Goal: Task Accomplishment & Management: Complete application form

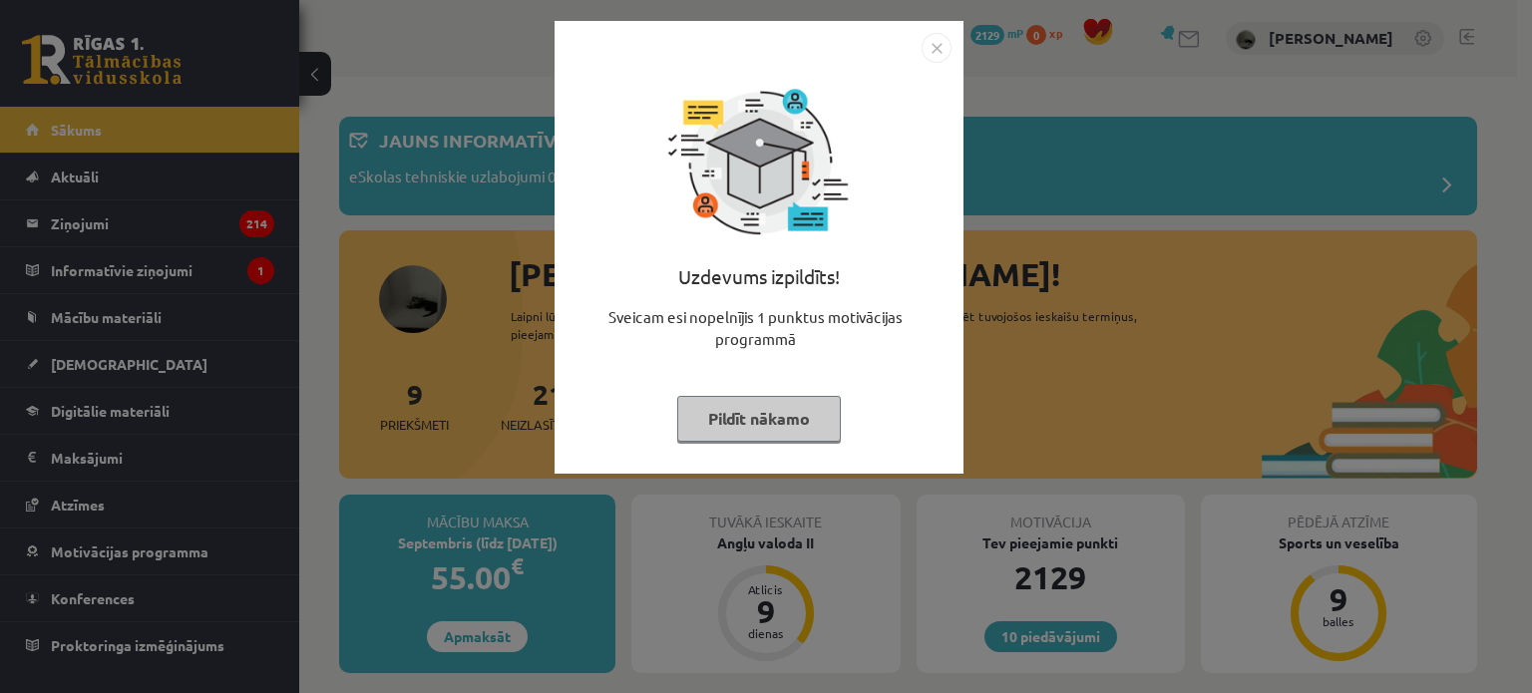
click at [746, 396] on button "Pildīt nākamo" at bounding box center [759, 419] width 164 height 46
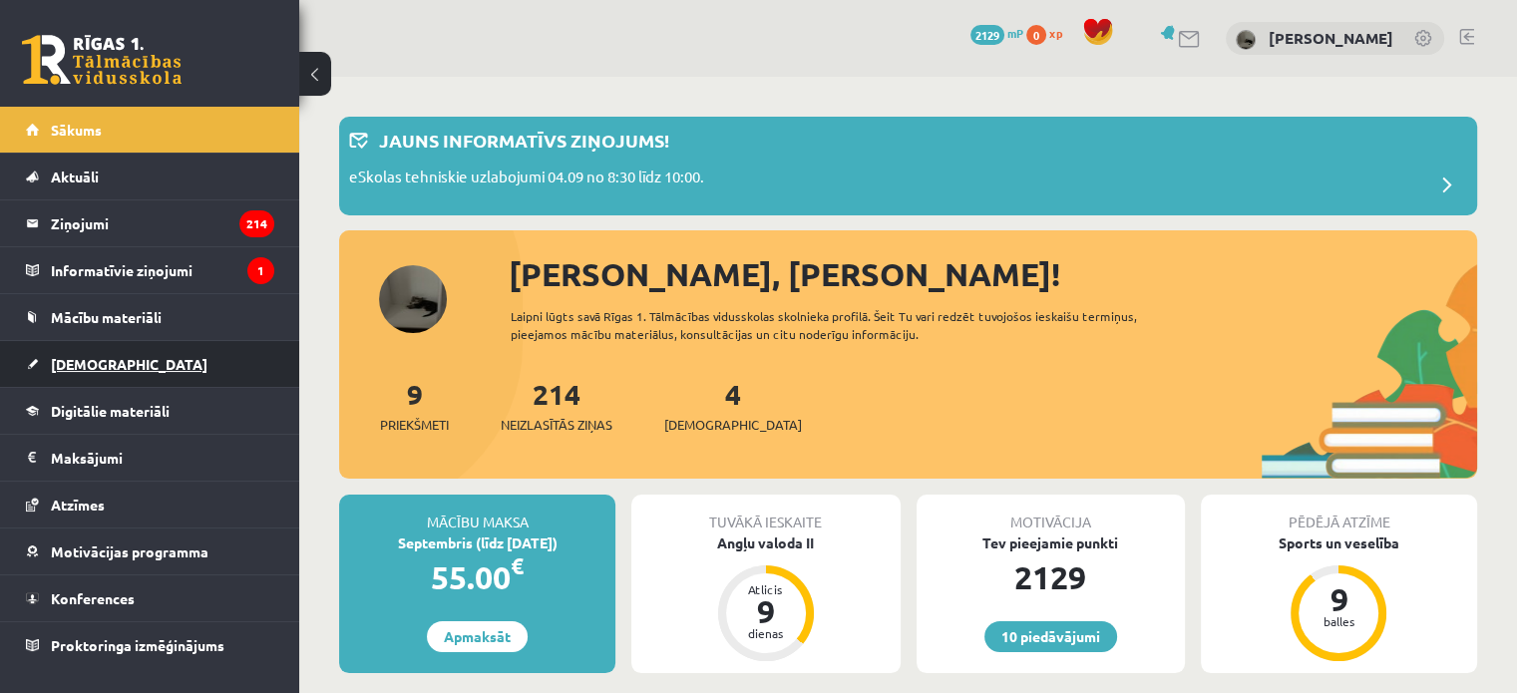
click at [150, 358] on link "[DEMOGRAPHIC_DATA]" at bounding box center [150, 364] width 248 height 46
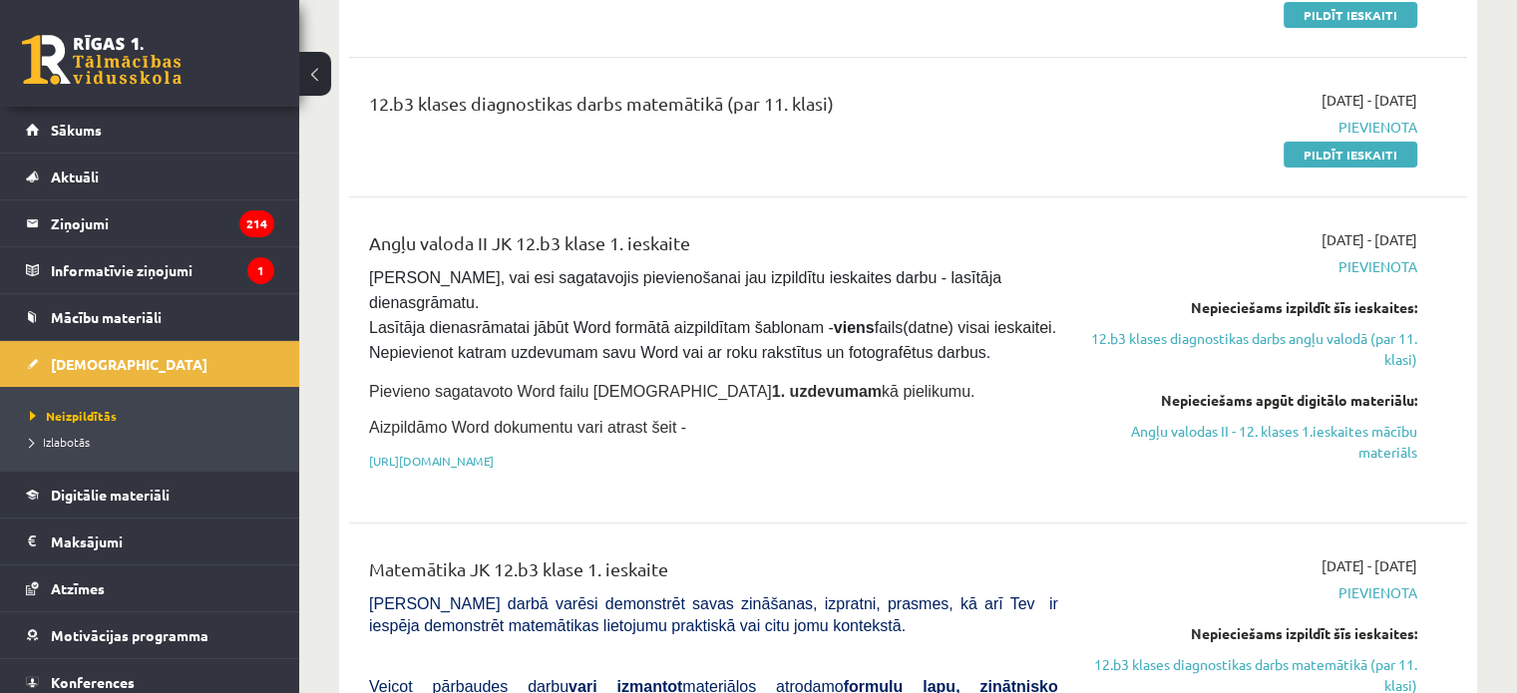
scroll to position [94, 0]
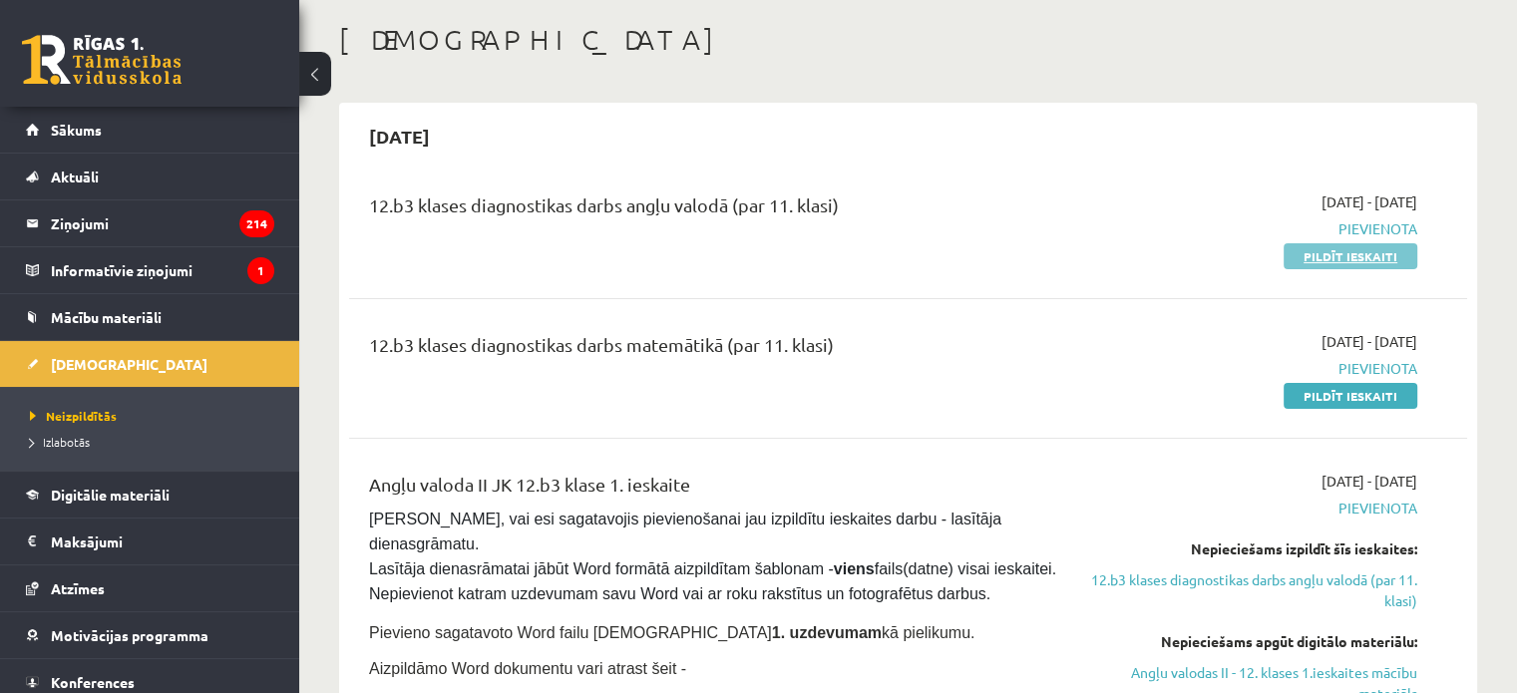
click at [1337, 258] on link "Pildīt ieskaiti" at bounding box center [1351, 256] width 134 height 26
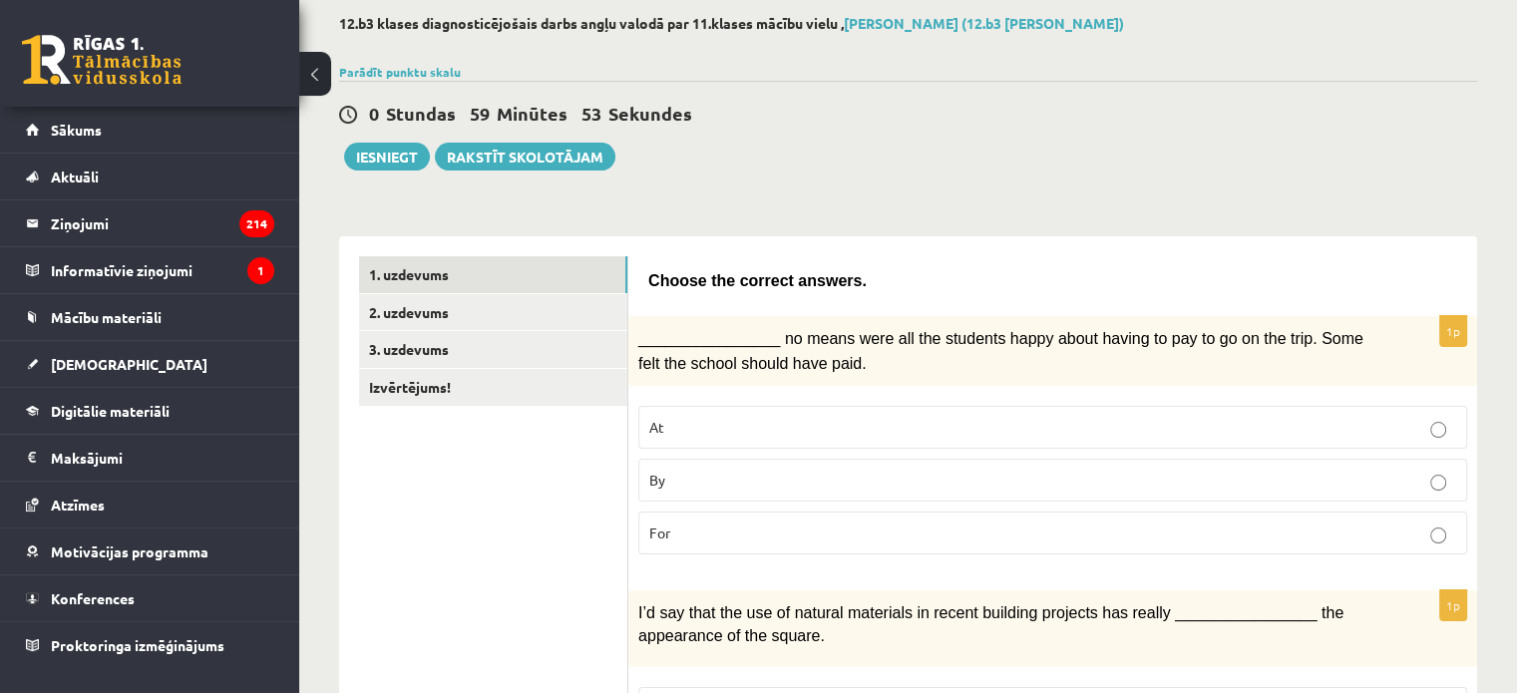
scroll to position [157, 0]
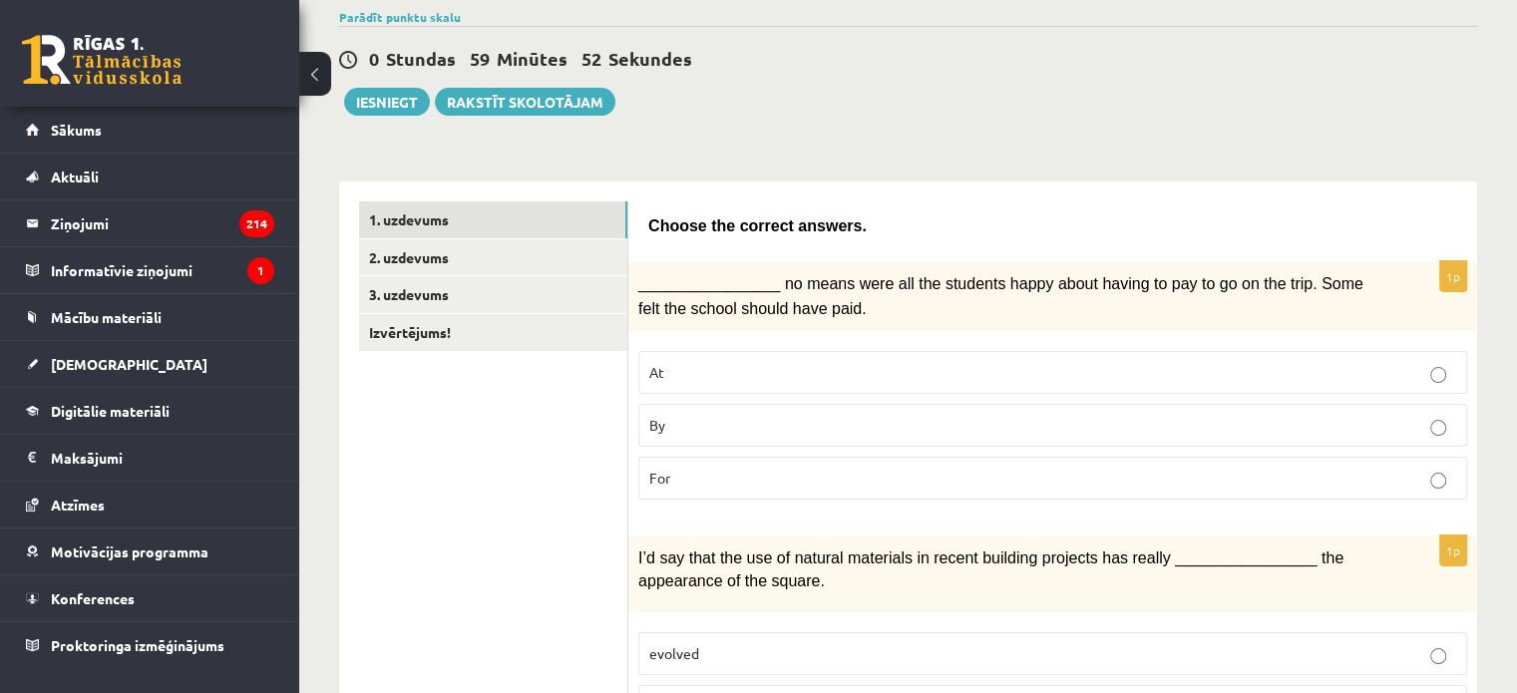
click at [673, 418] on p "By" at bounding box center [1052, 425] width 807 height 21
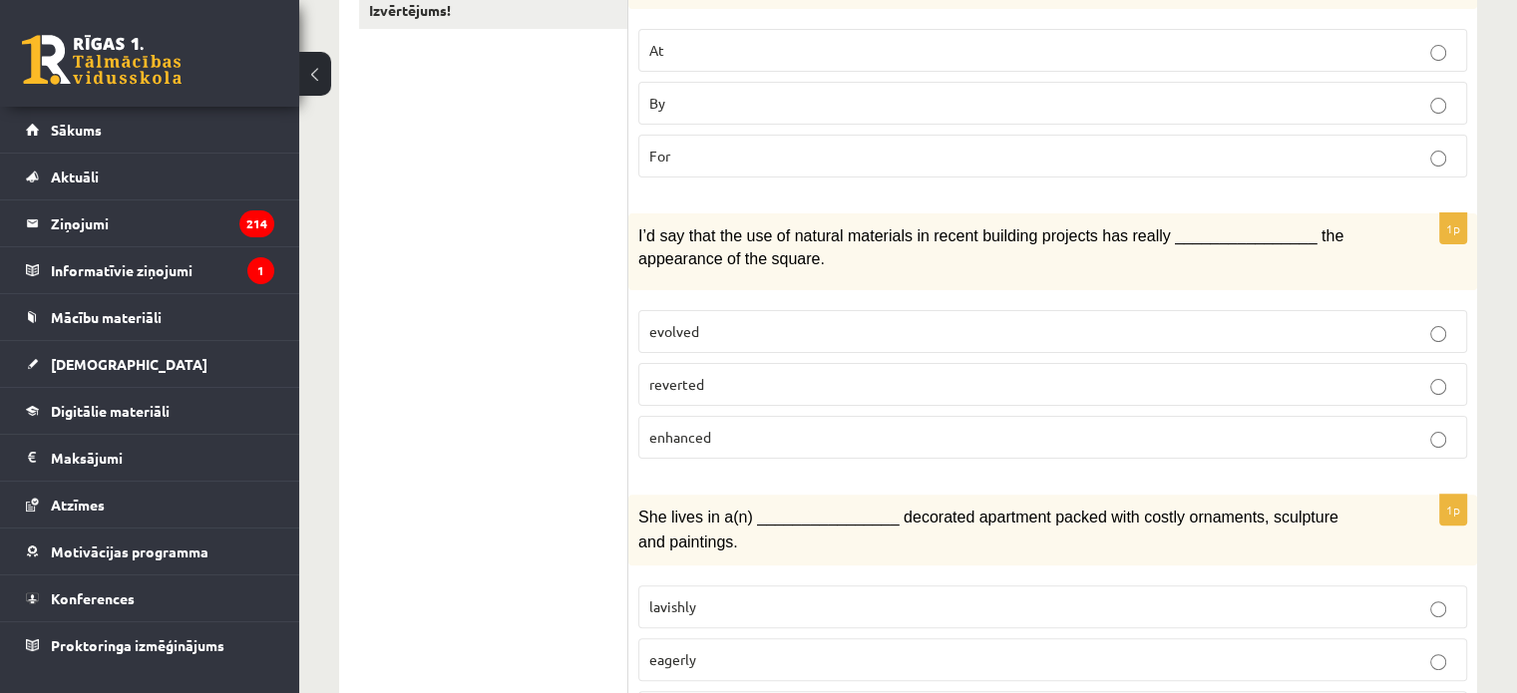
scroll to position [515, 0]
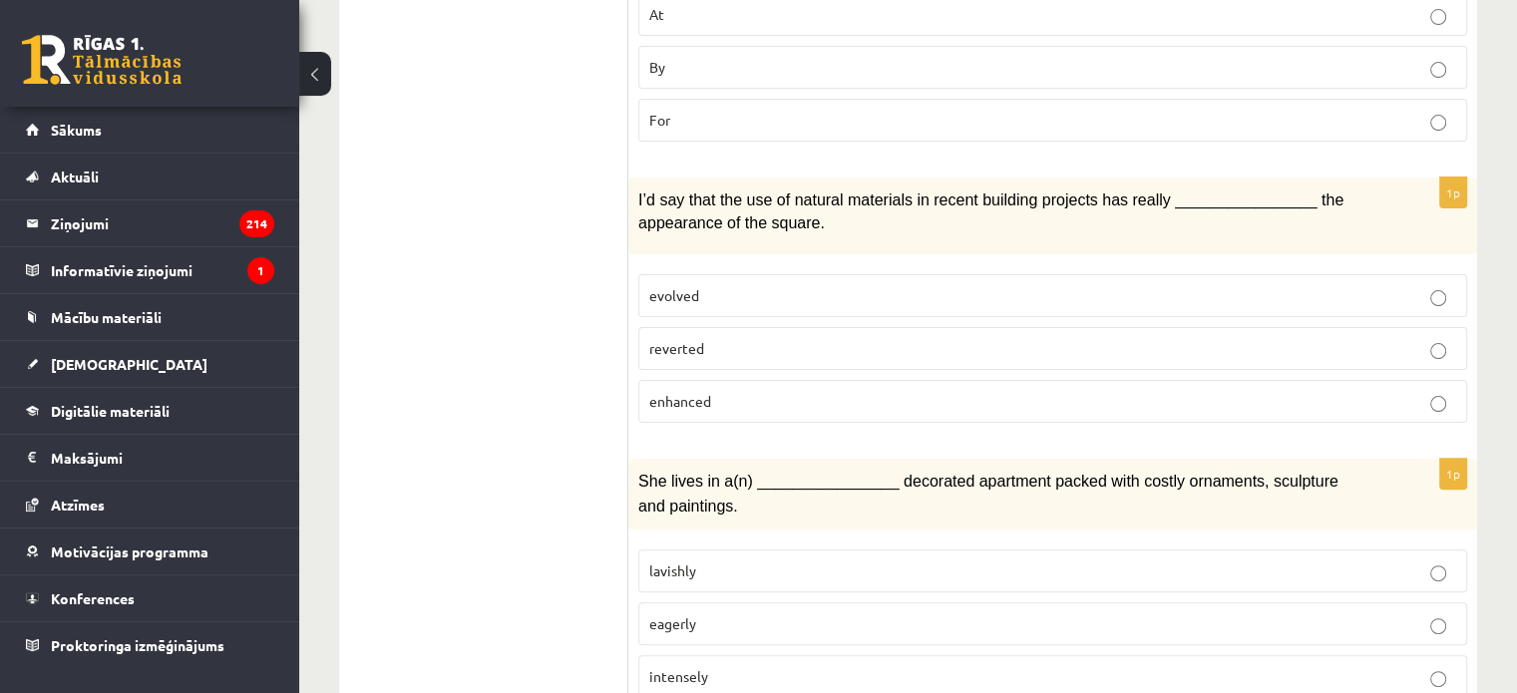
click at [854, 290] on p "evolved" at bounding box center [1052, 295] width 807 height 21
click at [792, 380] on label "enhanced" at bounding box center [1052, 401] width 829 height 43
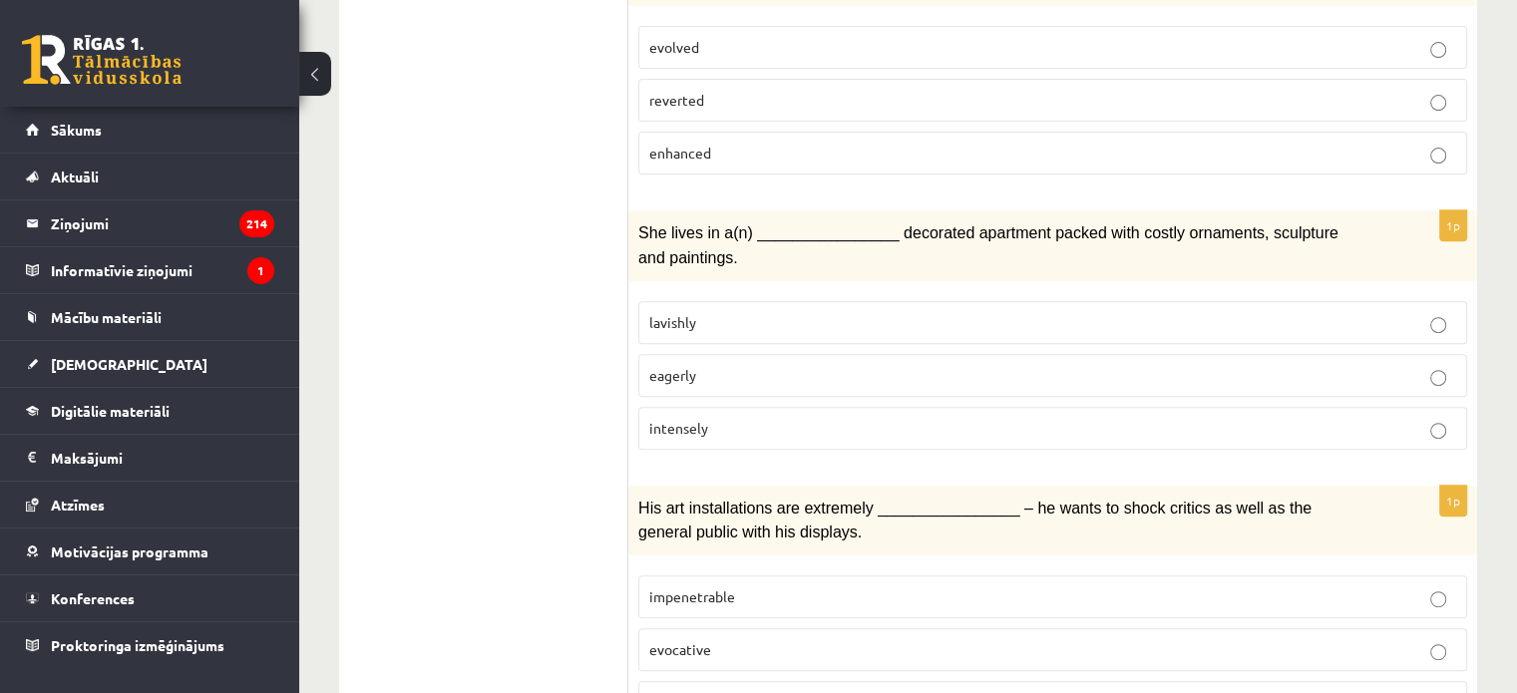
scroll to position [777, 0]
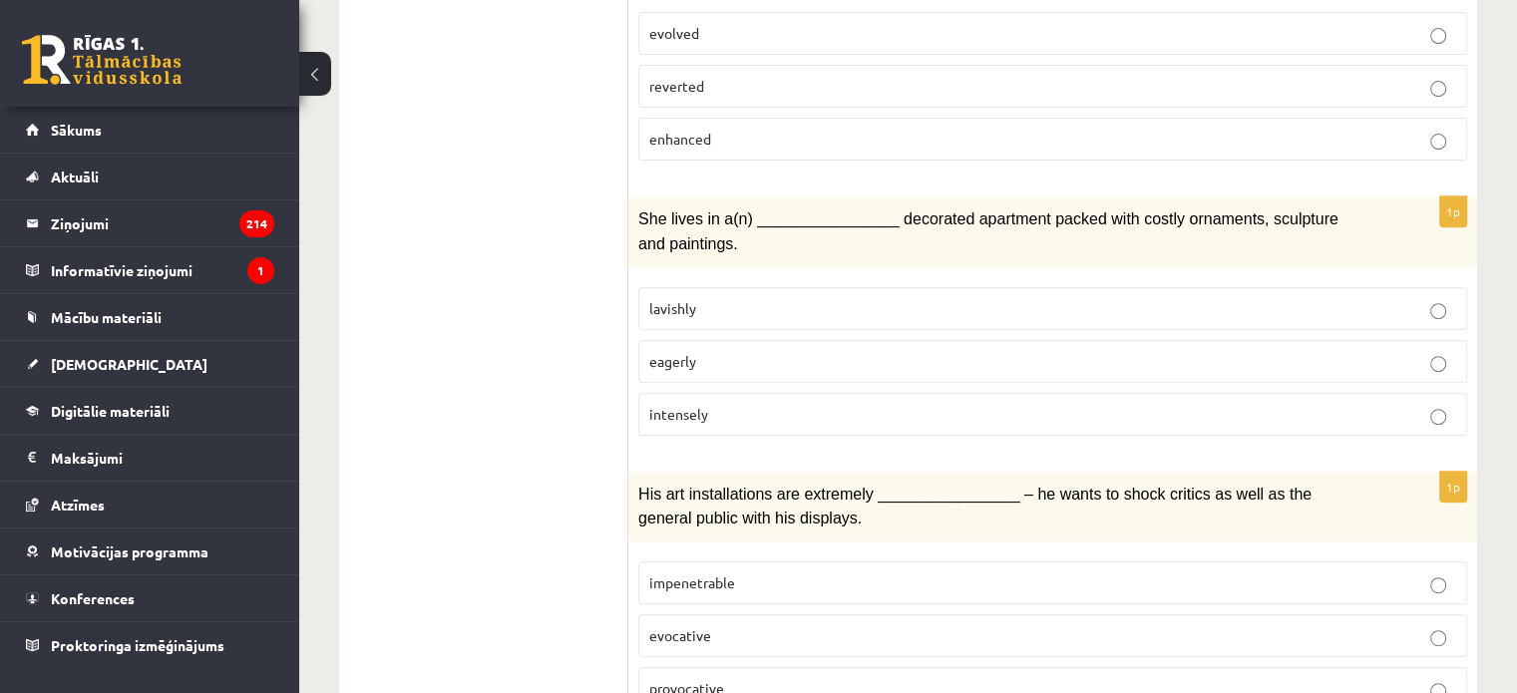
click at [675, 299] on span "lavishly" at bounding box center [672, 308] width 47 height 18
click at [750, 287] on label "lavishly" at bounding box center [1052, 308] width 829 height 43
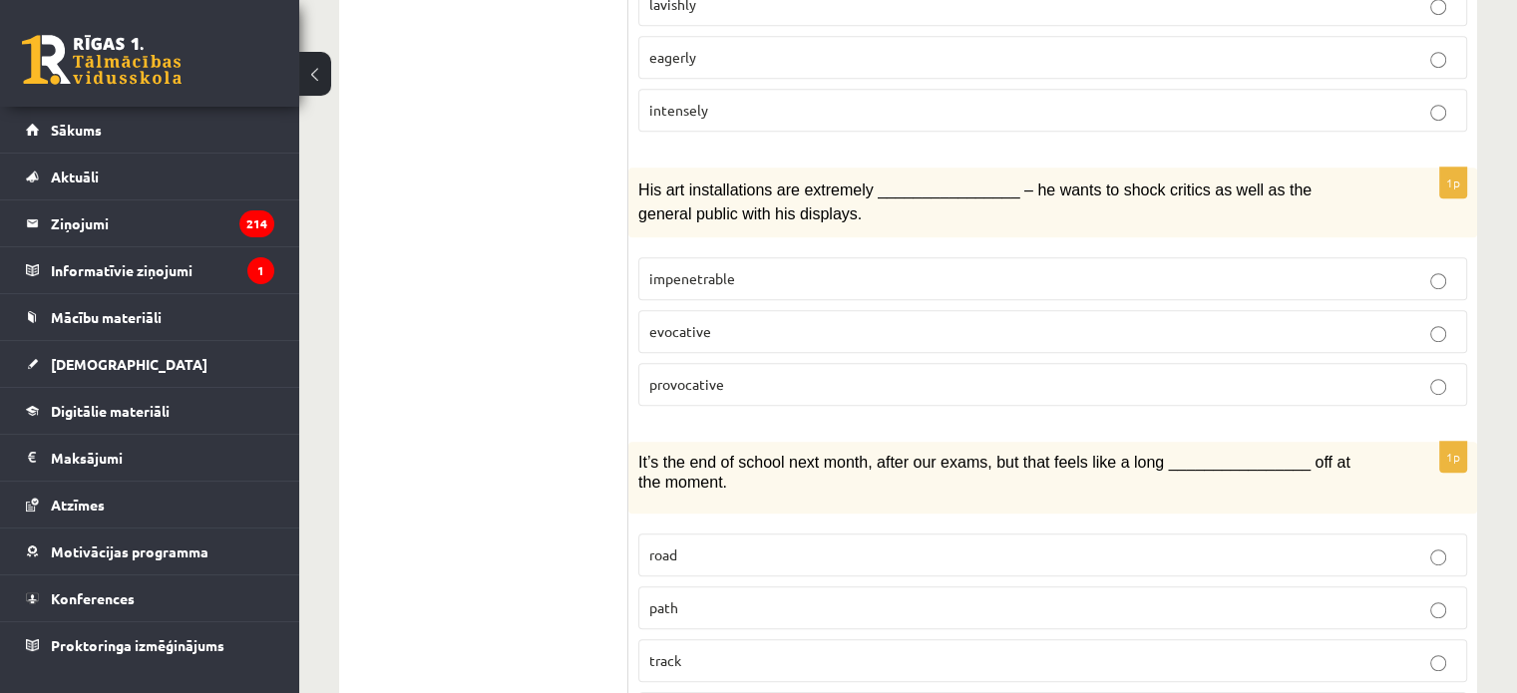
scroll to position [1117, 0]
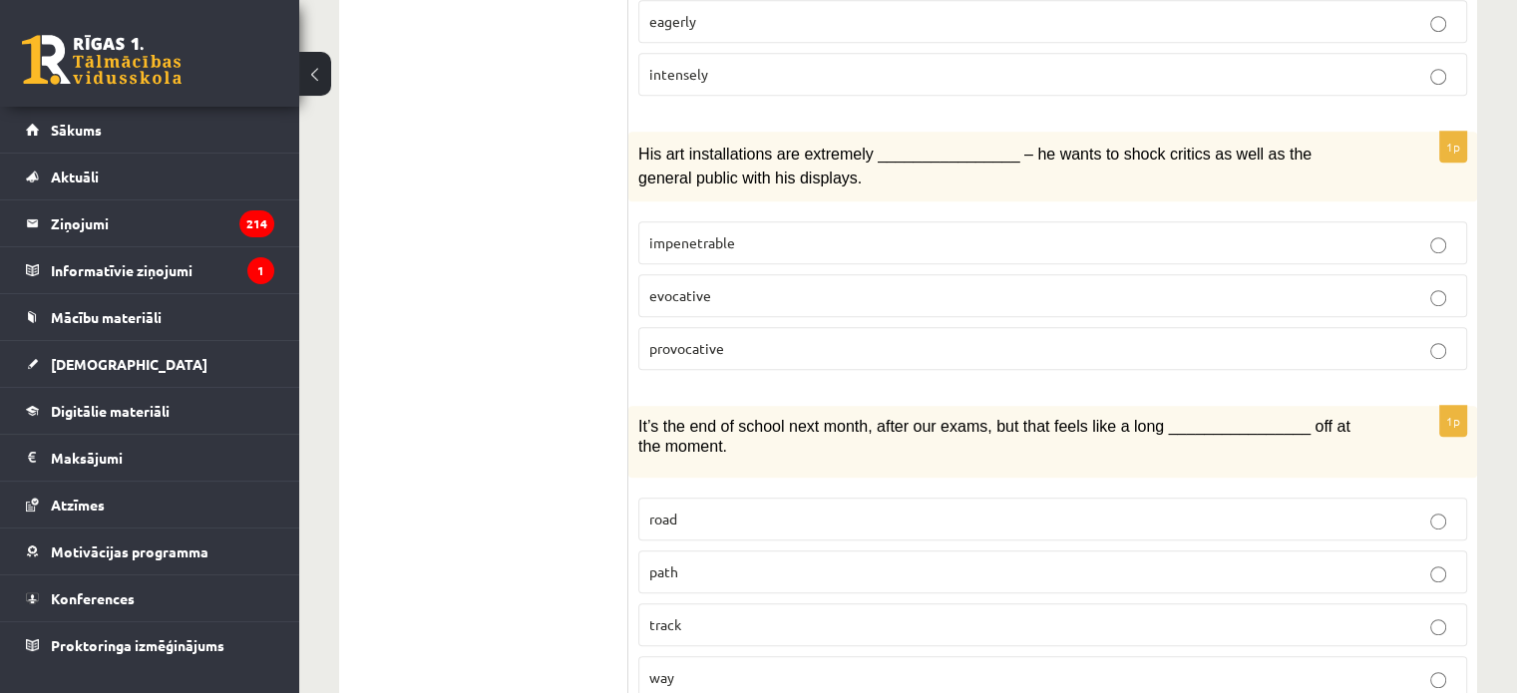
click at [792, 274] on label "evocative" at bounding box center [1052, 295] width 829 height 43
click at [784, 338] on p "provocative" at bounding box center [1052, 348] width 807 height 21
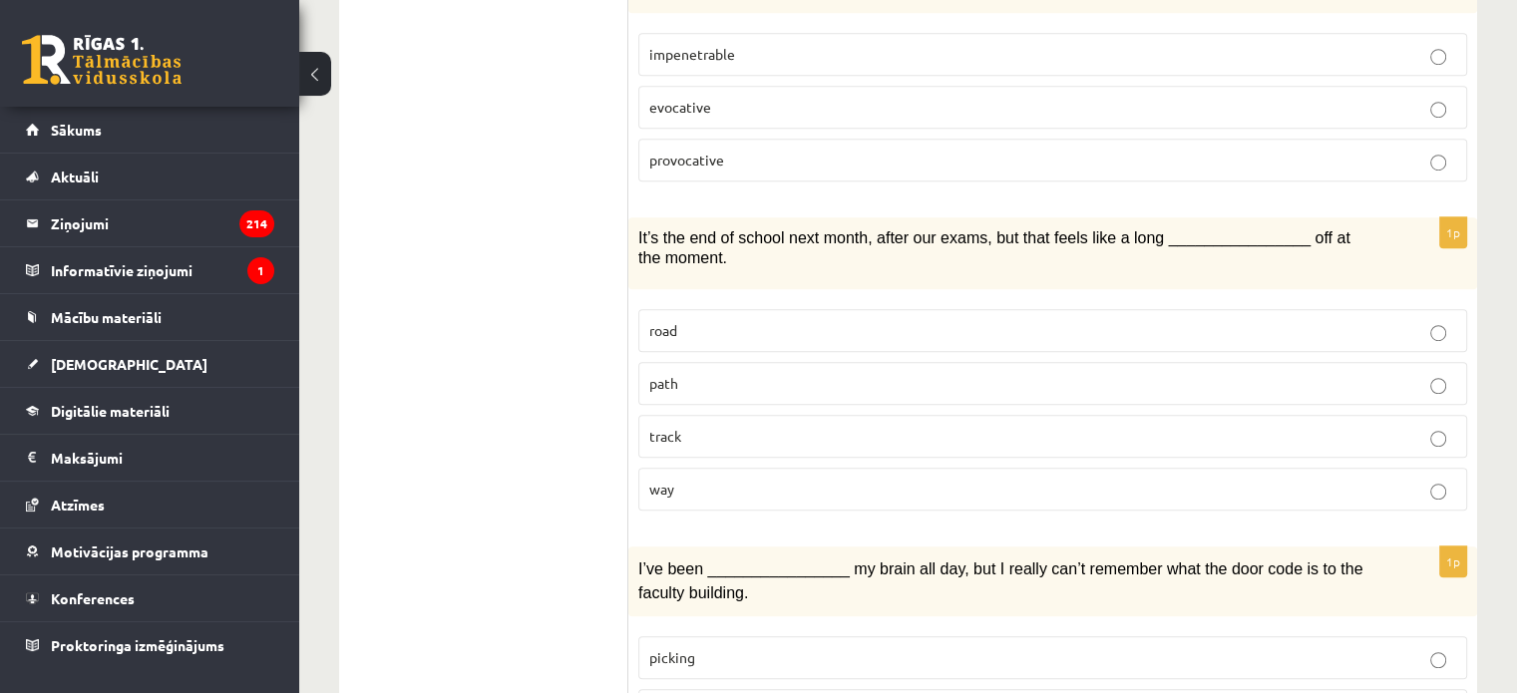
scroll to position [1325, 0]
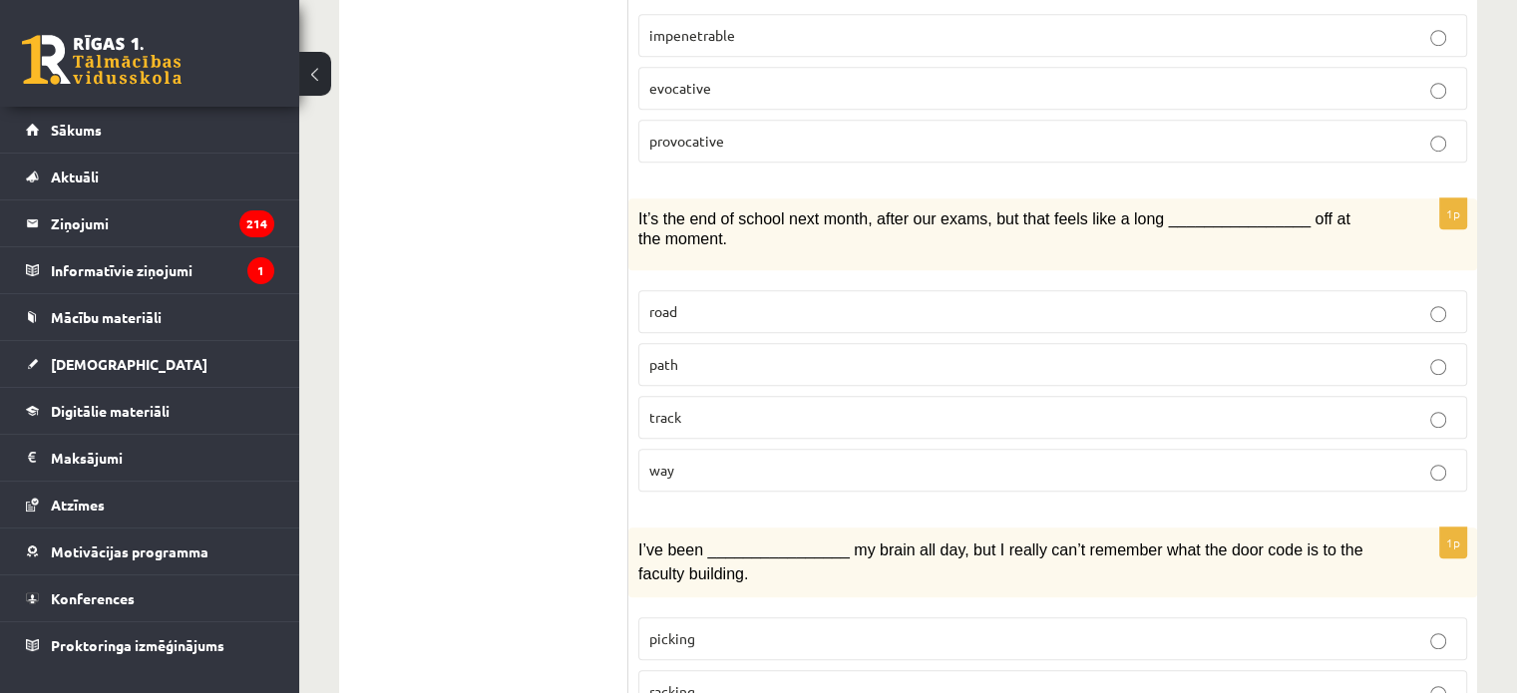
click at [718, 460] on p "way" at bounding box center [1052, 470] width 807 height 21
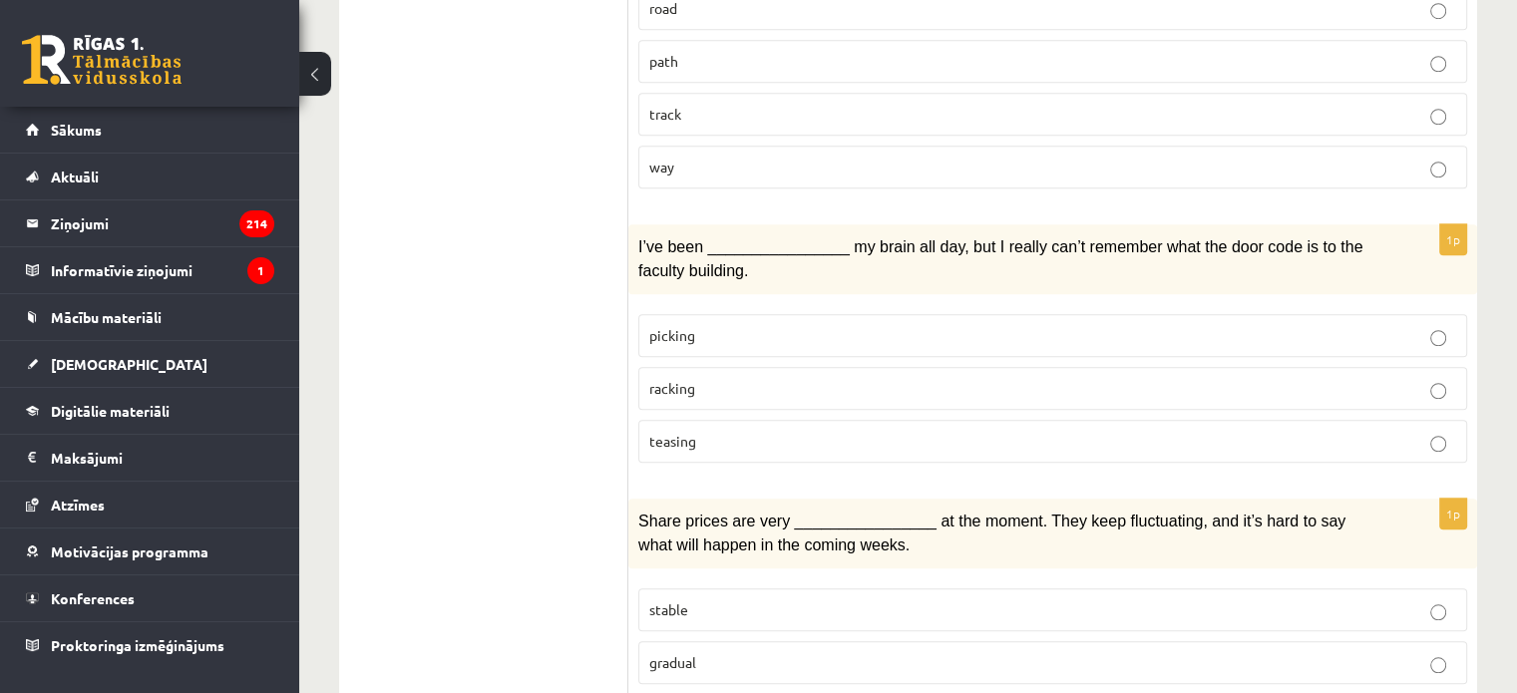
scroll to position [1637, 0]
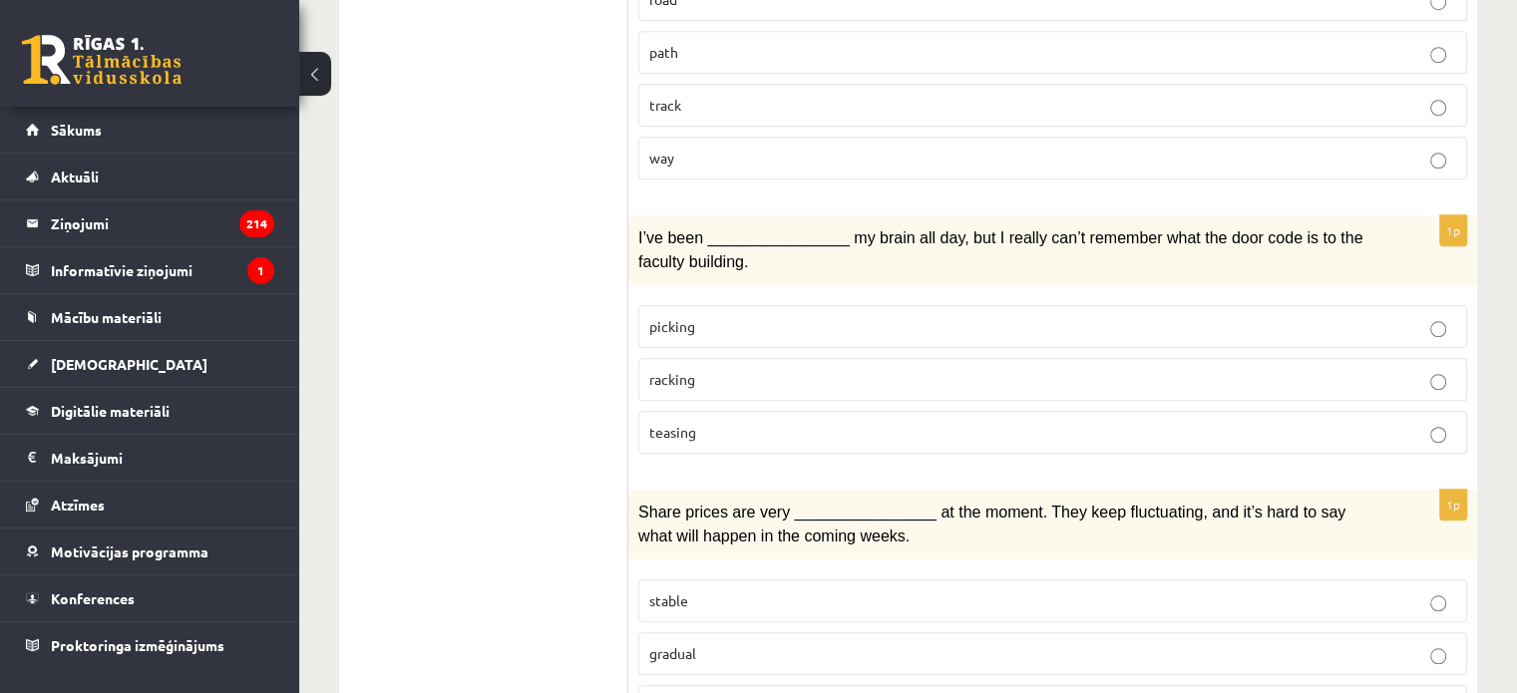
click at [717, 316] on p "picking" at bounding box center [1052, 326] width 807 height 21
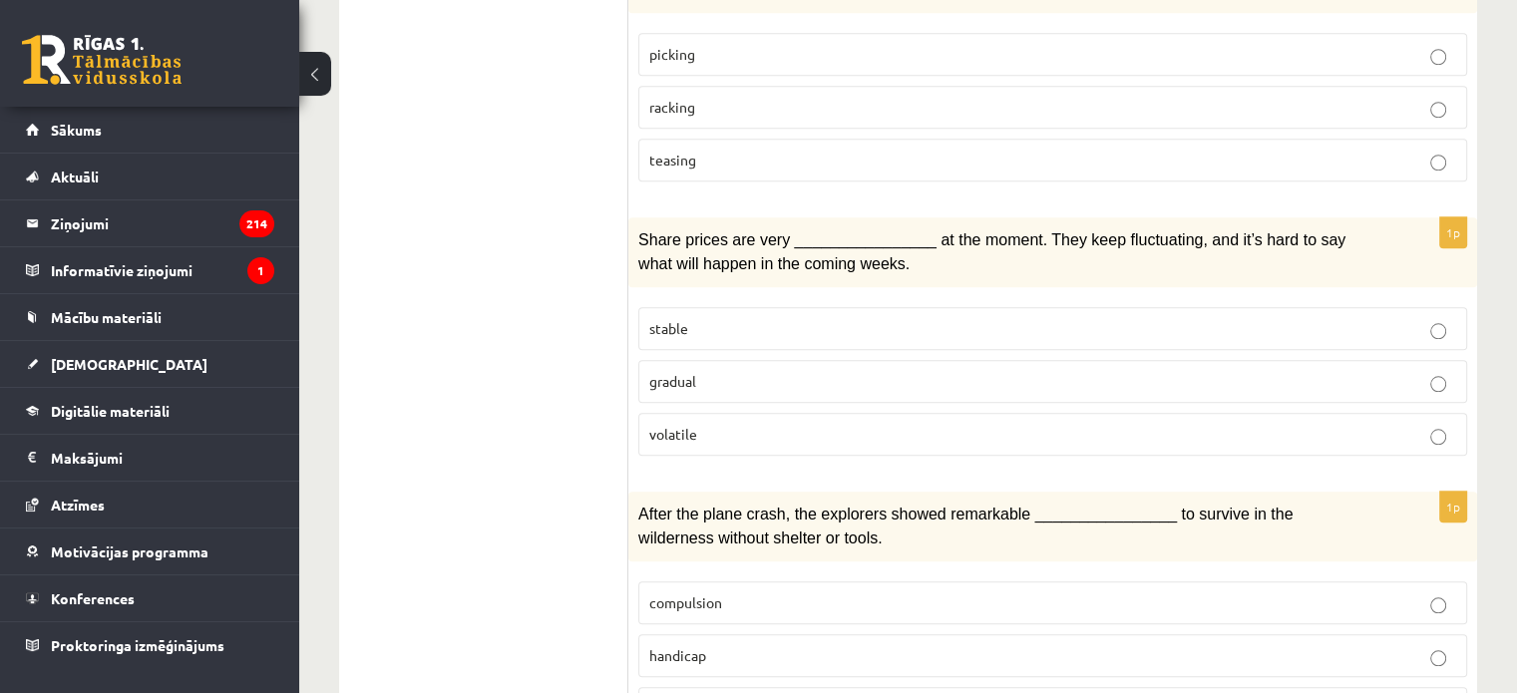
scroll to position [1900, 0]
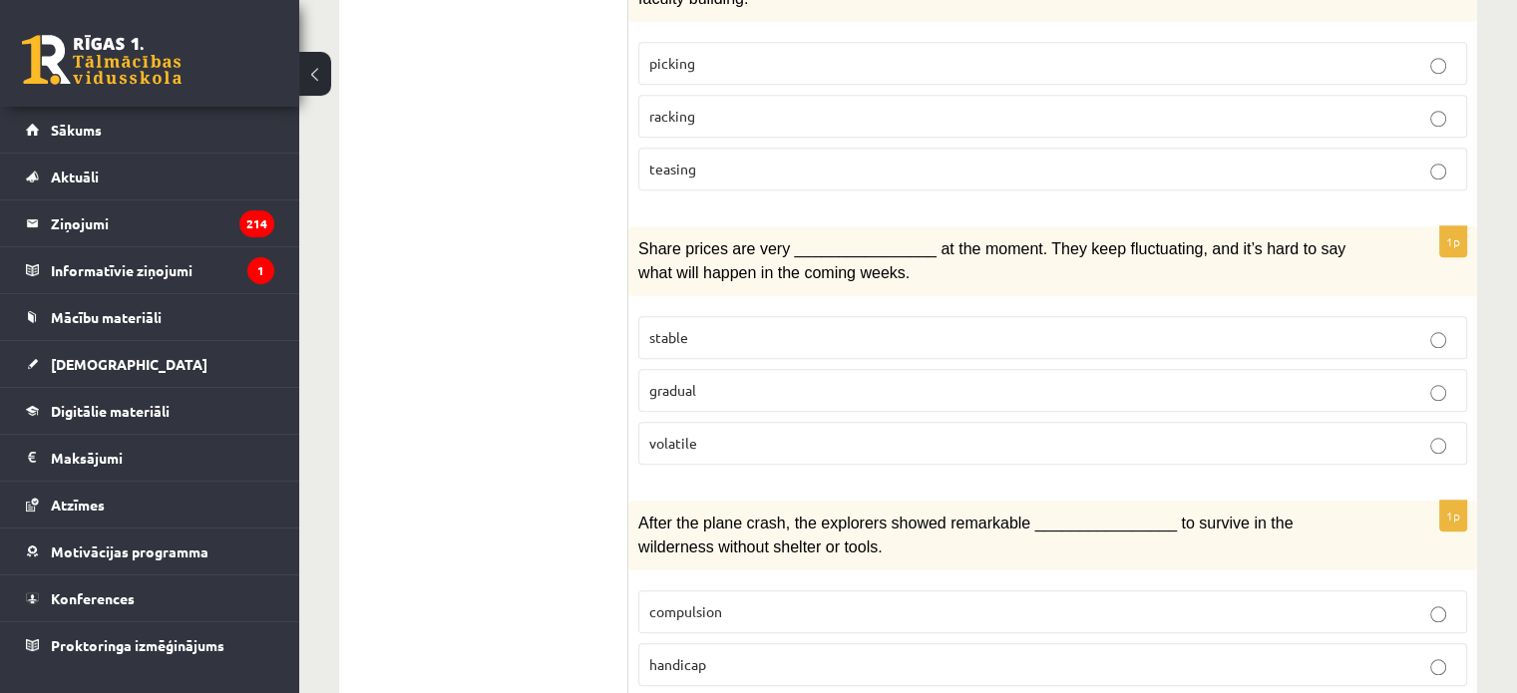
click at [727, 433] on p "volatile" at bounding box center [1052, 443] width 807 height 21
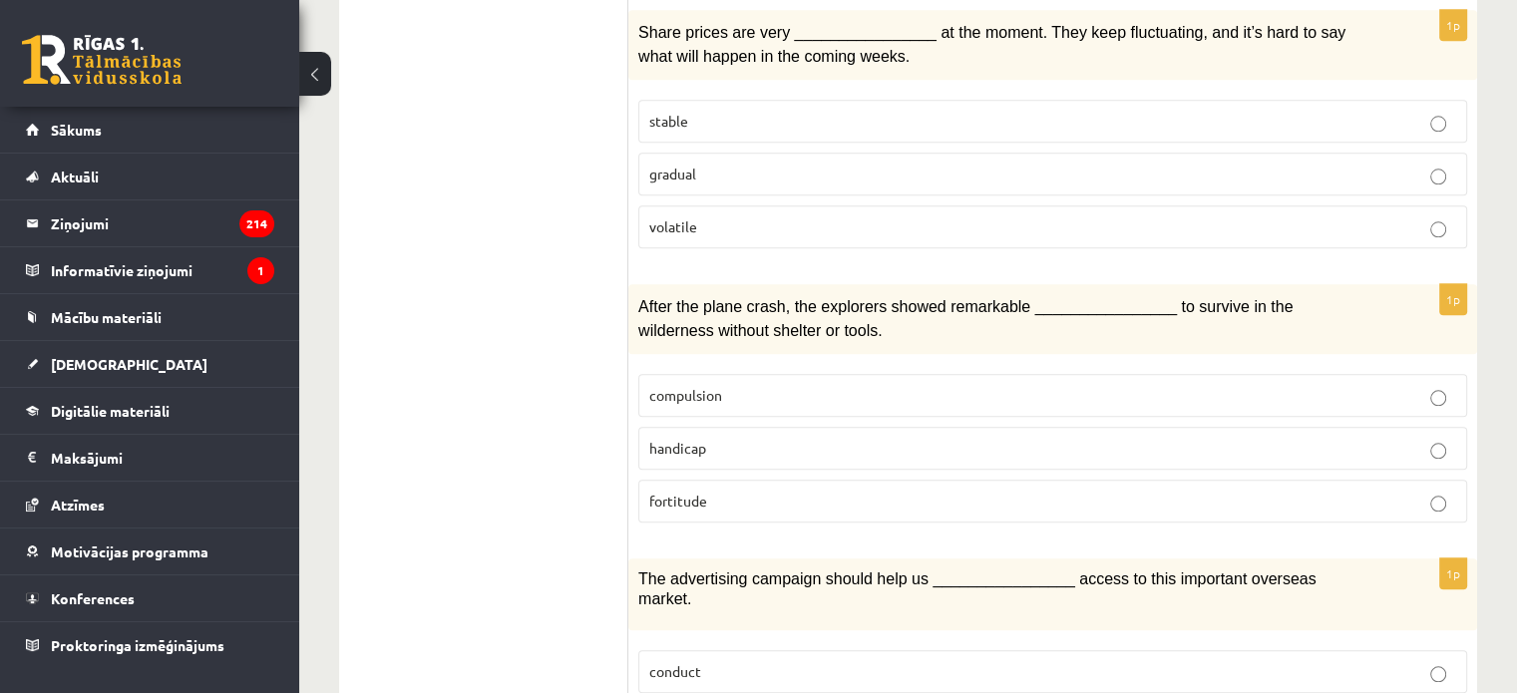
scroll to position [2127, 0]
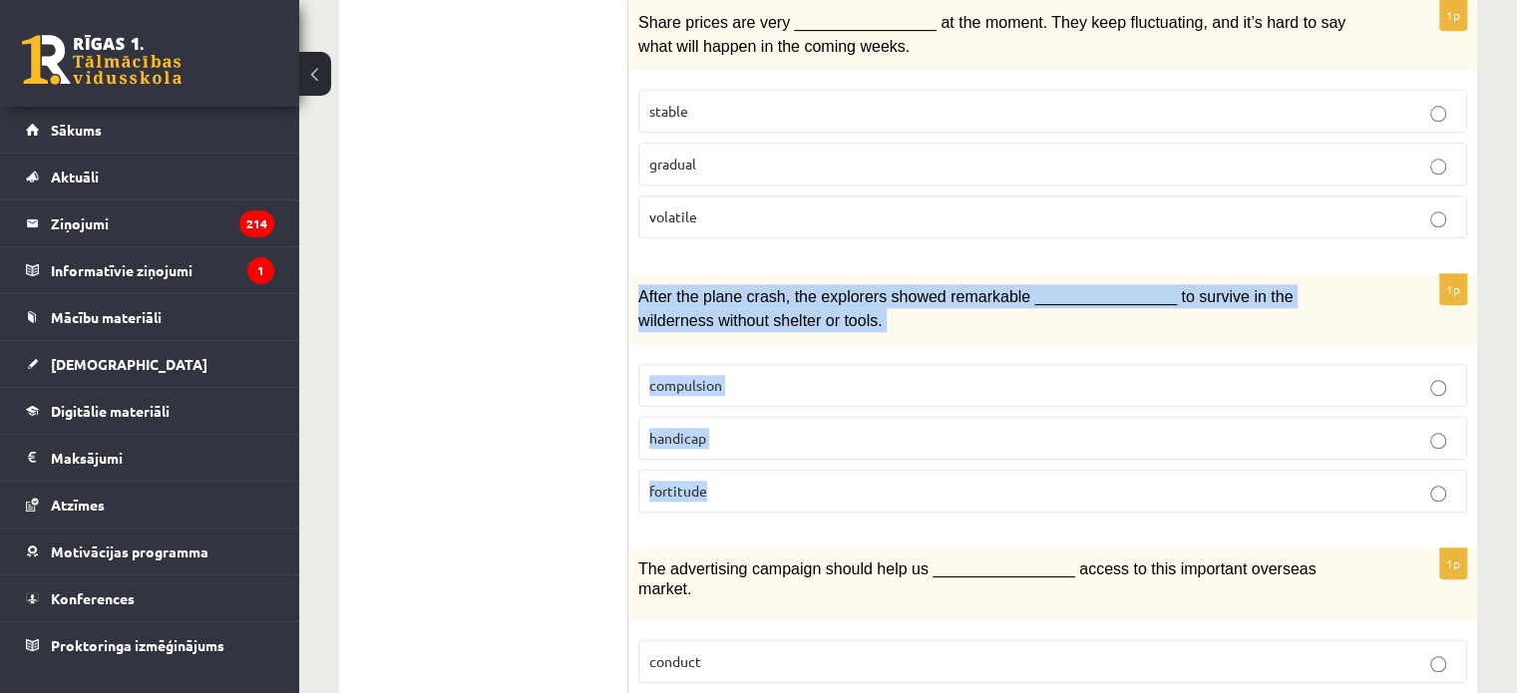
drag, startPoint x: 634, startPoint y: 257, endPoint x: 773, endPoint y: 448, distance: 235.6
click at [773, 448] on div "1p After the plane crash, the explorers showed remarkable ________________ to s…" at bounding box center [1052, 401] width 849 height 254
copy div "After the plane crash, the explorers showed remarkable ________________ to surv…"
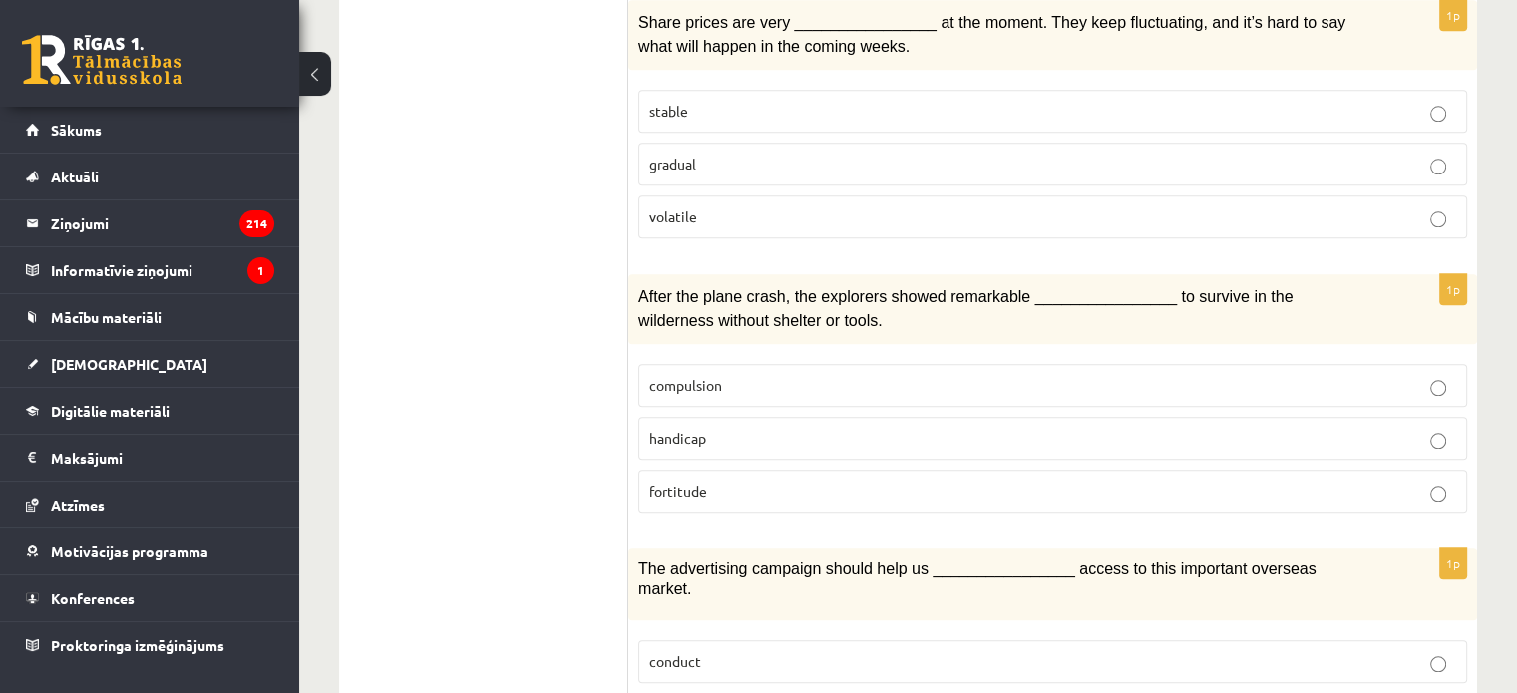
click at [779, 481] on p "fortitude" at bounding box center [1052, 491] width 807 height 21
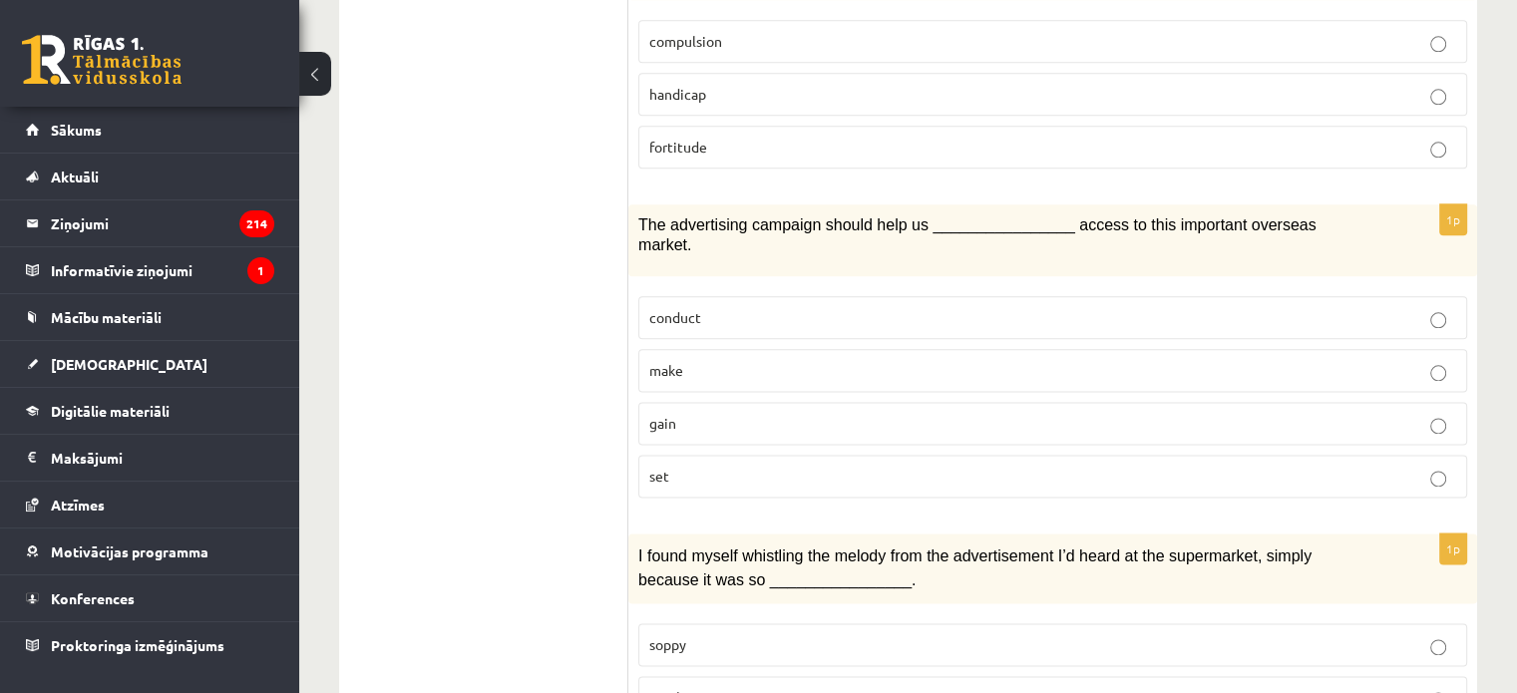
scroll to position [2489, 0]
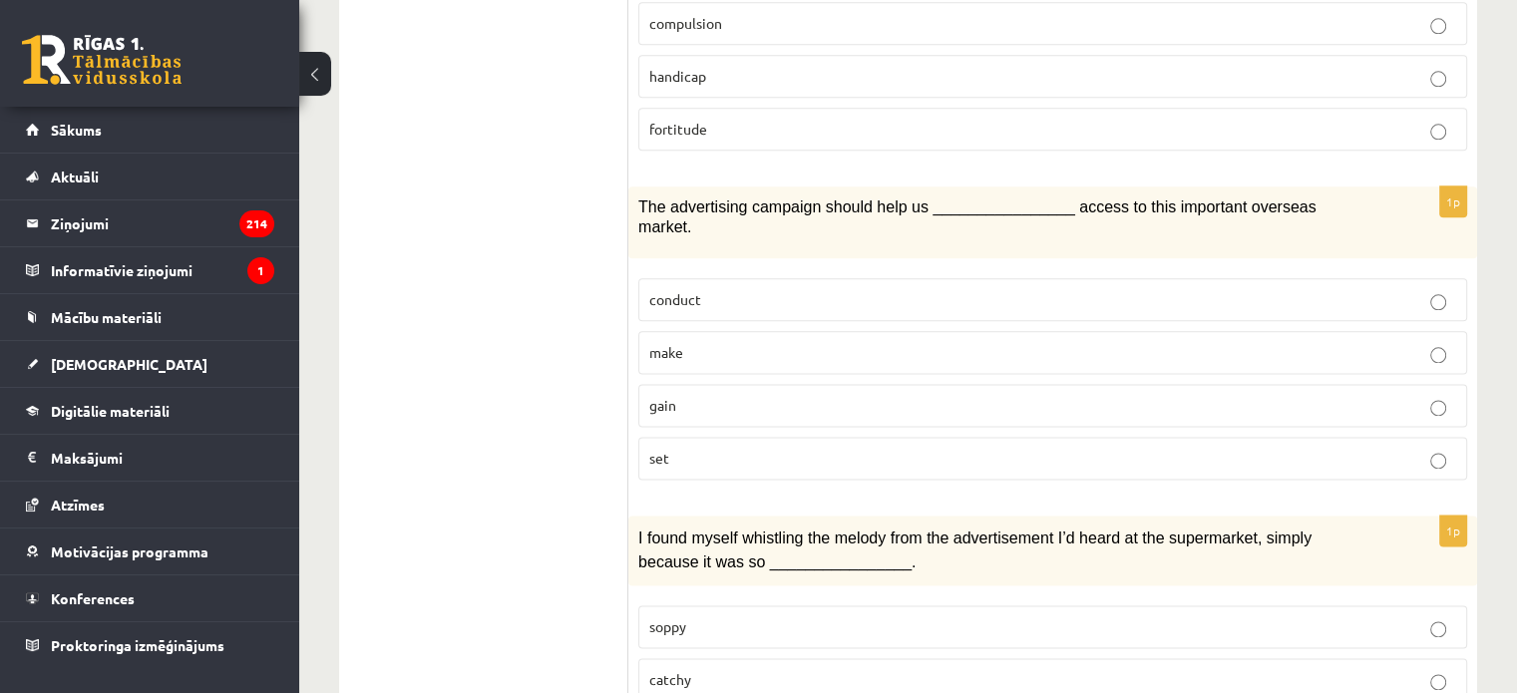
click at [672, 395] on p "gain" at bounding box center [1052, 405] width 807 height 21
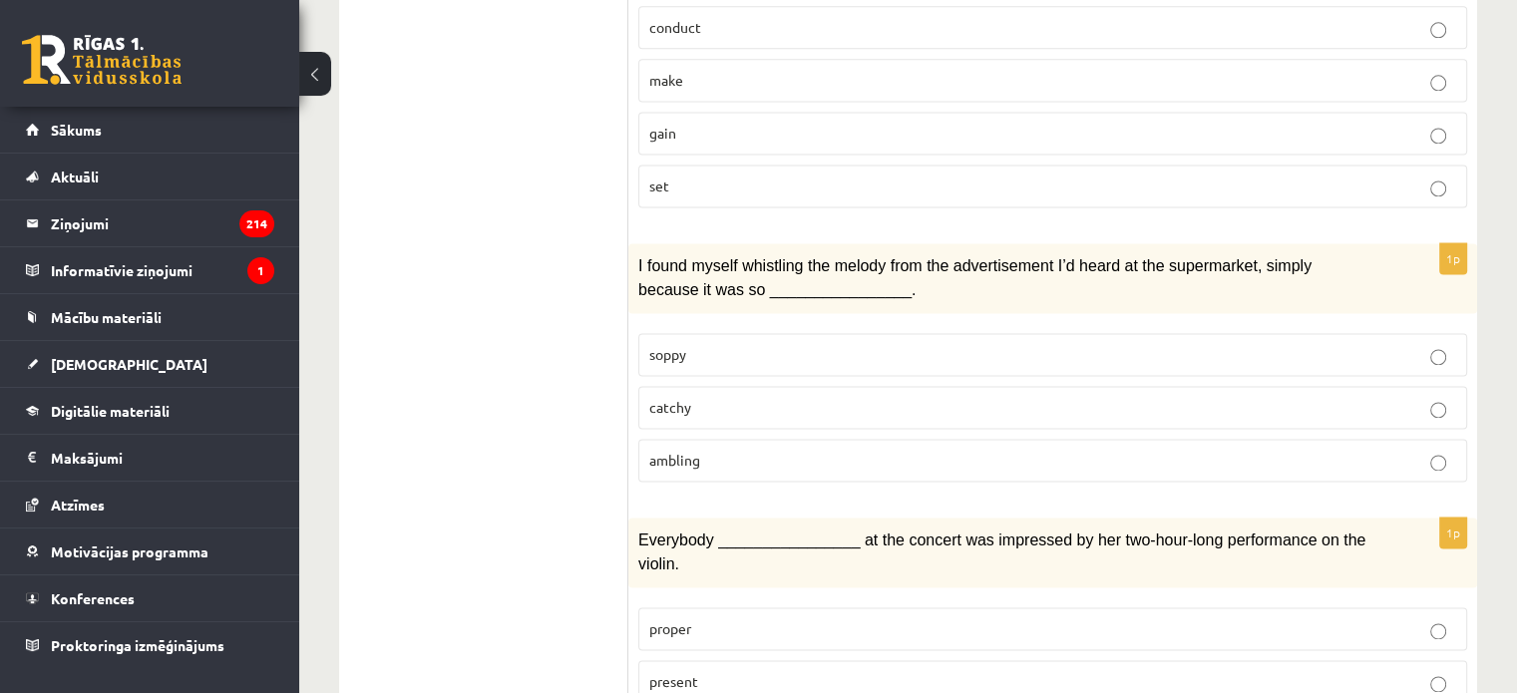
scroll to position [2742, 0]
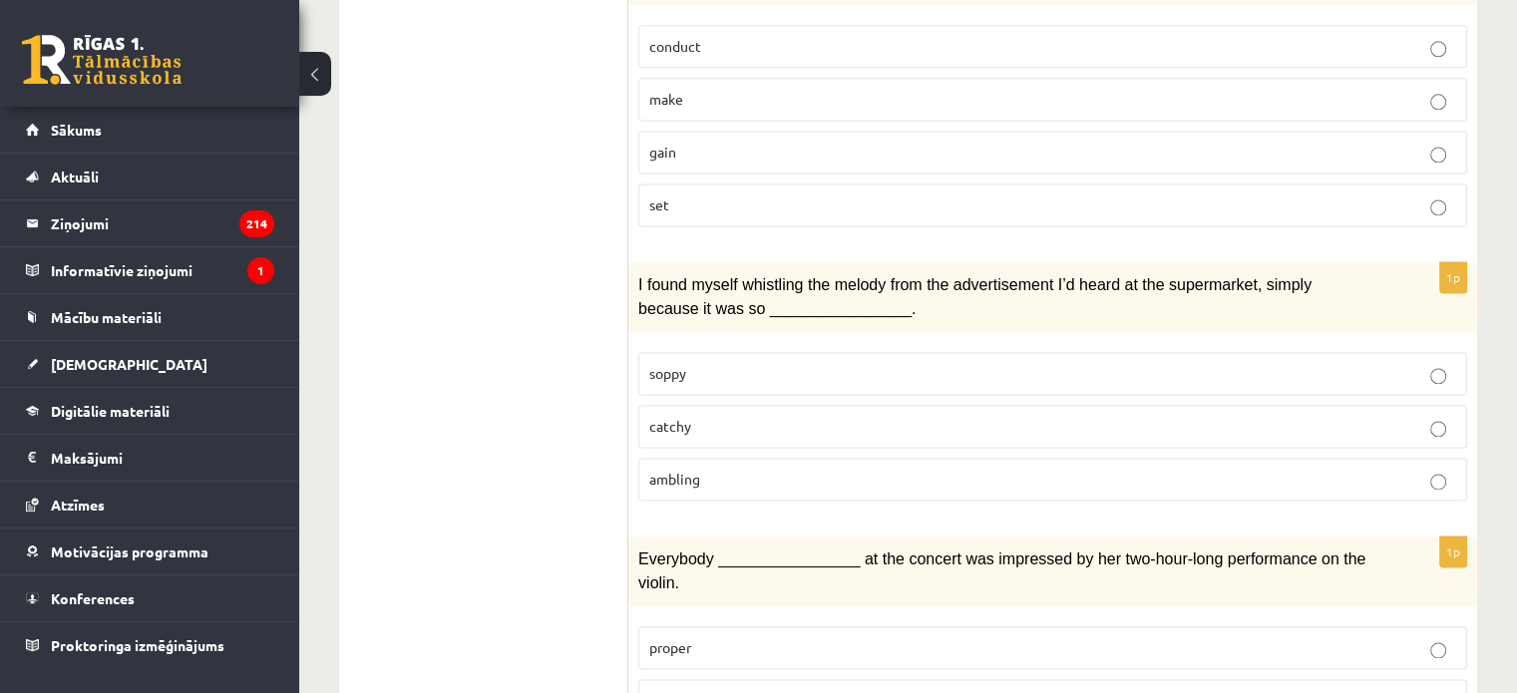
click at [739, 416] on p "catchy" at bounding box center [1052, 426] width 807 height 21
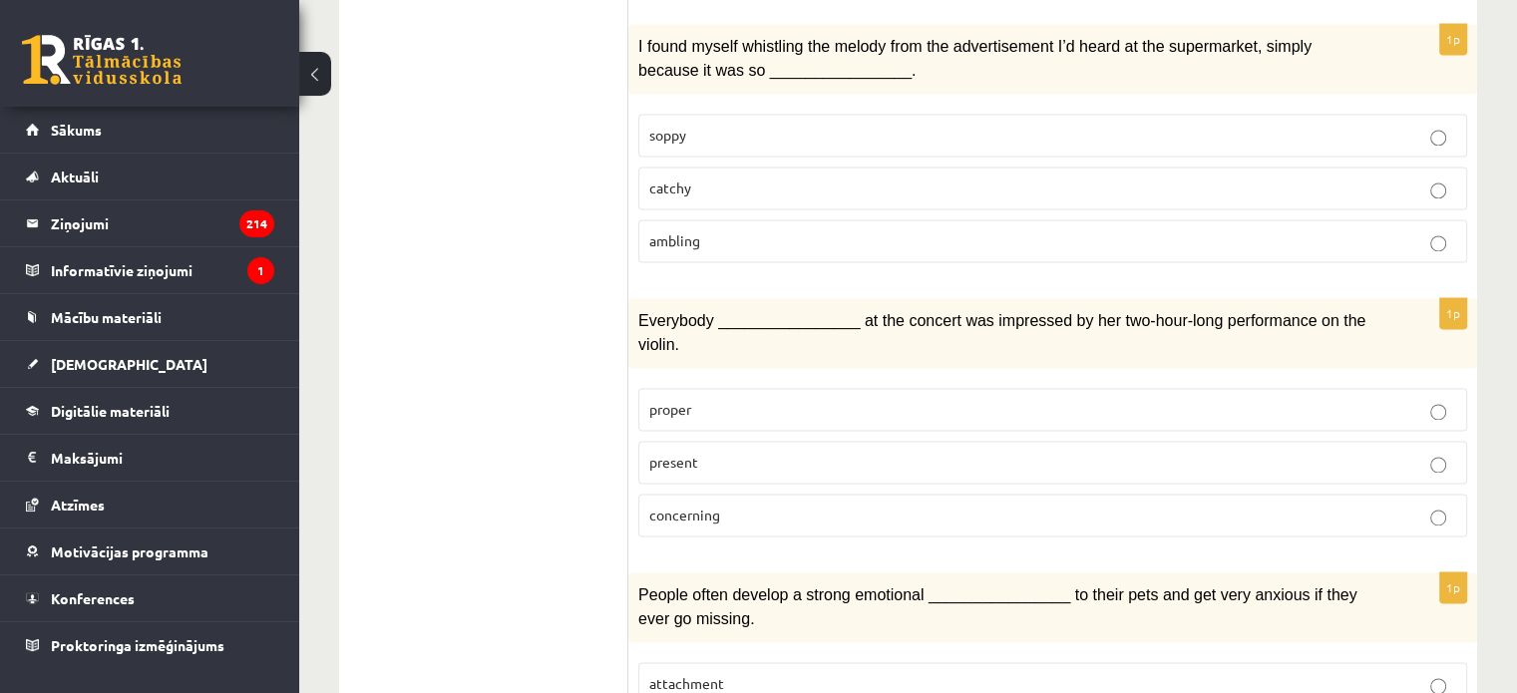
scroll to position [2973, 0]
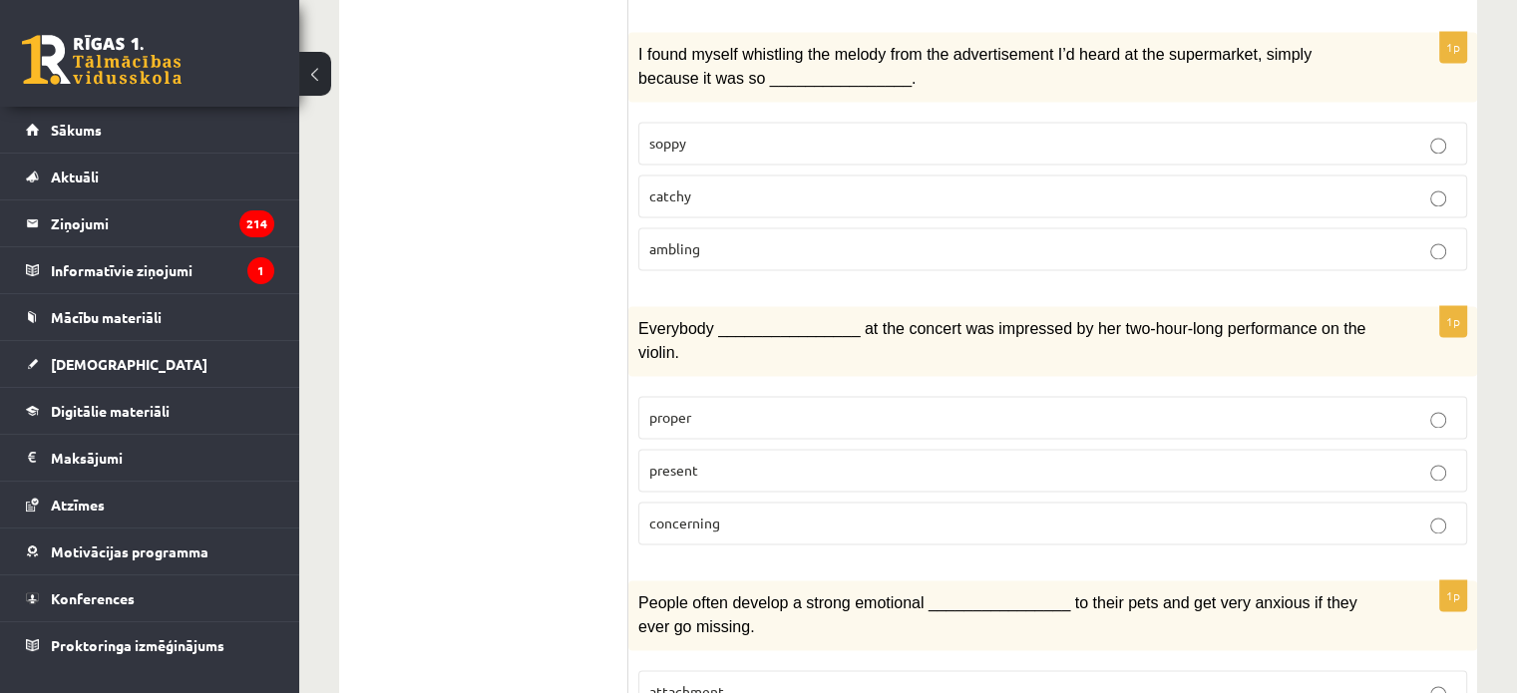
click at [737, 460] on p "present" at bounding box center [1052, 470] width 807 height 21
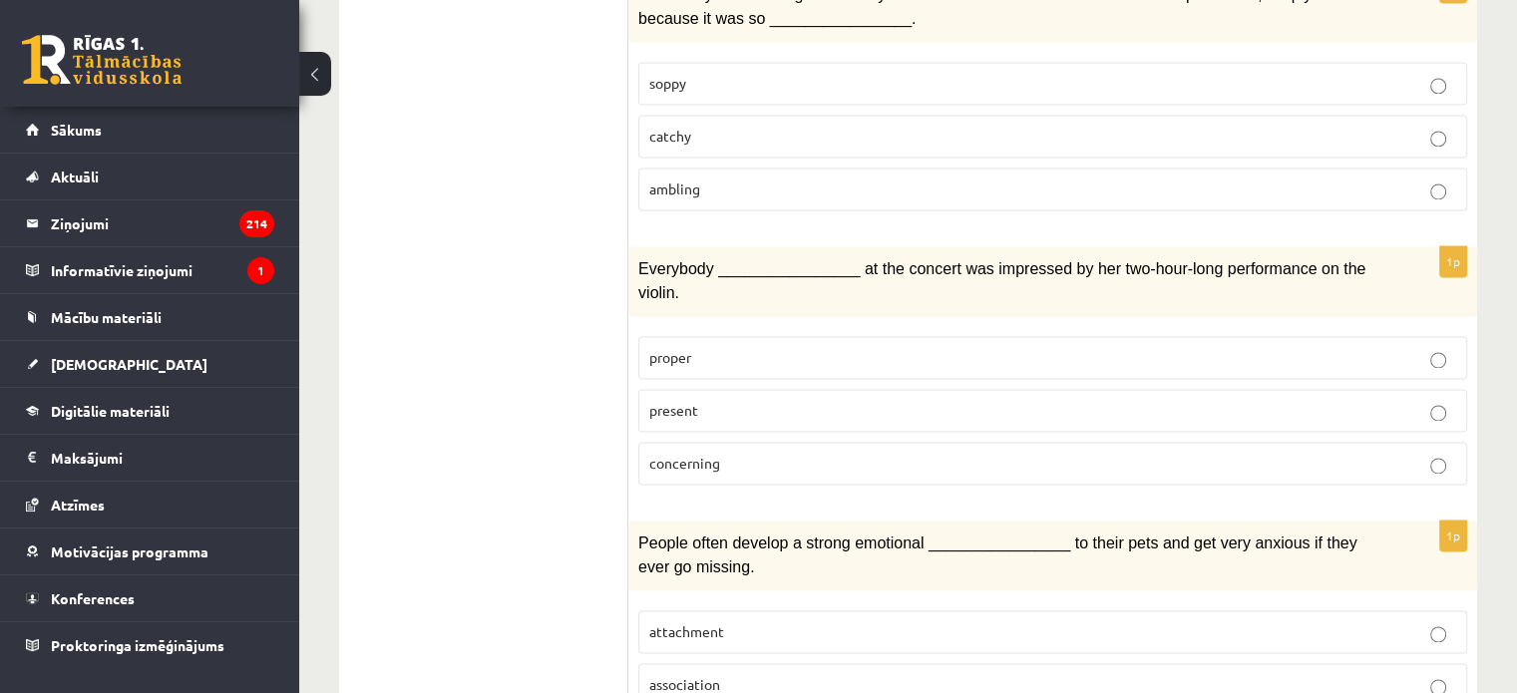
scroll to position [3077, 0]
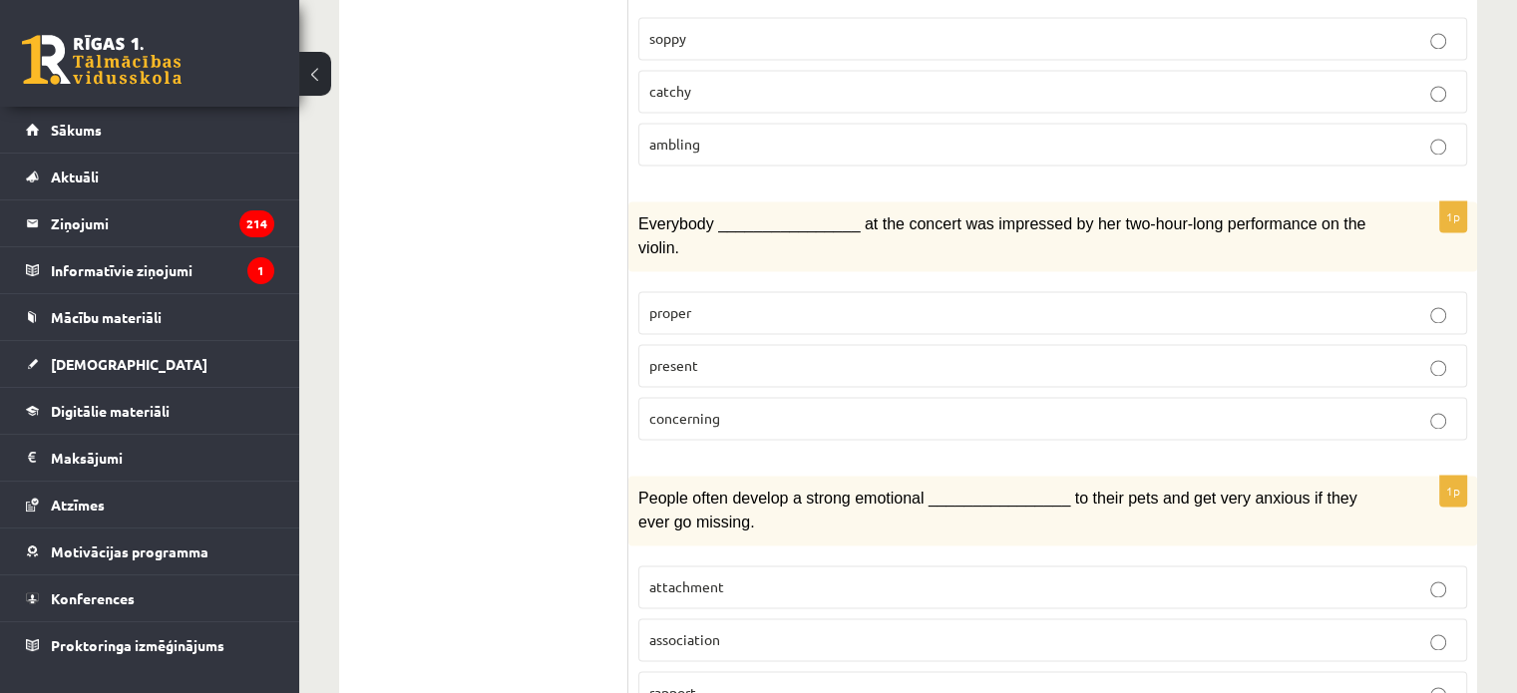
click at [927, 577] on p "attachment" at bounding box center [1052, 587] width 807 height 21
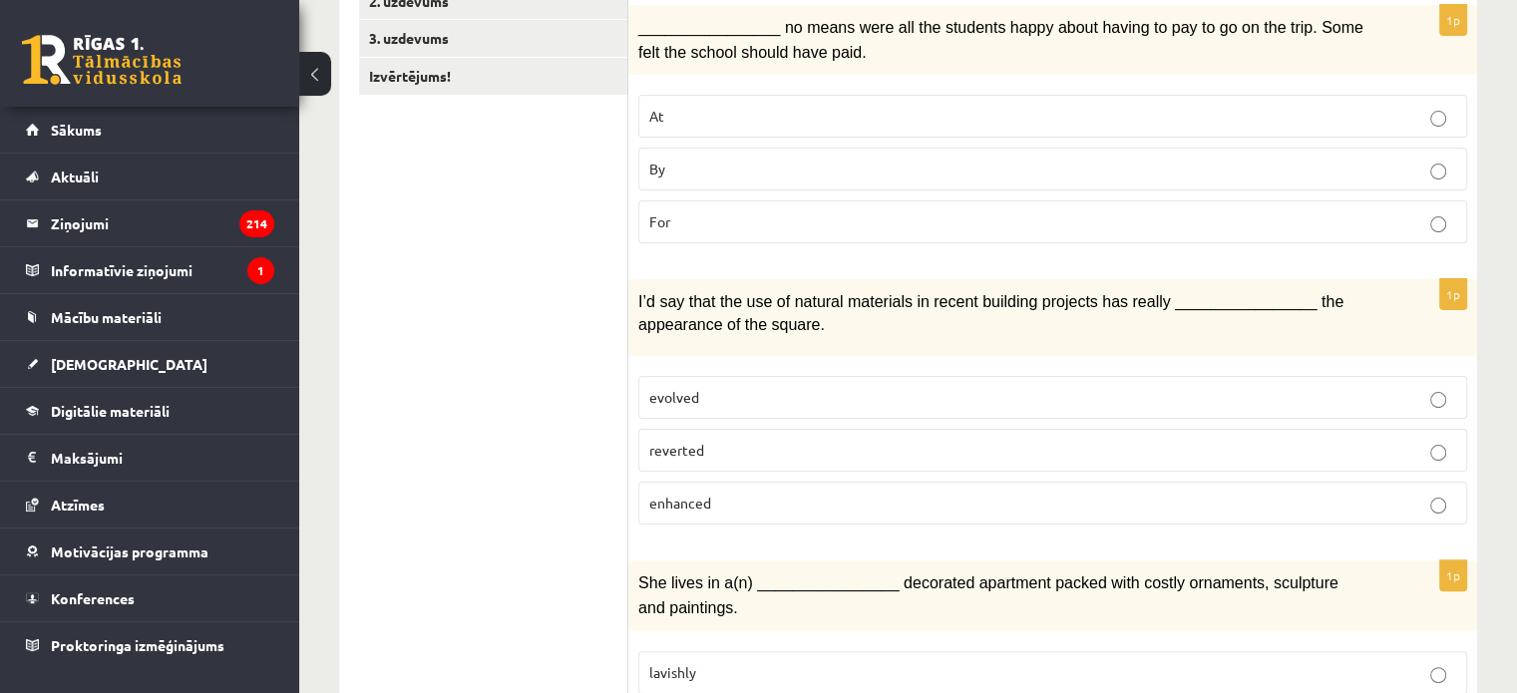
scroll to position [202, 0]
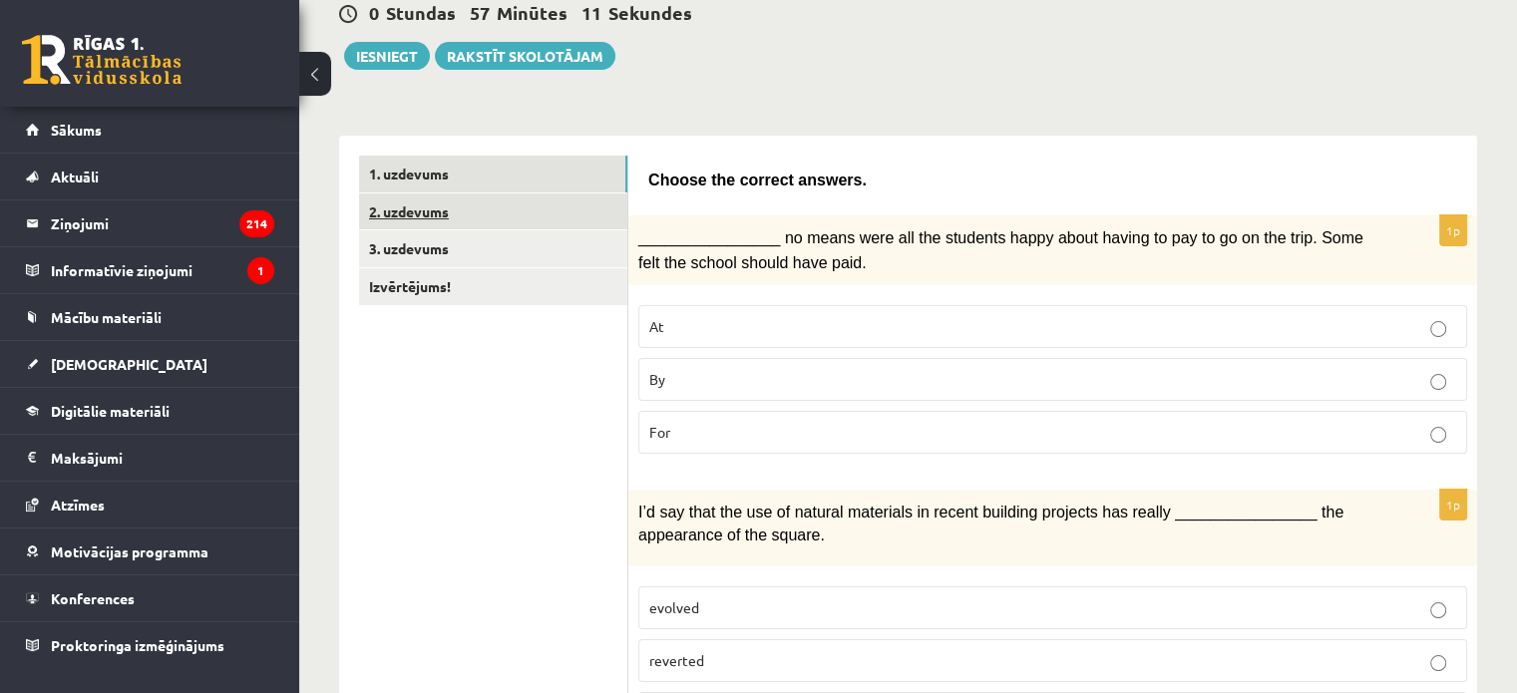
click at [481, 206] on link "2. uzdevums" at bounding box center [493, 212] width 268 height 37
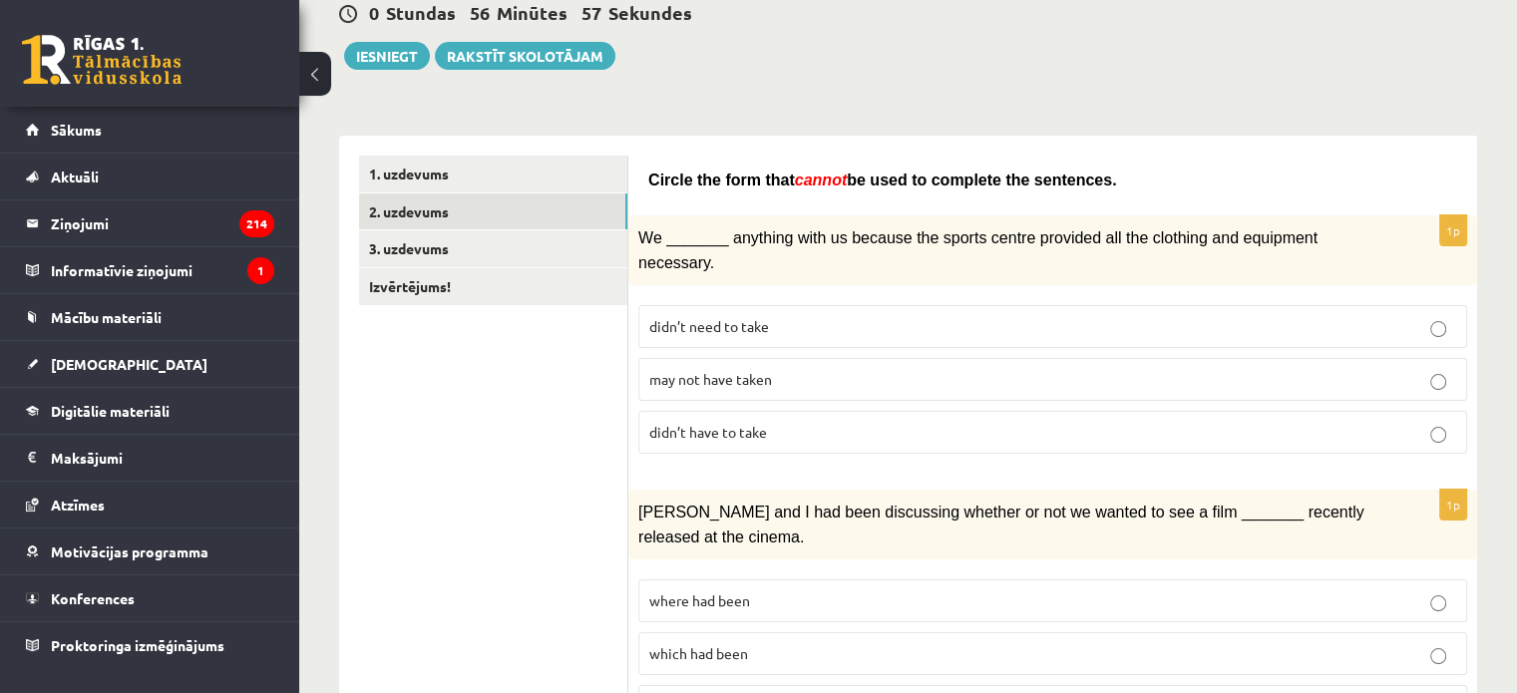
click at [778, 369] on p "may not have taken" at bounding box center [1052, 379] width 807 height 21
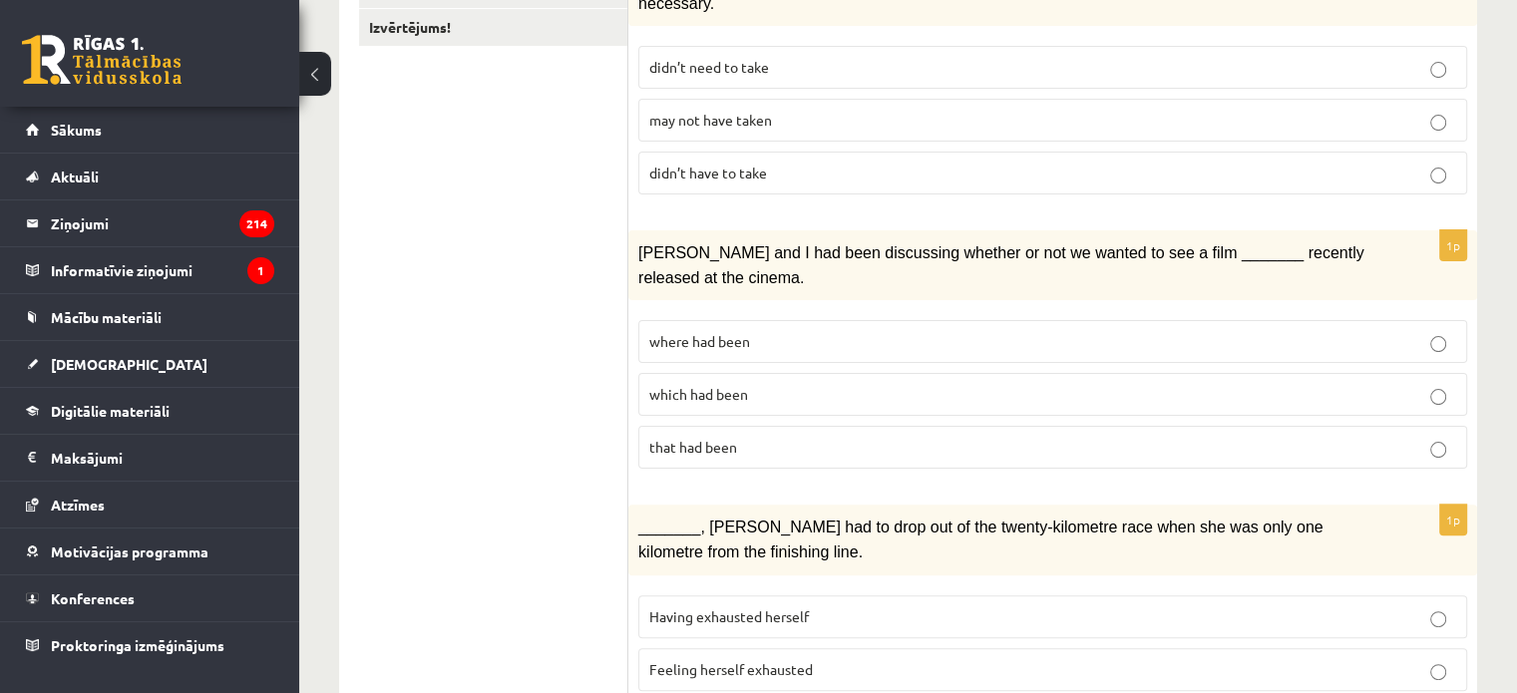
scroll to position [469, 0]
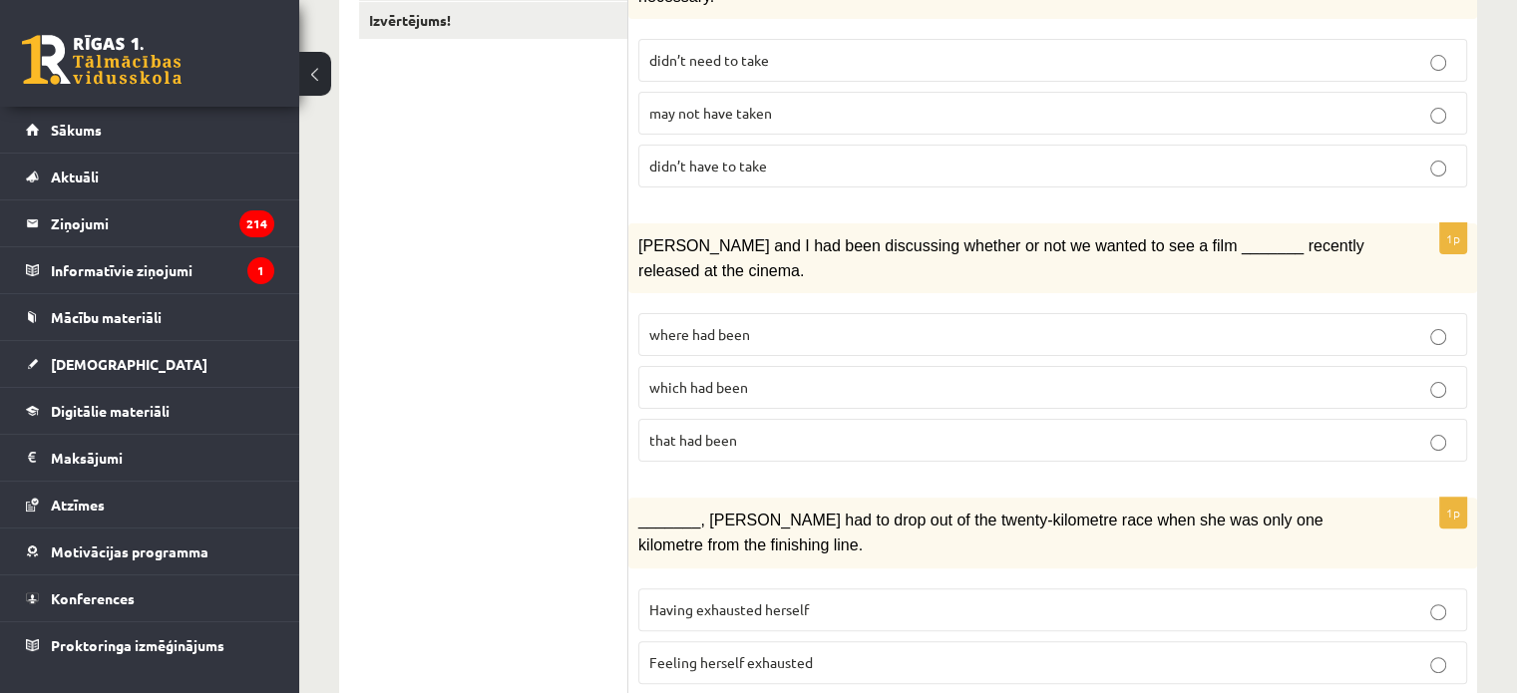
click at [731, 325] on span "where had been" at bounding box center [699, 334] width 101 height 18
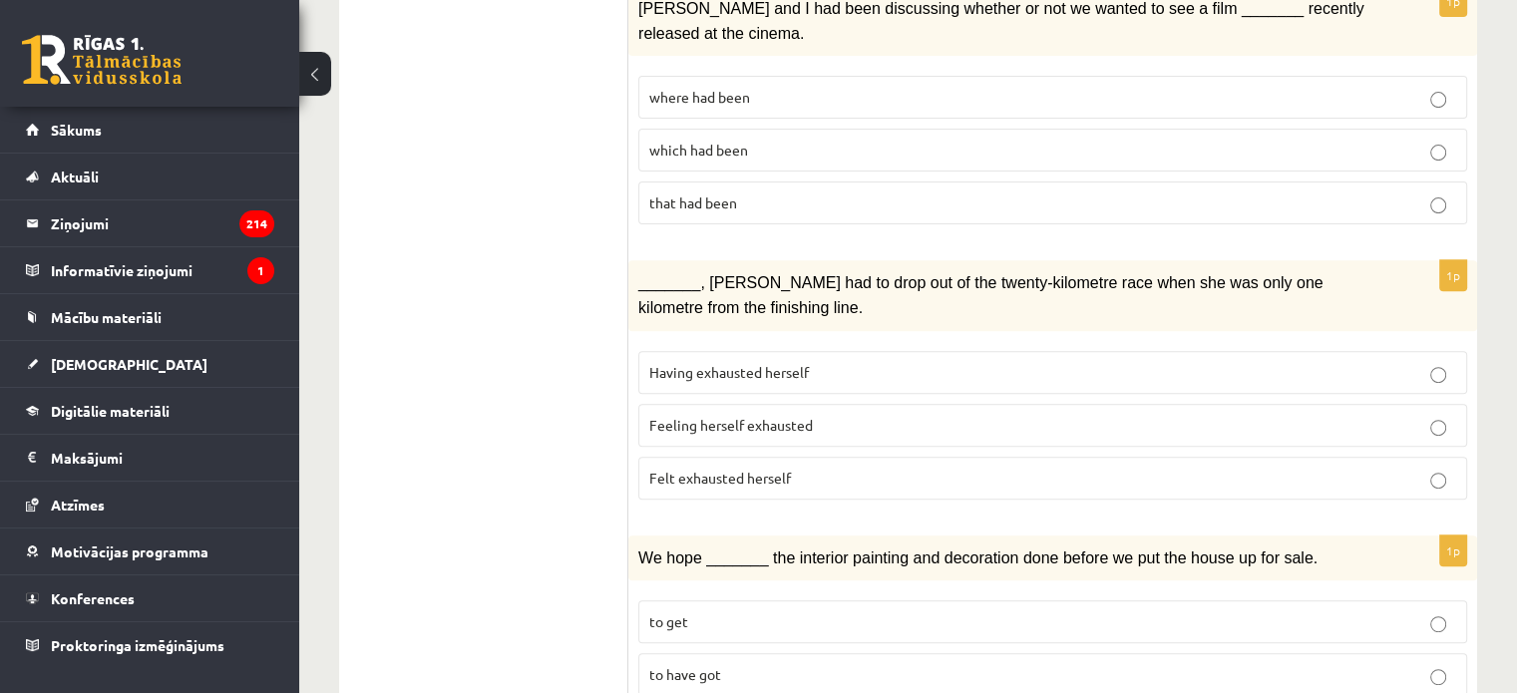
scroll to position [687, 0]
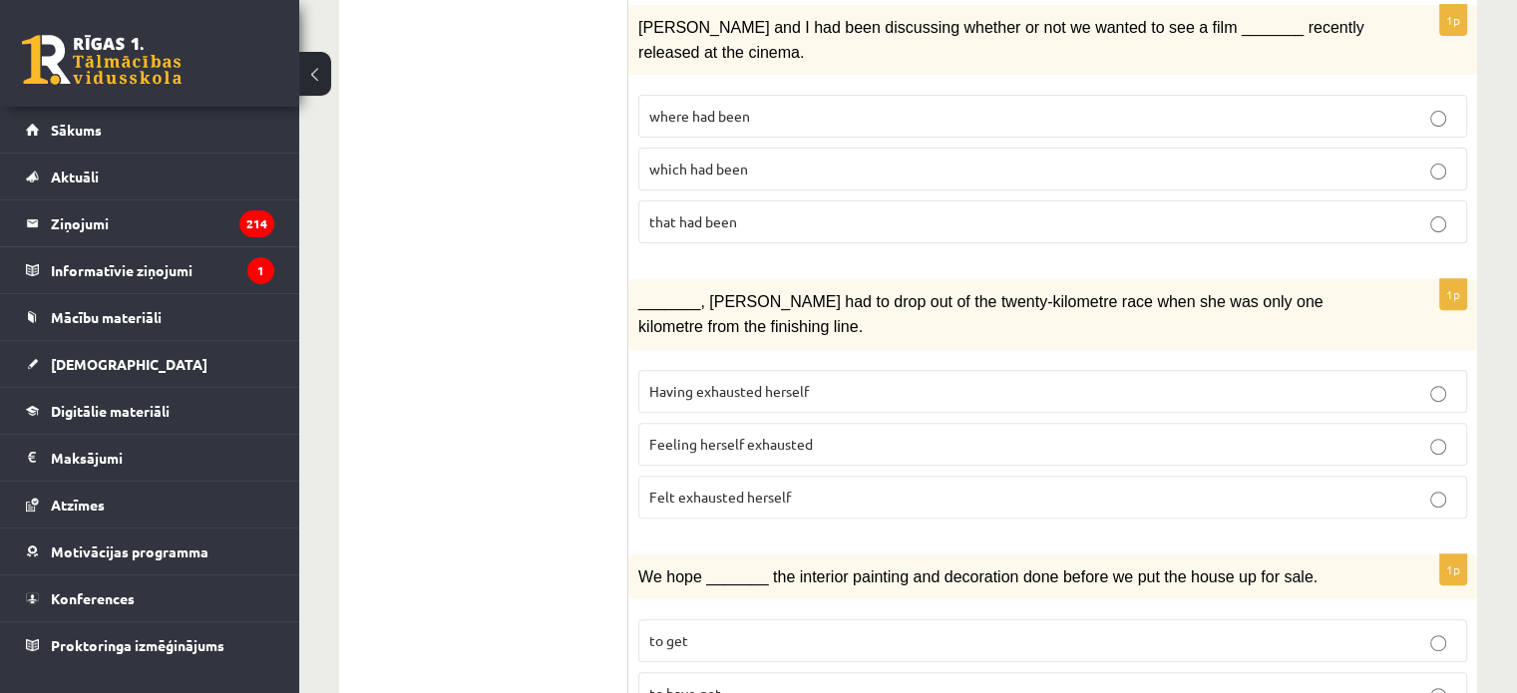
drag, startPoint x: 620, startPoint y: 249, endPoint x: 747, endPoint y: 310, distance: 140.5
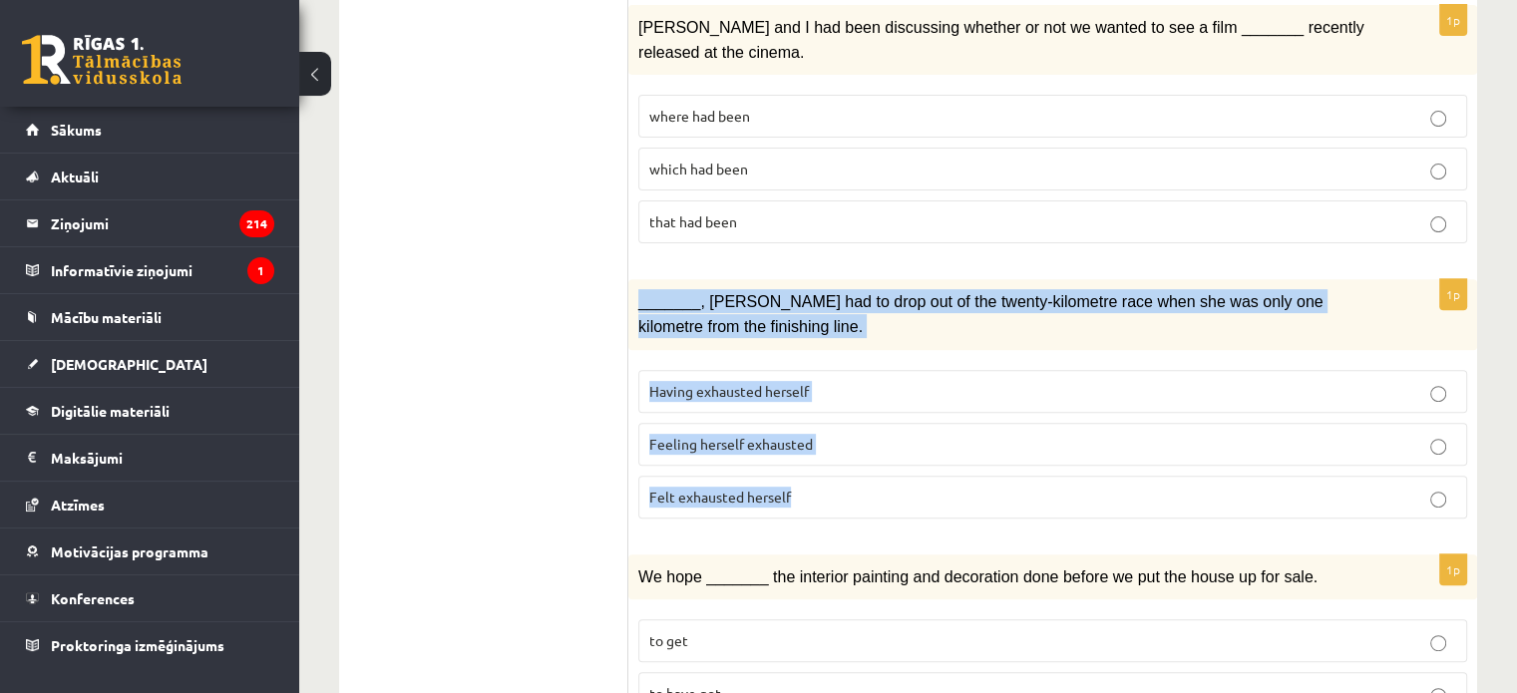
drag, startPoint x: 637, startPoint y: 264, endPoint x: 858, endPoint y: 470, distance: 301.4
click at [858, 470] on div "1p _______, Judy had to drop out of the twenty-kilometre race when she was only…" at bounding box center [1052, 406] width 849 height 254
copy div "_______, Judy had to drop out of the twenty-kilometre race when she was only on…"
click at [715, 488] on span "Felt exhausted herself" at bounding box center [720, 497] width 142 height 18
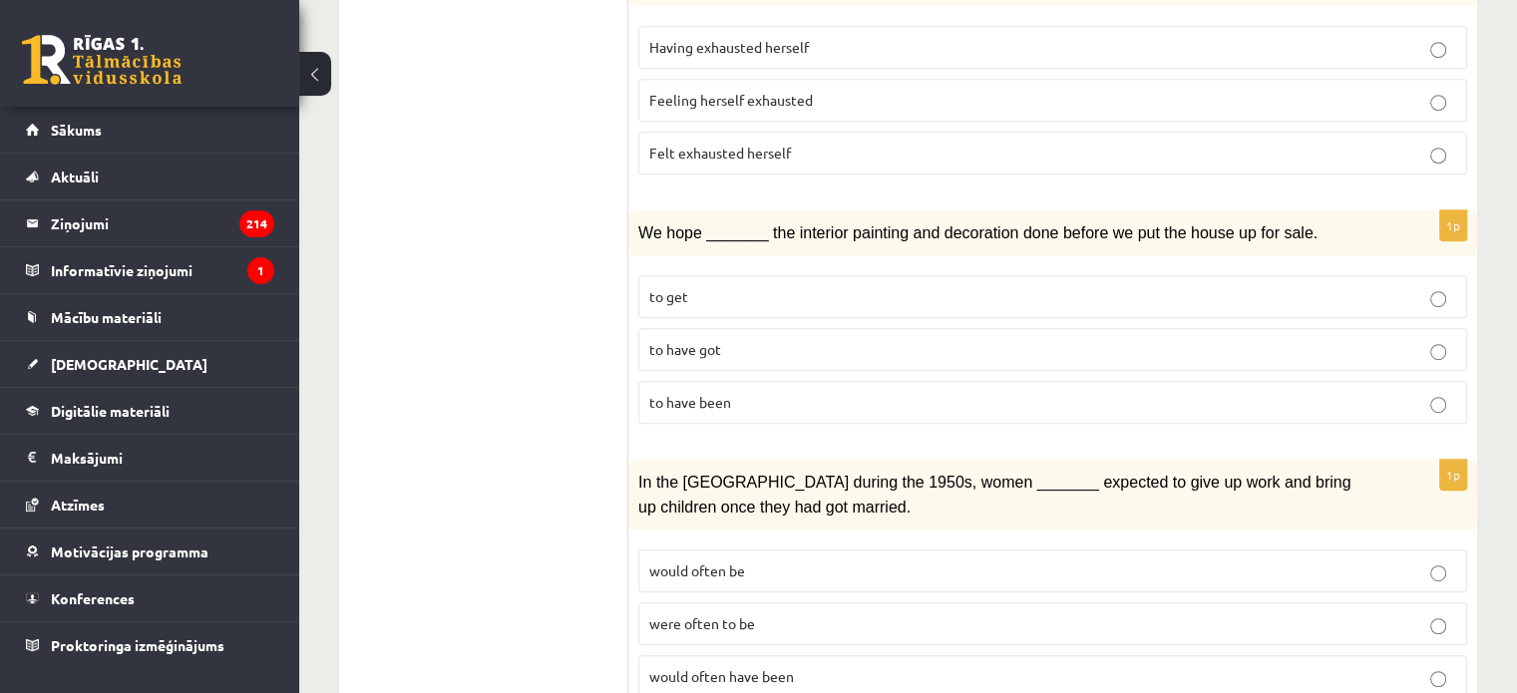
scroll to position [1042, 0]
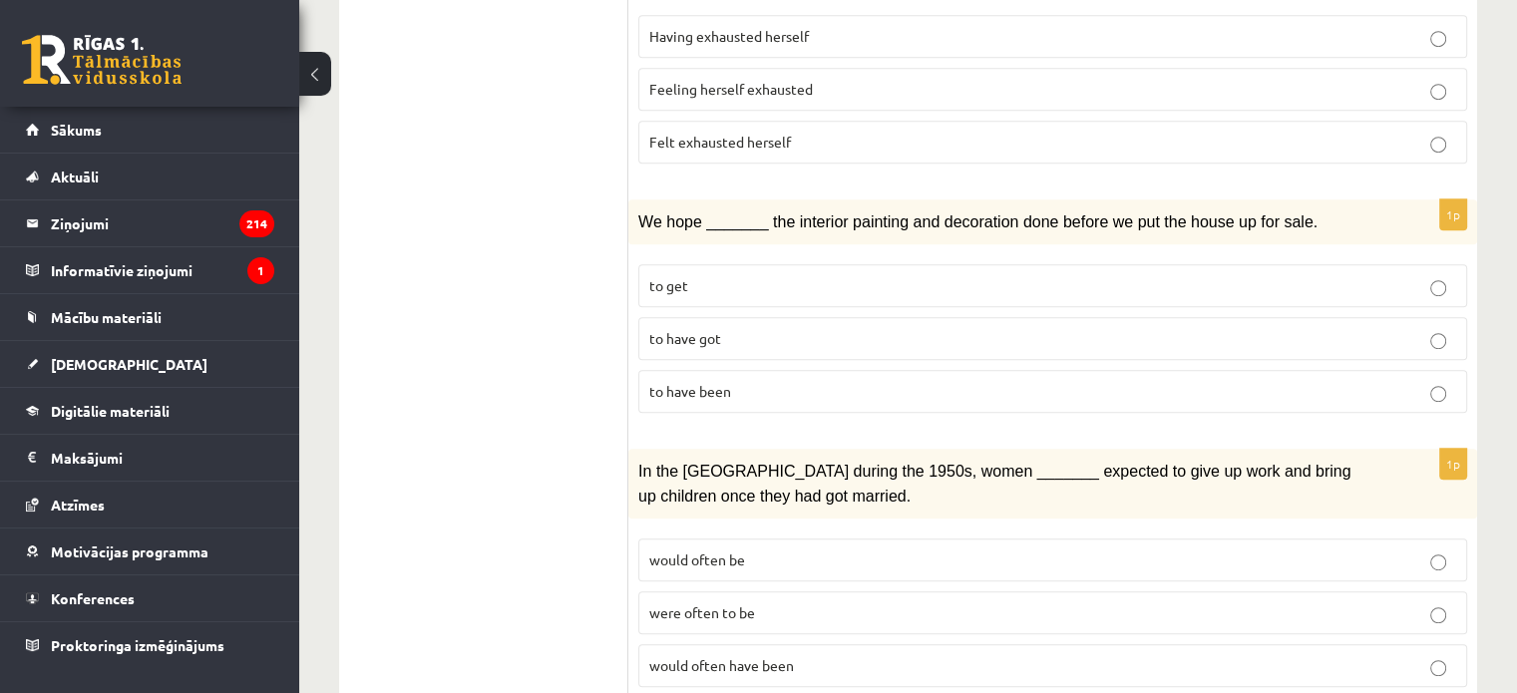
click at [747, 381] on p "to have been" at bounding box center [1052, 391] width 807 height 21
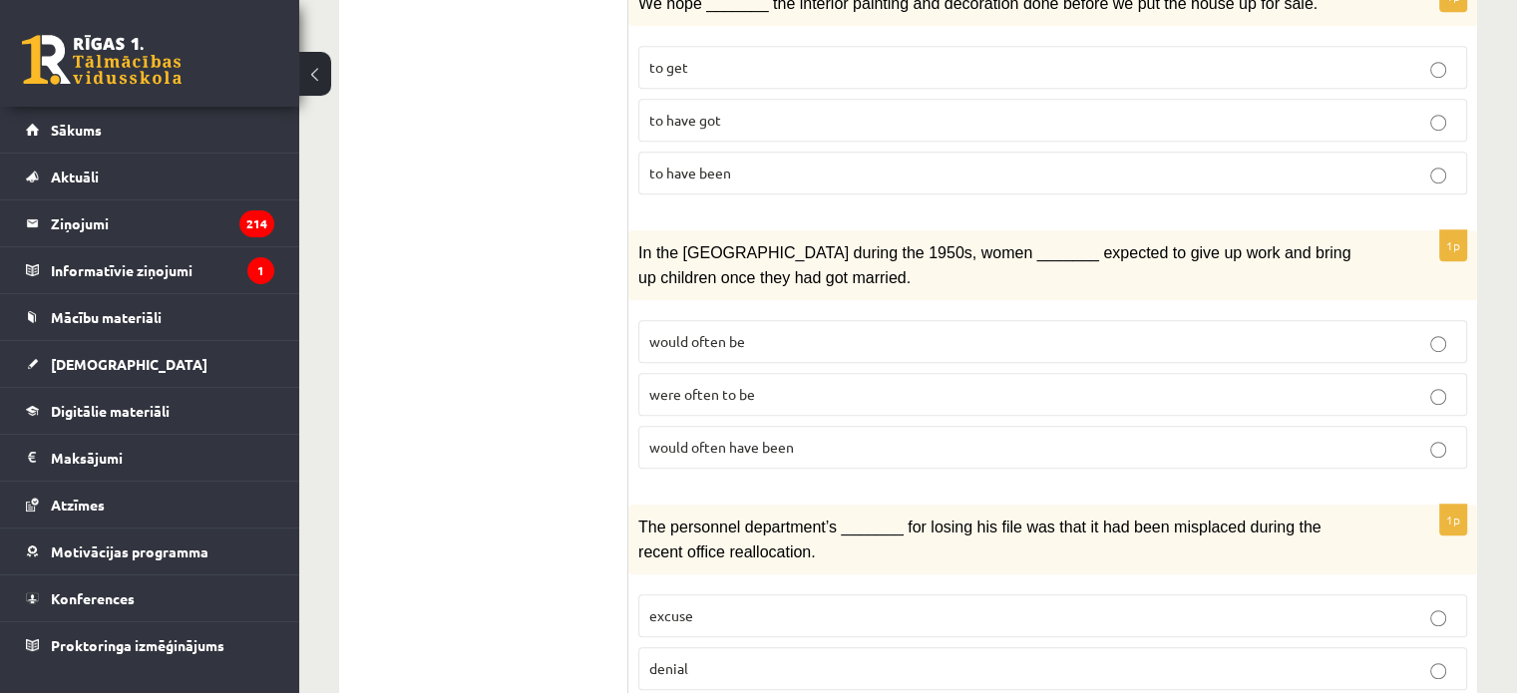
scroll to position [1277, 0]
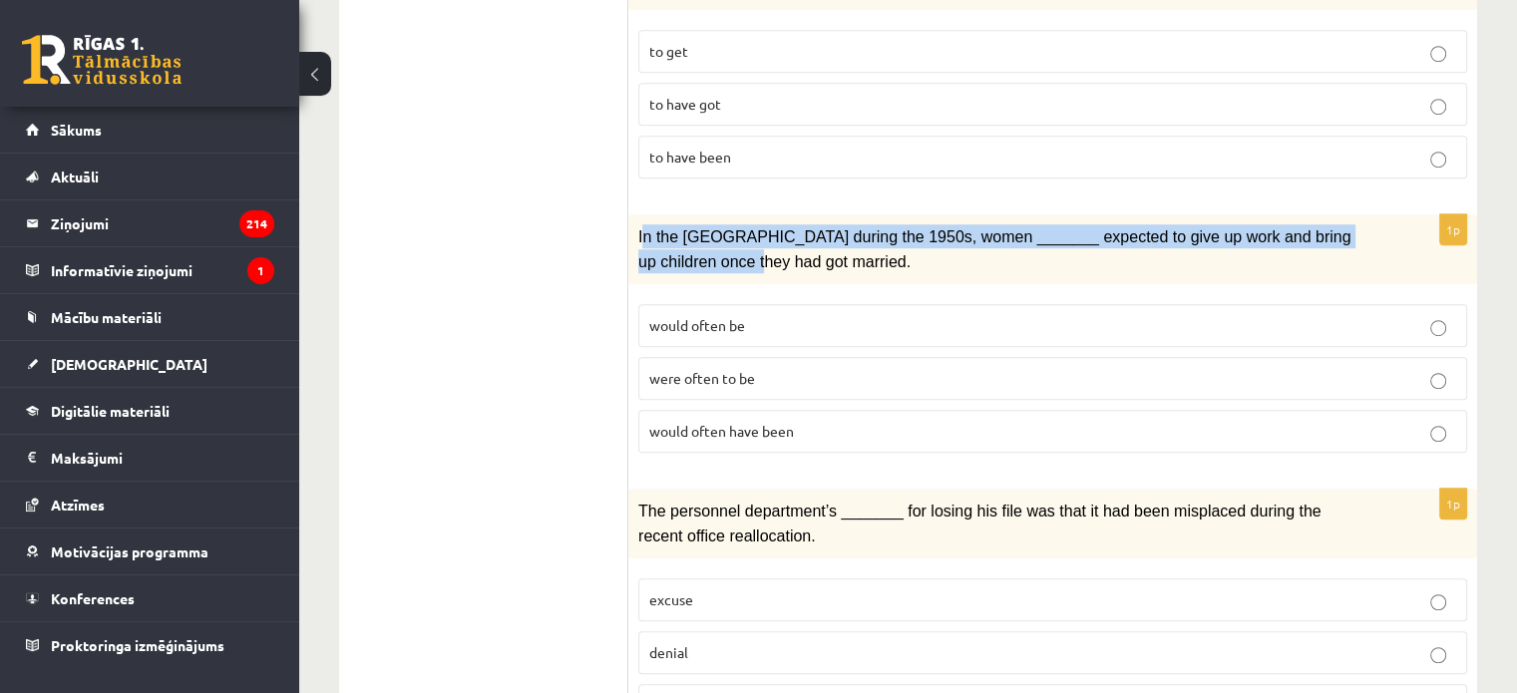
drag, startPoint x: 640, startPoint y: 190, endPoint x: 654, endPoint y: 215, distance: 29.5
click at [654, 228] on span "In the USA during the 1950s, women _______ expected to give up work and bring u…" at bounding box center [994, 248] width 712 height 41
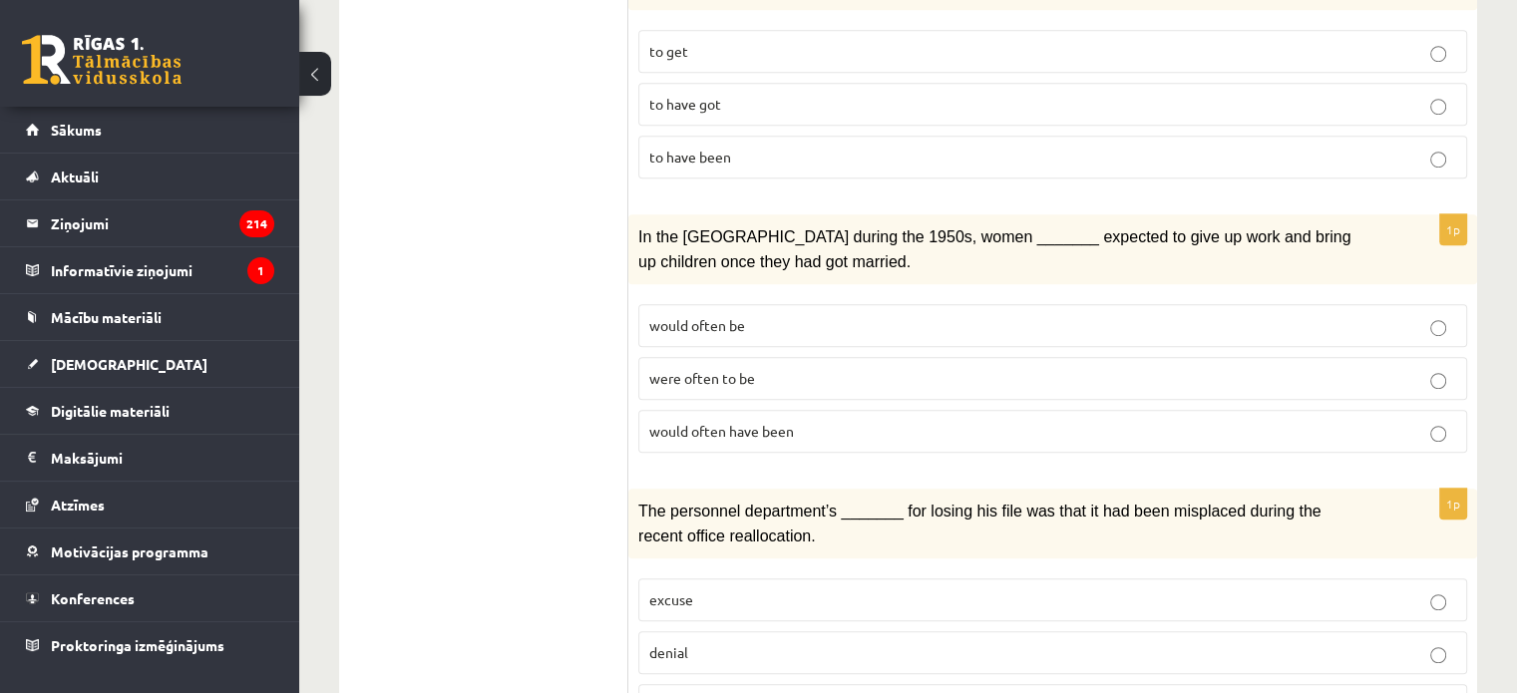
click at [638, 228] on span "In the USA during the 1950s, women _______ expected to give up work and bring u…" at bounding box center [994, 248] width 712 height 41
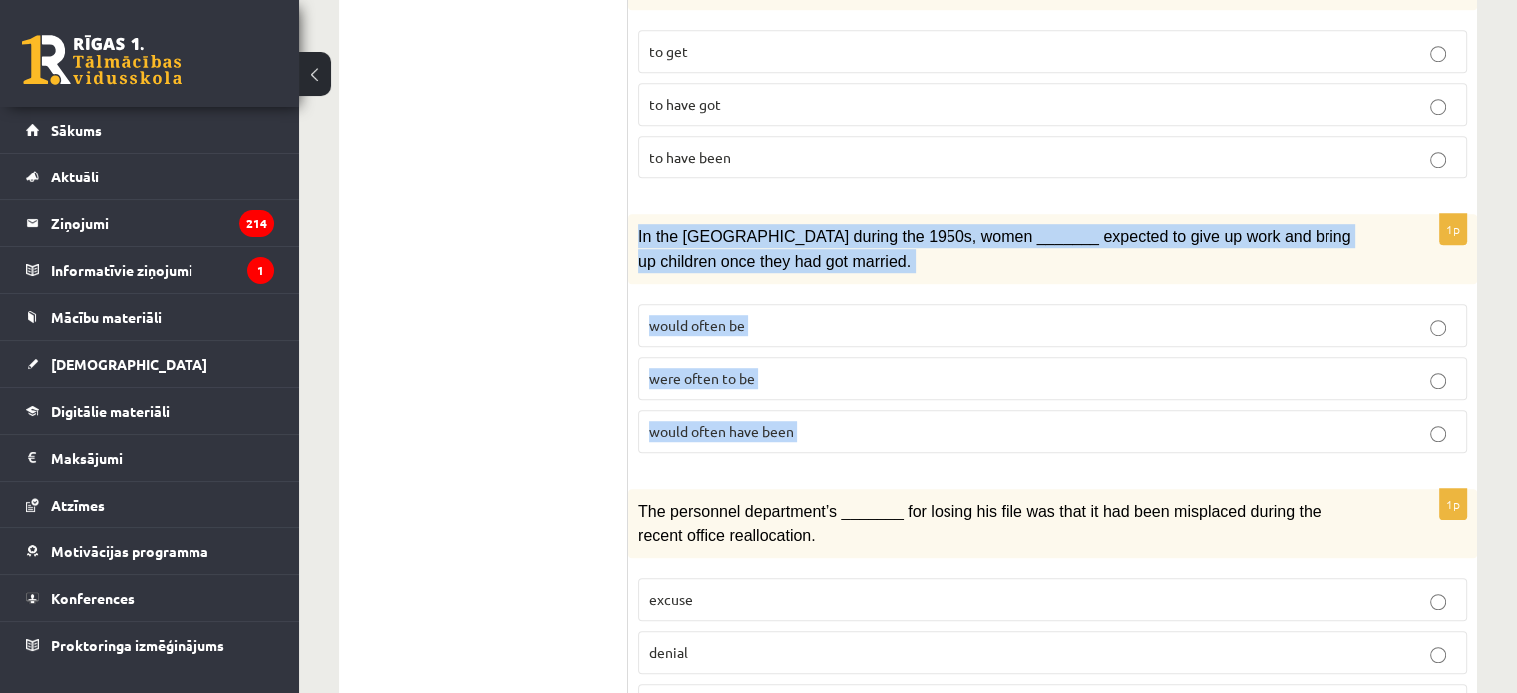
drag, startPoint x: 638, startPoint y: 199, endPoint x: 820, endPoint y: 373, distance: 251.9
click at [820, 373] on div "1p In the USA during the 1950s, women _______ expected to give up work and brin…" at bounding box center [1052, 341] width 849 height 254
copy form "In the USA during the 1950s, women _______ expected to give up work and bring u…"
click at [729, 422] on span "would often have been" at bounding box center [721, 431] width 145 height 18
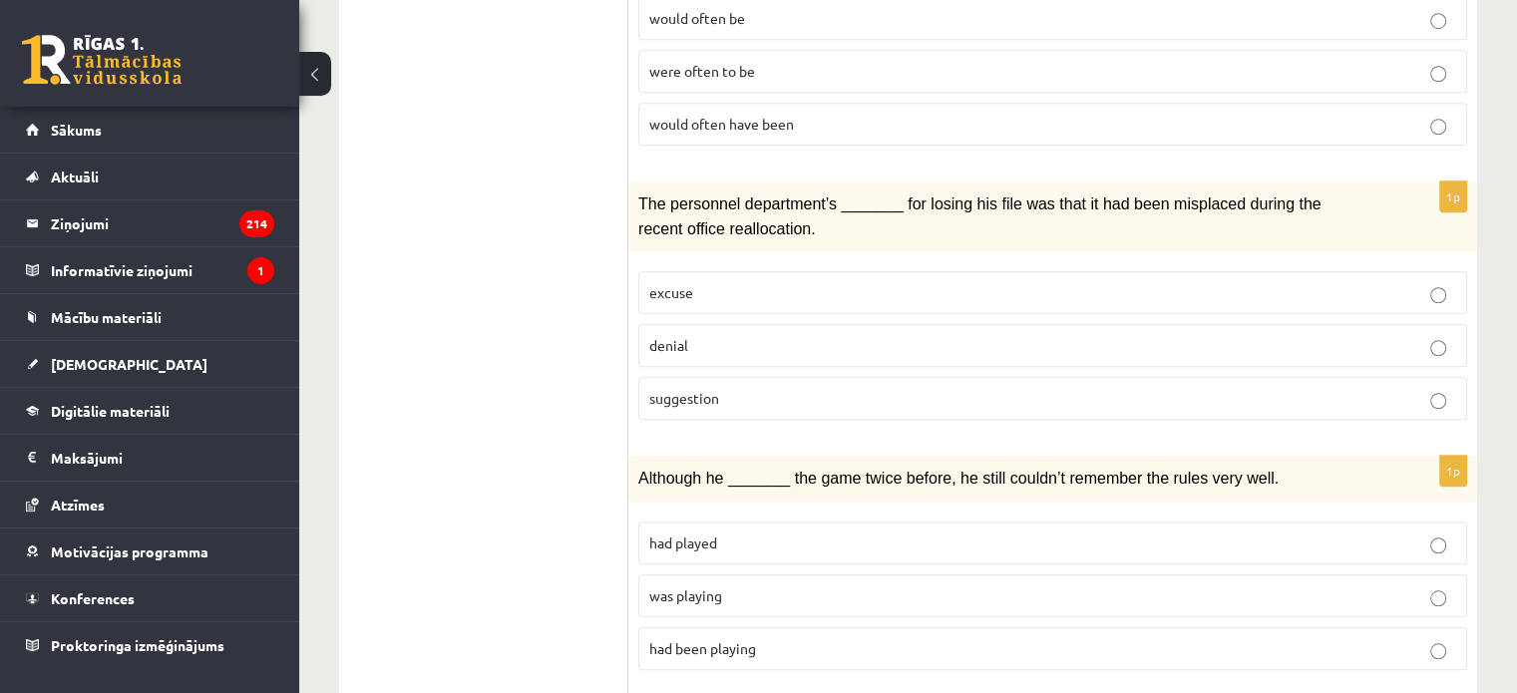
scroll to position [1588, 0]
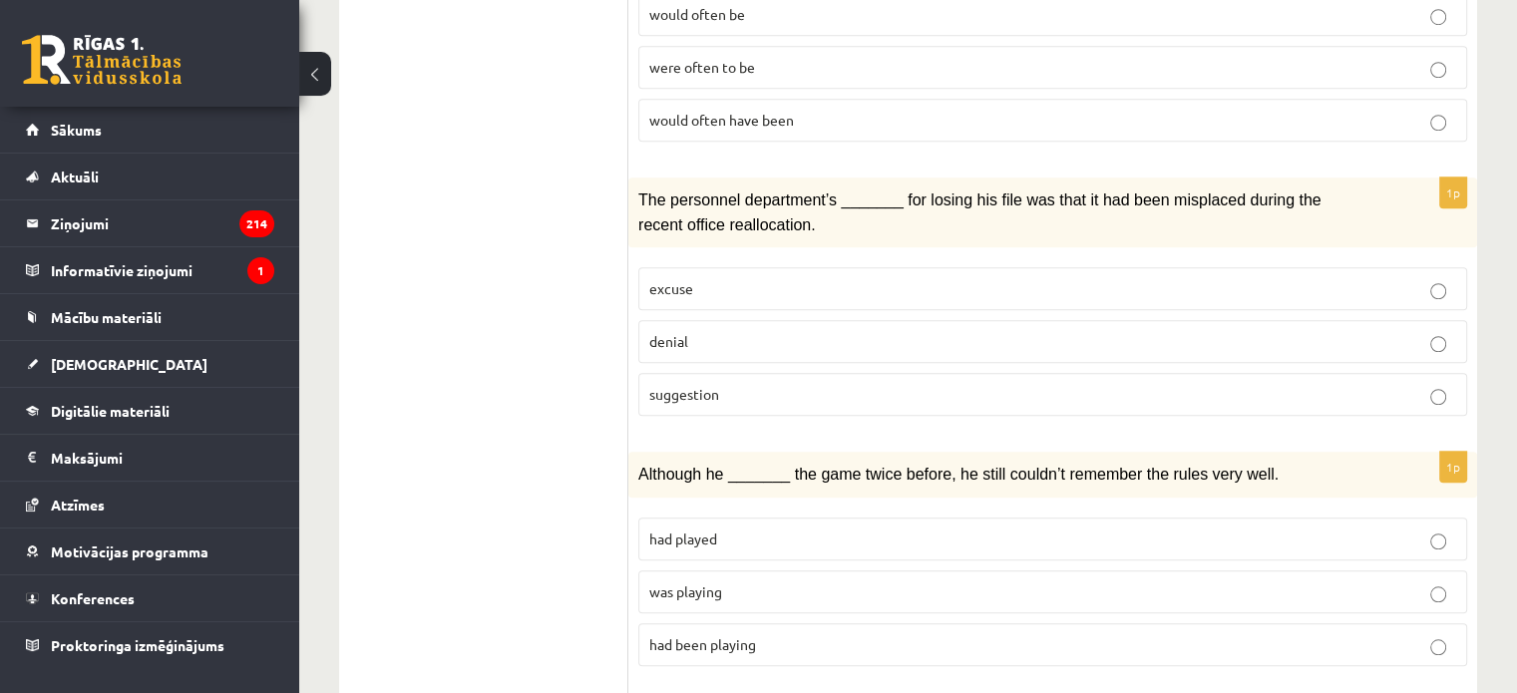
click at [691, 331] on p "denial" at bounding box center [1052, 341] width 807 height 21
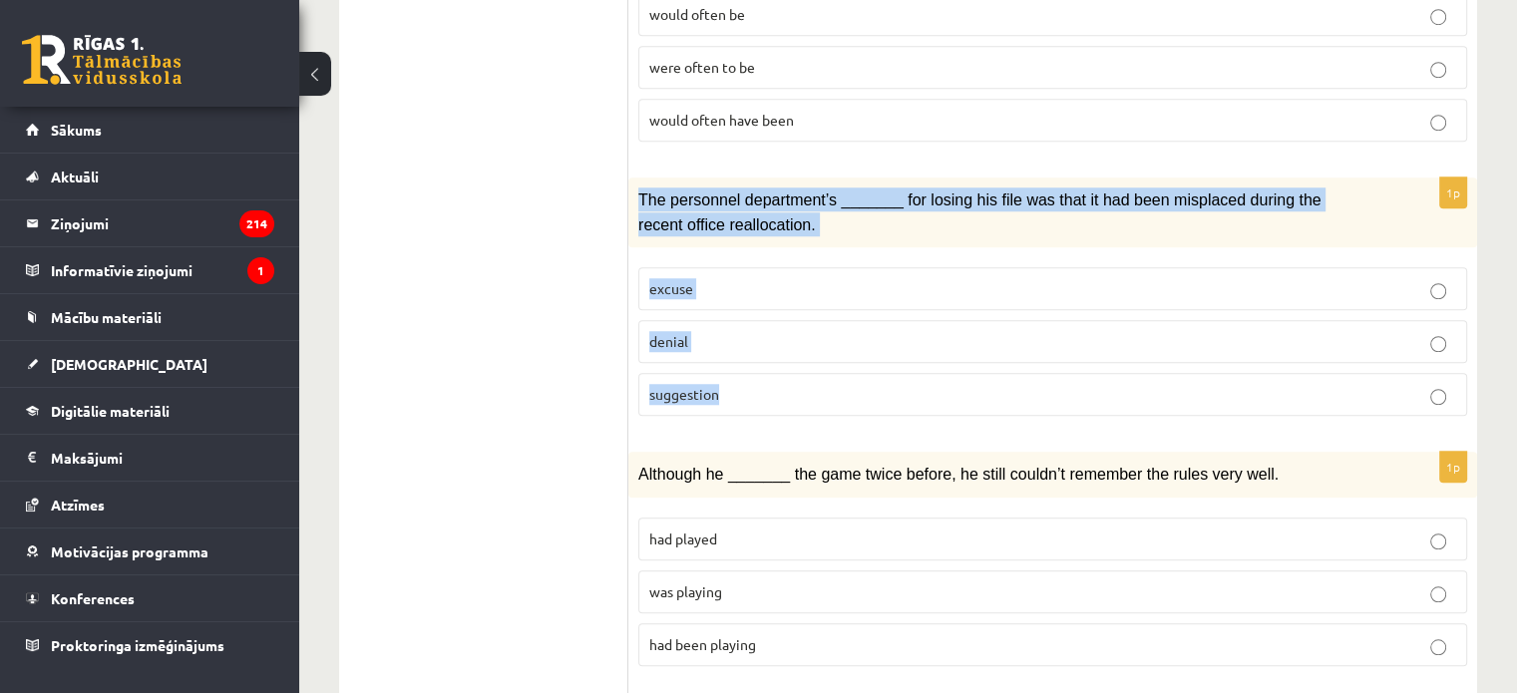
drag, startPoint x: 629, startPoint y: 139, endPoint x: 766, endPoint y: 328, distance: 233.7
click at [766, 328] on div "1p The personnel department’s _______ for losing his file was that it had been …" at bounding box center [1052, 305] width 849 height 254
copy div "The personnel department’s _______ for losing his file was that it had been mis…"
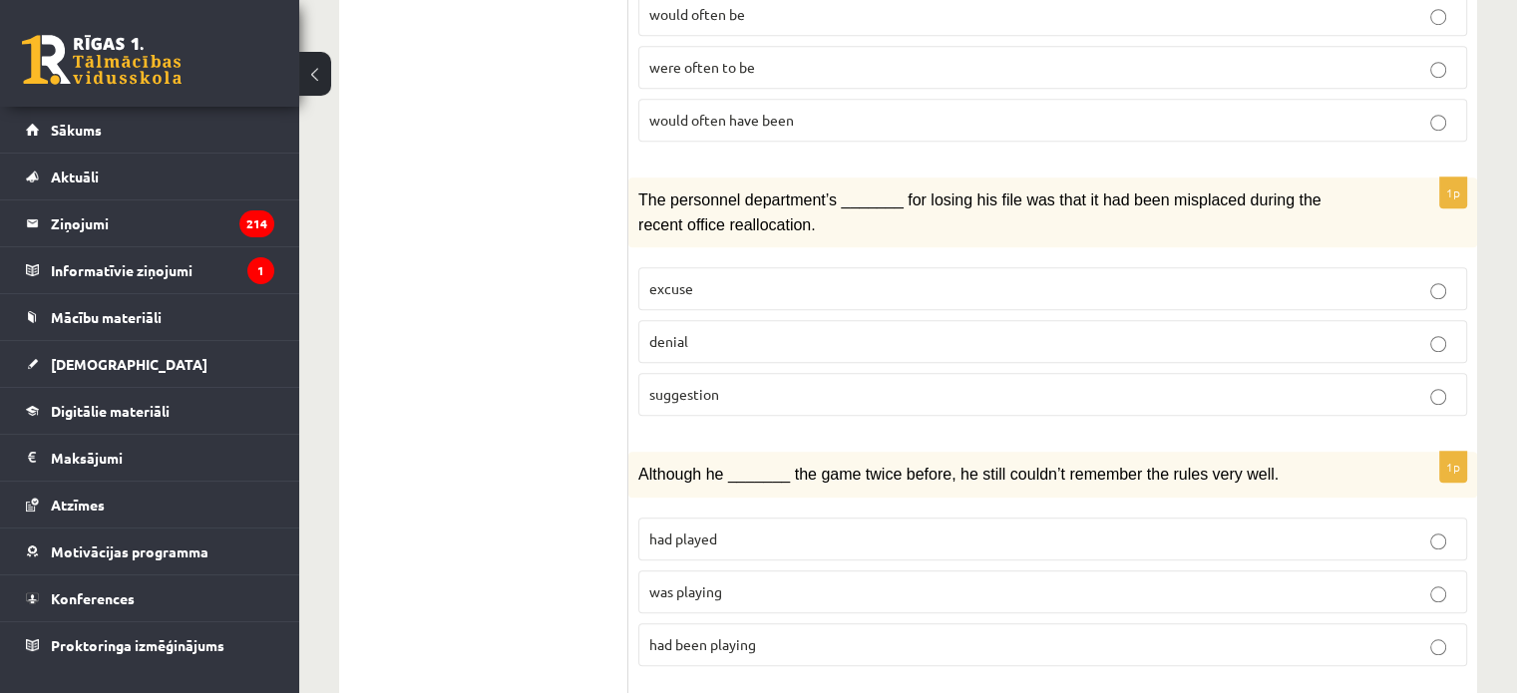
click at [393, 398] on ul "1. uzdevums 2. uzdevums 3. uzdevums Izvērtējums!" at bounding box center [493, 138] width 269 height 2736
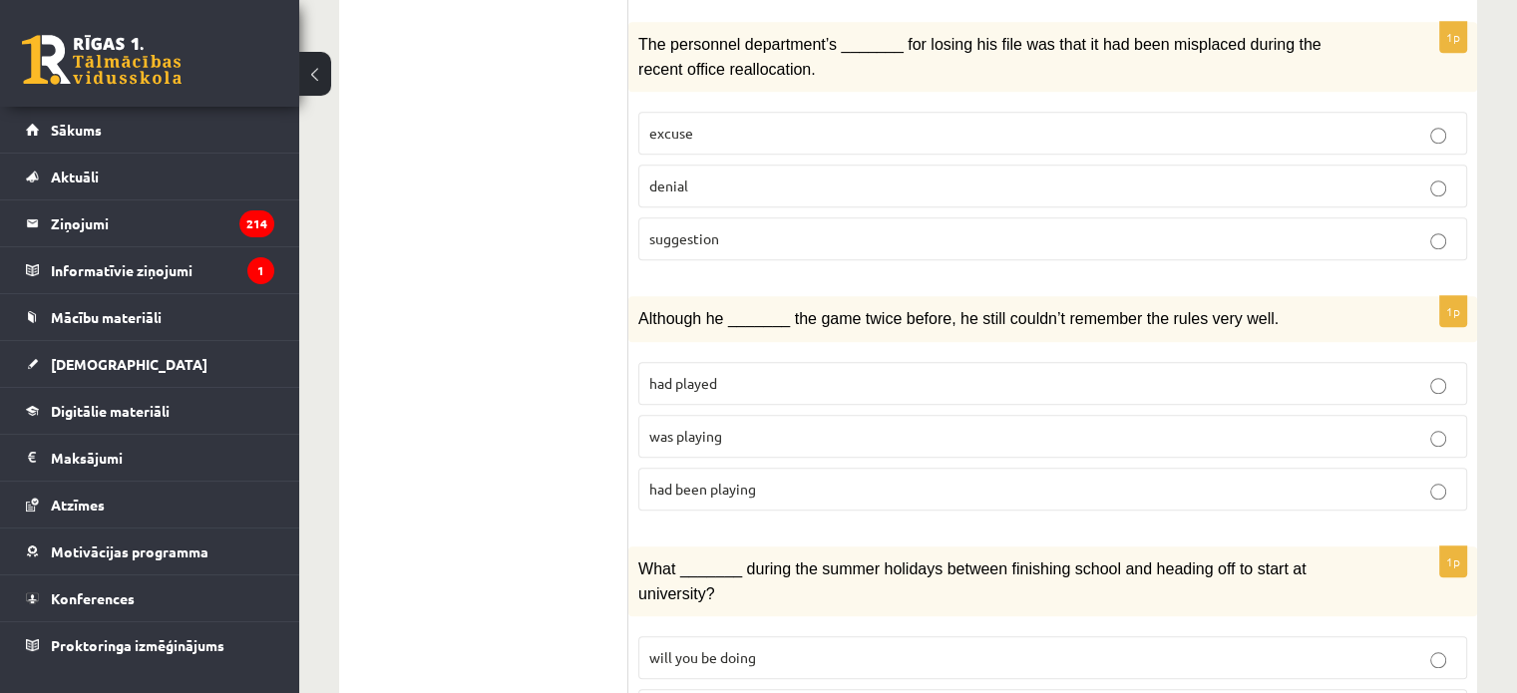
scroll to position [1741, 0]
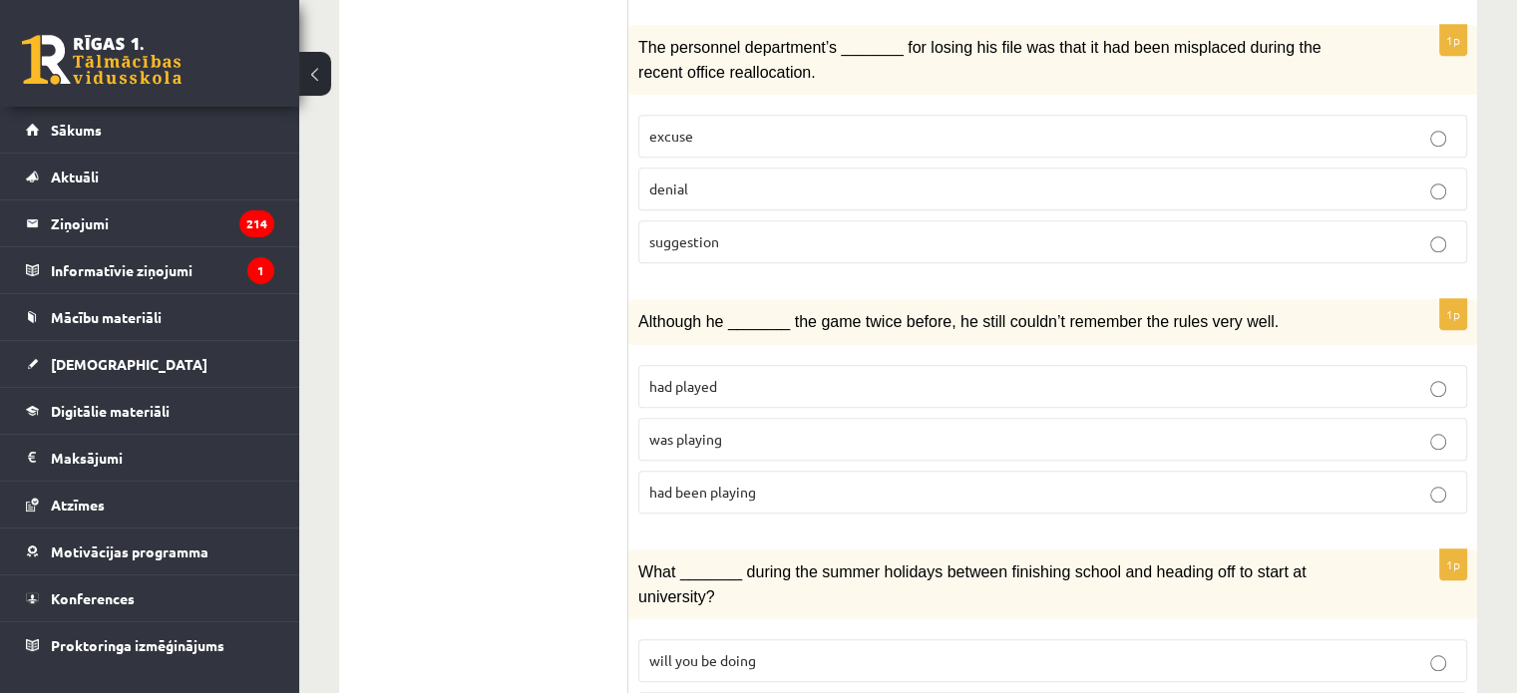
click at [724, 483] on span "had been playing" at bounding box center [702, 492] width 107 height 18
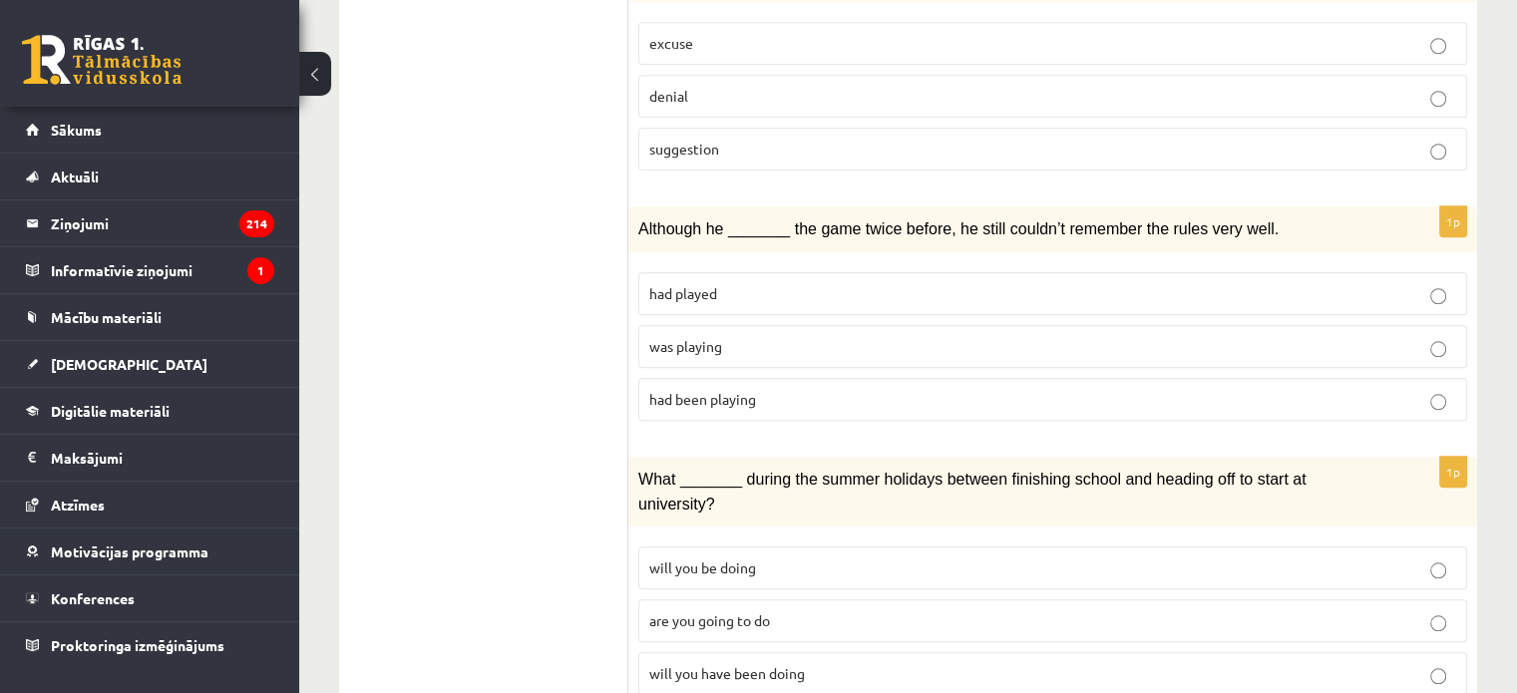
scroll to position [1808, 0]
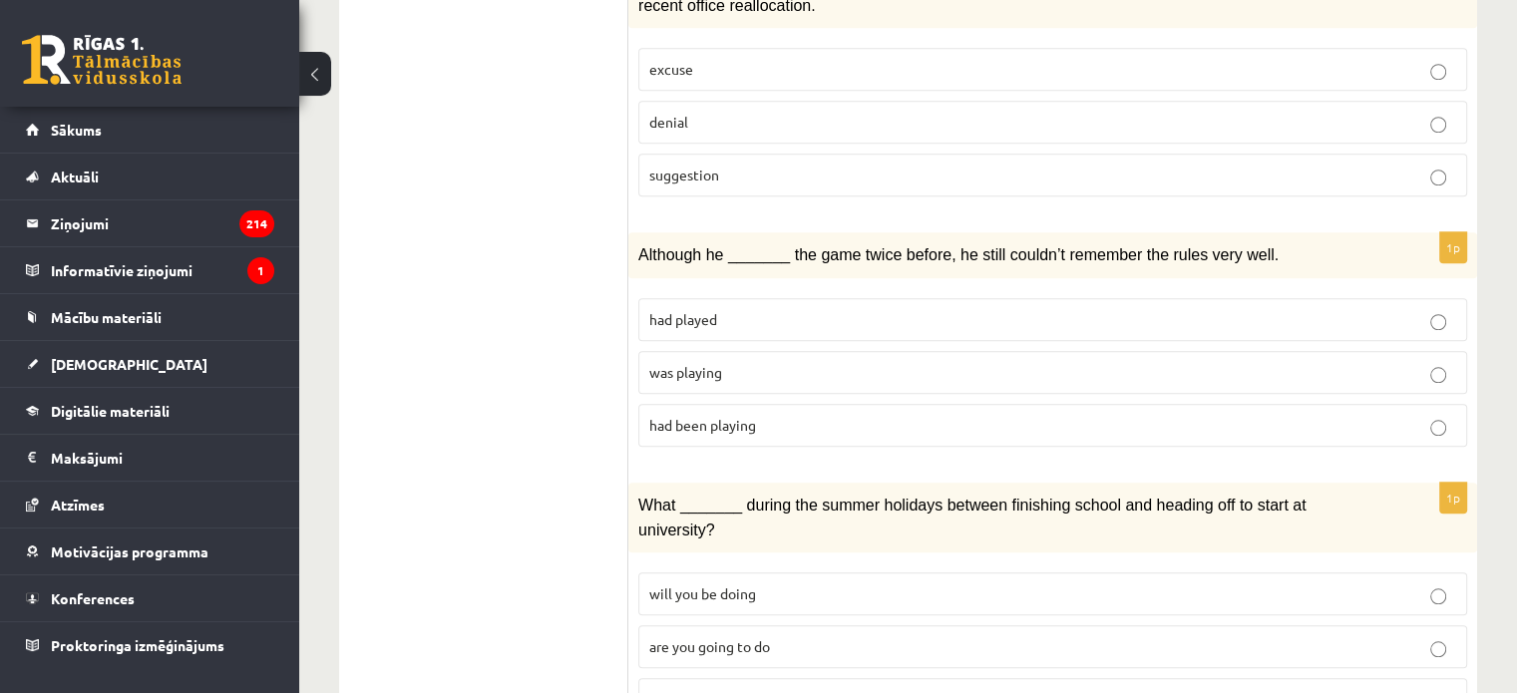
click at [681, 363] on span "was playing" at bounding box center [685, 372] width 73 height 18
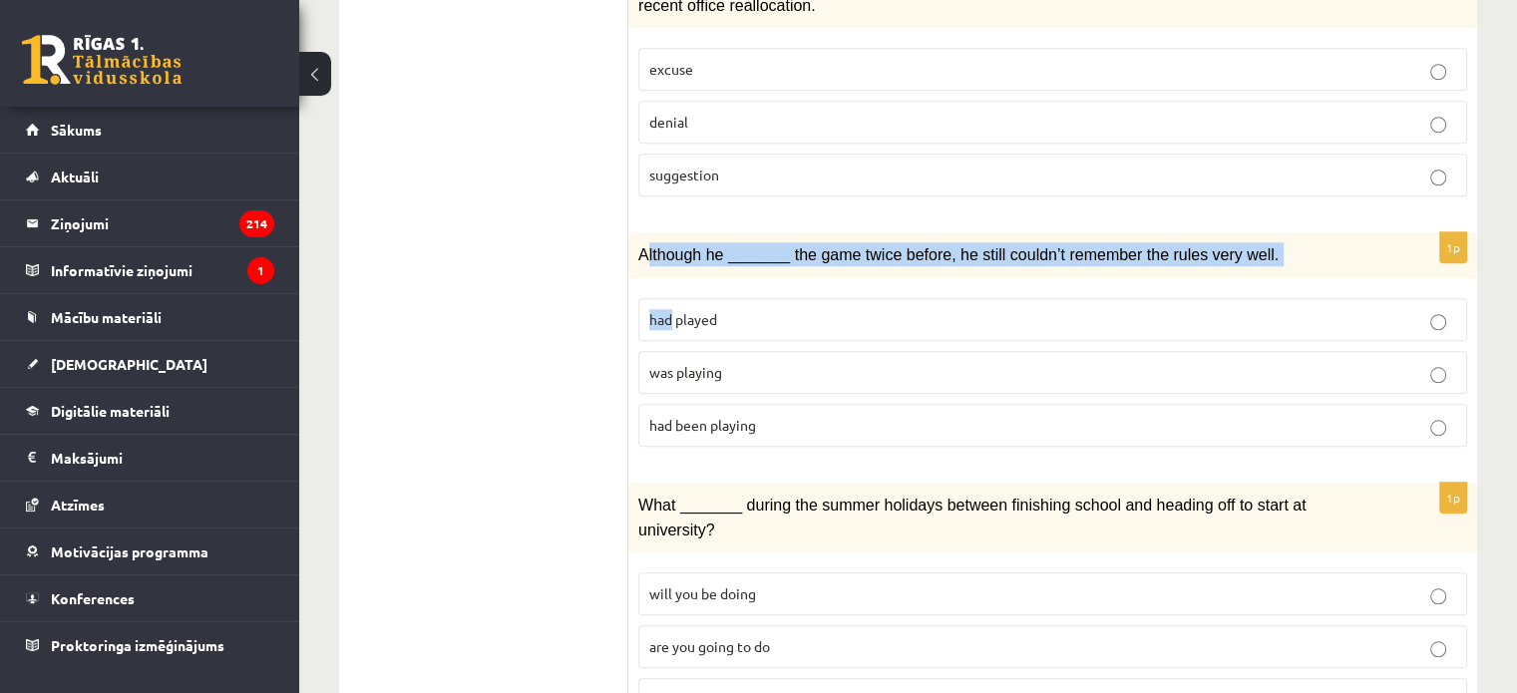
drag, startPoint x: 644, startPoint y: 180, endPoint x: 672, endPoint y: 266, distance: 91.2
click at [672, 266] on div "1p Although he _______ the game twice before, he still couldn’t remember the ru…" at bounding box center [1052, 347] width 849 height 230
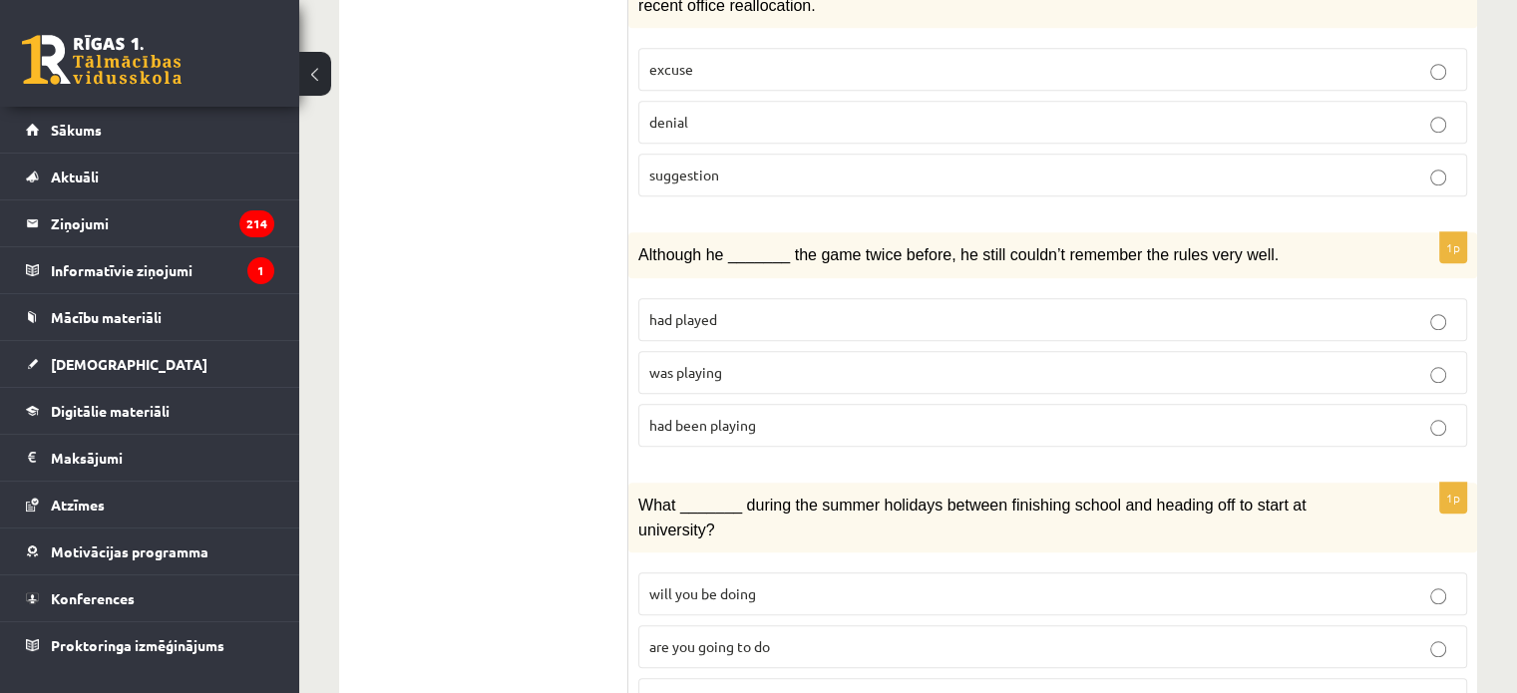
drag, startPoint x: 632, startPoint y: 195, endPoint x: 567, endPoint y: 298, distance: 122.9
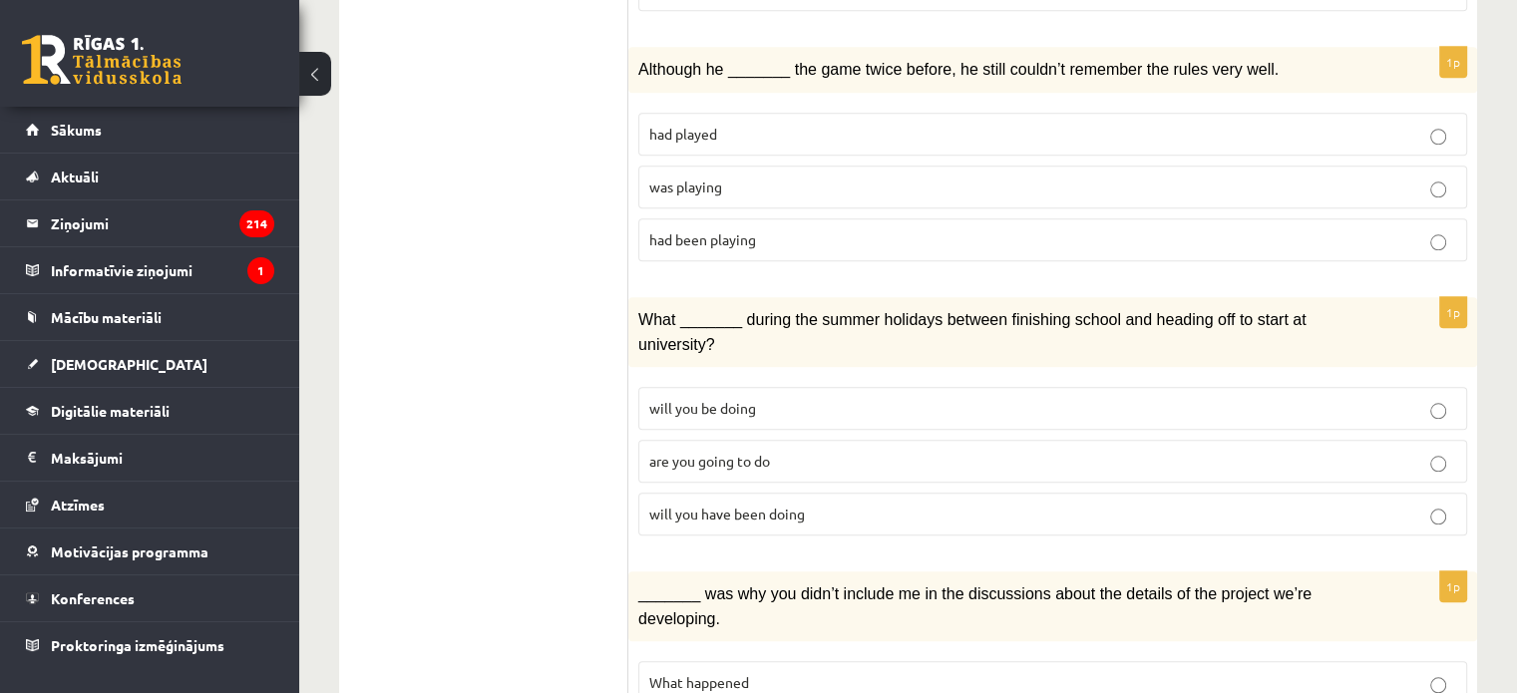
click at [717, 505] on span "will you have been doing" at bounding box center [727, 514] width 156 height 18
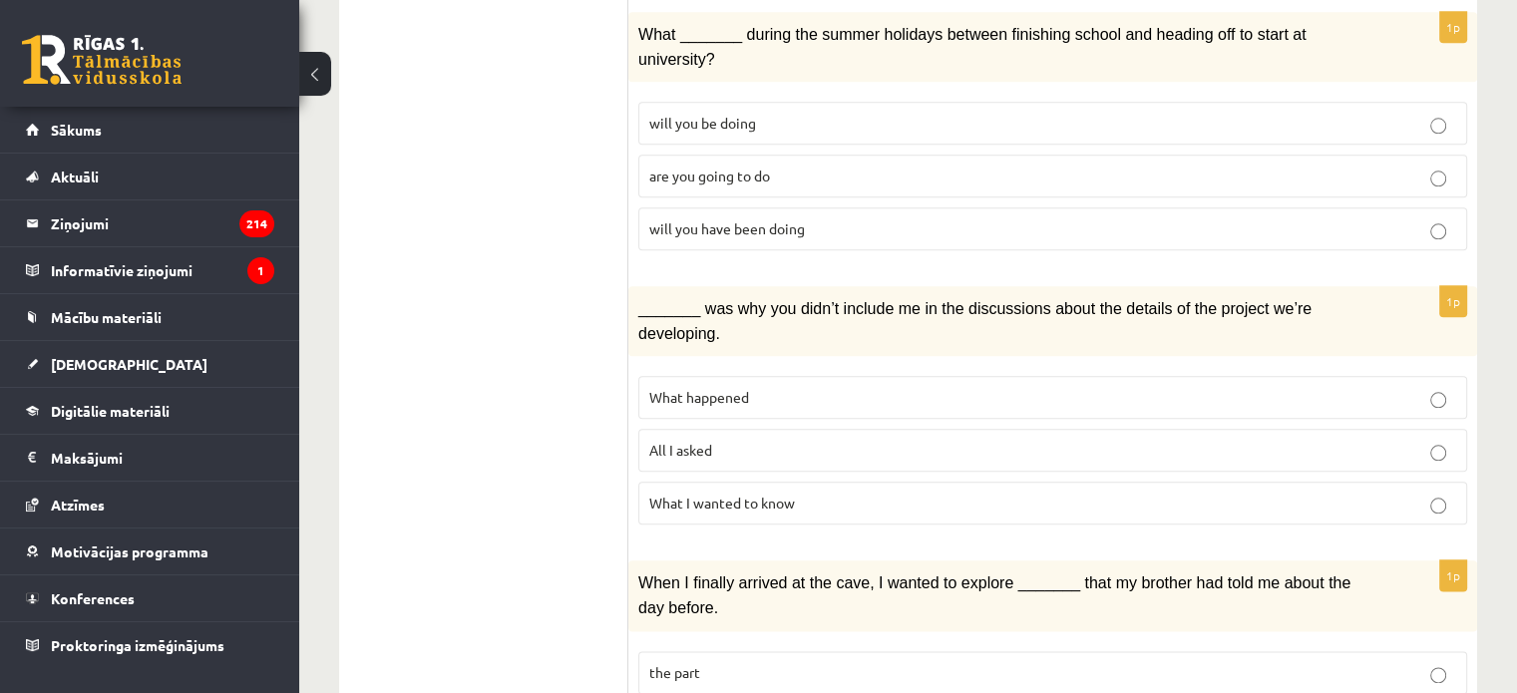
scroll to position [2293, 0]
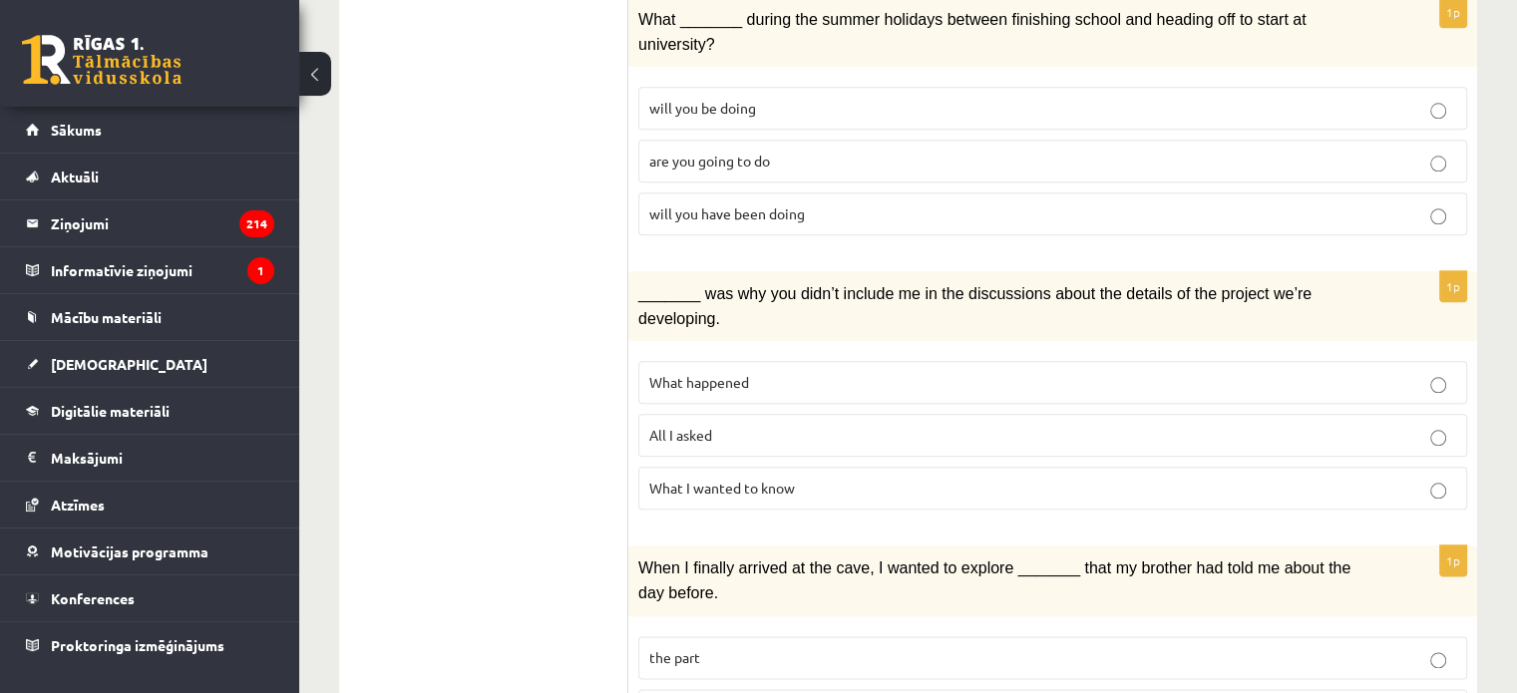
click at [717, 372] on p "What happened" at bounding box center [1052, 382] width 807 height 21
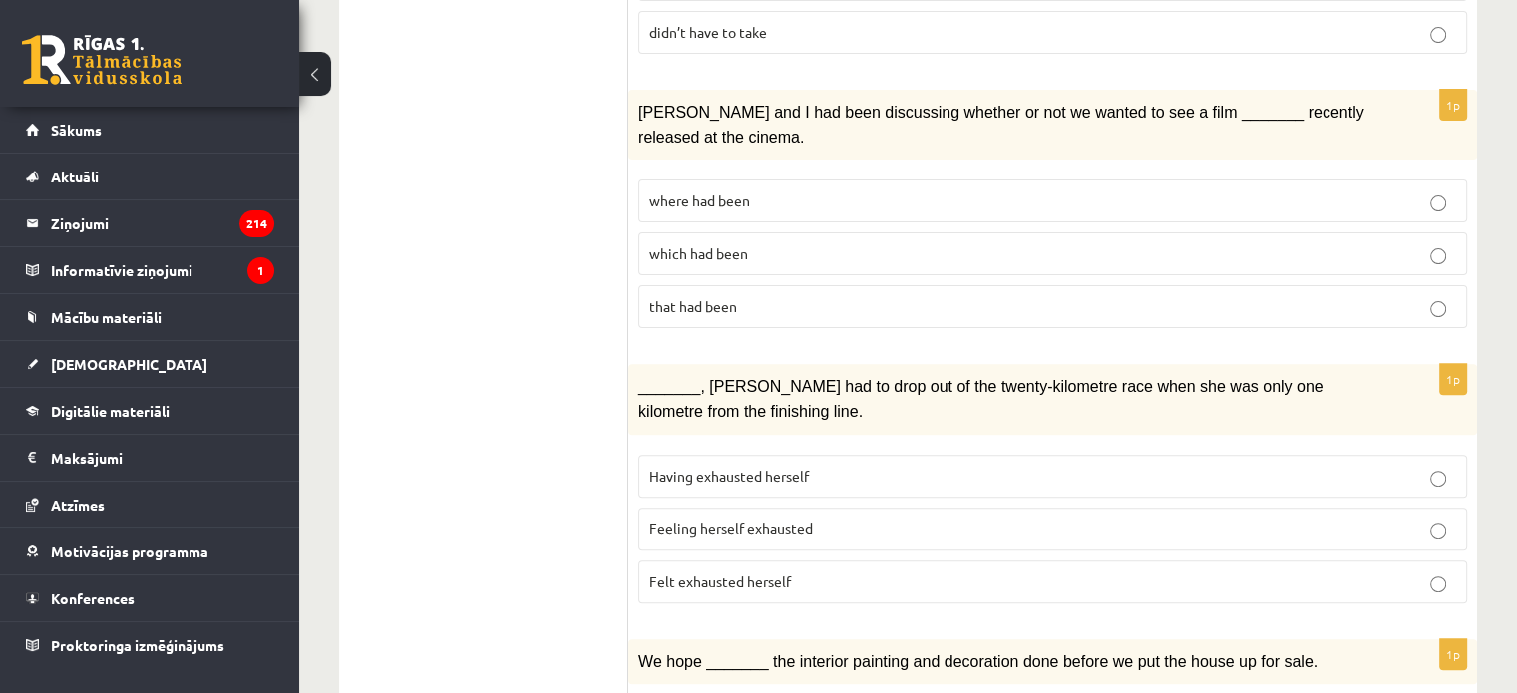
scroll to position [0, 0]
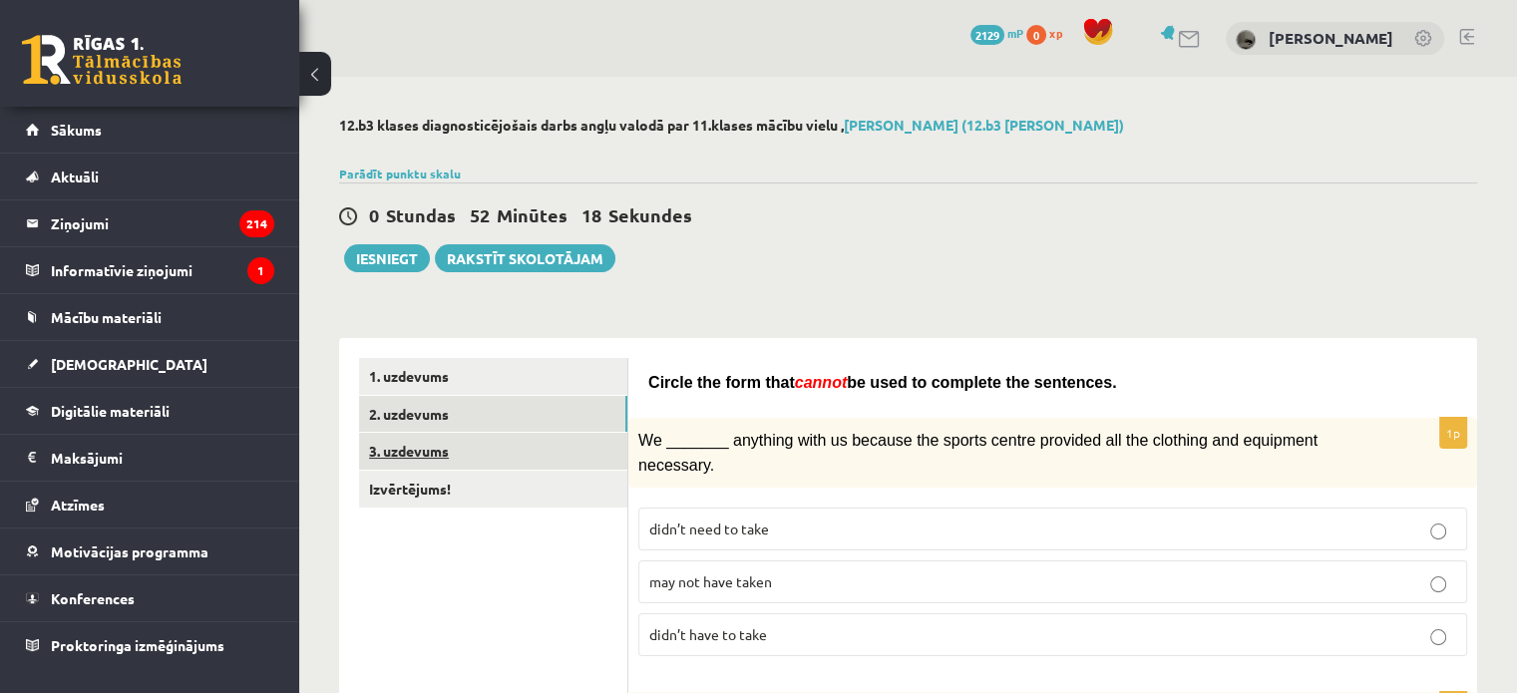
click at [515, 444] on link "3. uzdevums" at bounding box center [493, 451] width 268 height 37
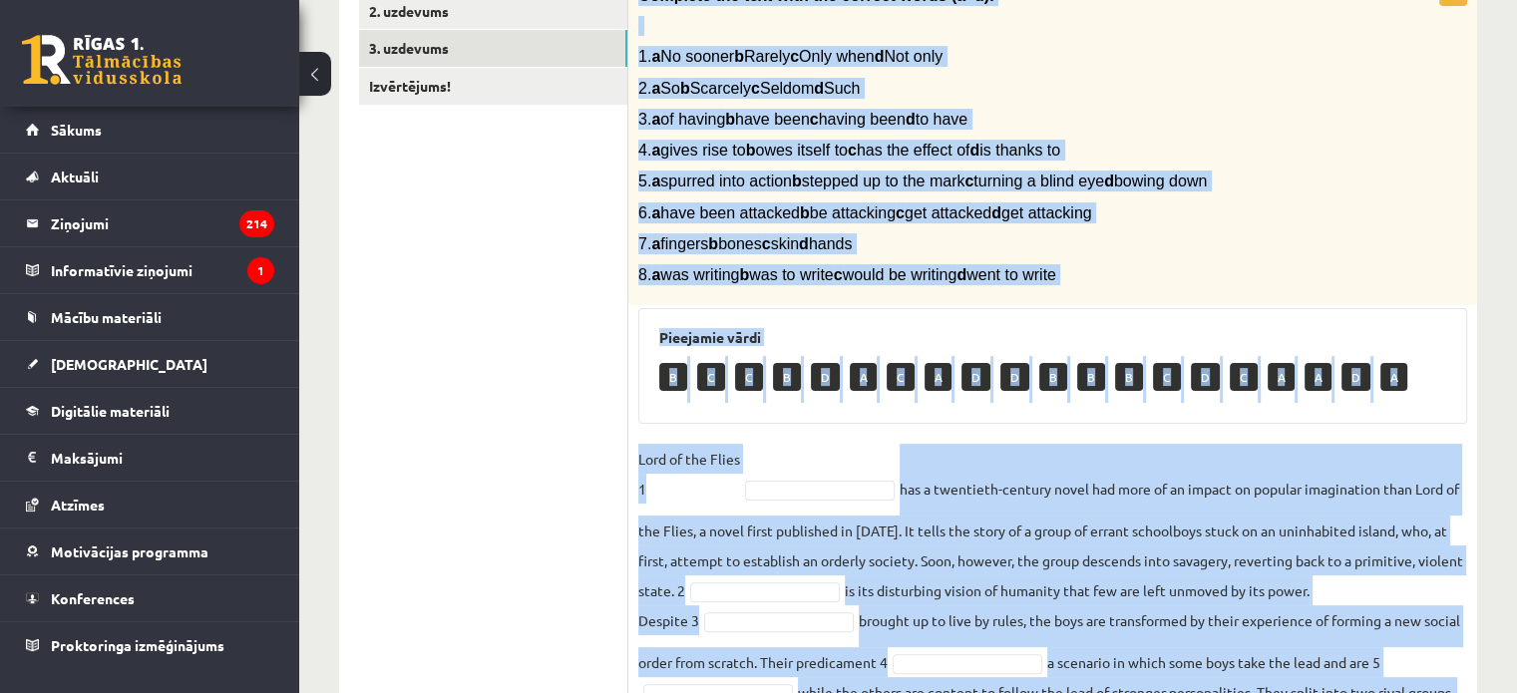
scroll to position [677, 0]
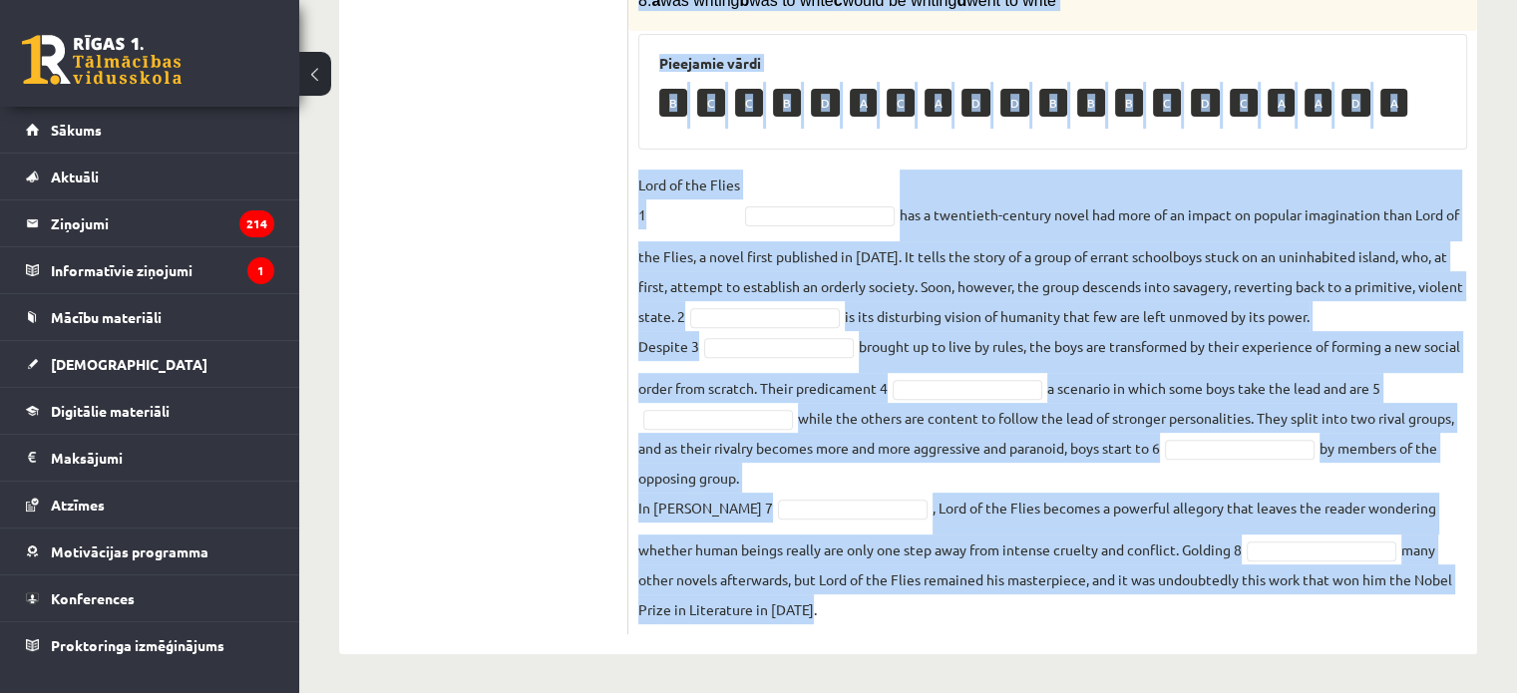
drag, startPoint x: 632, startPoint y: 113, endPoint x: 974, endPoint y: 671, distance: 654.5
click at [974, 671] on div "12.b3 klases diagnosticējošais darbs angļu valodā par 11.klases mācību vielu , …" at bounding box center [908, 46] width 1218 height 1295
click at [721, 573] on fieldset "Lord of the Flies 1 has a twentieth-century novel had more of an impact on popu…" at bounding box center [1052, 397] width 829 height 455
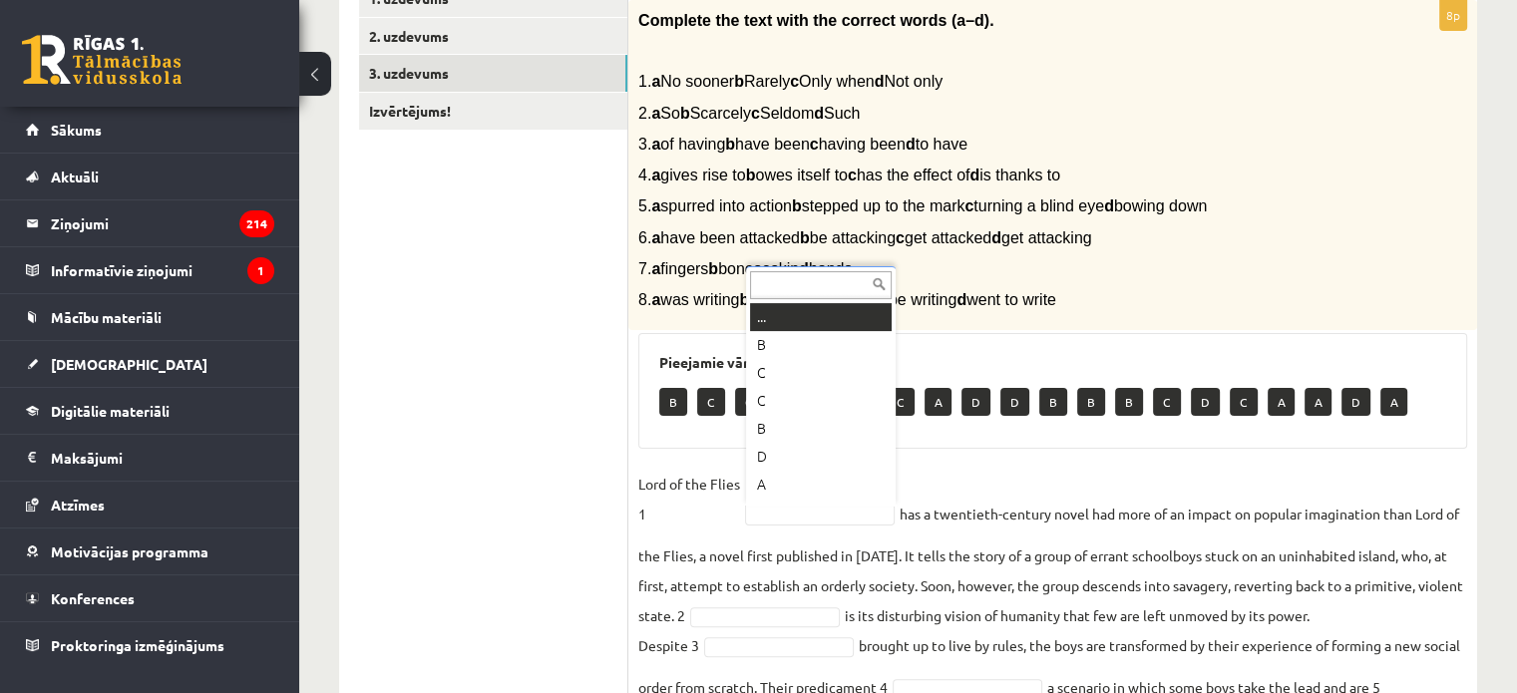
scroll to position [24, 0]
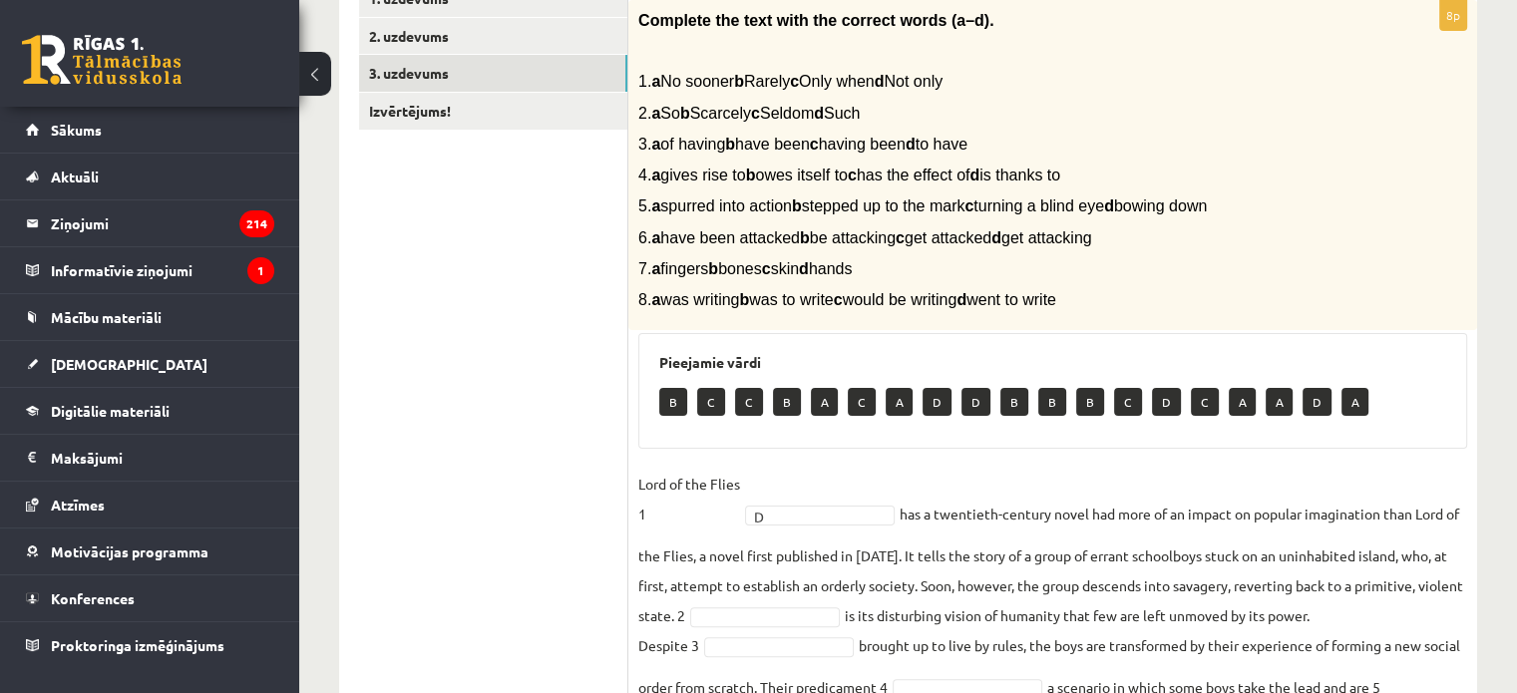
click at [531, 488] on ul "1. uzdevums 2. uzdevums 3. uzdevums Izvērtējums!" at bounding box center [493, 457] width 269 height 954
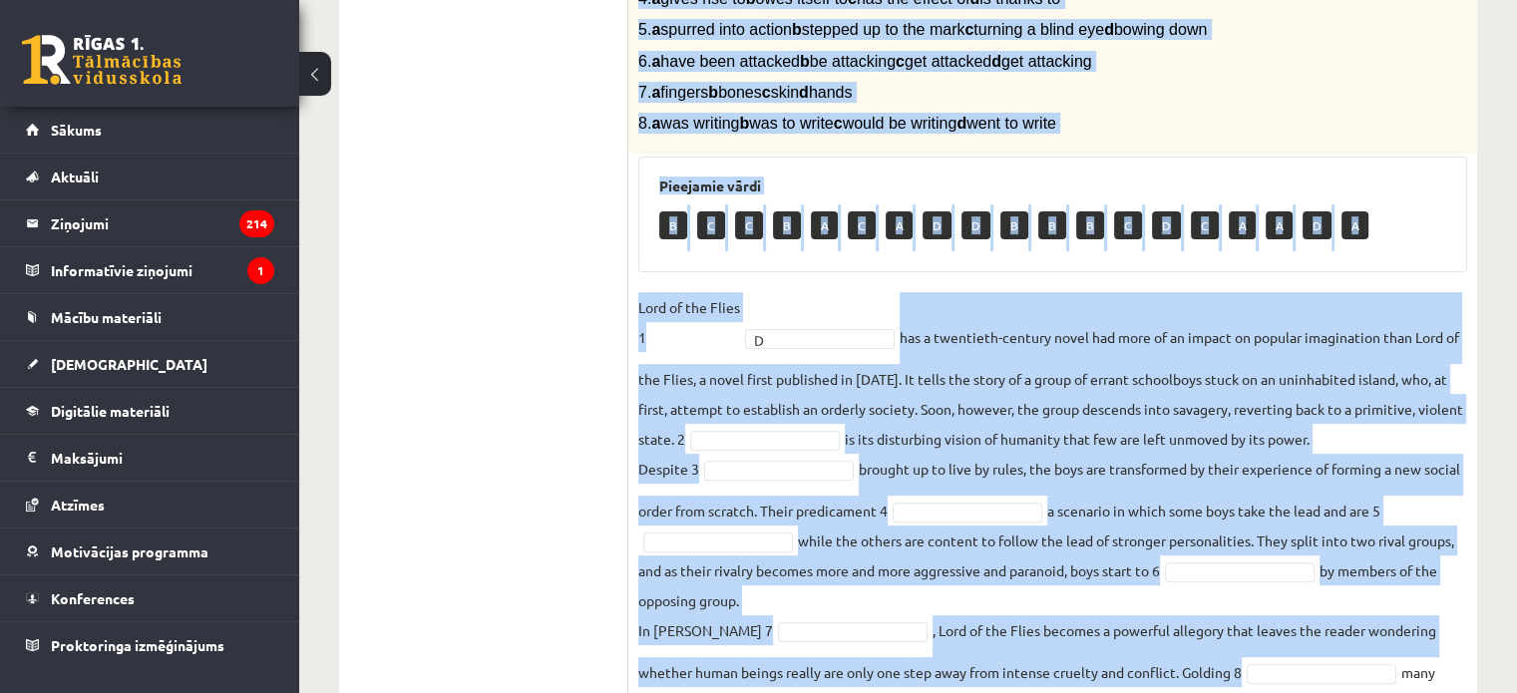
scroll to position [677, 0]
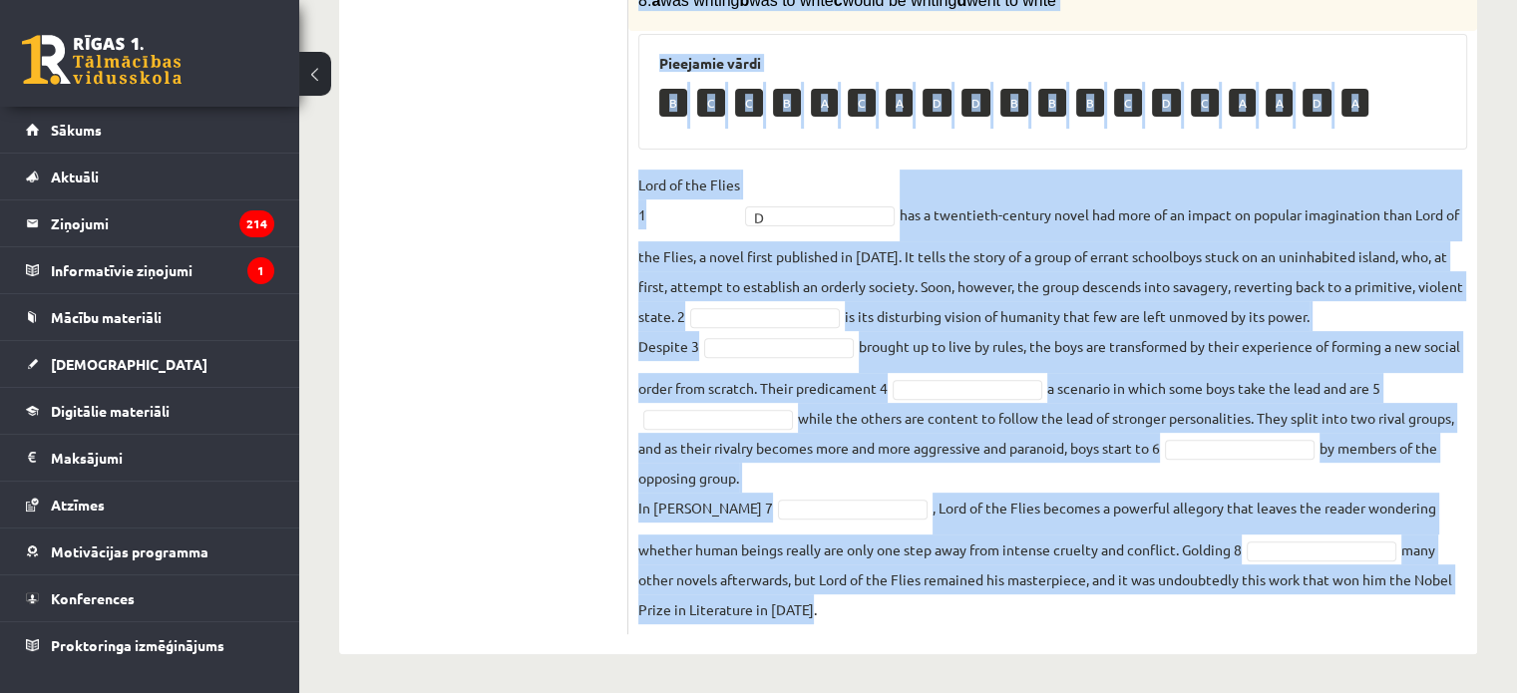
drag, startPoint x: 636, startPoint y: 52, endPoint x: 1251, endPoint y: 714, distance: 903.5
copy div "Complete the text with the correct words (a–d). 1. a No sooner b Rarely c Only …"
click at [906, 637] on div "8p Complete the text with the correct words (a–d). 1. a No sooner b Rarely c On…" at bounding box center [1052, 158] width 849 height 994
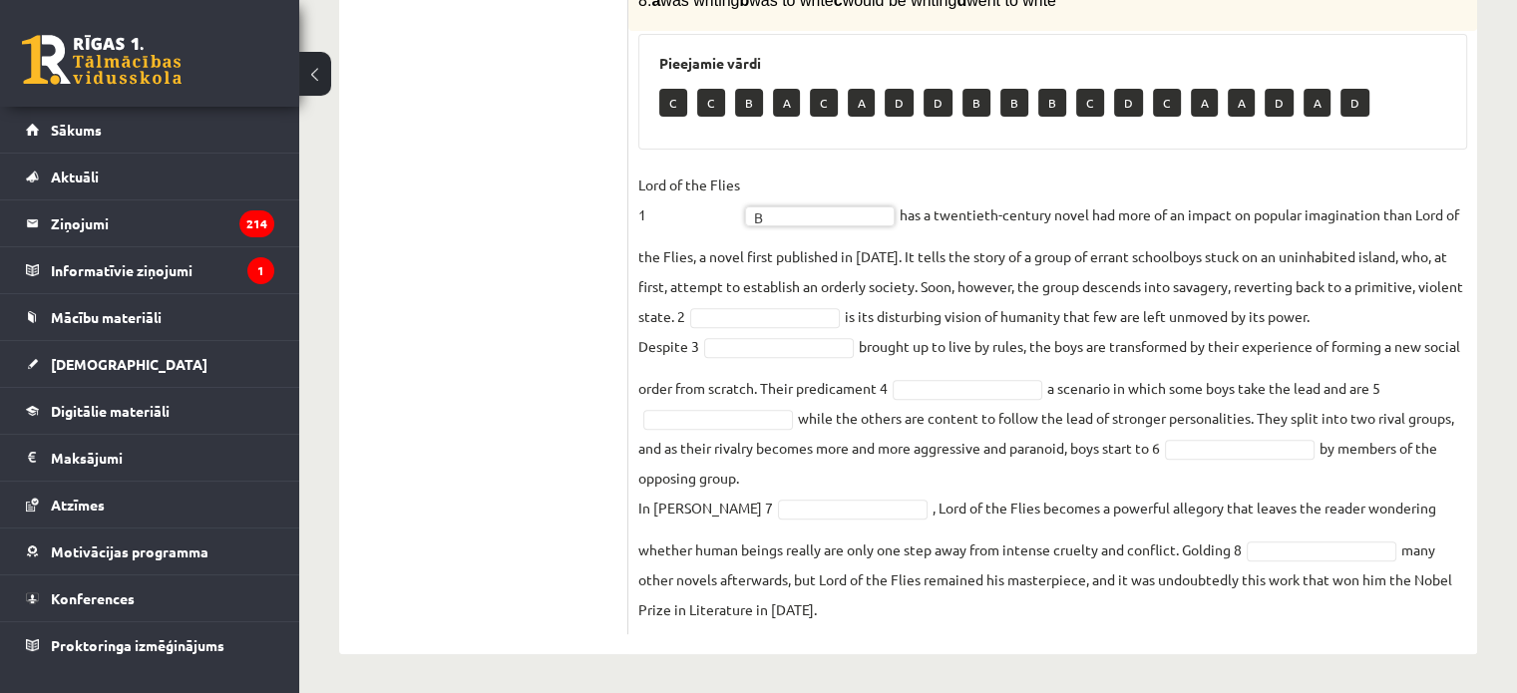
click at [364, 449] on ul "1. uzdevums 2. uzdevums 3. uzdevums Izvērtējums!" at bounding box center [493, 158] width 269 height 954
click at [1021, 405] on fieldset "Lord of the Flies 1 B * has a twentieth-century novel had more of an impact on …" at bounding box center [1052, 397] width 829 height 455
click at [1093, 312] on fieldset "Lord of the Flies 1 B * has a twentieth-century novel had more of an impact on …" at bounding box center [1052, 397] width 829 height 455
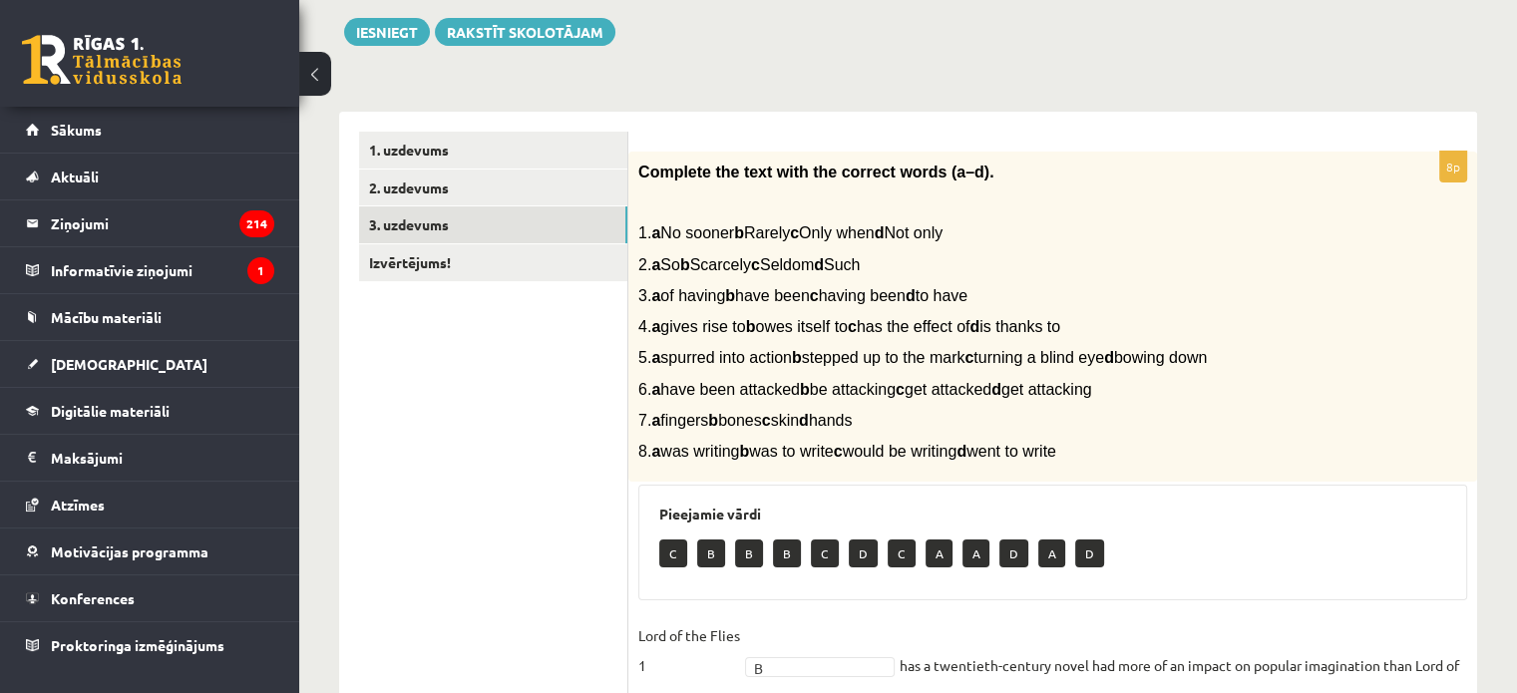
scroll to position [188, 0]
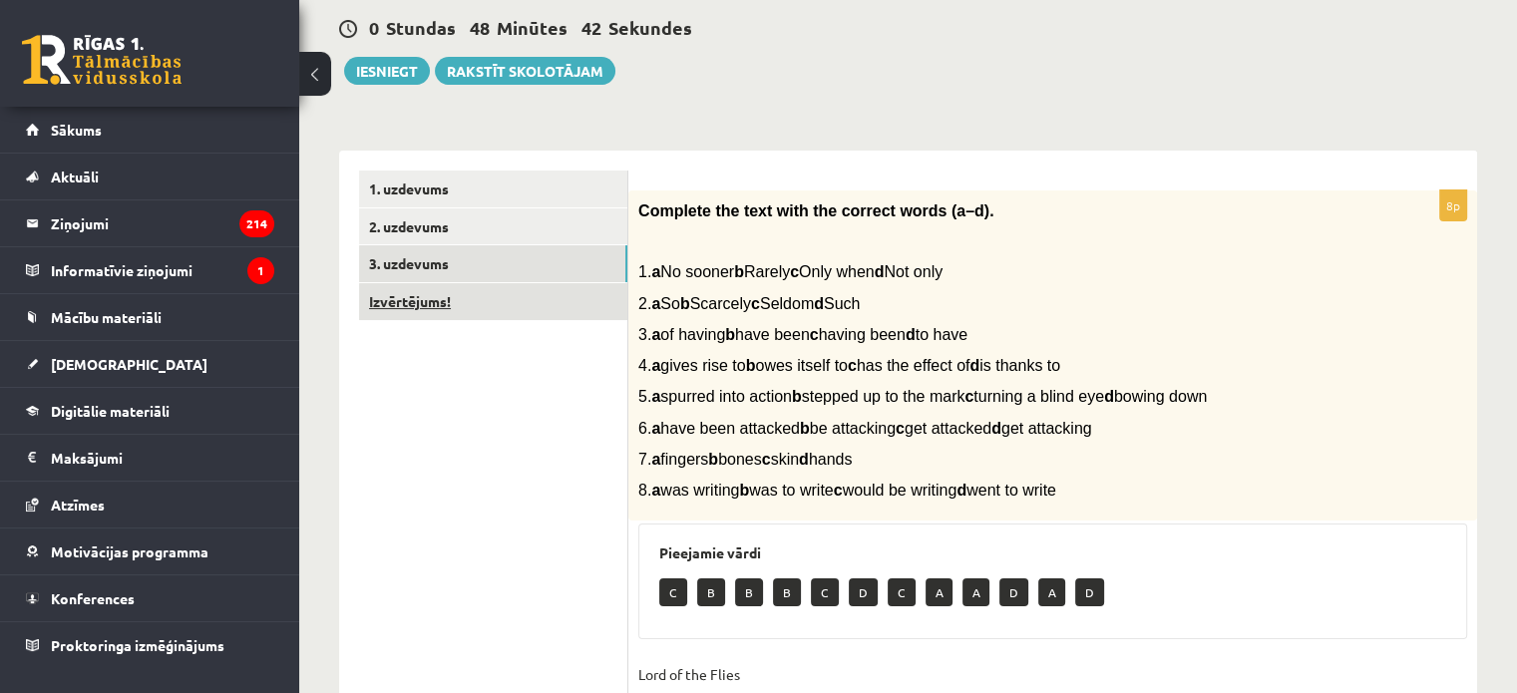
click at [487, 314] on link "Izvērtējums!" at bounding box center [493, 301] width 268 height 37
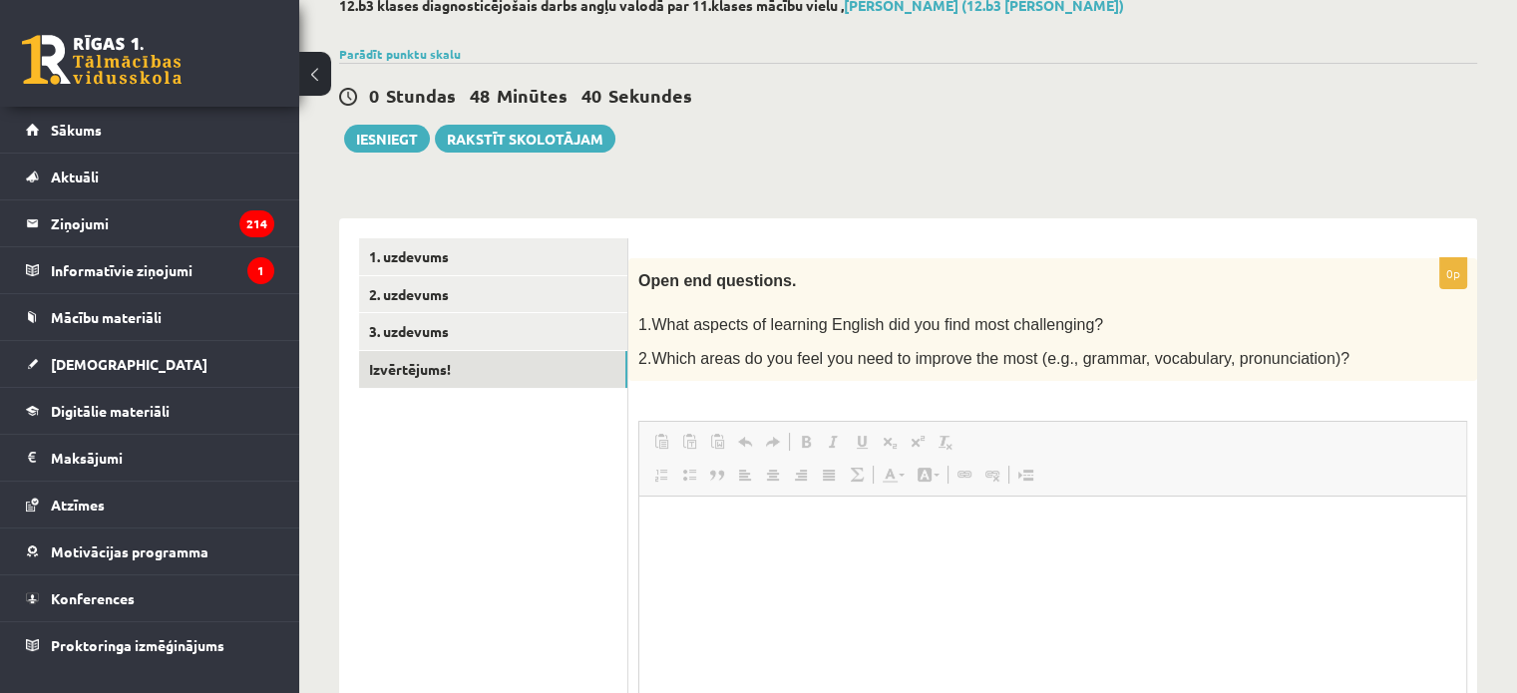
scroll to position [0, 0]
click at [737, 558] on html at bounding box center [1052, 527] width 827 height 61
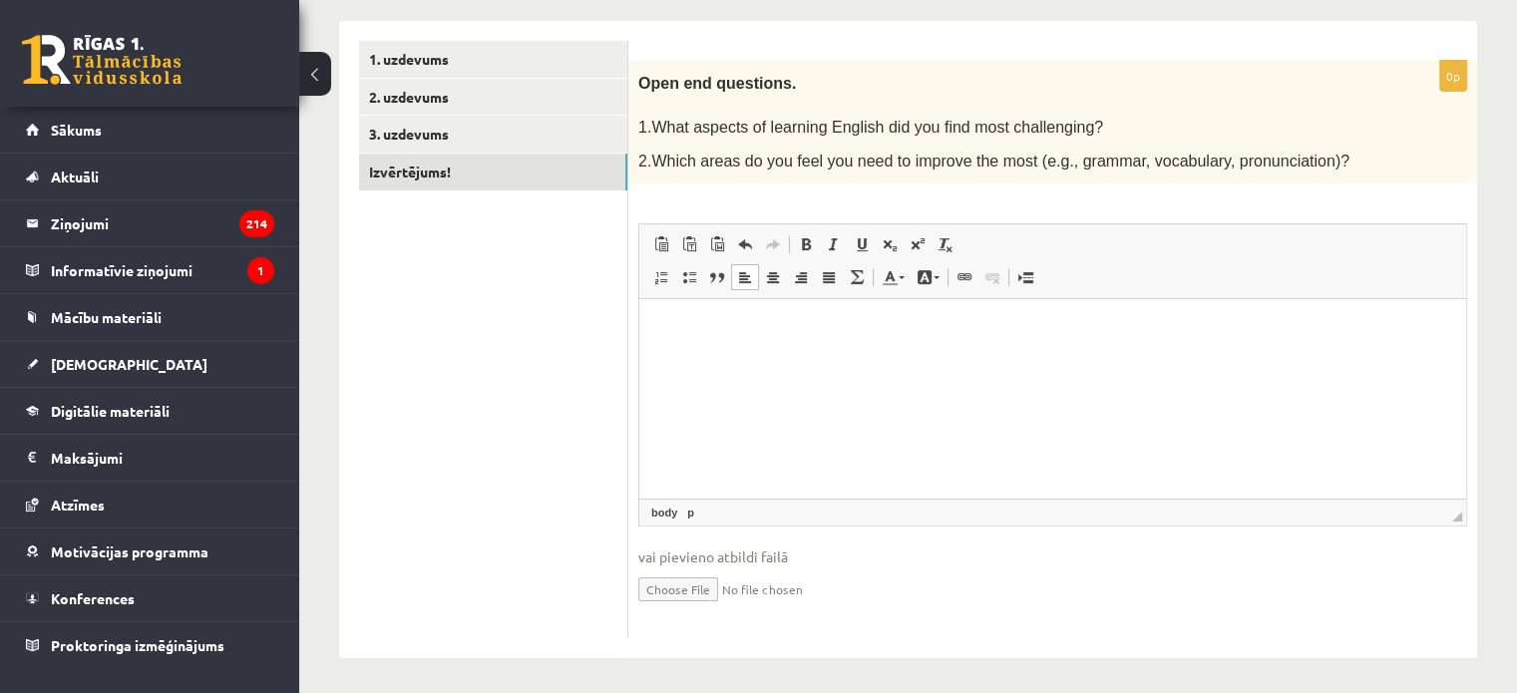
click at [788, 360] on html at bounding box center [1052, 329] width 827 height 61
click at [527, 298] on ul "1. uzdevums 2. uzdevums 3. uzdevums Izvērtējums!" at bounding box center [493, 340] width 269 height 599
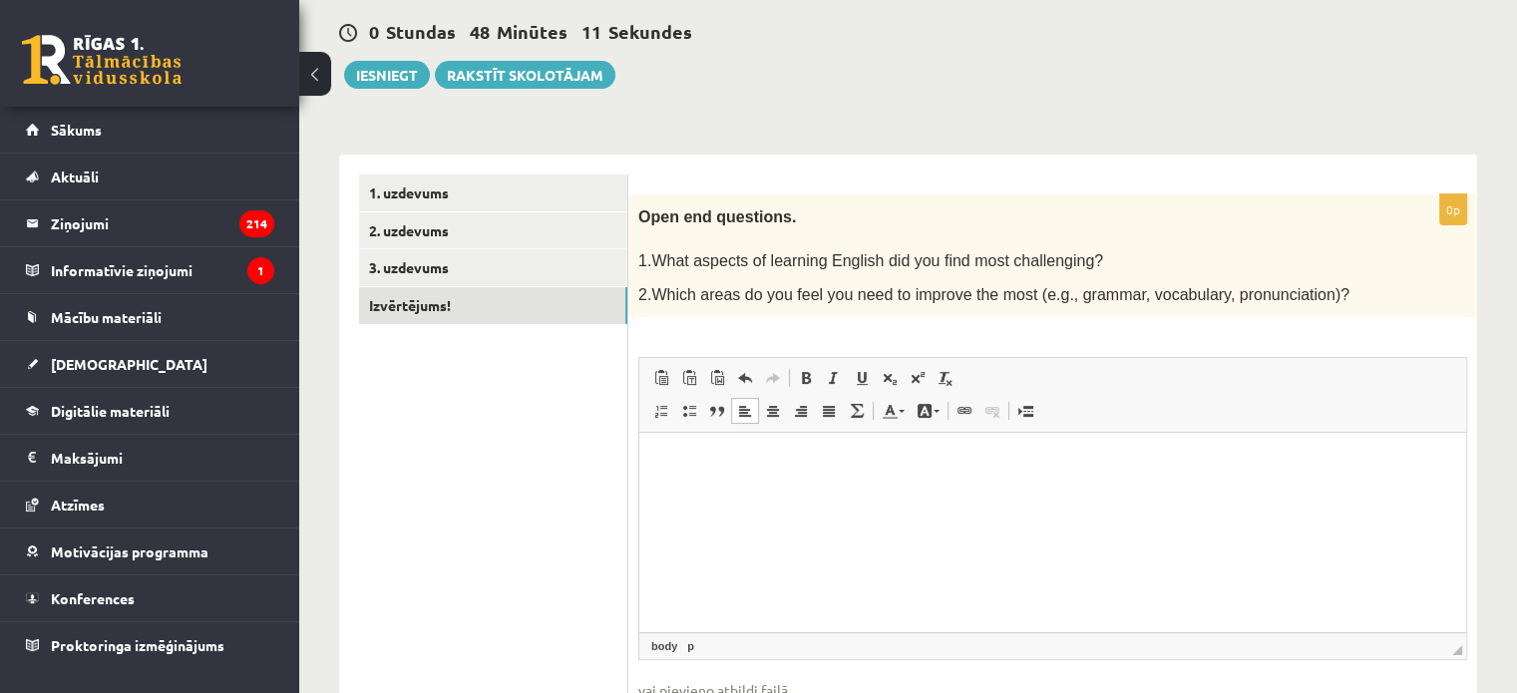
scroll to position [0, 0]
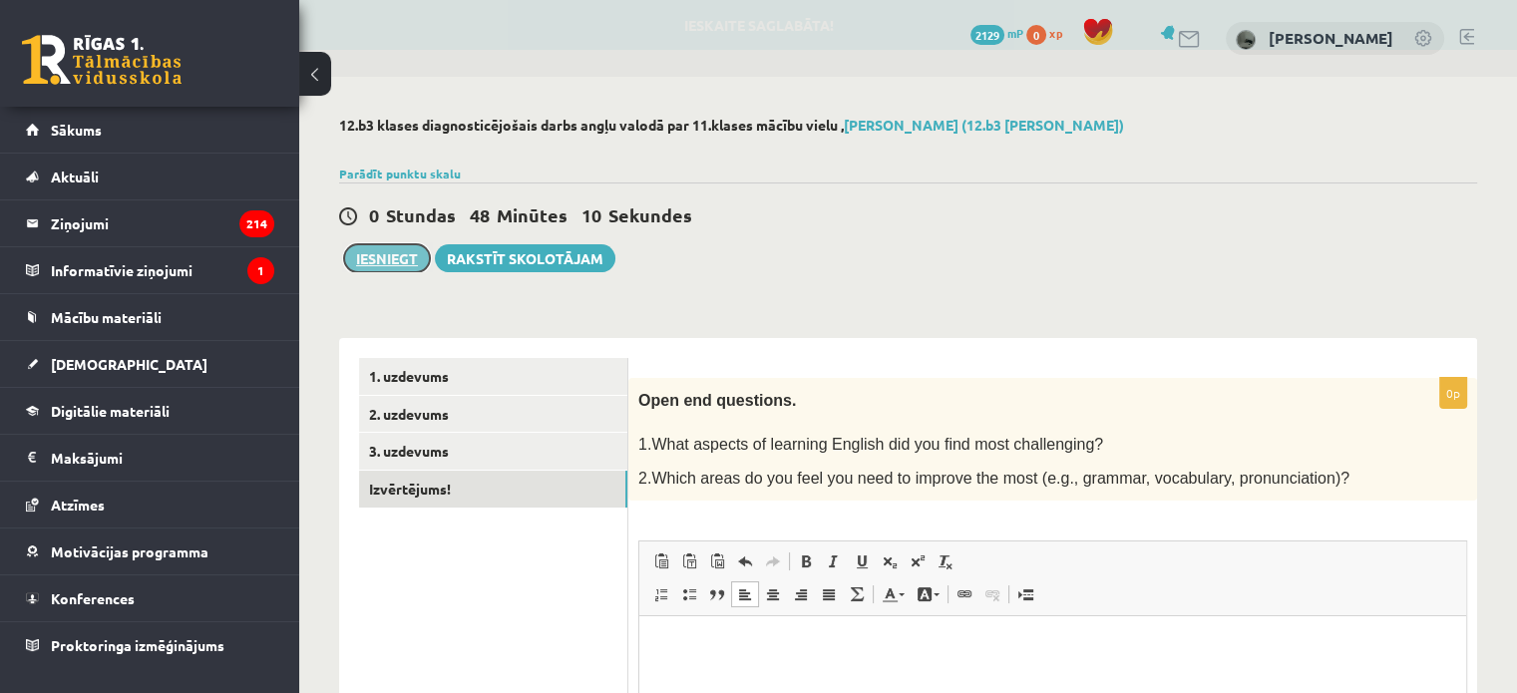
click at [374, 253] on button "Iesniegt" at bounding box center [387, 258] width 86 height 28
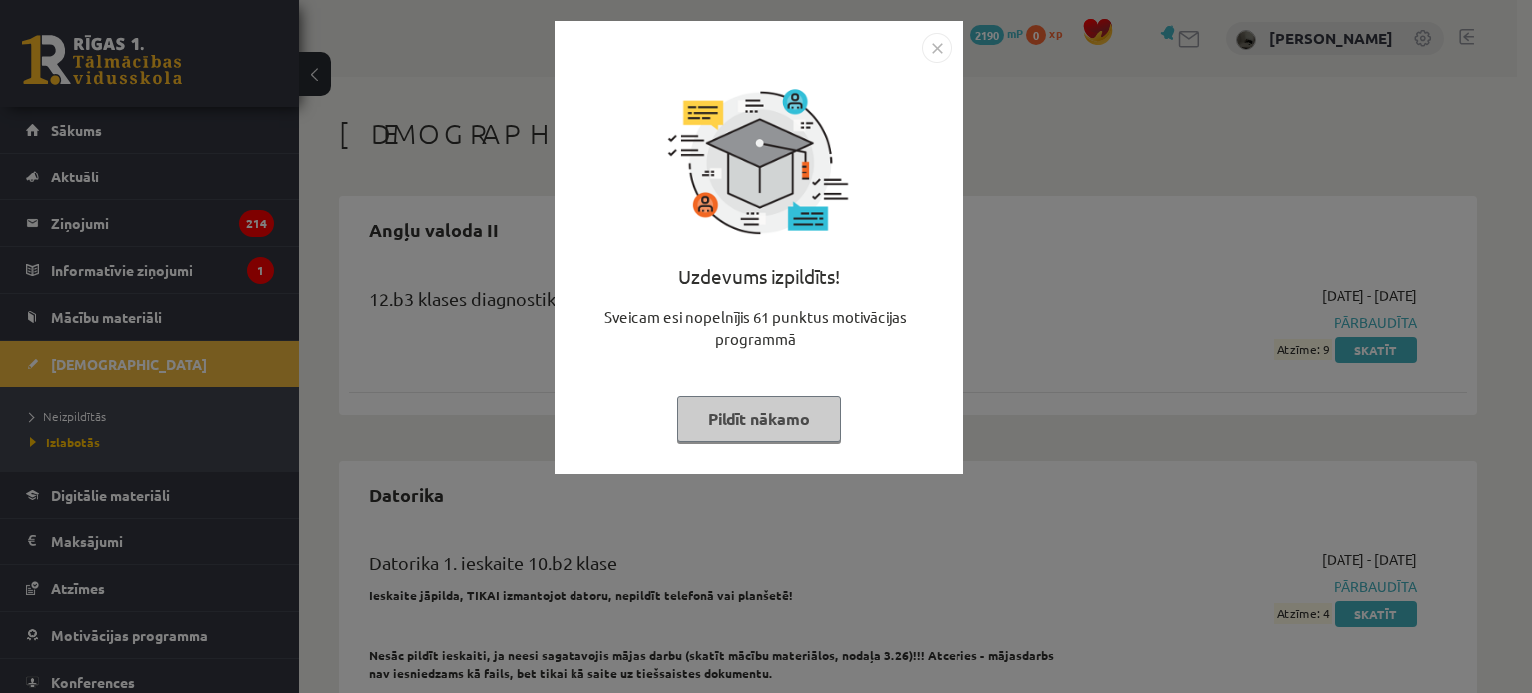
click at [755, 426] on button "Pildīt nākamo" at bounding box center [759, 419] width 164 height 46
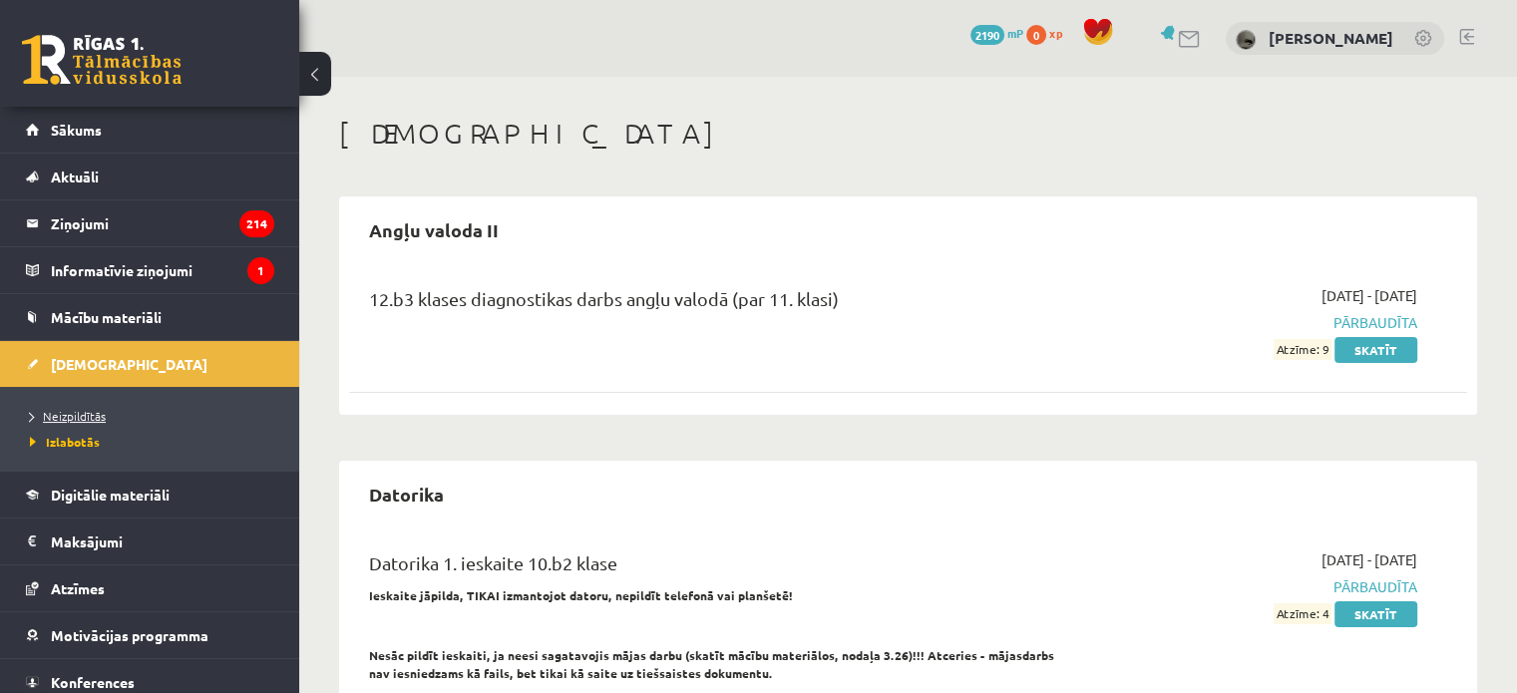
click at [70, 409] on span "Neizpildītās" at bounding box center [68, 416] width 76 height 16
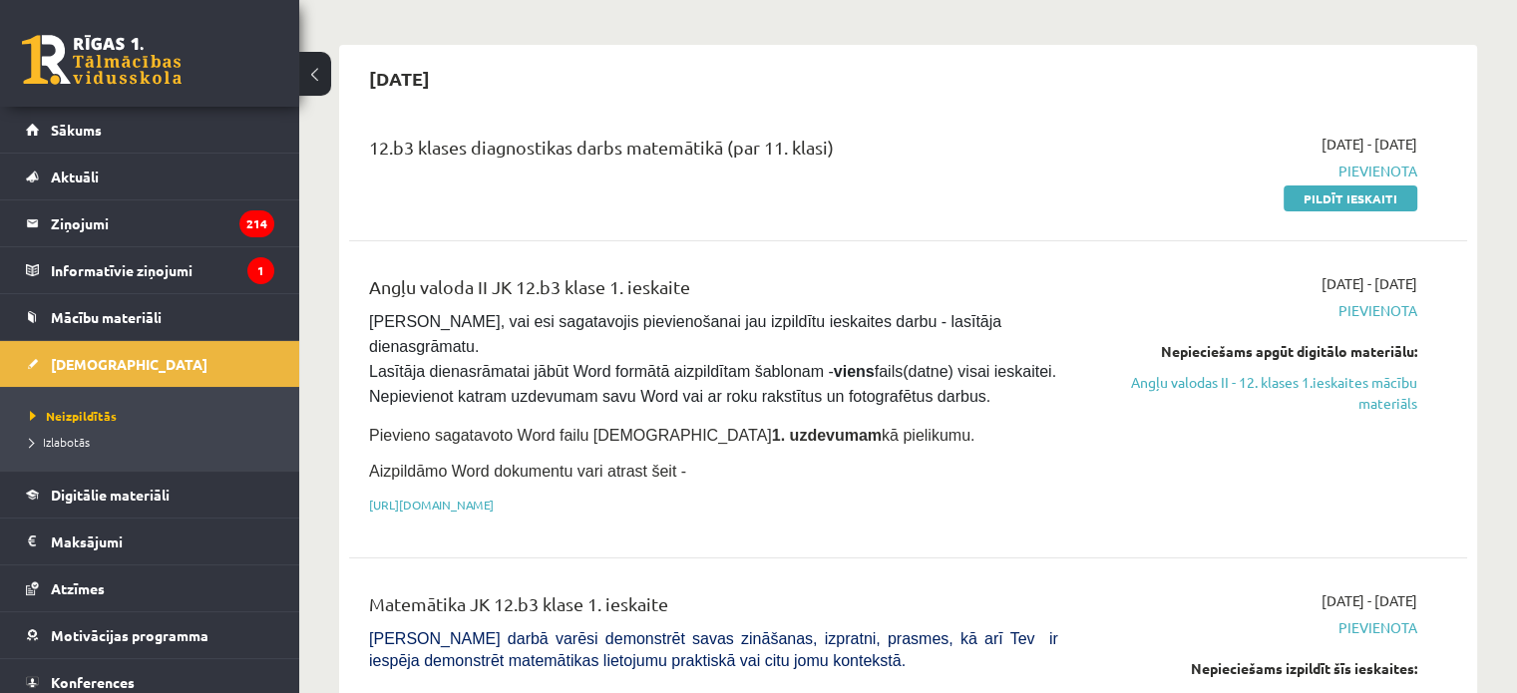
scroll to position [137, 0]
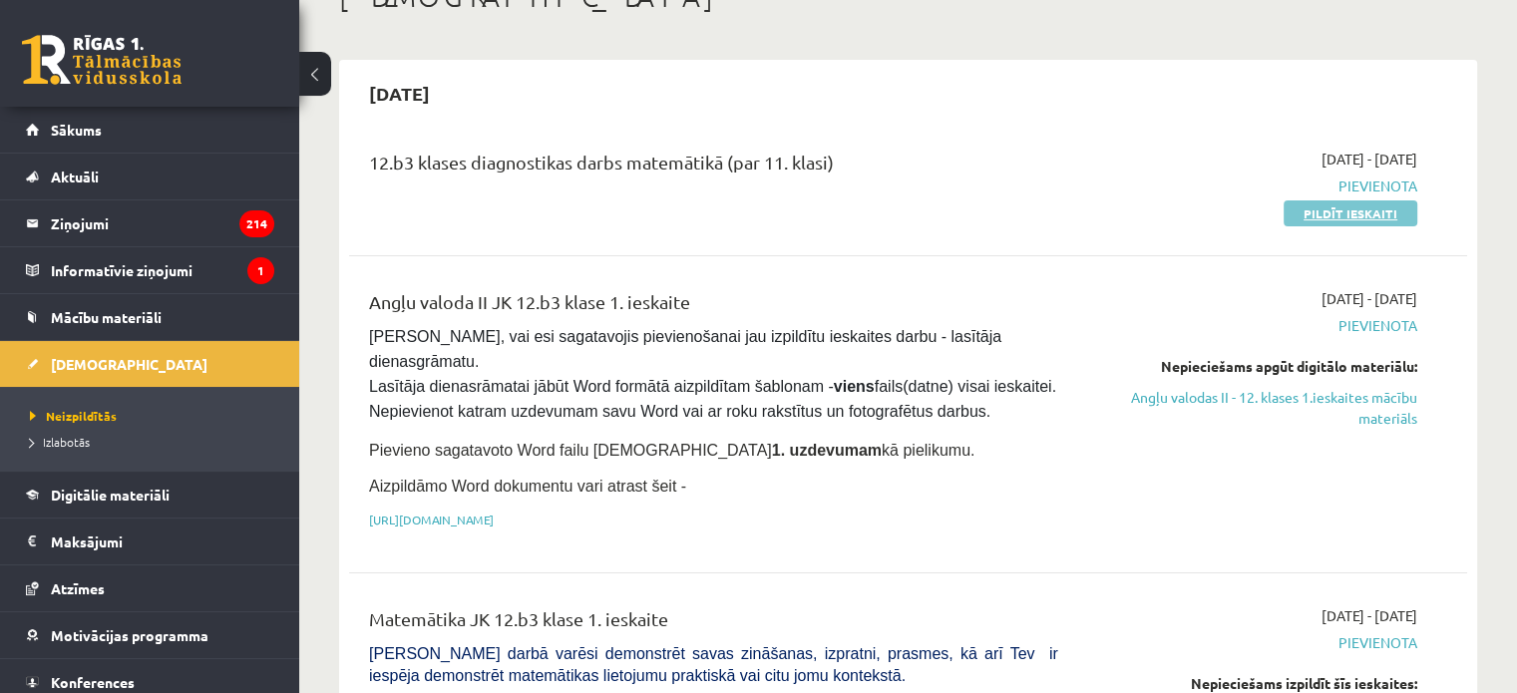
click at [1337, 215] on link "Pildīt ieskaiti" at bounding box center [1351, 214] width 134 height 26
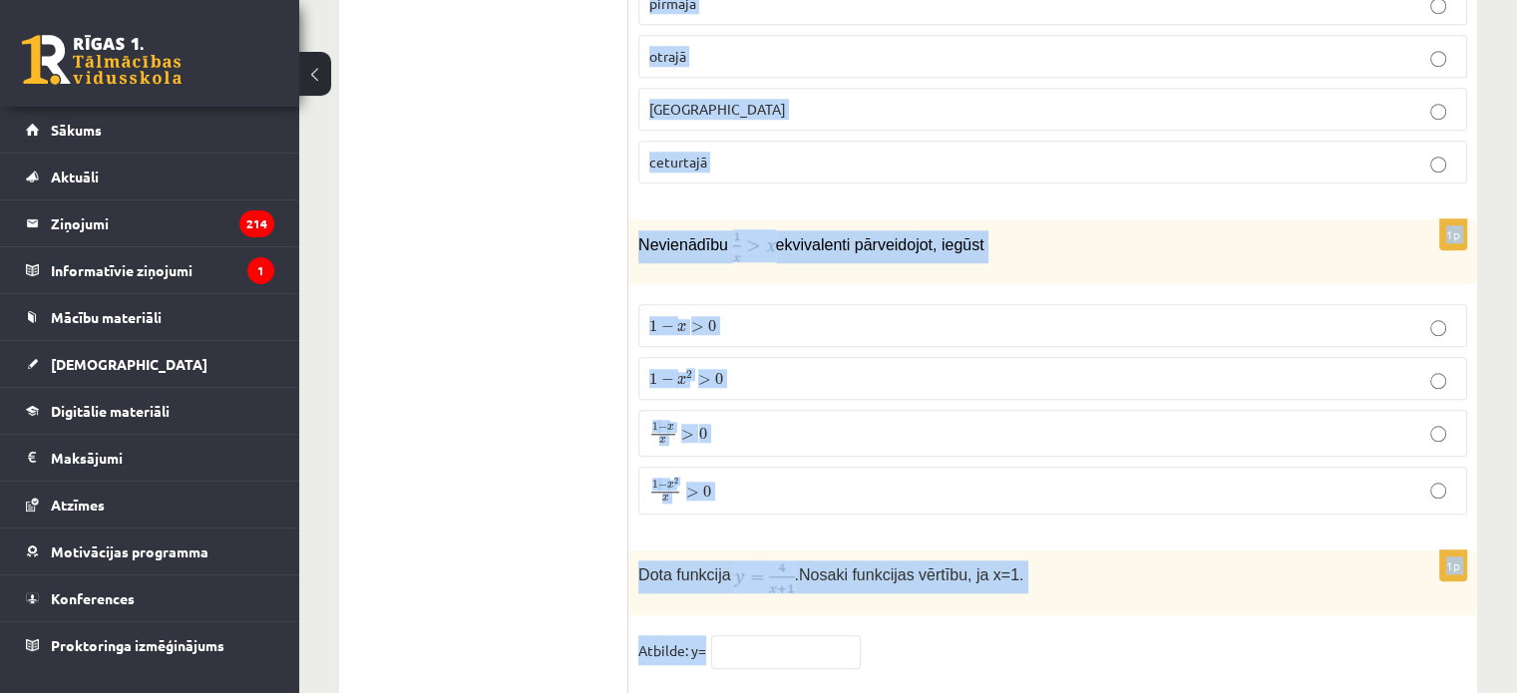
scroll to position [9800, 0]
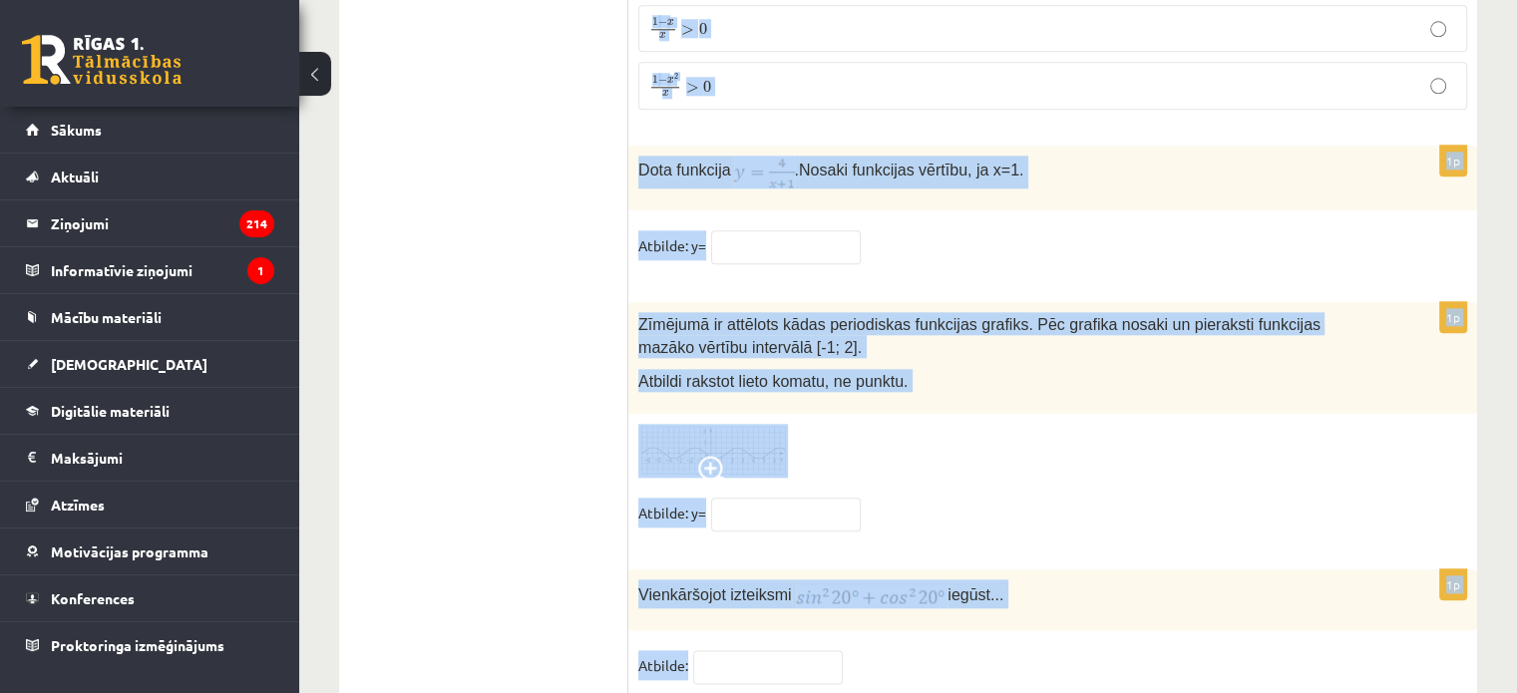
drag, startPoint x: 637, startPoint y: 238, endPoint x: 876, endPoint y: 740, distance: 555.5
copy form "Loremipsu d = 6sit8a consect adip el [-5; 9] [-5; 0] [-1;6] [-6;9] 8s Doeiusmod…"
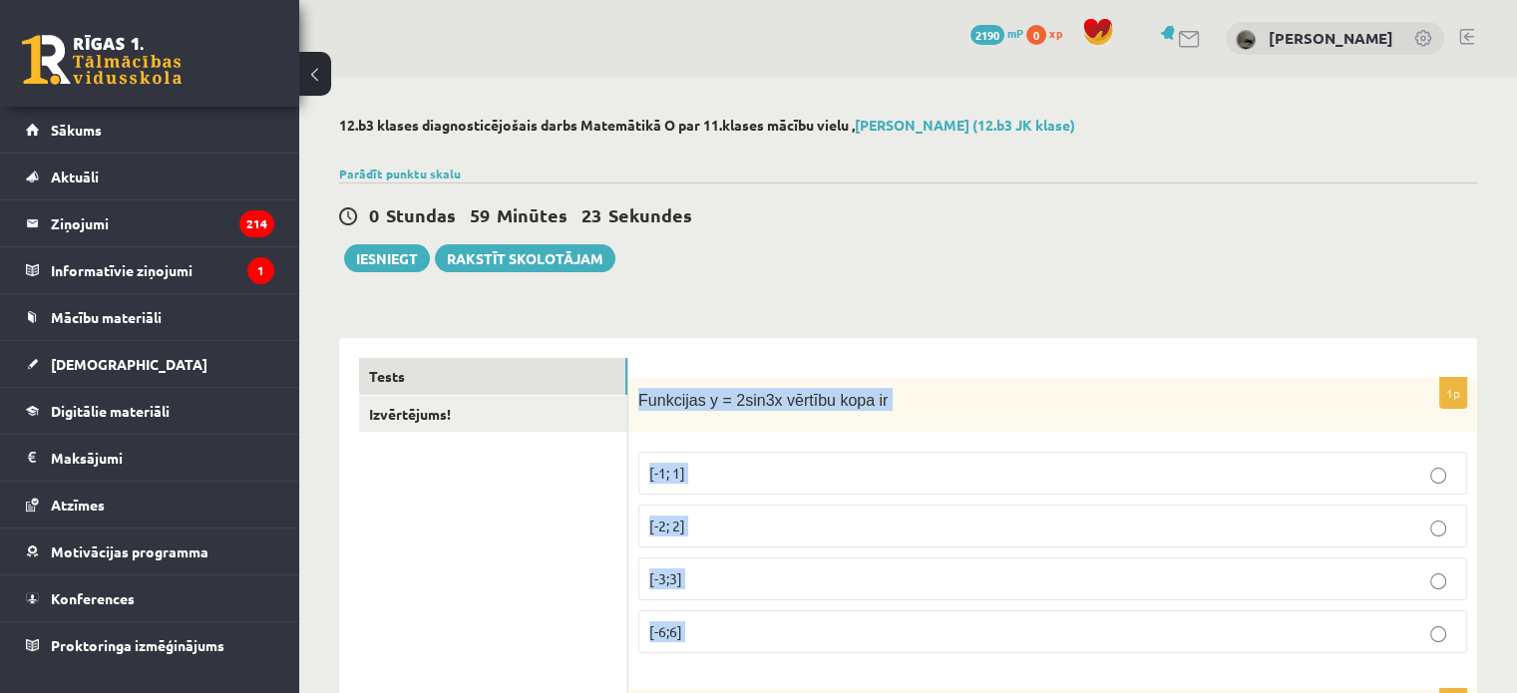
scroll to position [79, 0]
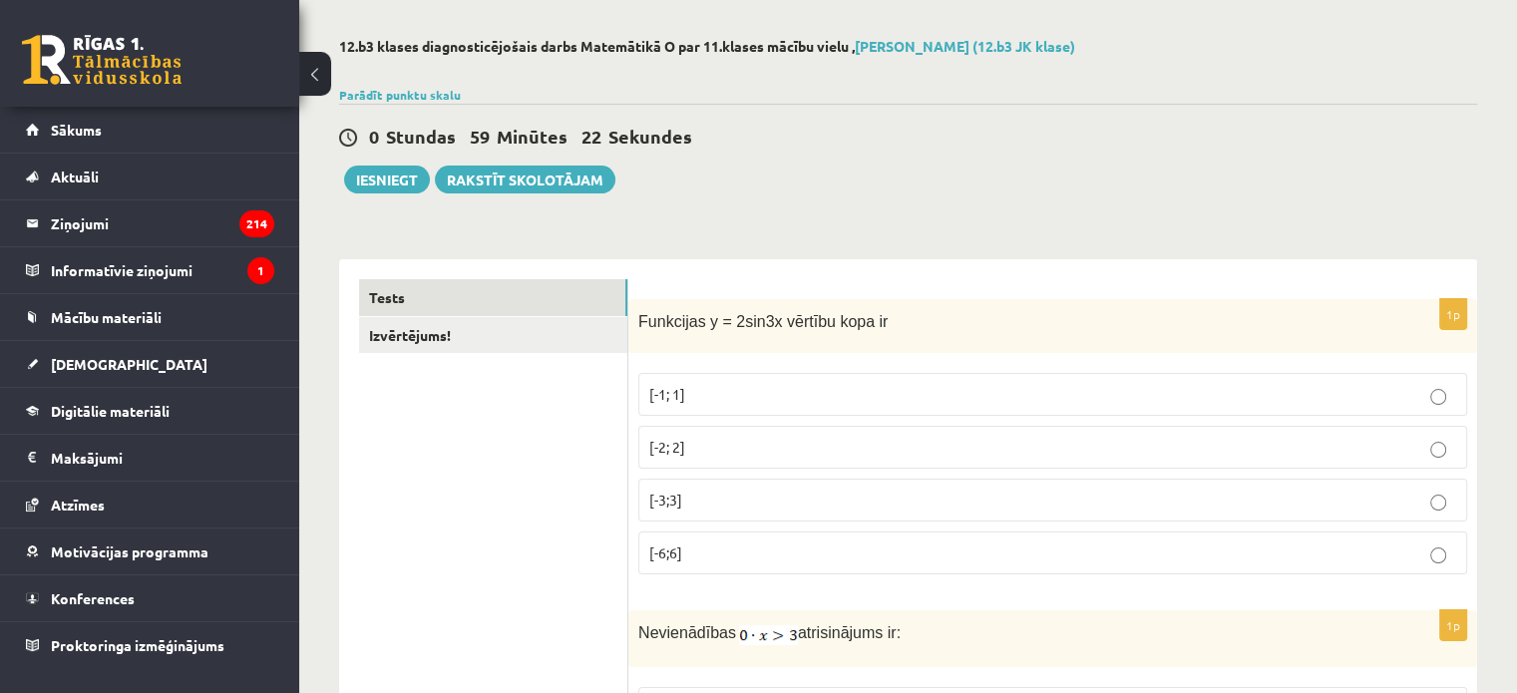
click at [995, 188] on div "0 Stundas 59 Minūtes 22 Sekundes Ieskaite saglabāta! Iesniegt Rakstīt skolotājam" at bounding box center [908, 149] width 1138 height 90
click at [719, 465] on label "[-2; 2]" at bounding box center [1052, 447] width 829 height 43
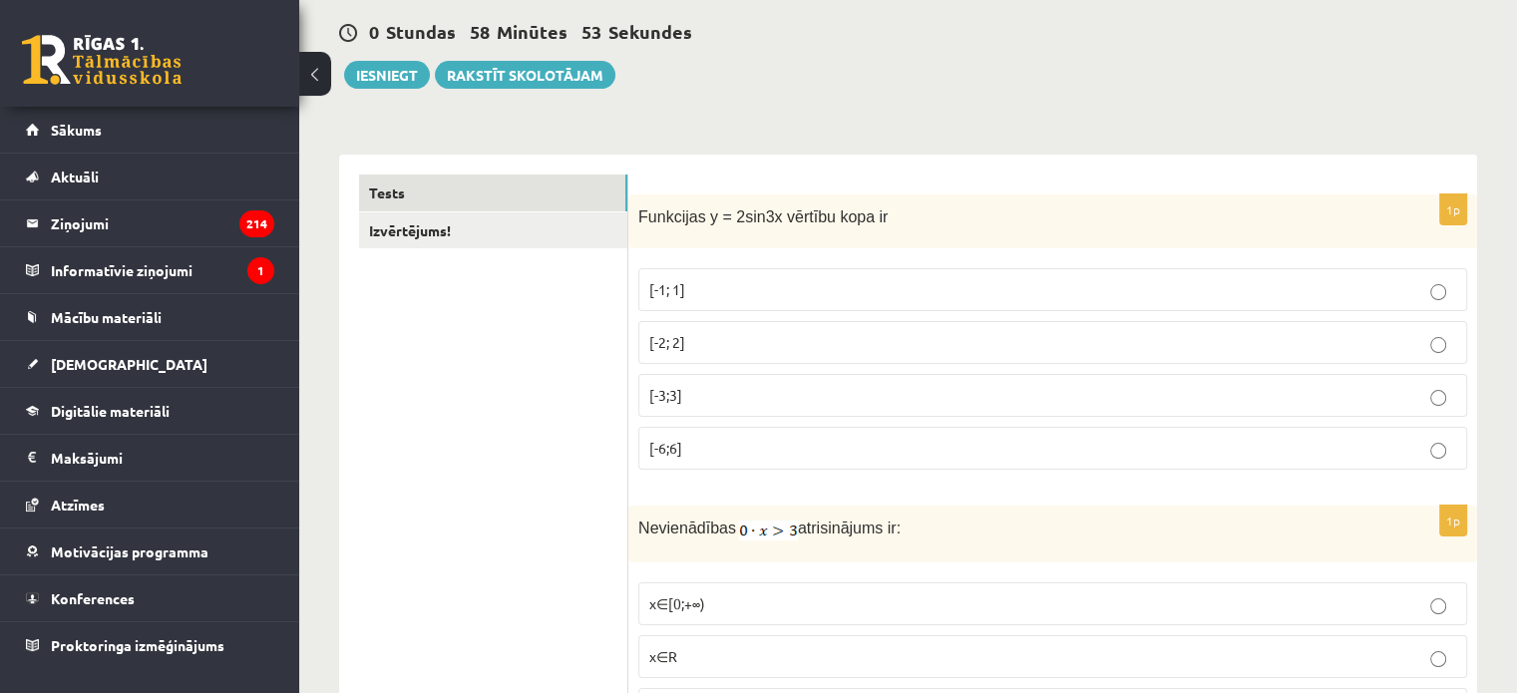
scroll to position [363, 0]
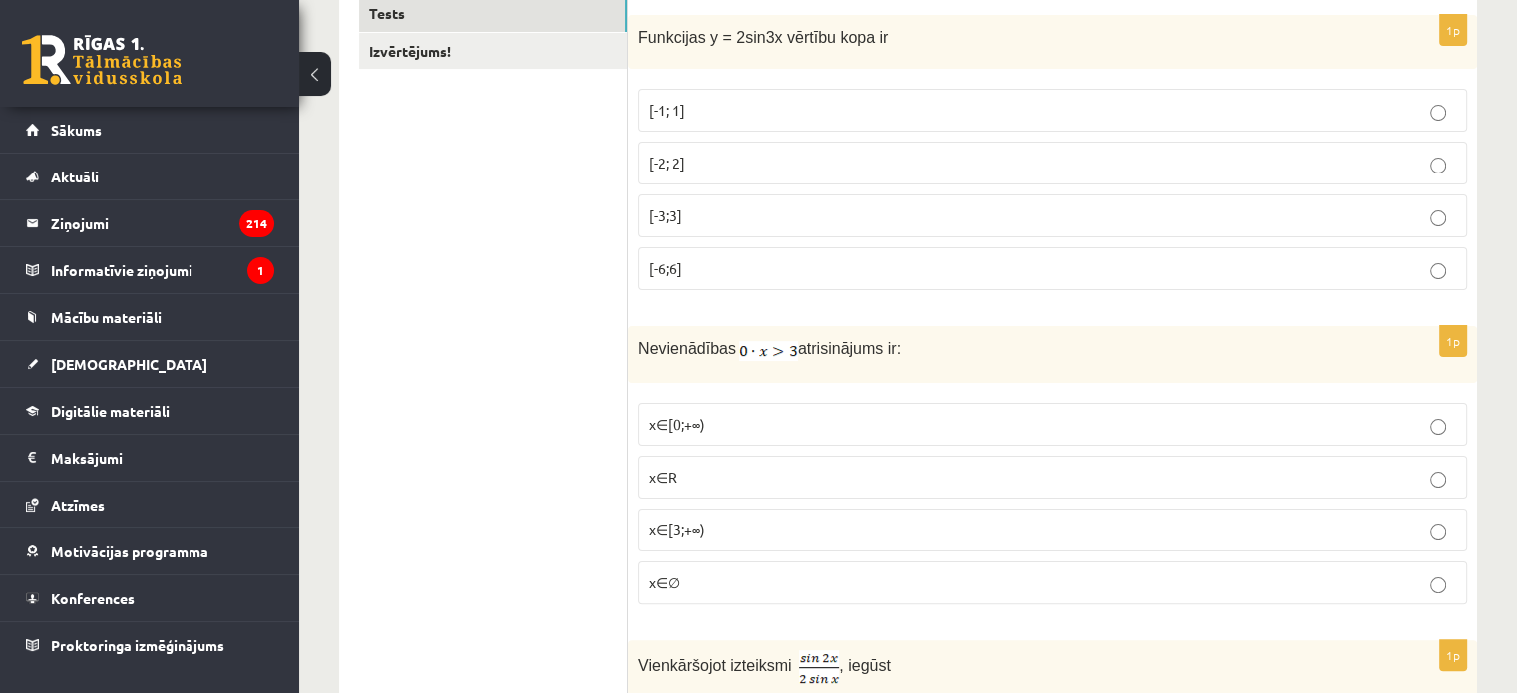
click at [724, 577] on p "x∈∅" at bounding box center [1052, 583] width 807 height 21
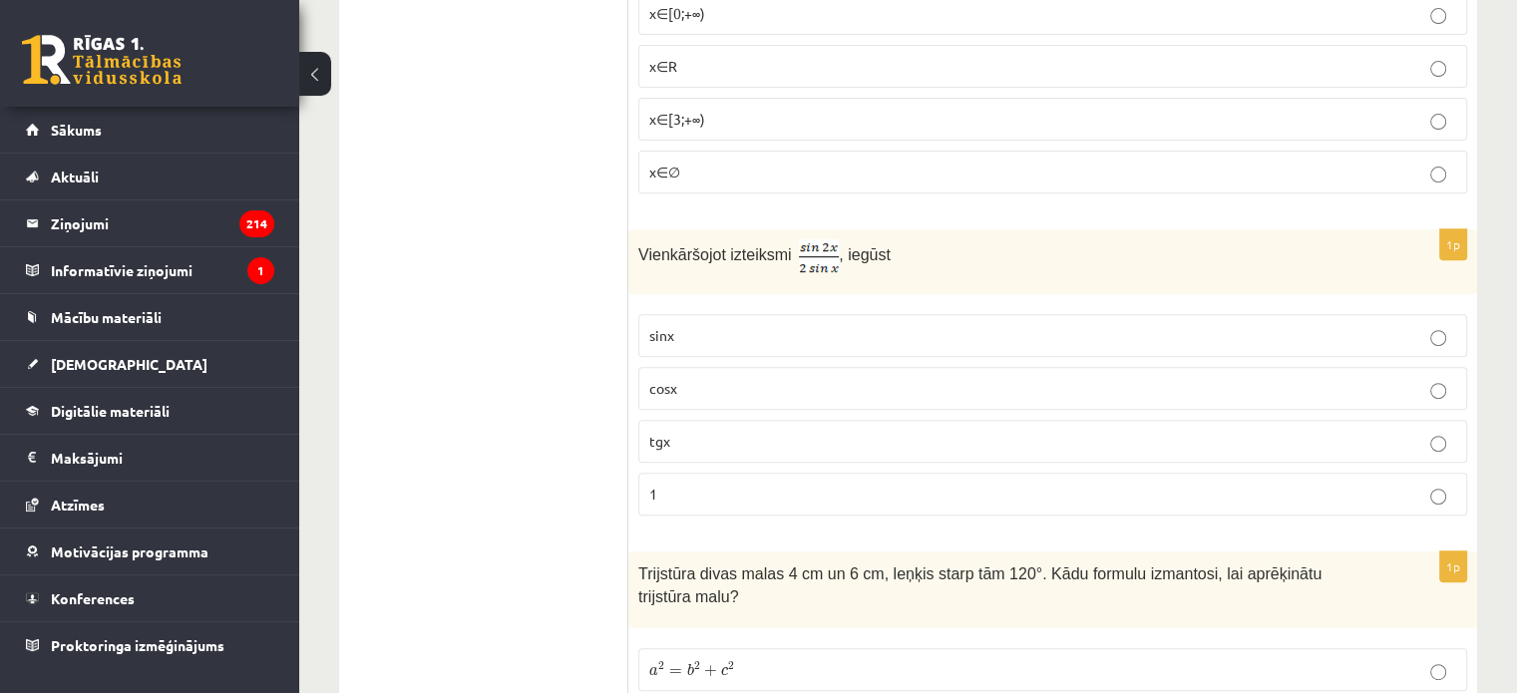
scroll to position [838, 0]
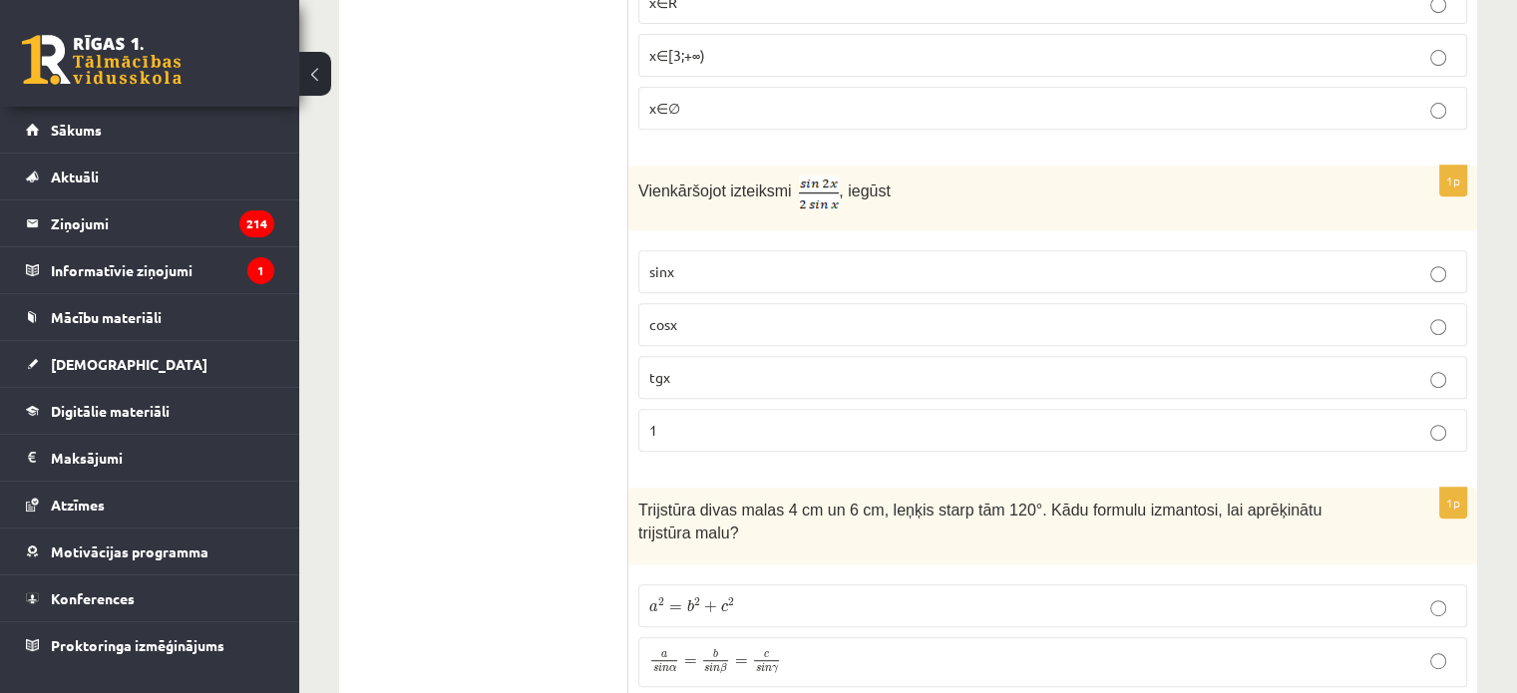
click at [804, 321] on p "cosx" at bounding box center [1052, 324] width 807 height 21
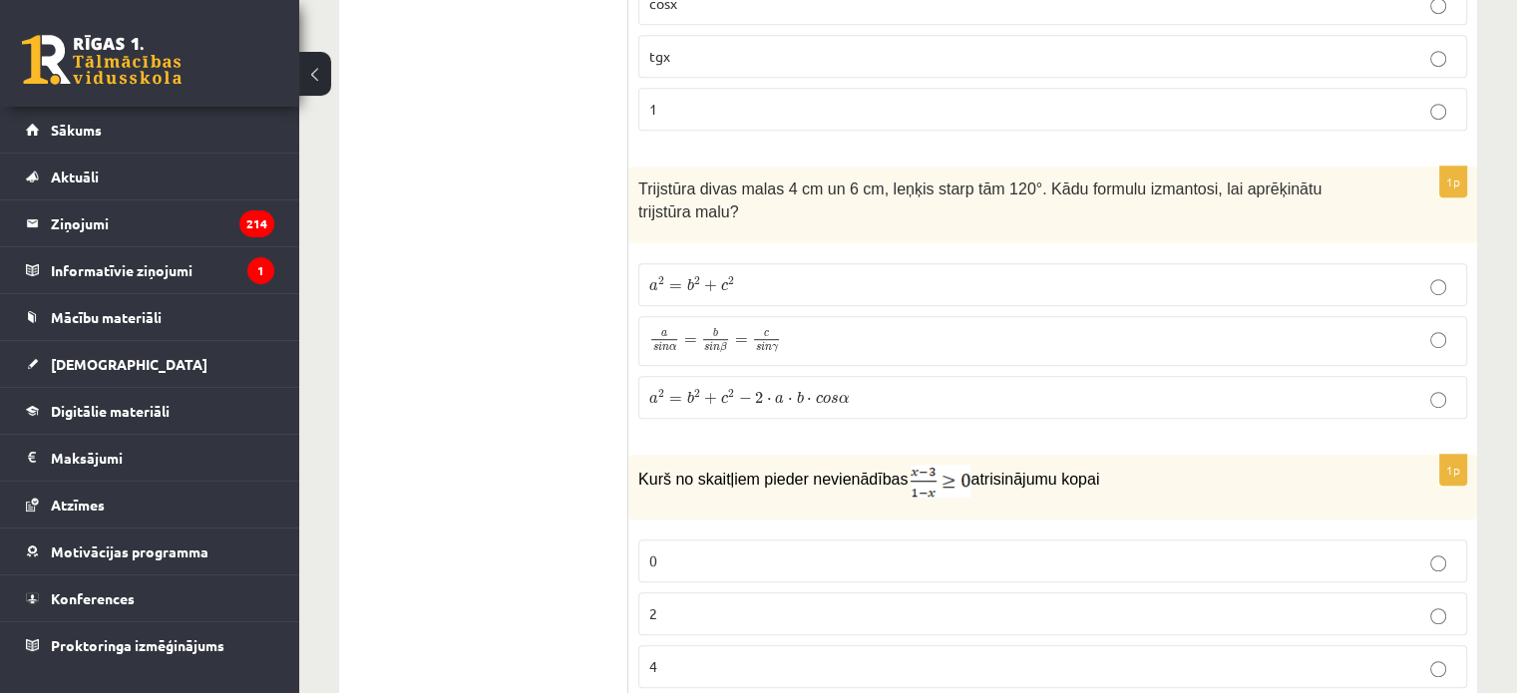
scroll to position [1172, 0]
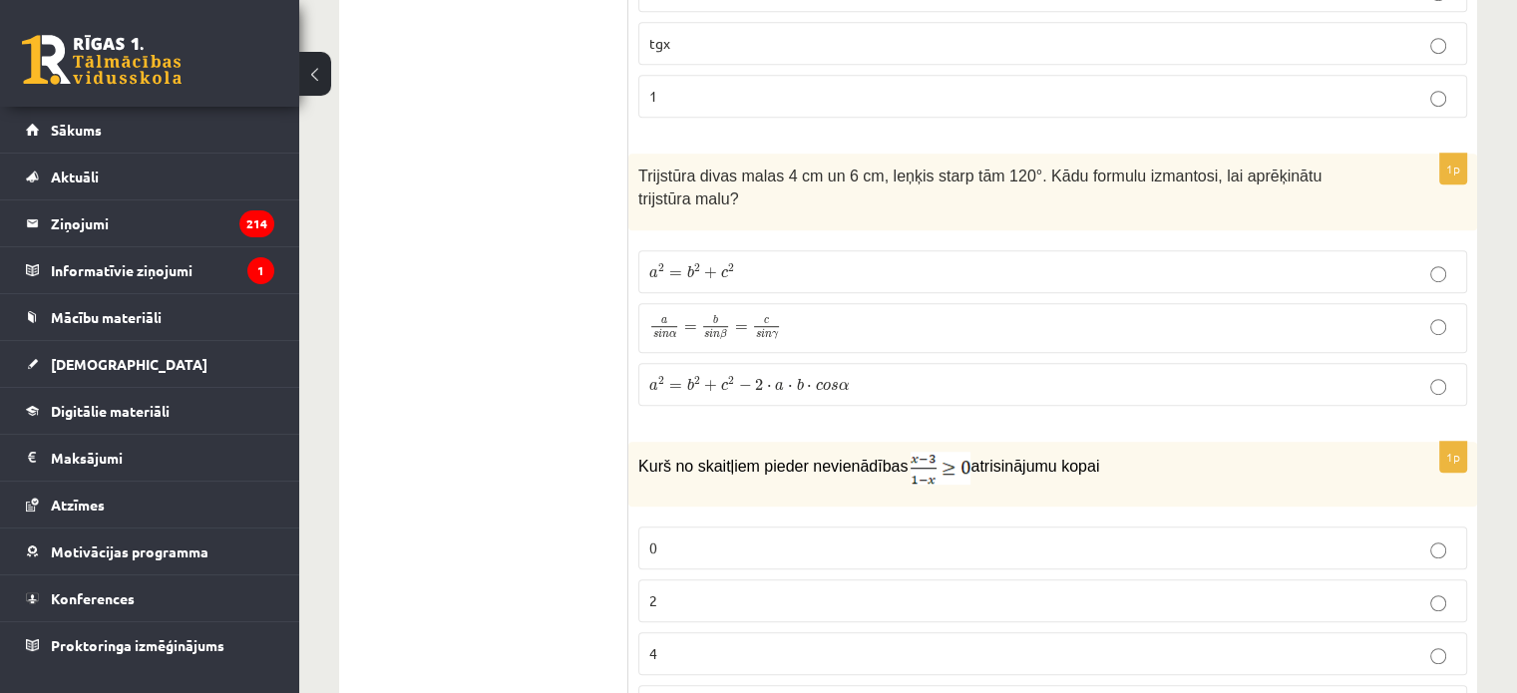
click at [802, 261] on p "a 2 = b 2 + c 2 a 2 = b 2 + c 2" at bounding box center [1052, 271] width 807 height 21
click at [640, 363] on label "a 2 = b 2 + c 2 − 2 ⋅ a ⋅ b ⋅ c o s α a 2 = b 2 + c 2 − 2 ⋅ a ⋅ b ⋅ c o s α" at bounding box center [1052, 384] width 829 height 43
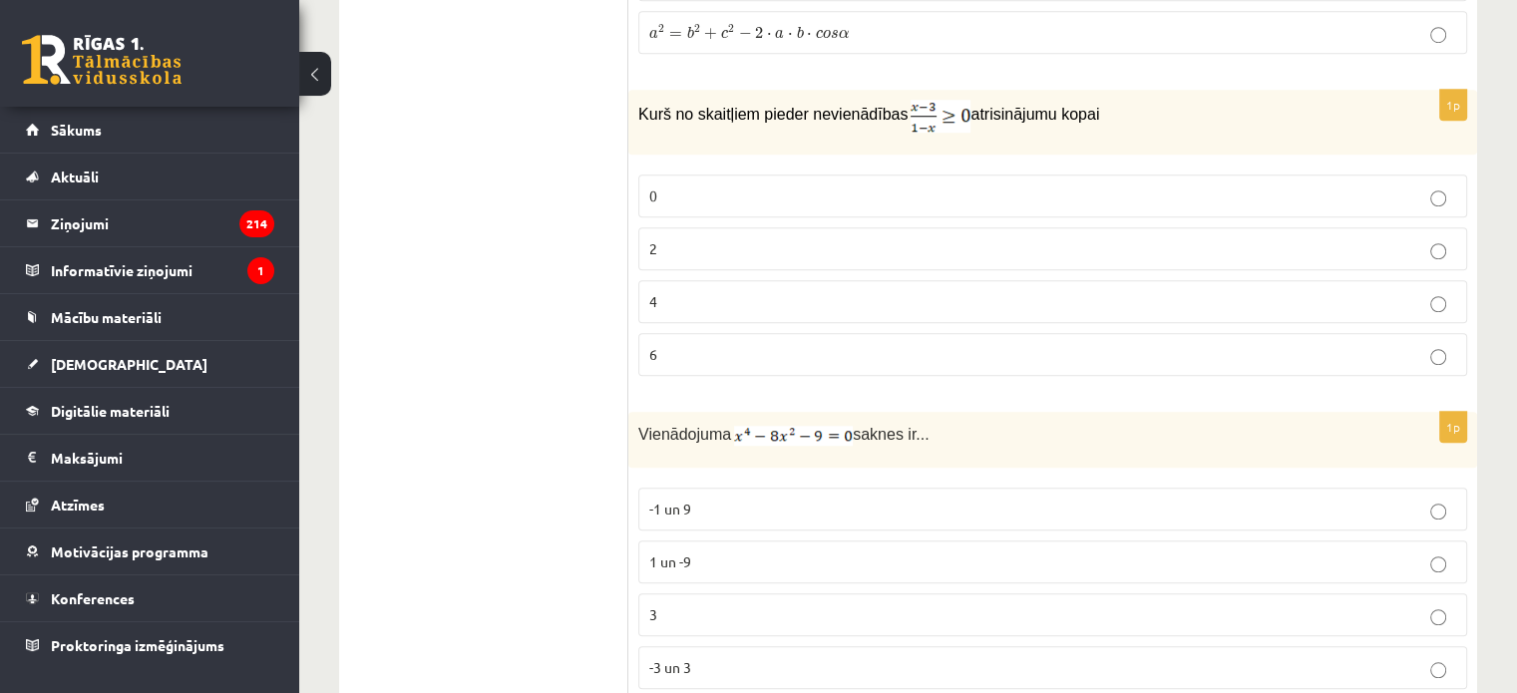
scroll to position [1531, 0]
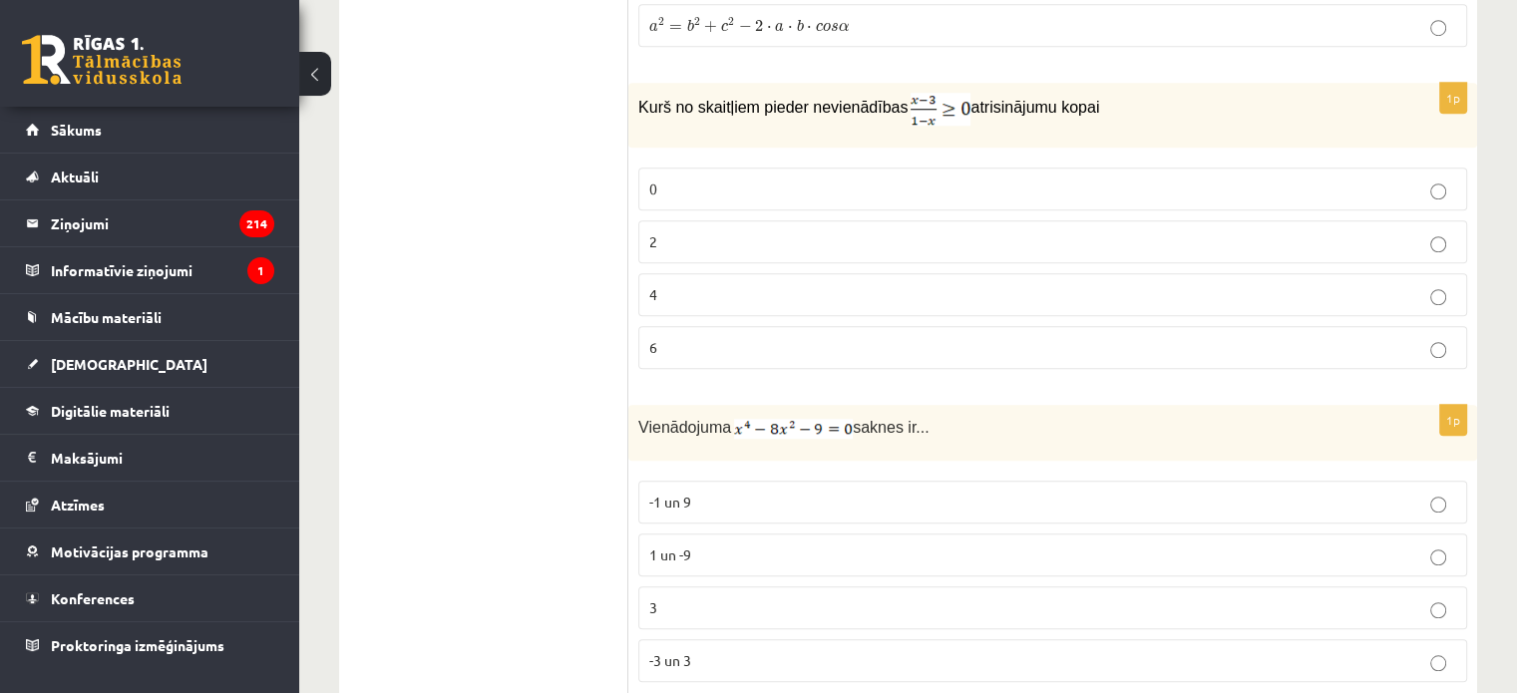
click at [670, 650] on p "-3 un 3" at bounding box center [1052, 660] width 807 height 21
click at [687, 231] on p "2" at bounding box center [1052, 241] width 807 height 21
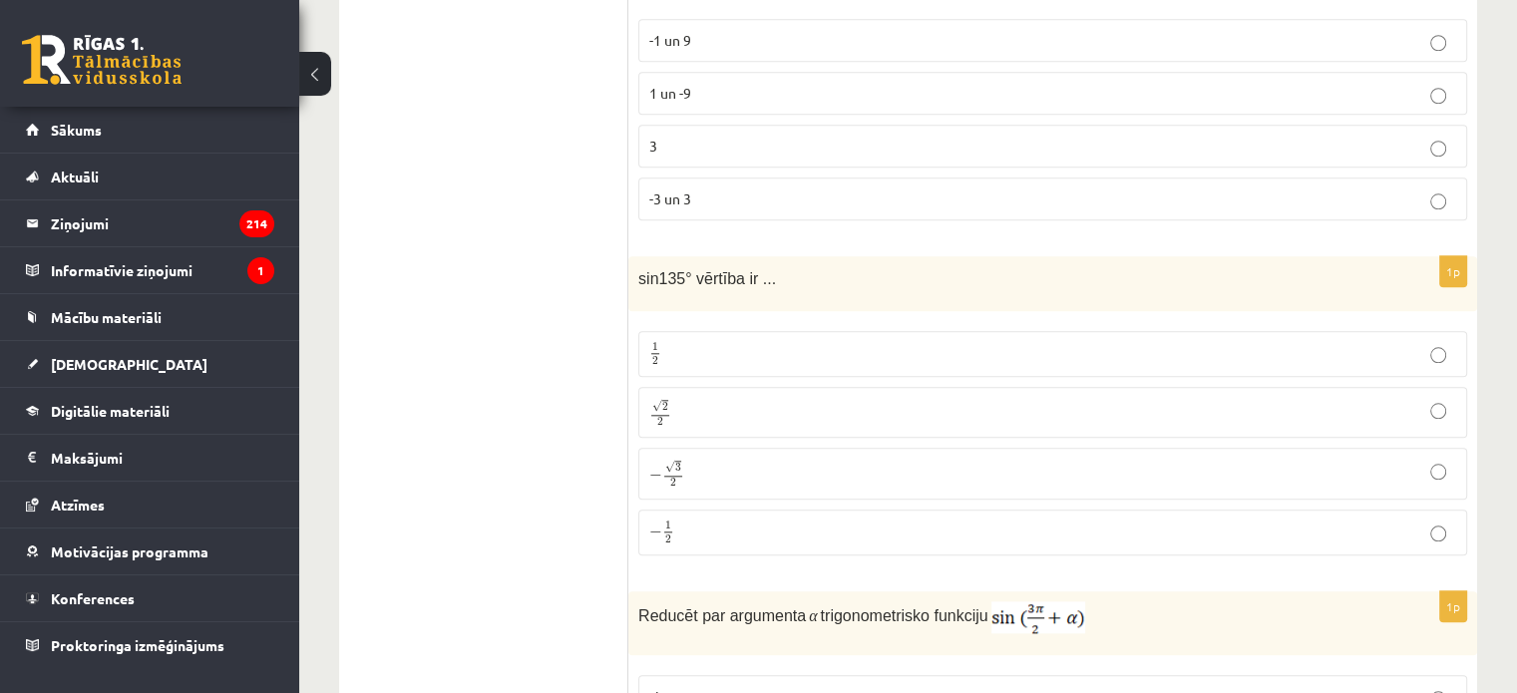
scroll to position [2044, 0]
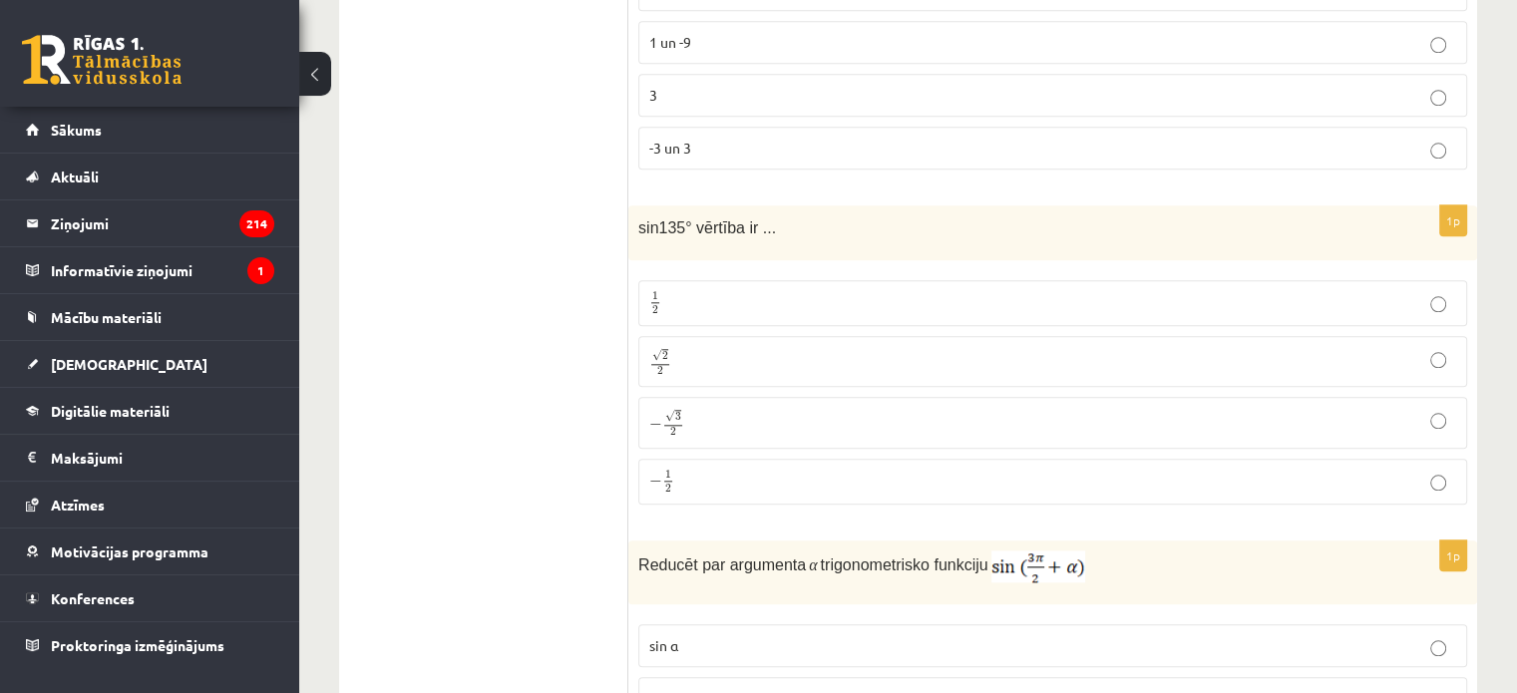
click at [649, 348] on span "√ 2 2" at bounding box center [660, 361] width 22 height 27
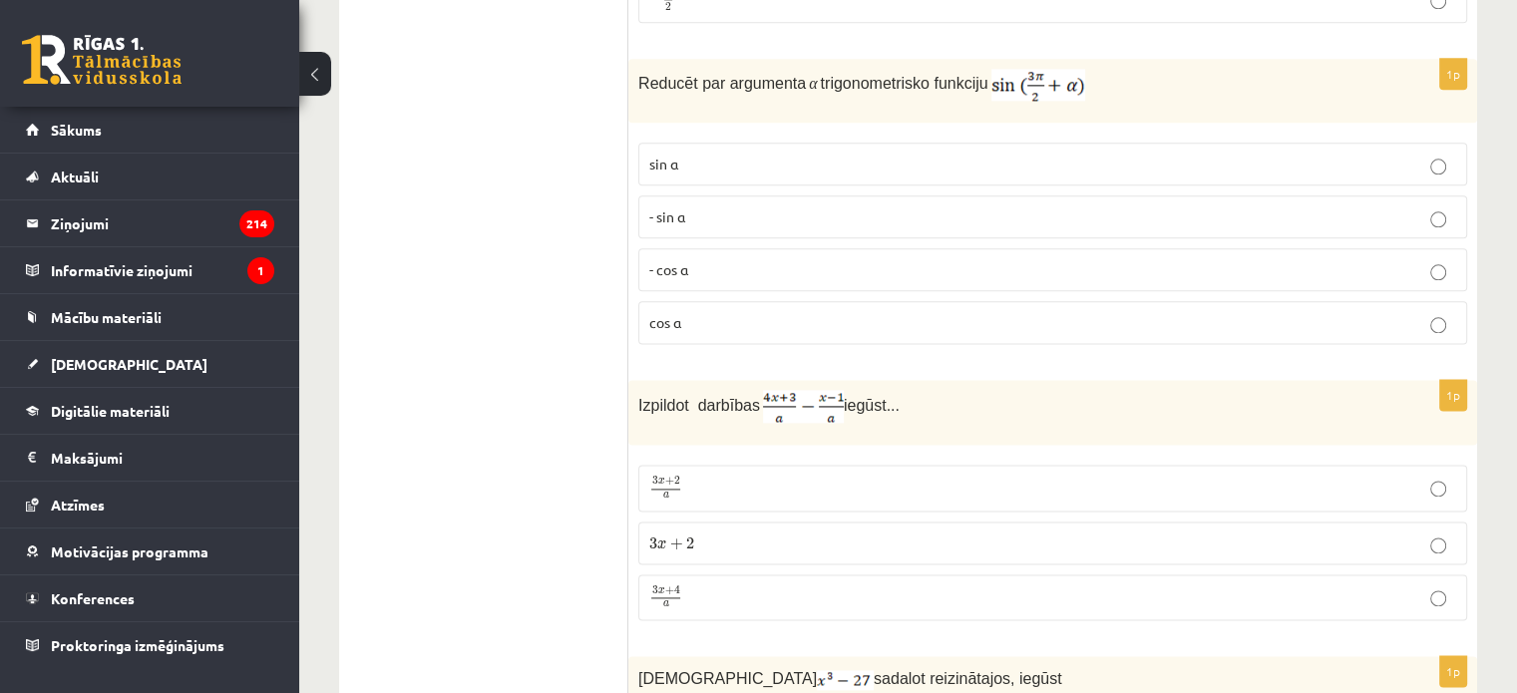
scroll to position [2523, 0]
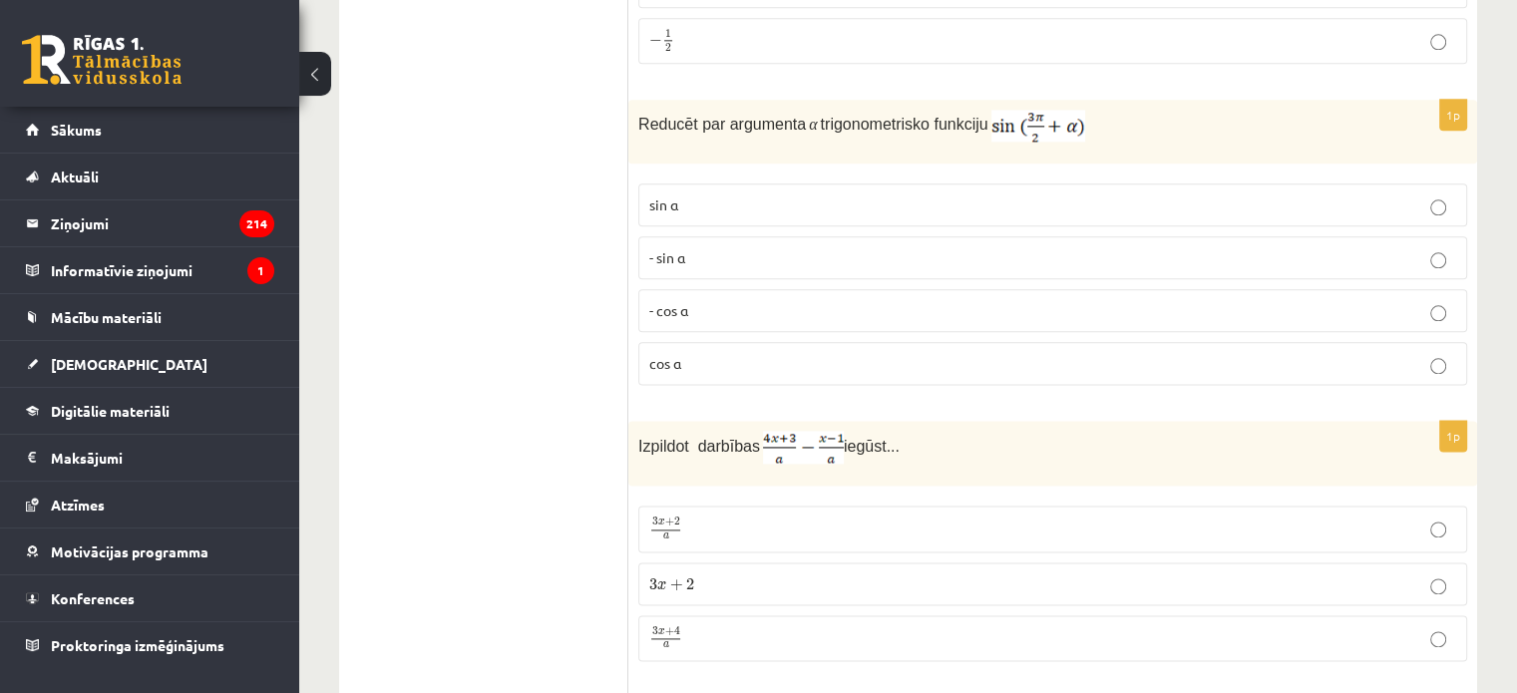
scroll to position [2483, 0]
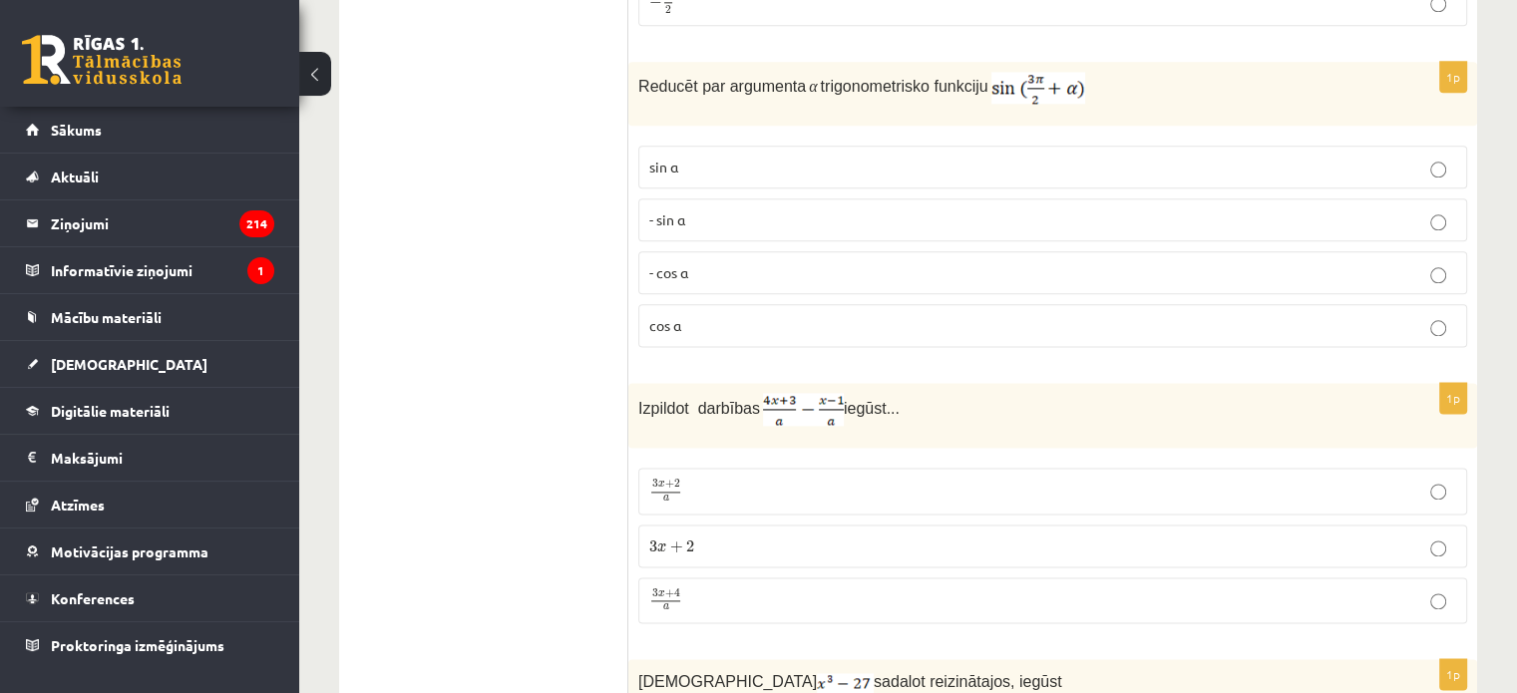
click at [692, 262] on p "- cos ⁡α" at bounding box center [1052, 272] width 807 height 21
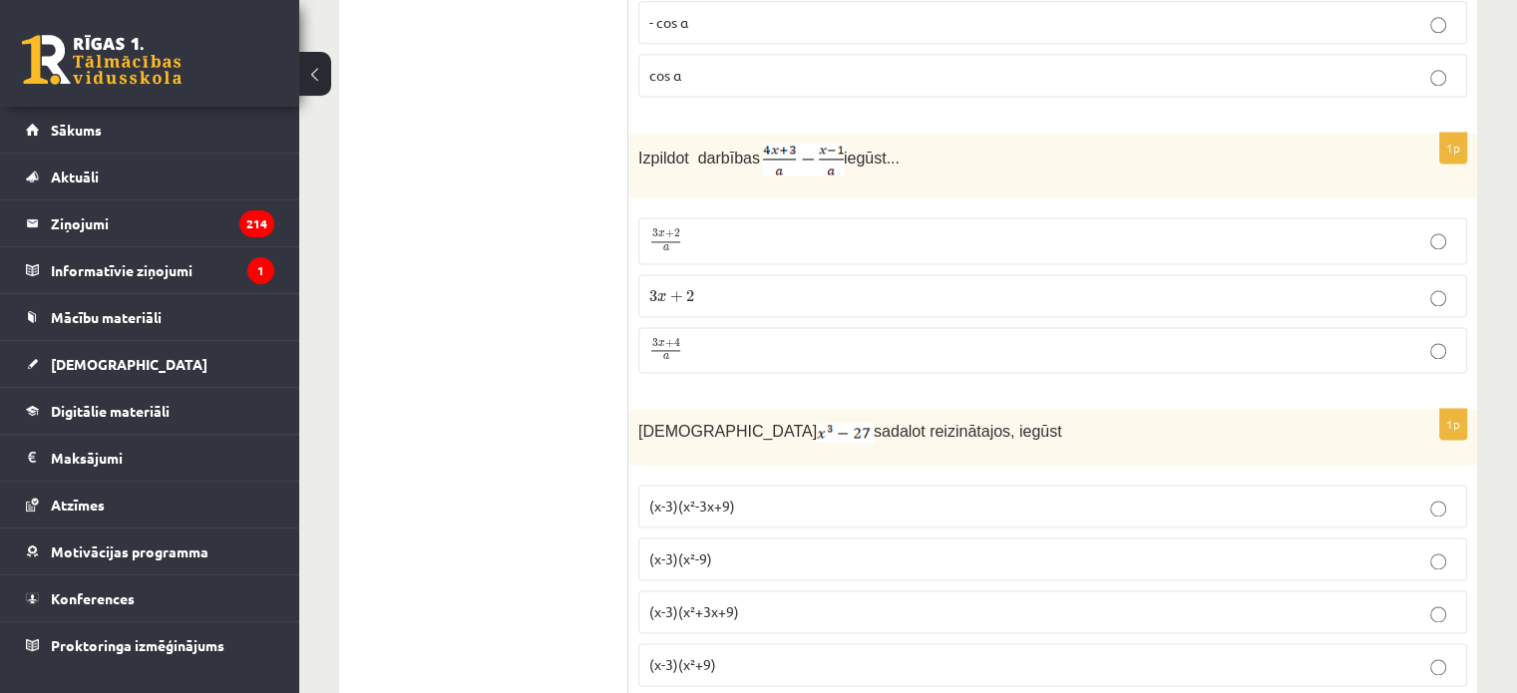
scroll to position [2802, 0]
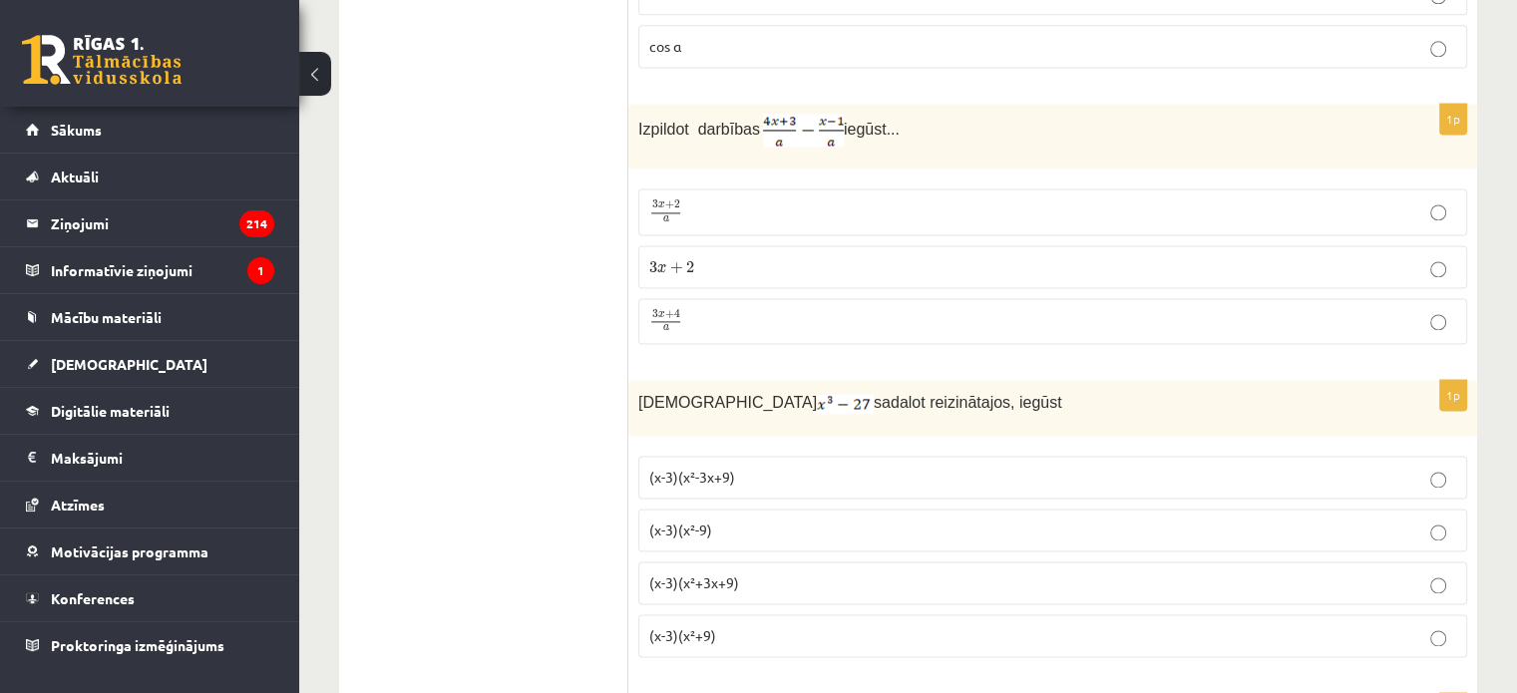
click at [685, 309] on p "3 x + 4 a 3 x + 4 a" at bounding box center [1052, 321] width 807 height 25
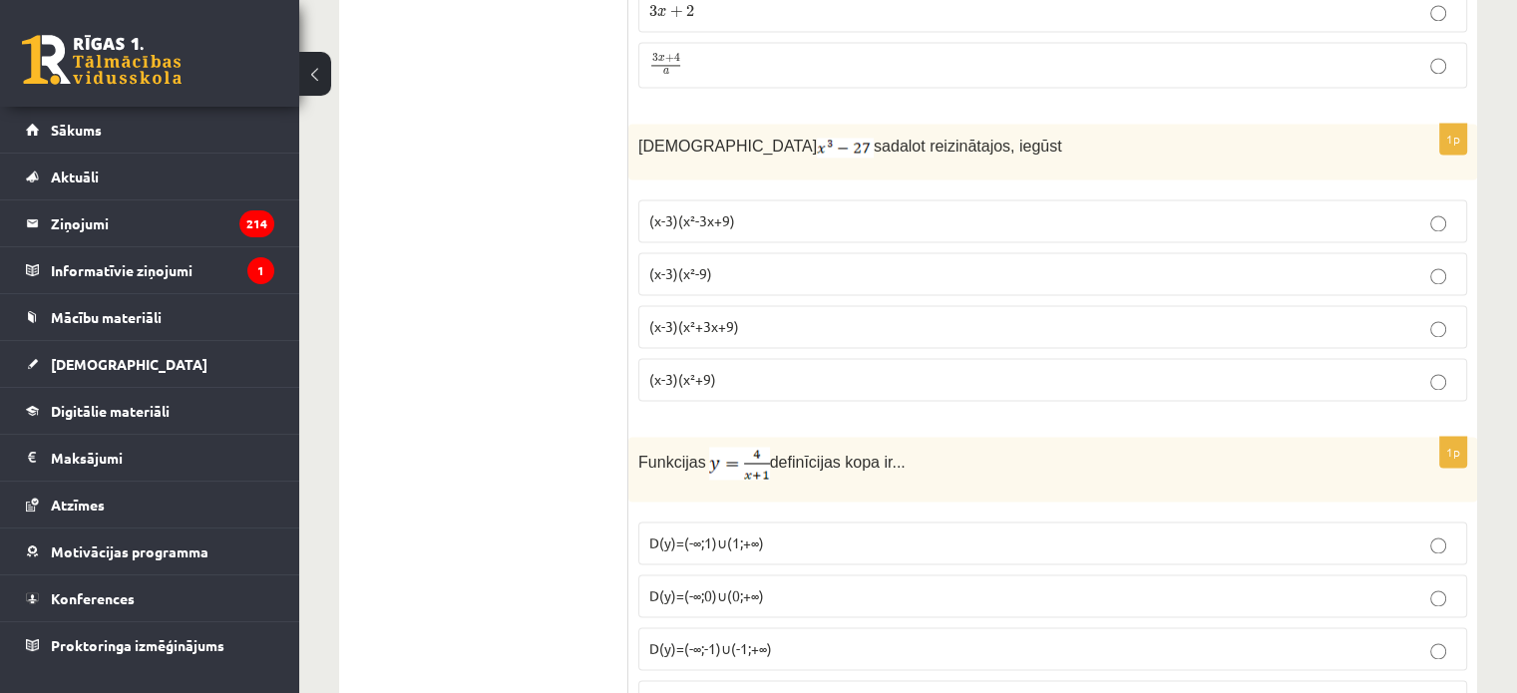
scroll to position [3041, 0]
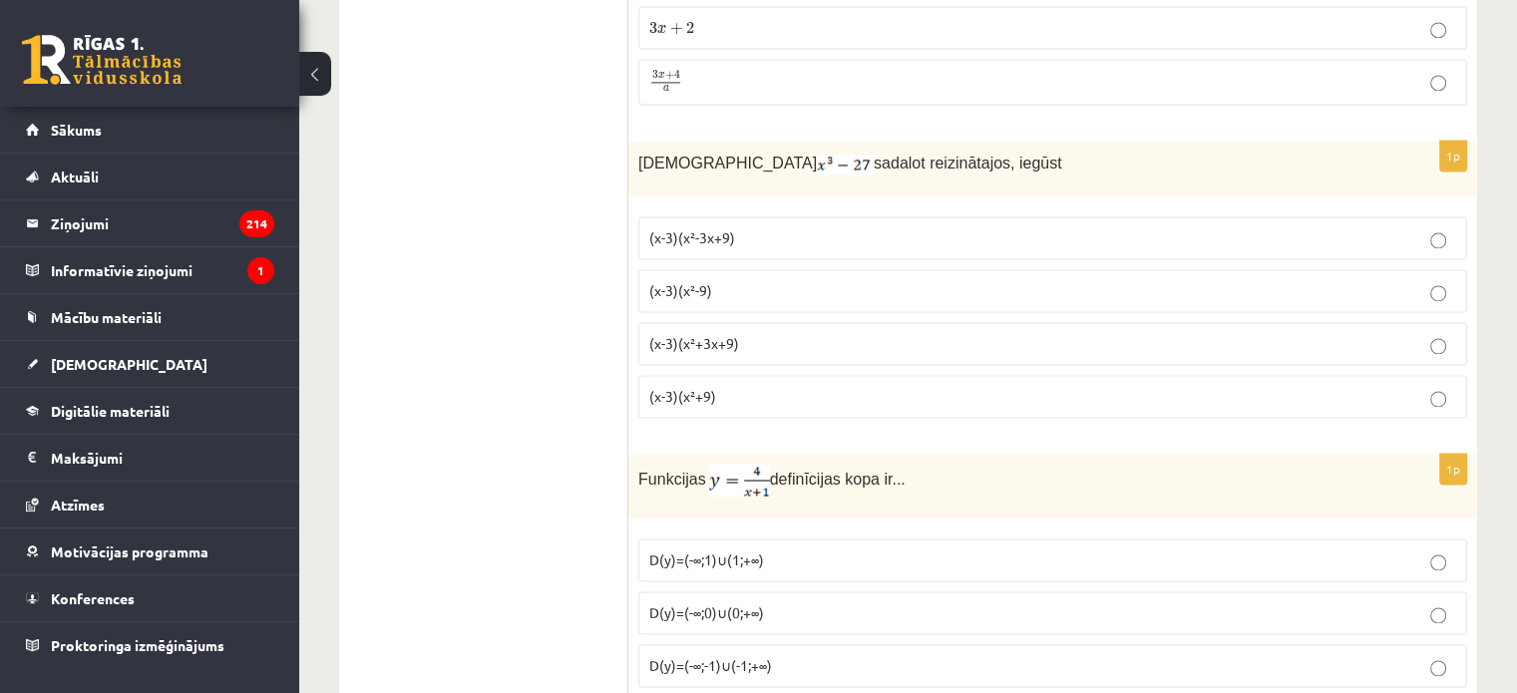
click at [754, 227] on p "(x-3)(x²-3x+9)" at bounding box center [1052, 237] width 807 height 21
click at [723, 334] on span "(x-3)(x²+3x+9)" at bounding box center [694, 343] width 90 height 18
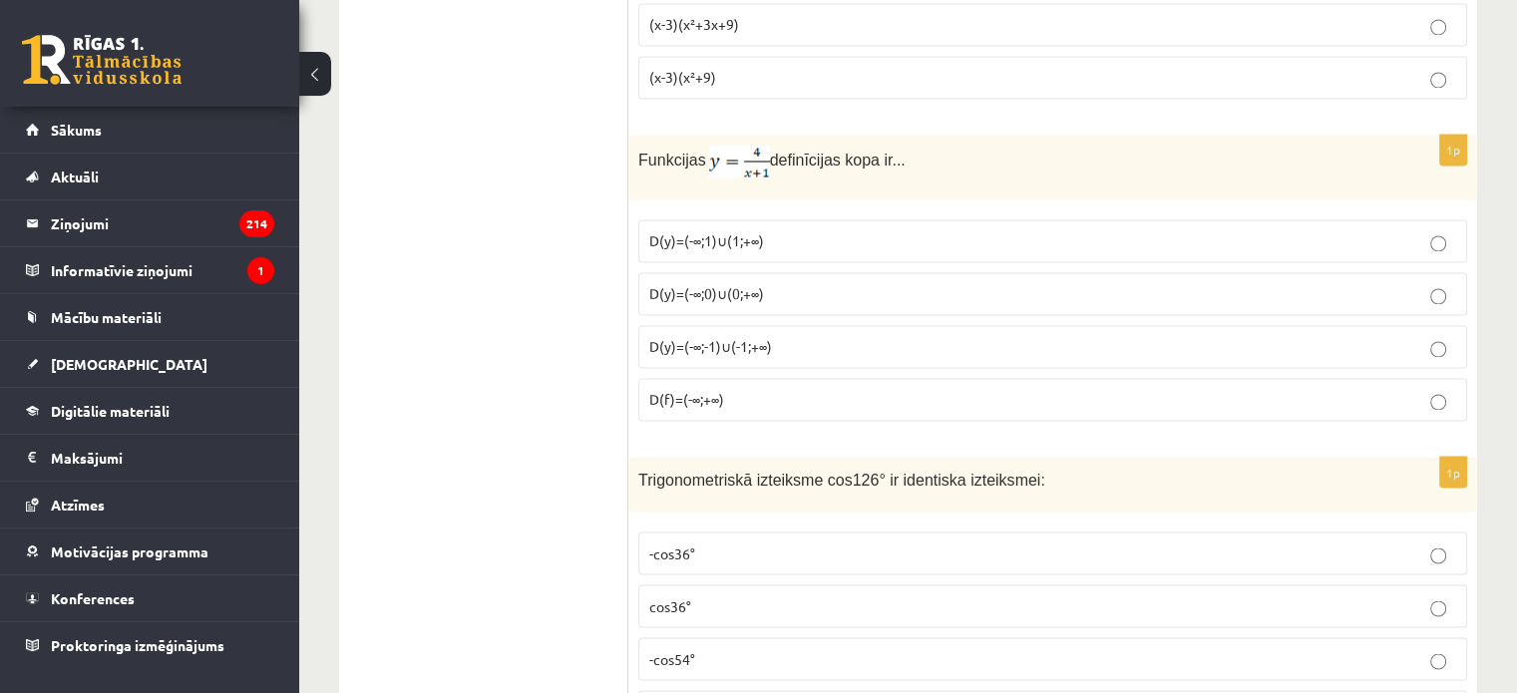
scroll to position [3321, 0]
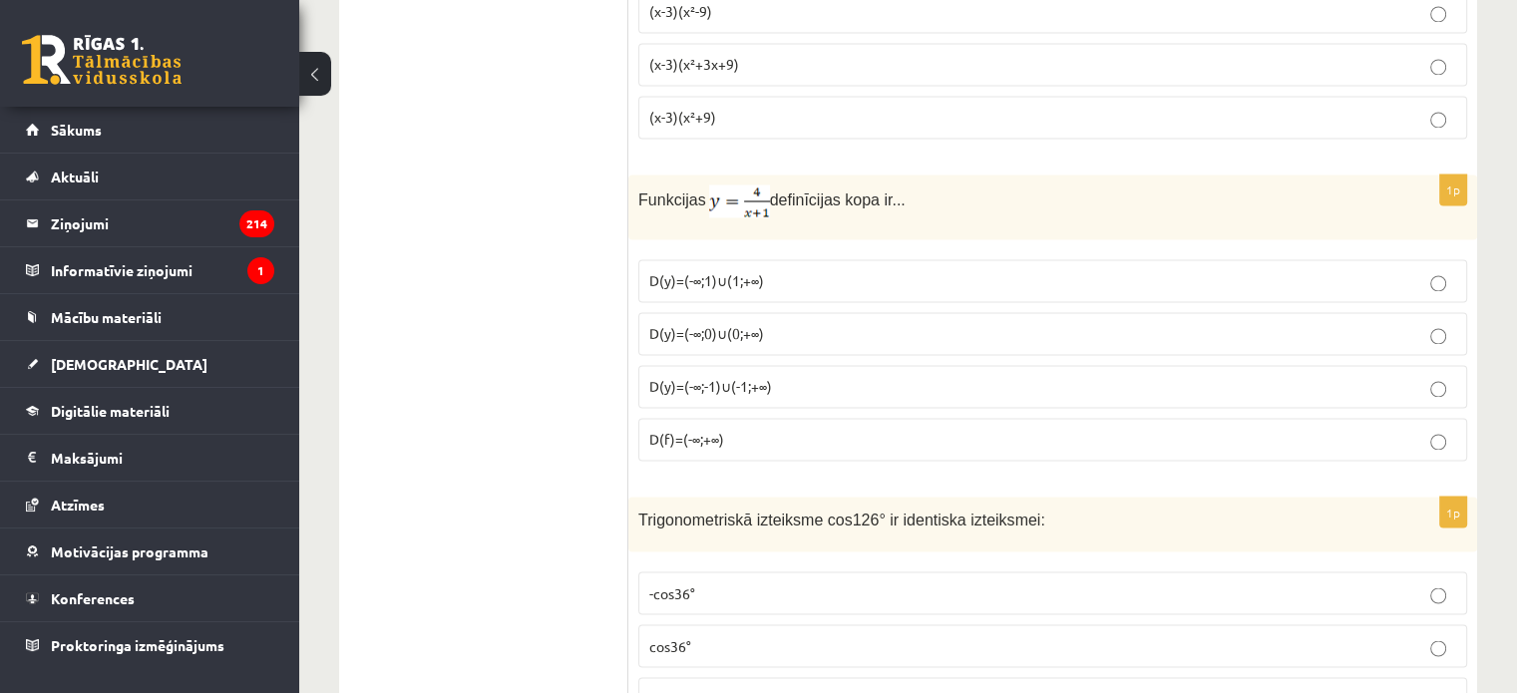
click at [689, 689] on span "-cos54°" at bounding box center [672, 698] width 46 height 18
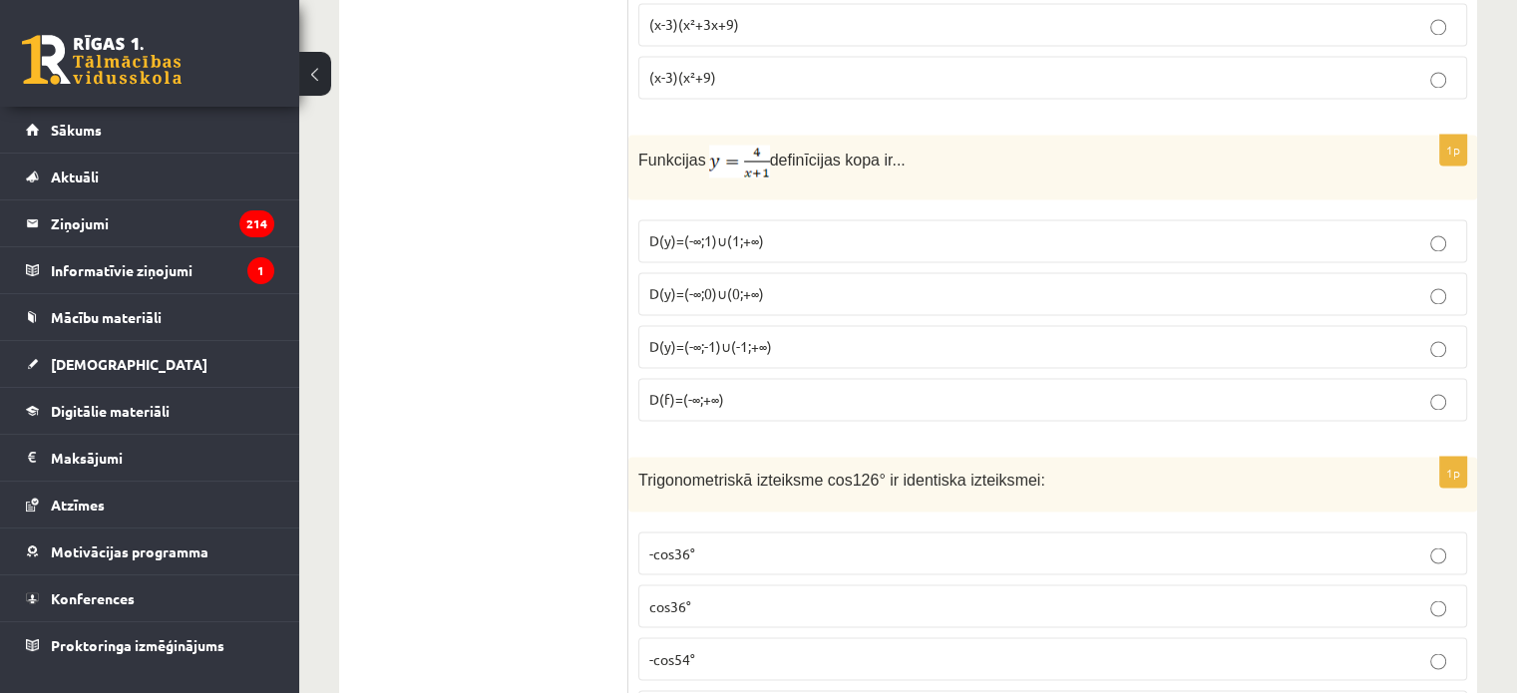
scroll to position [3401, 0]
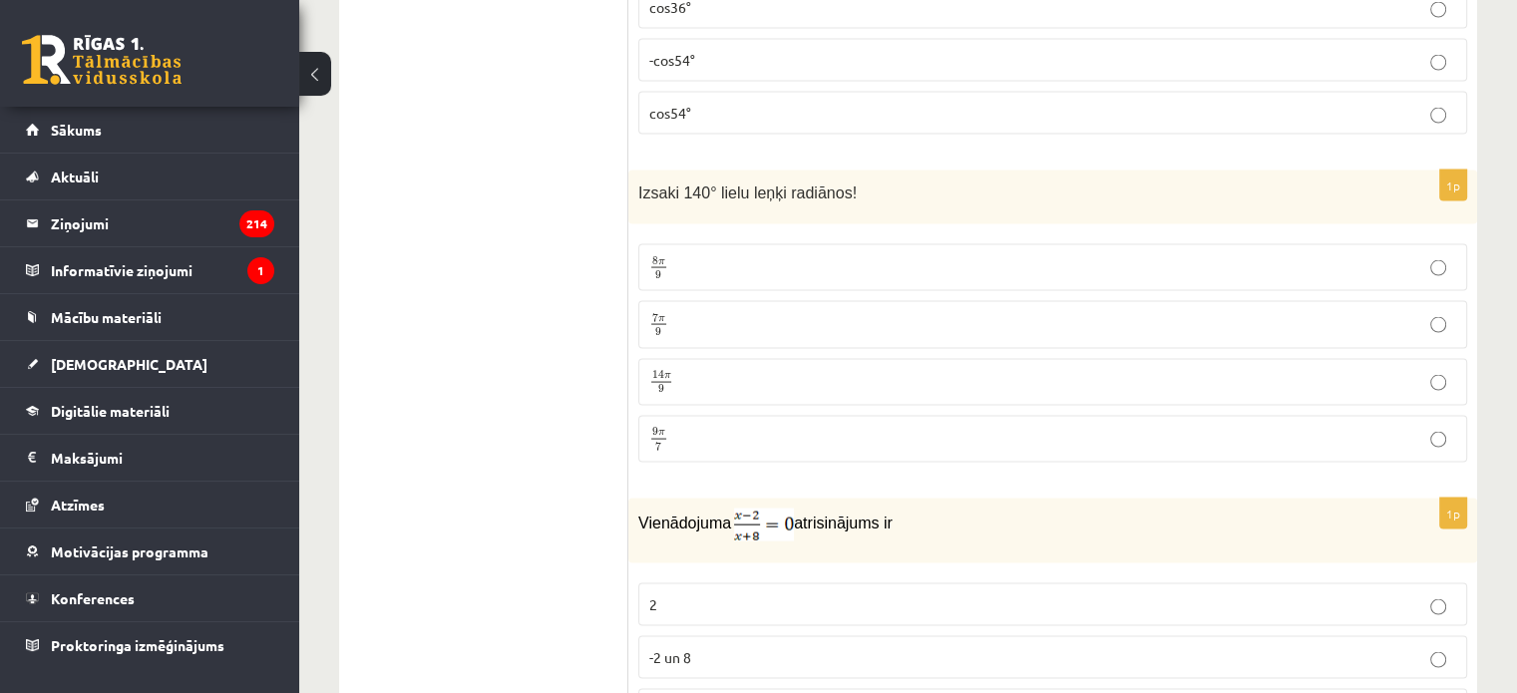
scroll to position [3999, 0]
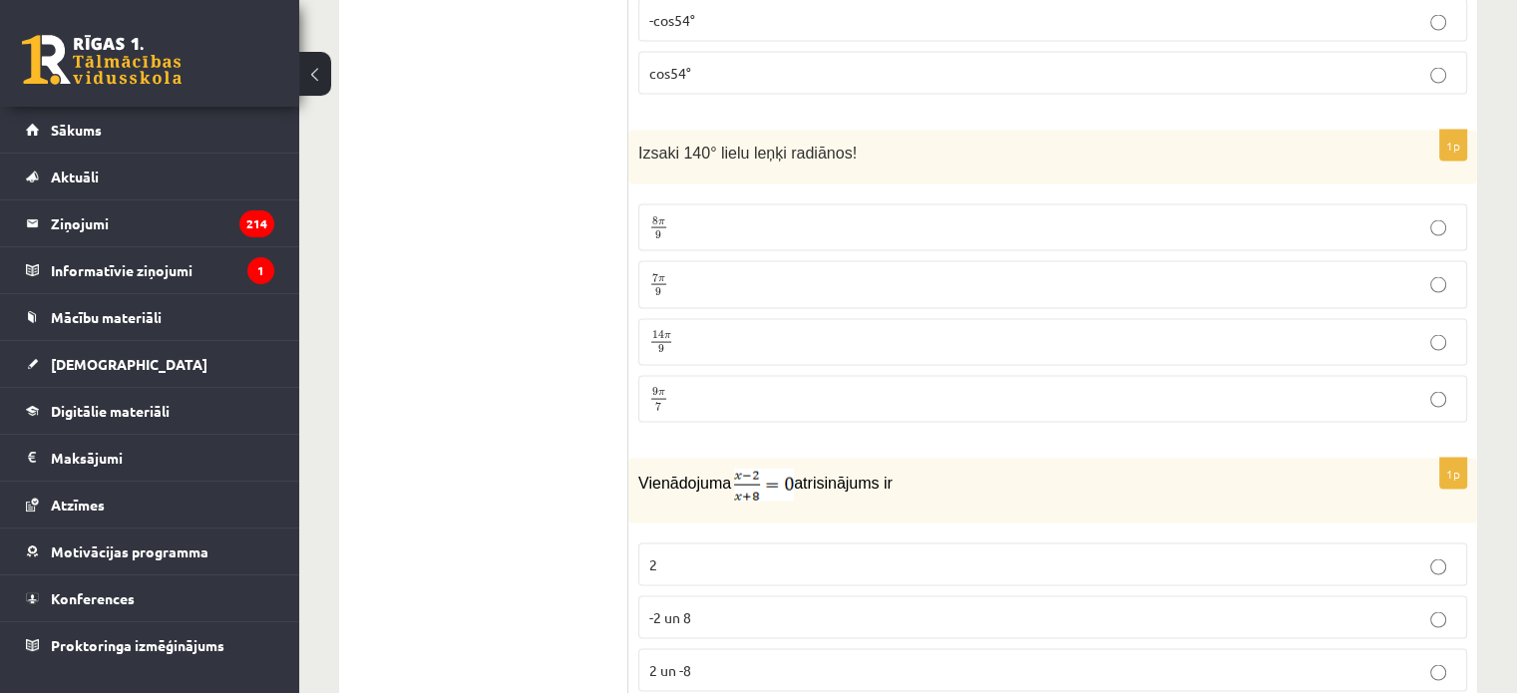
click at [666, 261] on label "7 π 9 7 π 9" at bounding box center [1052, 284] width 829 height 47
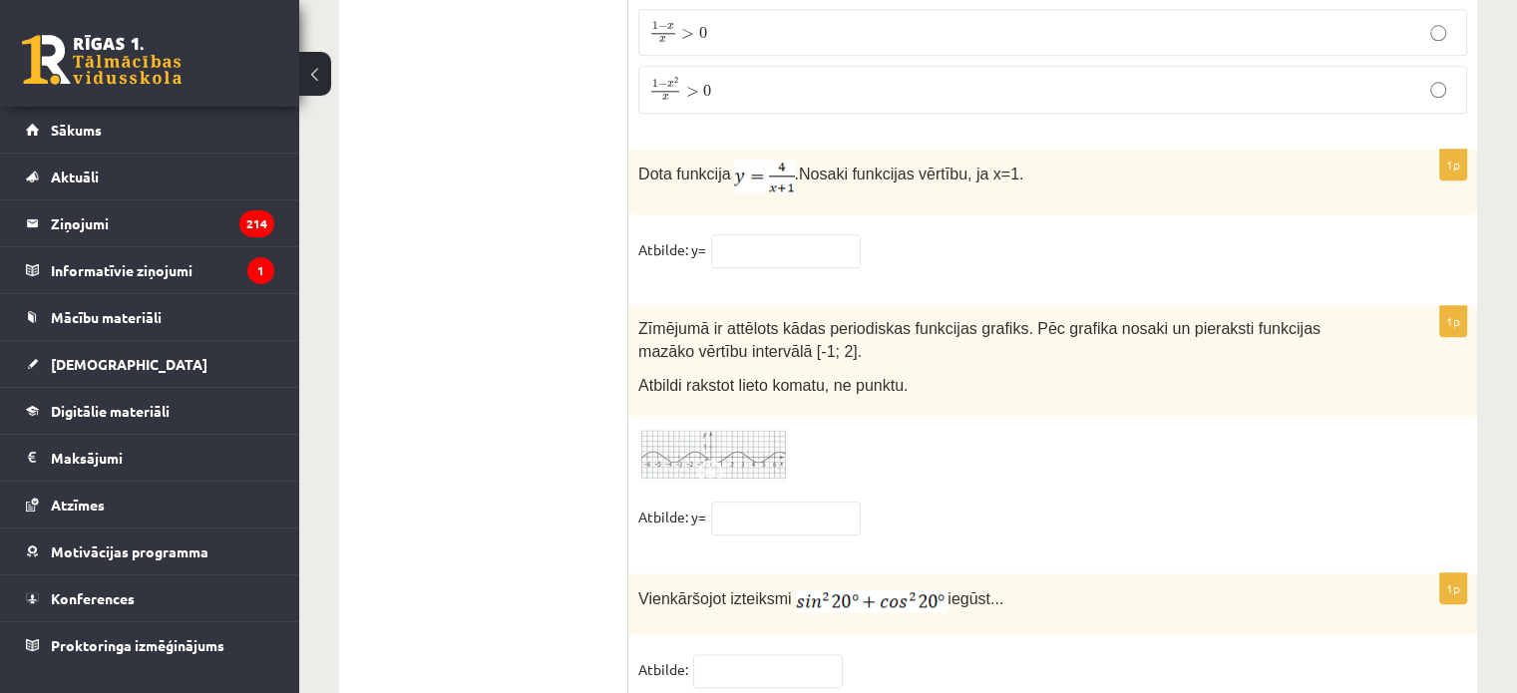
scroll to position [9800, 0]
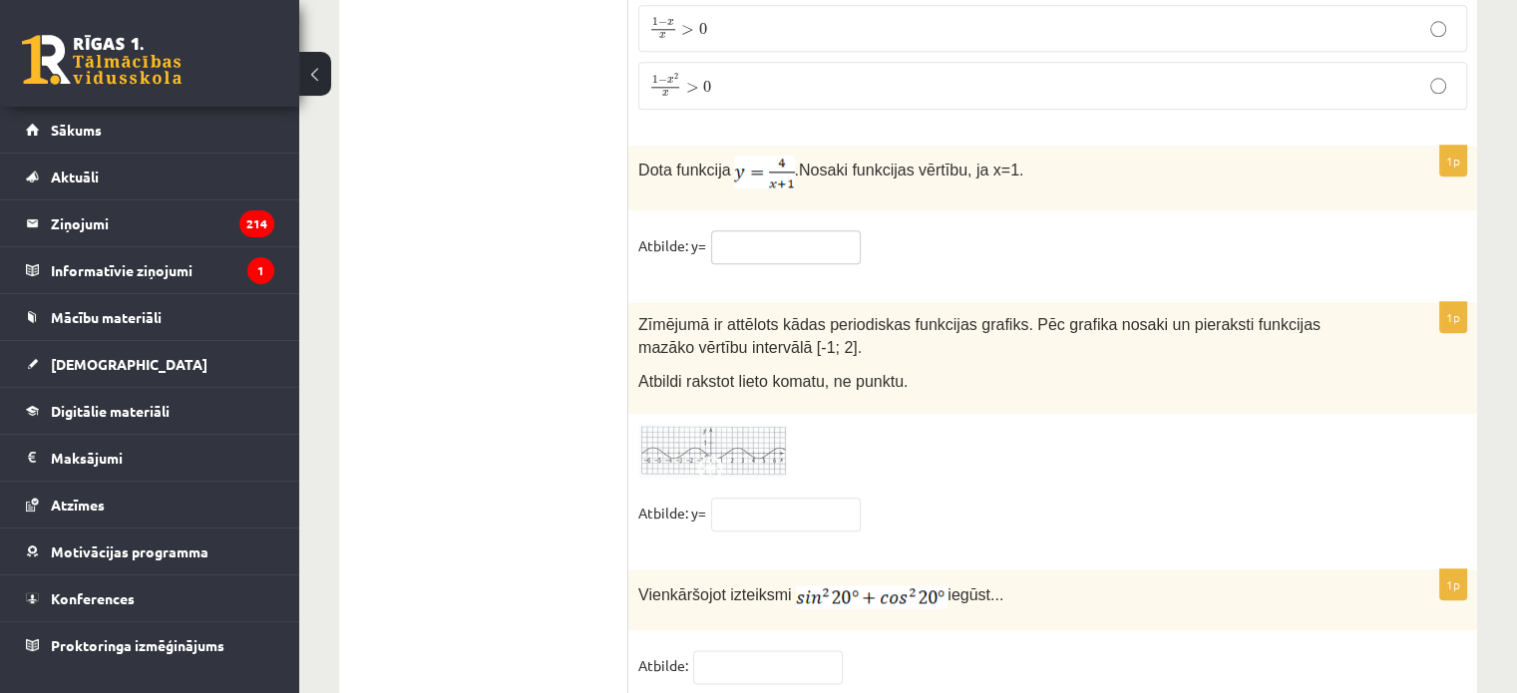
click at [777, 230] on input "text" at bounding box center [786, 247] width 150 height 34
type input "*"
click at [720, 424] on img at bounding box center [713, 451] width 150 height 55
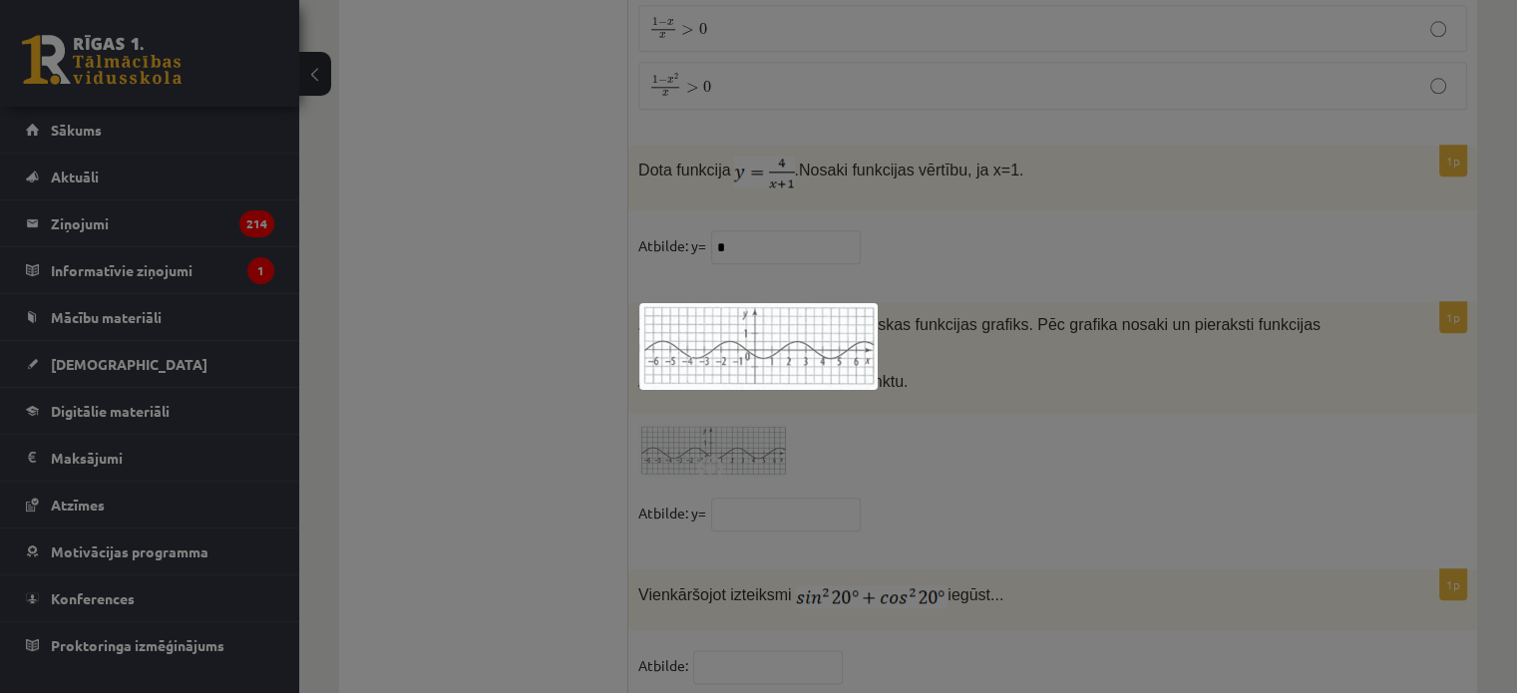
click at [1111, 346] on div at bounding box center [758, 346] width 1517 height 693
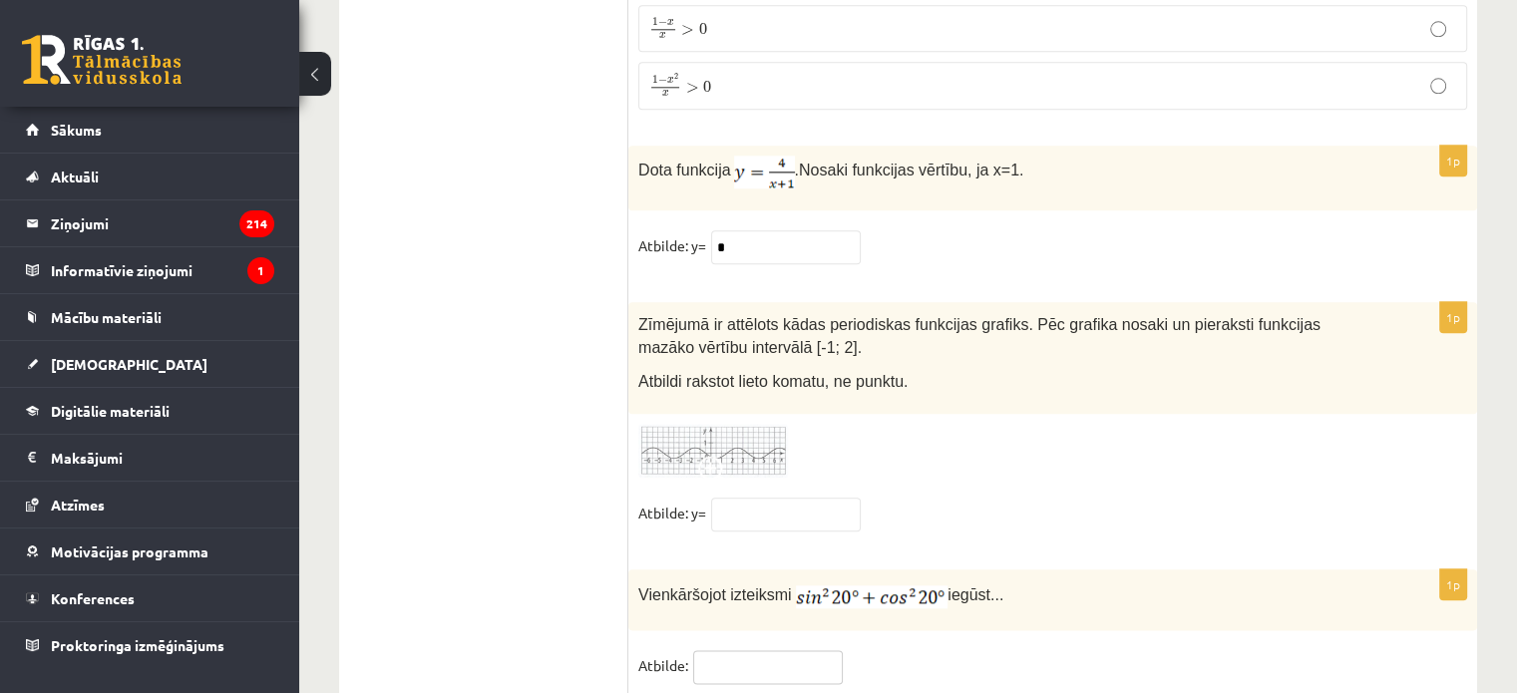
click at [780, 650] on input "text" at bounding box center [768, 667] width 150 height 34
type input "*"
click at [856, 342] on div "Zīmējumā ir attēlots kādas periodiskas funkcijas grafiks. Pēc grafika nosaki un…" at bounding box center [1052, 358] width 849 height 112
click at [688, 424] on img at bounding box center [713, 451] width 150 height 55
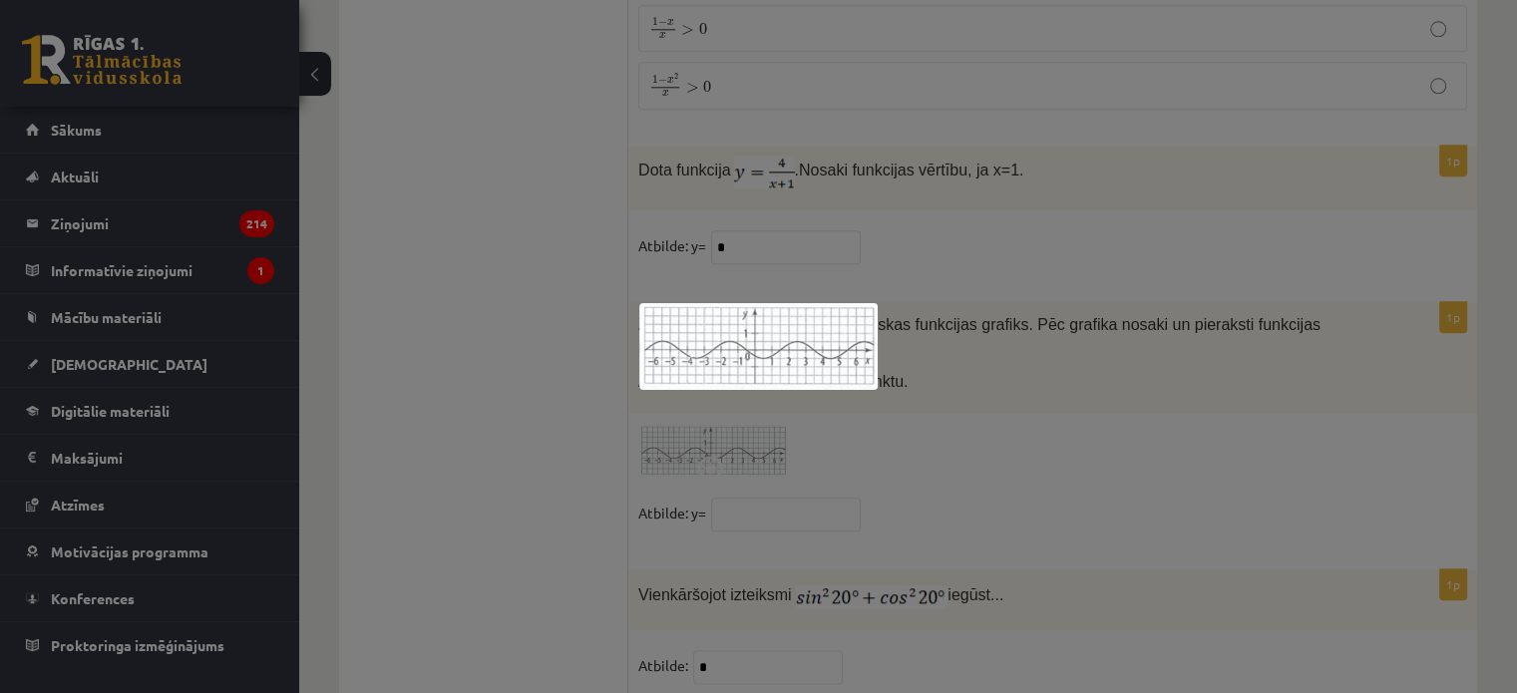
click at [1028, 306] on div at bounding box center [758, 346] width 1517 height 693
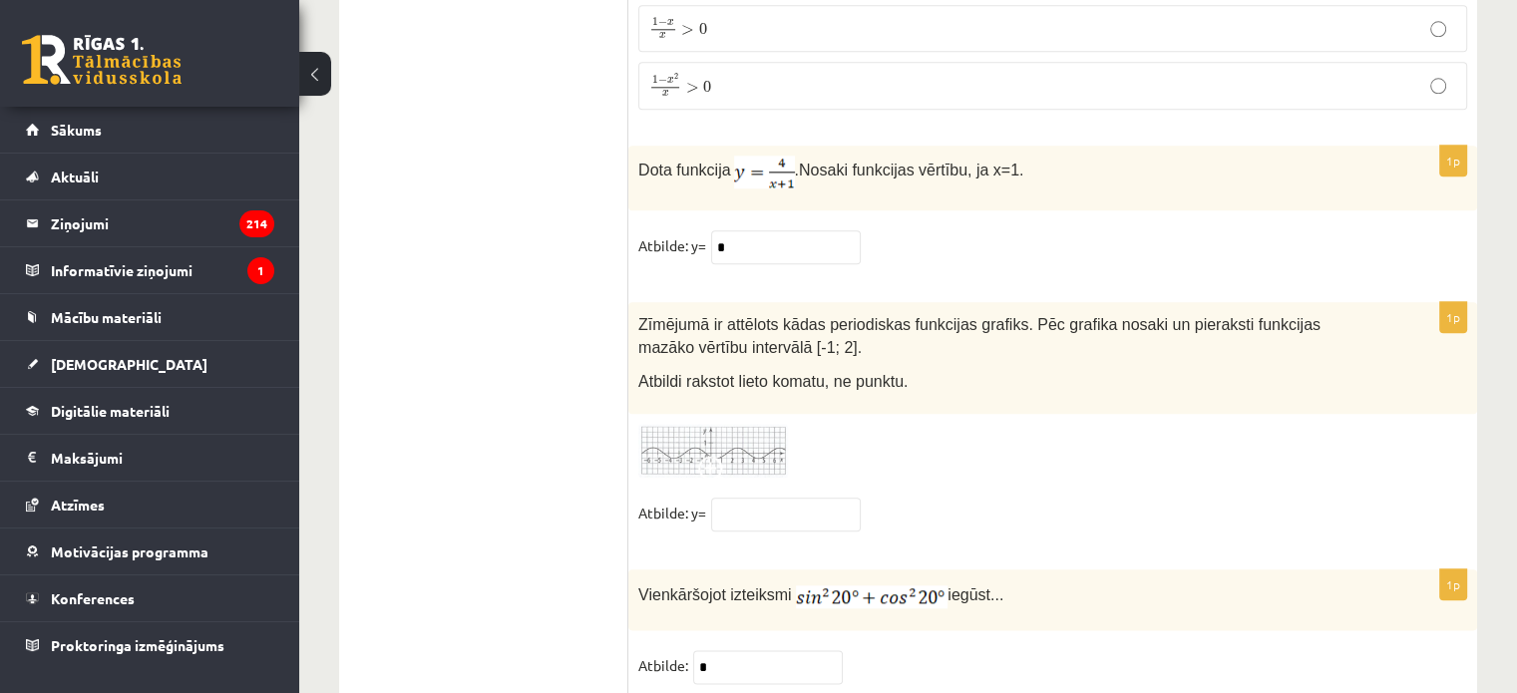
click at [770, 498] on input "text" at bounding box center [786, 515] width 150 height 34
type input "**"
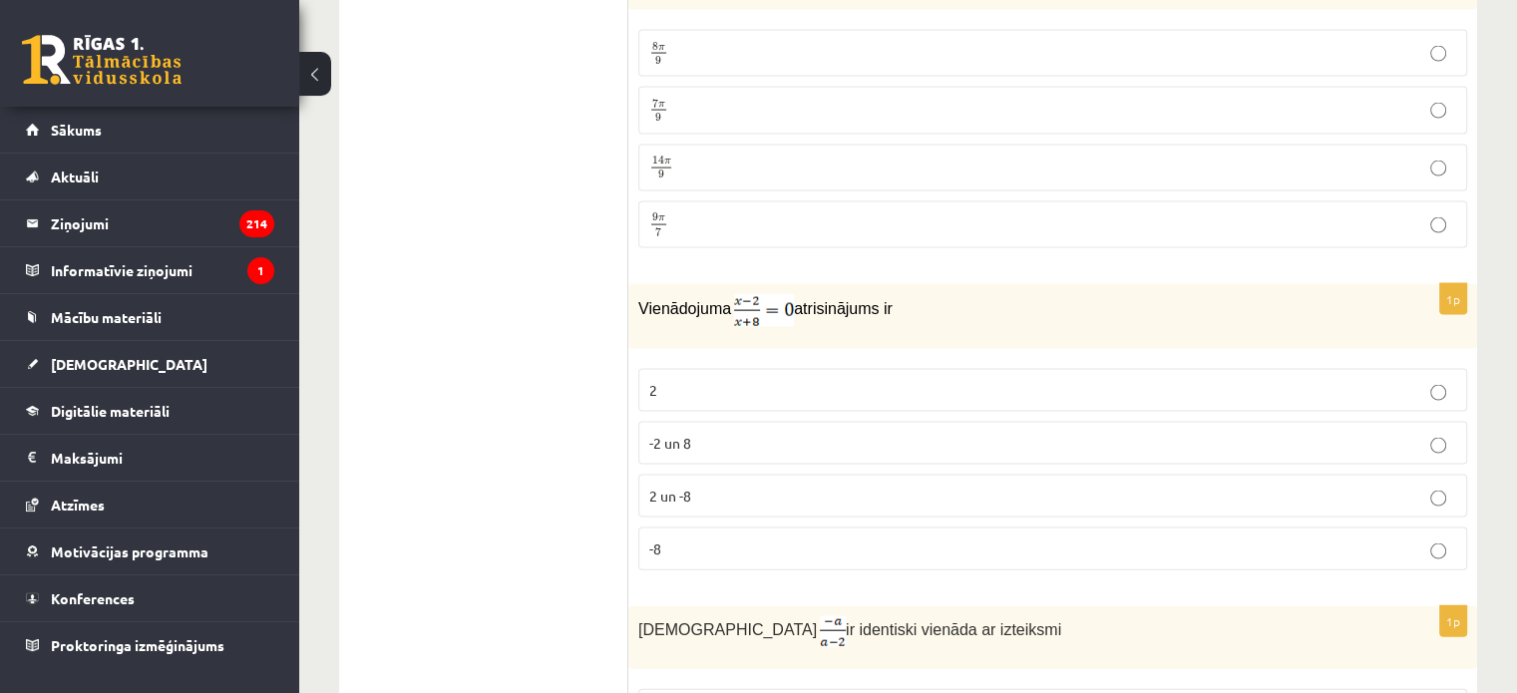
scroll to position [4214, 0]
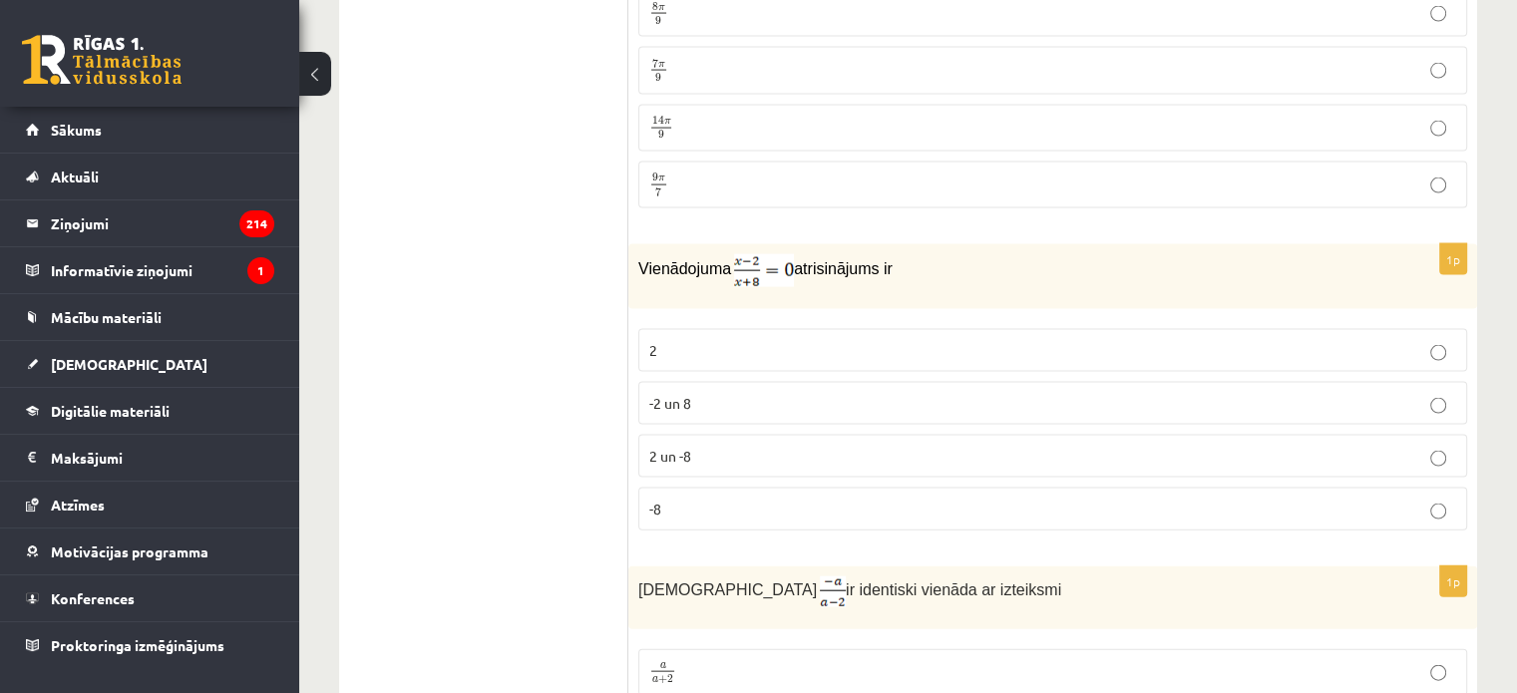
click at [674, 340] on p "2" at bounding box center [1052, 350] width 807 height 21
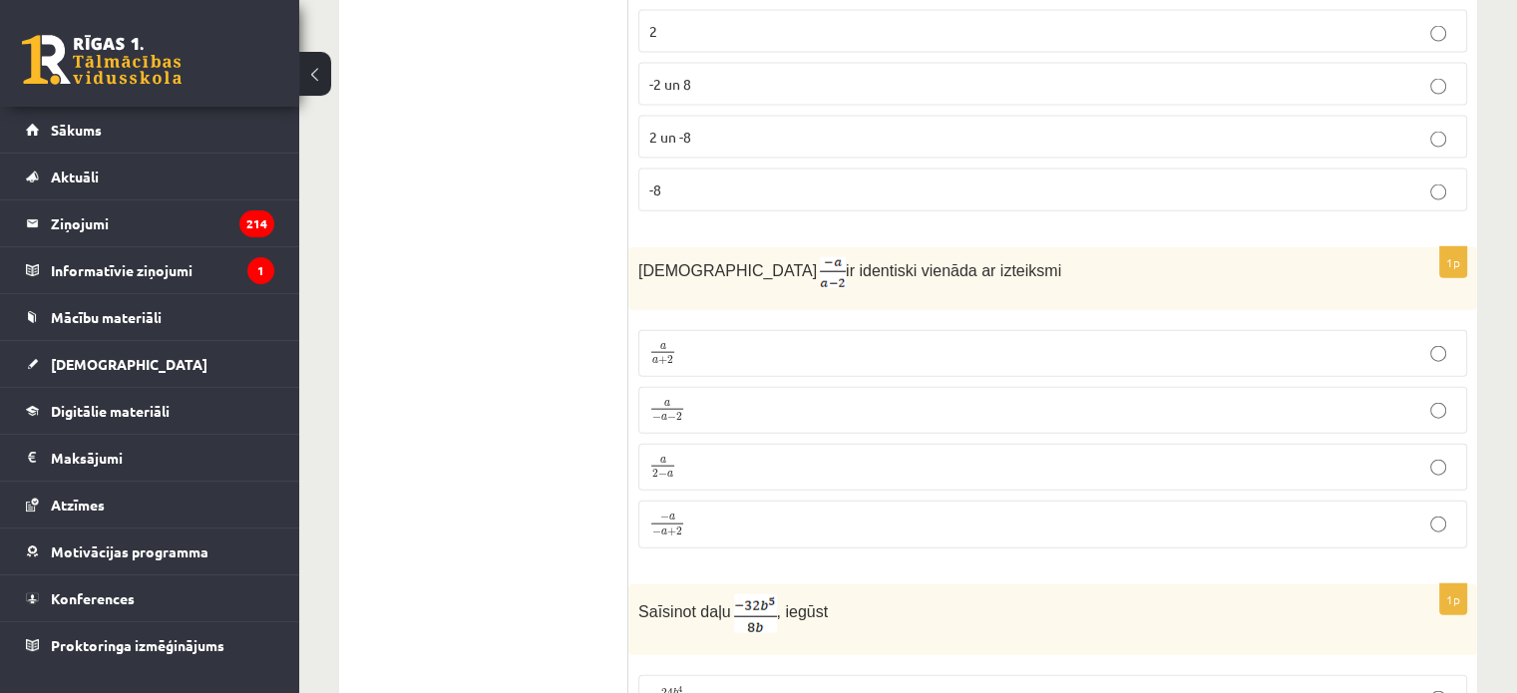
scroll to position [4493, 0]
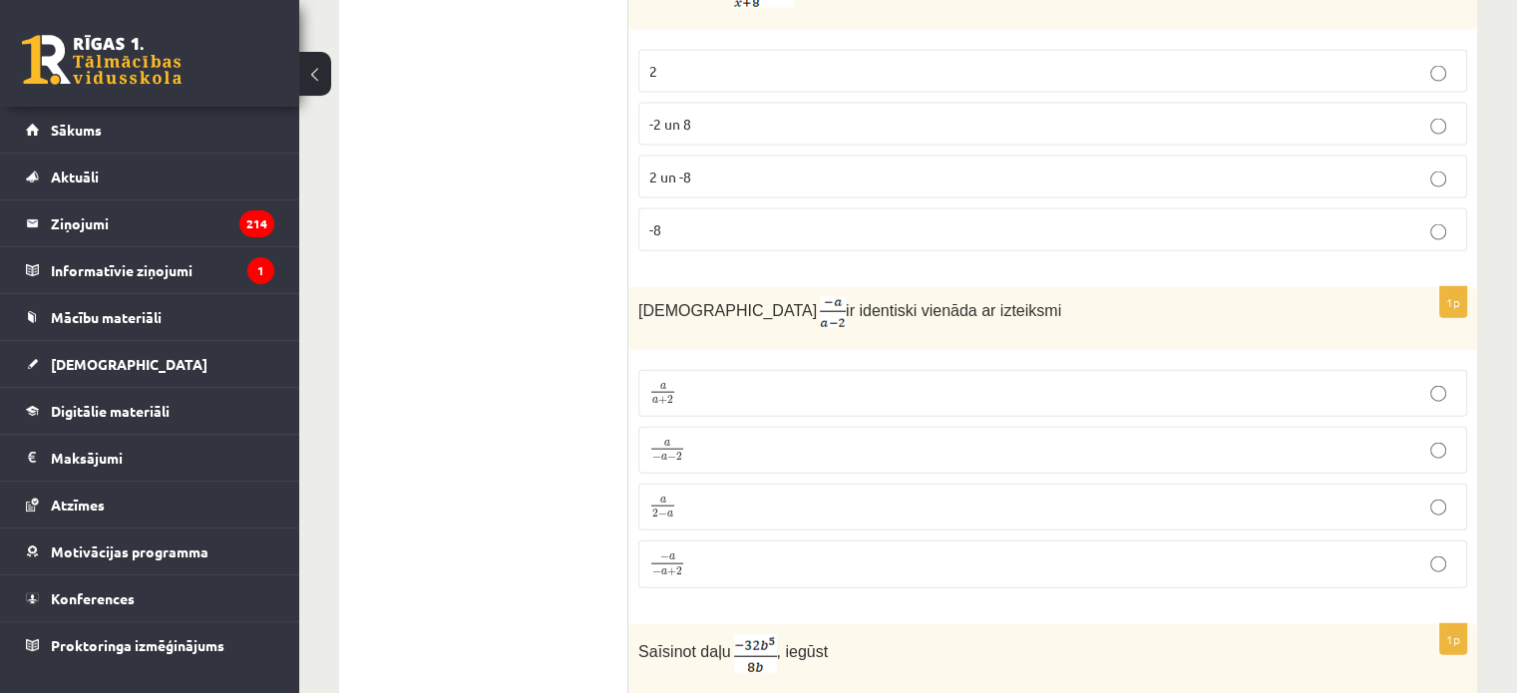
click at [700, 381] on p "a a + 2 a a + 2" at bounding box center [1052, 393] width 807 height 25
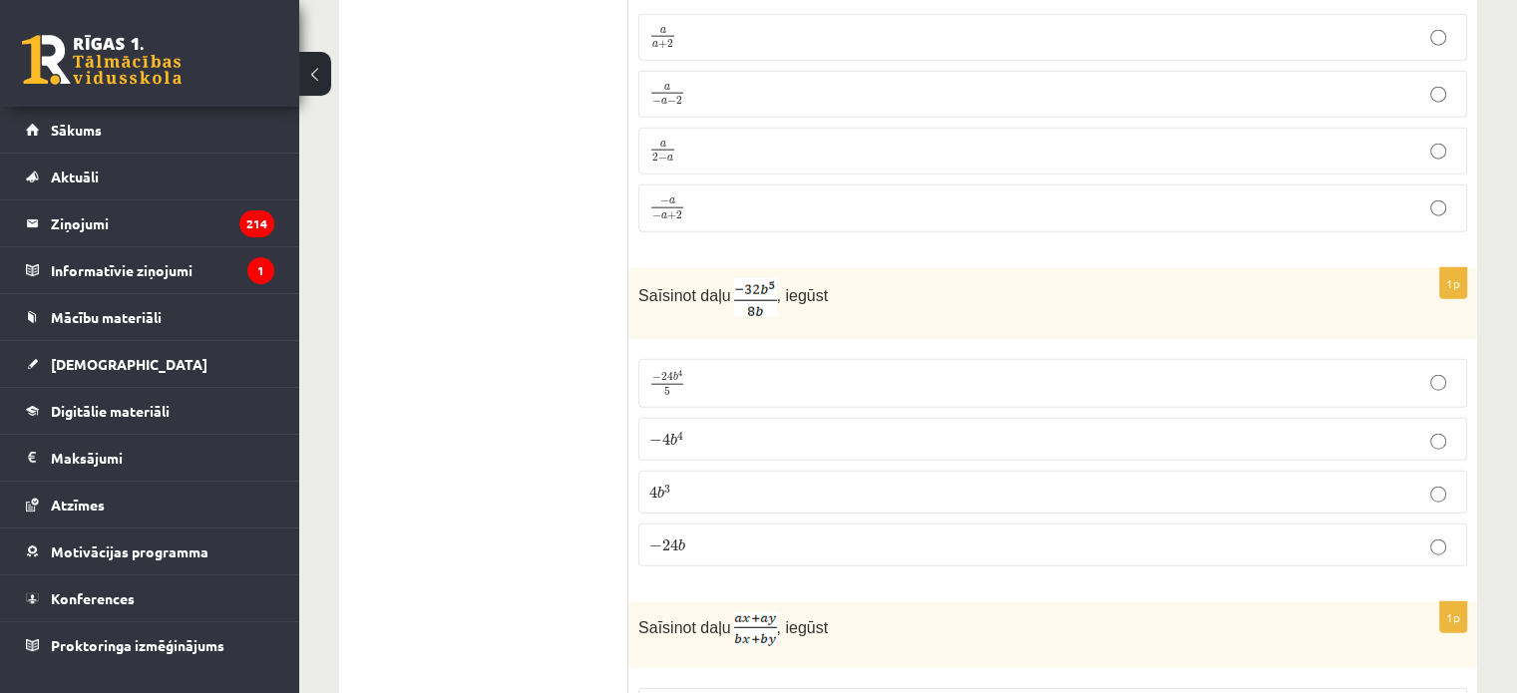
scroll to position [4852, 0]
click at [712, 426] on p "− 4 b 4 − 4 b 4" at bounding box center [1052, 436] width 807 height 21
click at [533, 454] on ul "Tests Izvērtējums!" at bounding box center [493, 578] width 269 height 10144
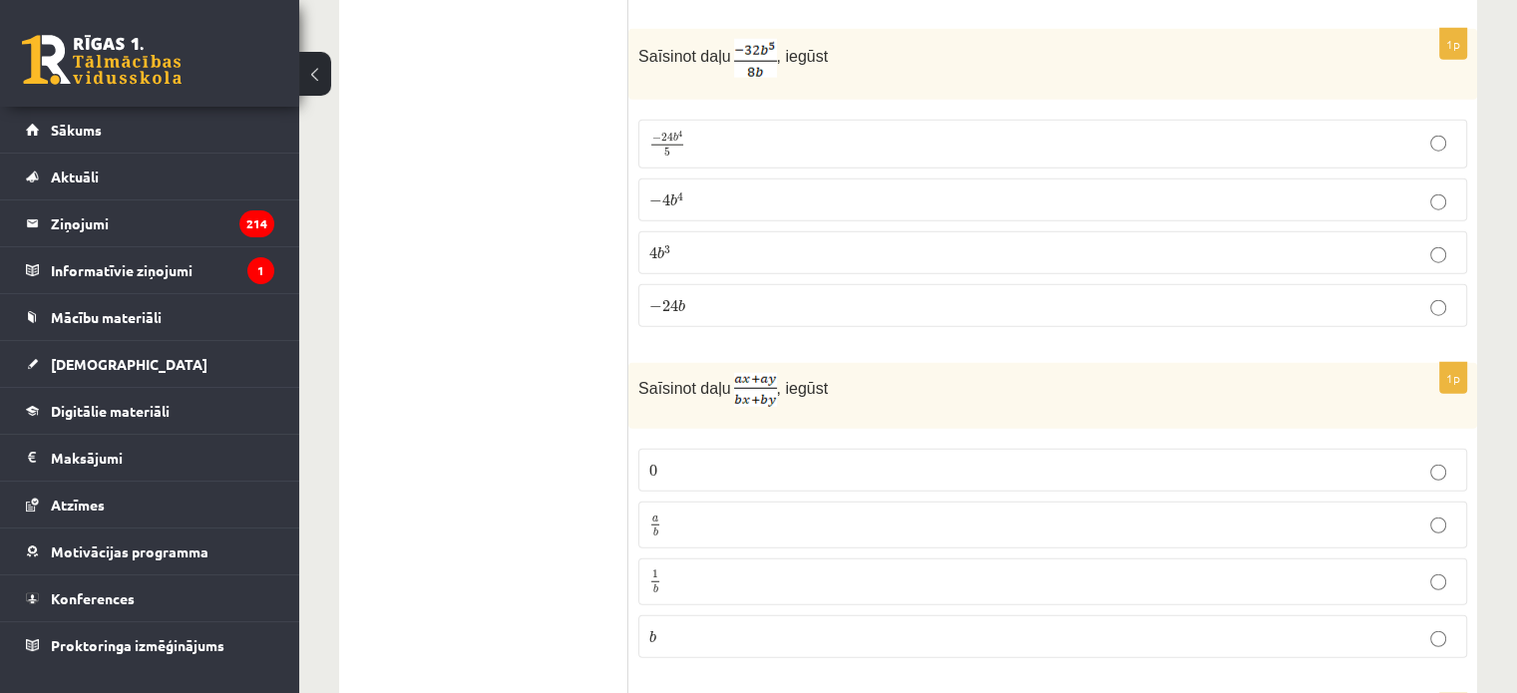
scroll to position [5091, 0]
click at [686, 510] on p "a b a b" at bounding box center [1052, 522] width 807 height 25
click at [556, 490] on ul "Tests Izvērtējums!" at bounding box center [493, 339] width 269 height 10144
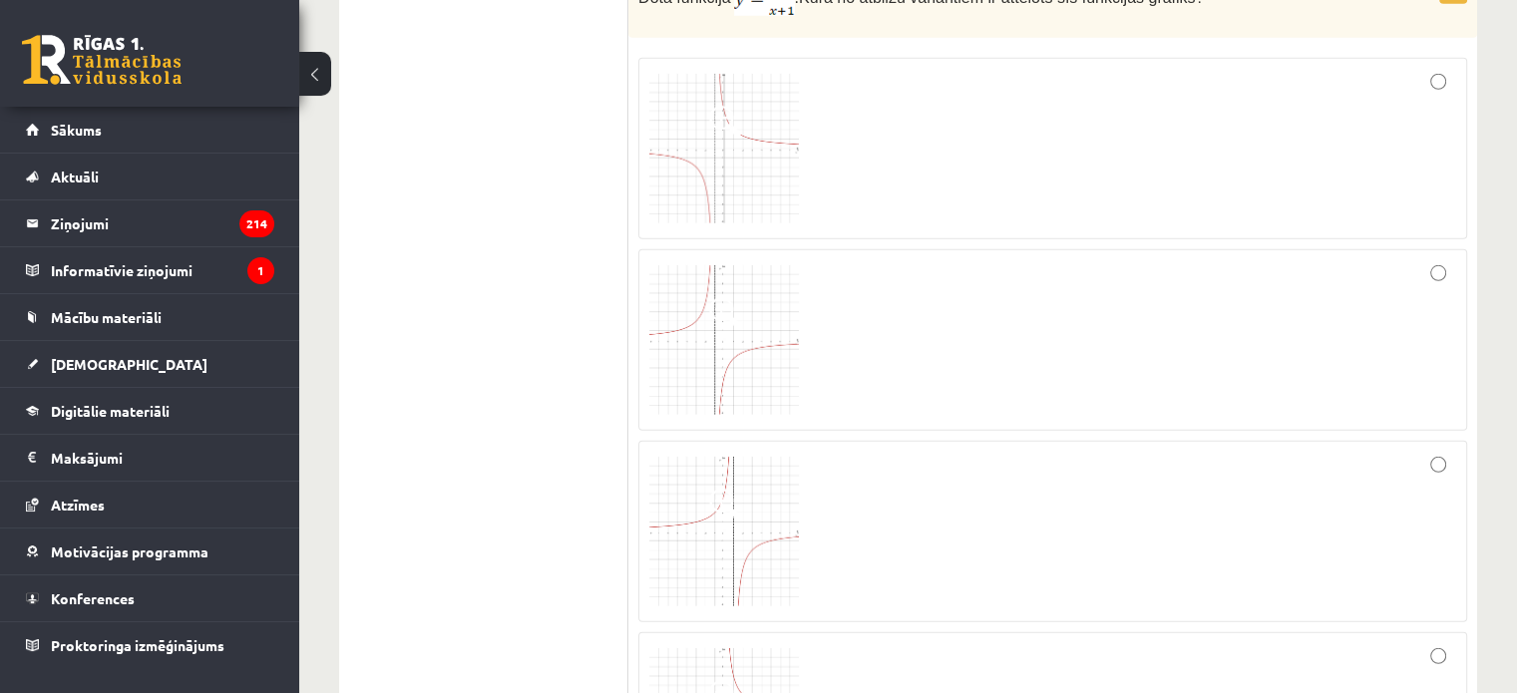
scroll to position [5770, 0]
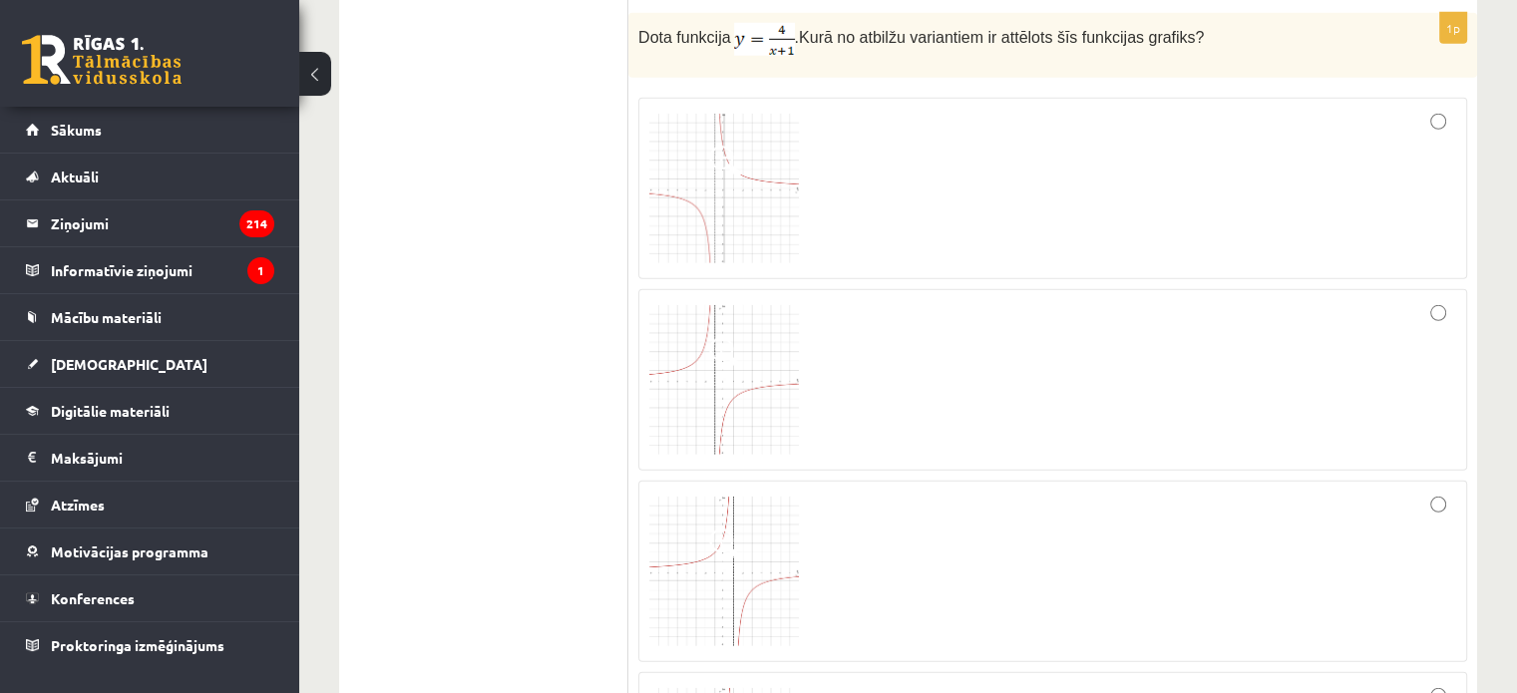
click at [715, 151] on img at bounding box center [724, 189] width 150 height 150
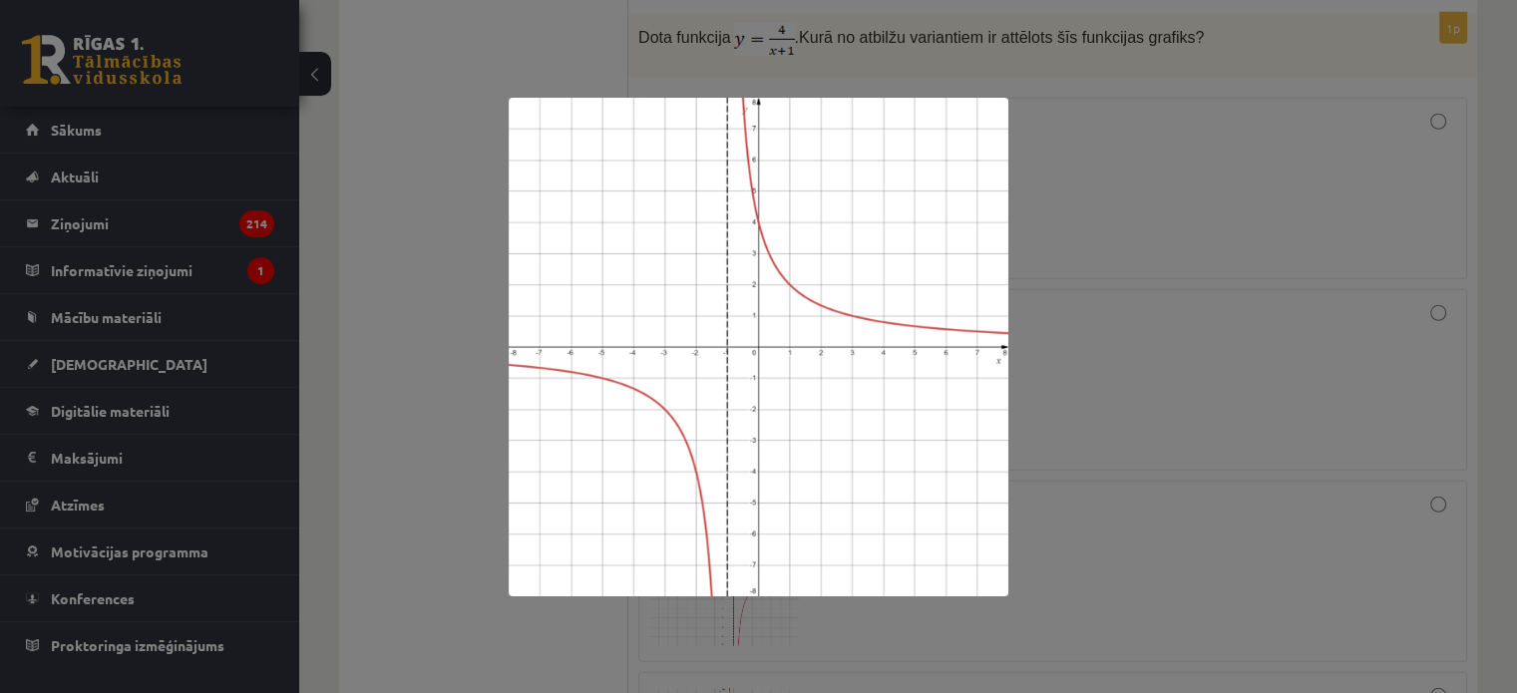
click at [404, 240] on div at bounding box center [758, 346] width 1517 height 693
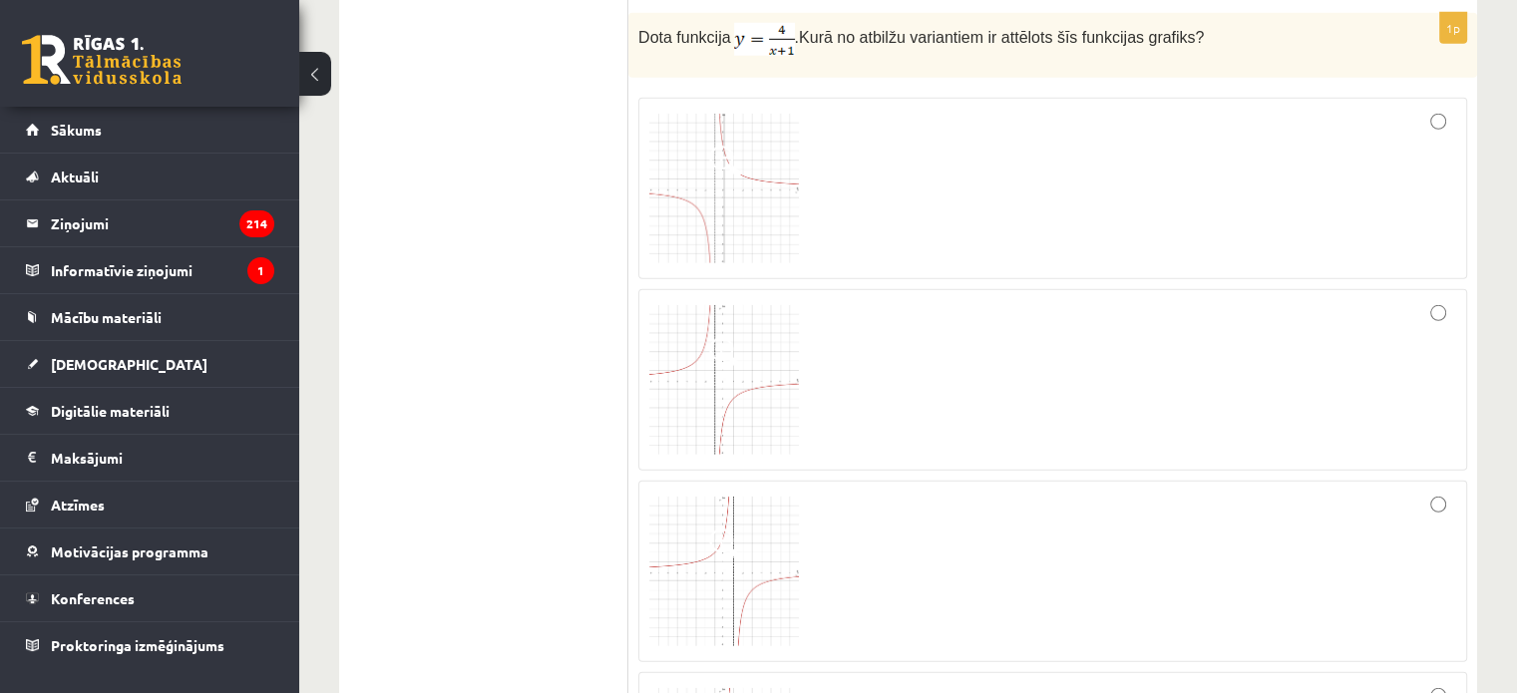
click at [946, 113] on div at bounding box center [1052, 189] width 807 height 160
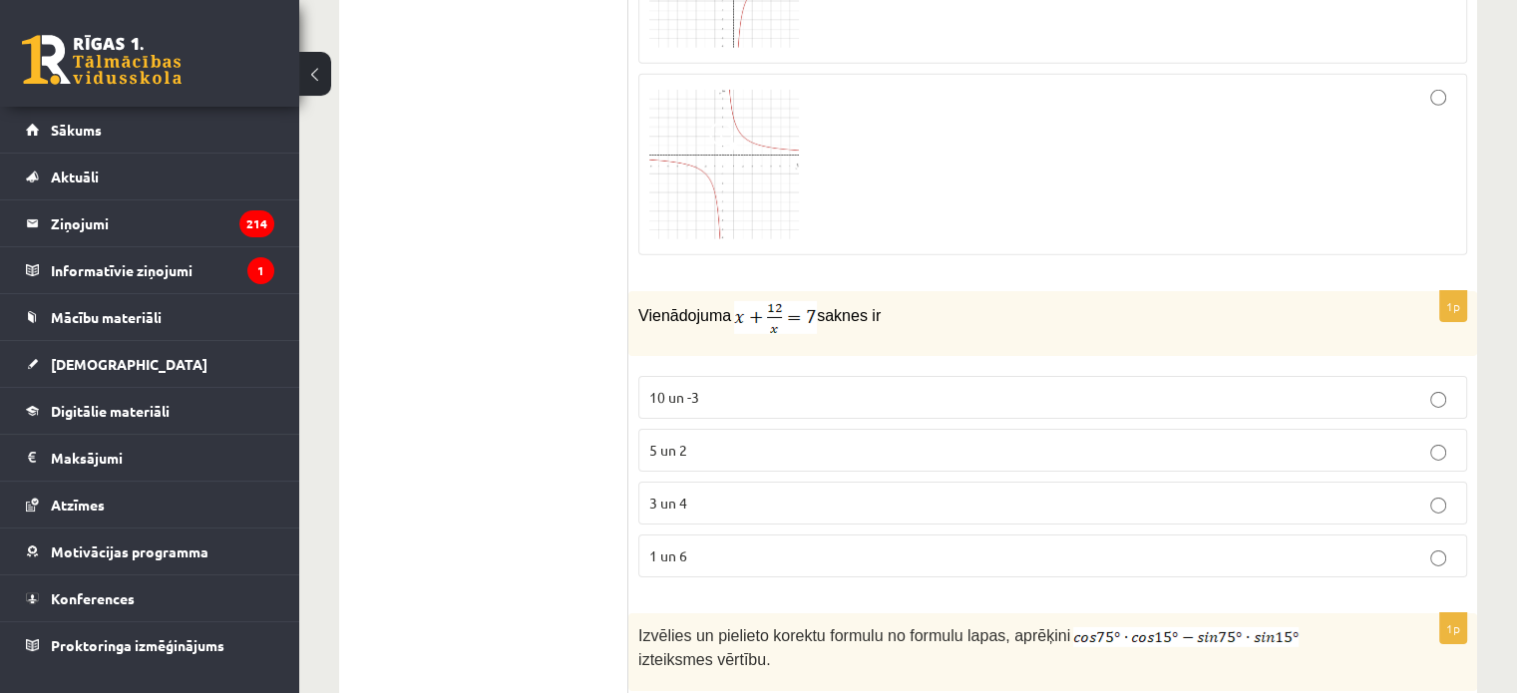
scroll to position [6408, 0]
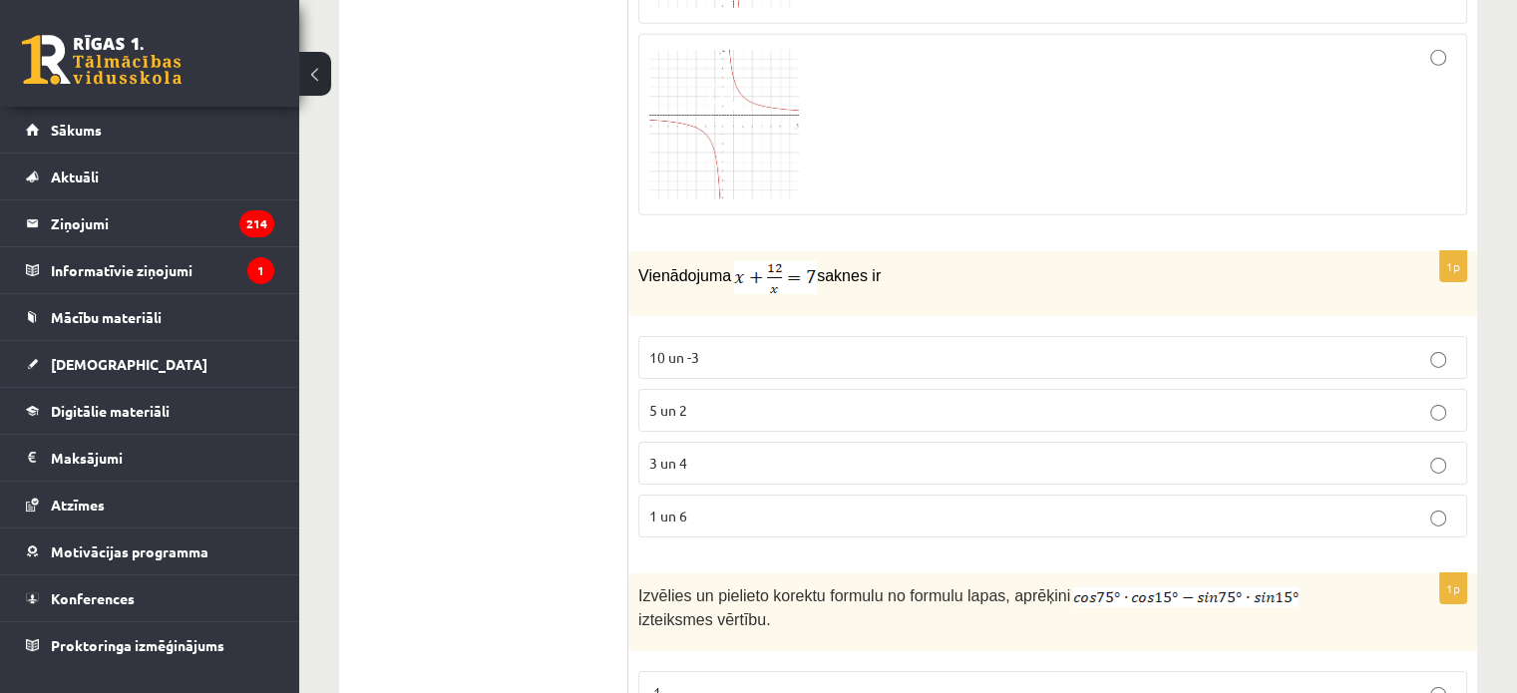
click at [666, 453] on p "3 un 4" at bounding box center [1052, 463] width 807 height 21
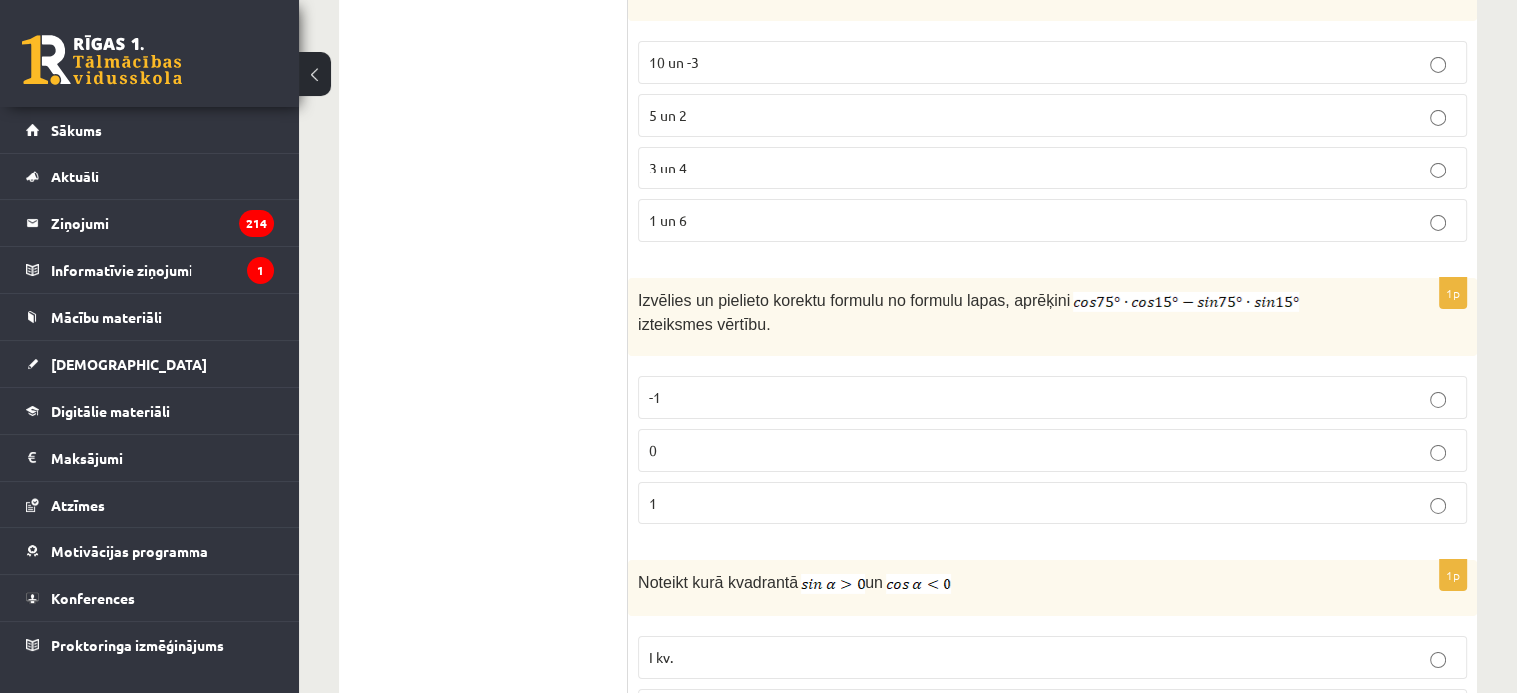
scroll to position [6767, 0]
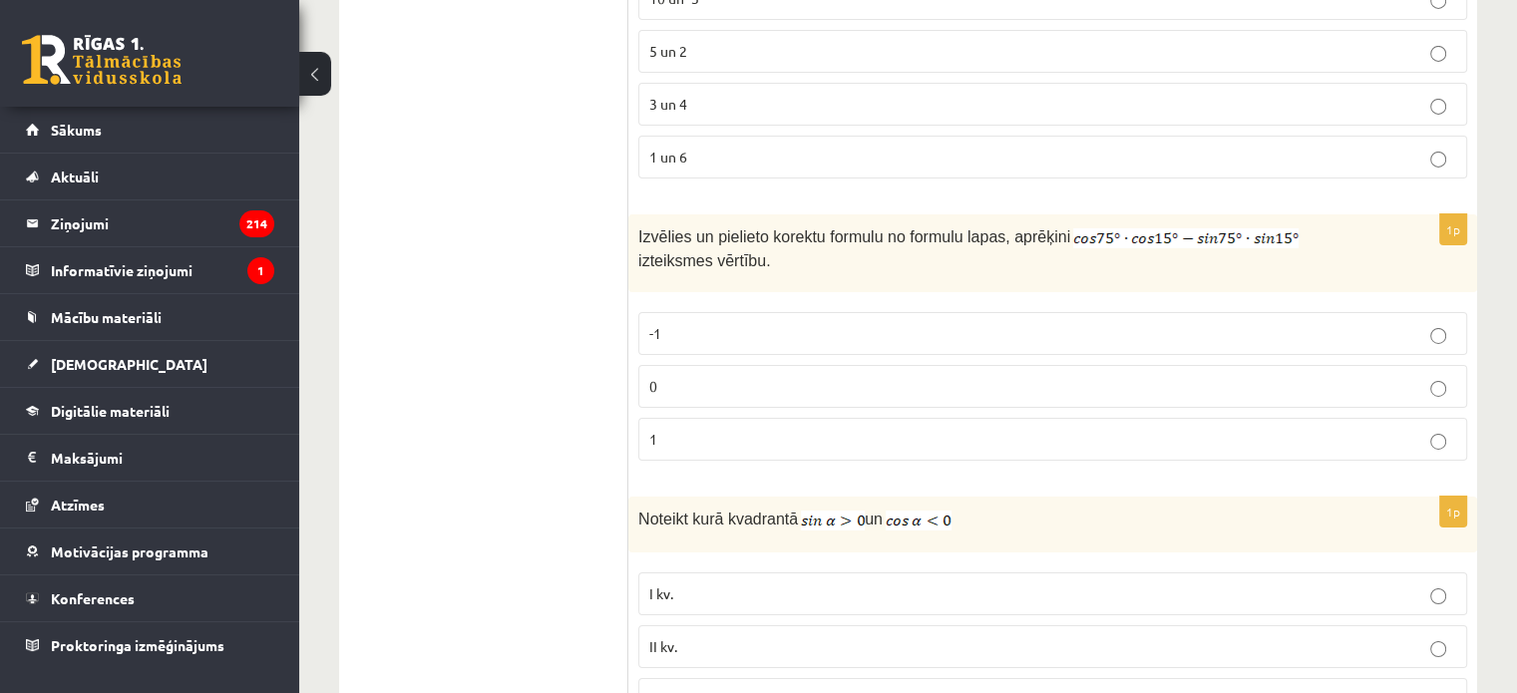
click at [717, 303] on fieldset "-1 0 1" at bounding box center [1052, 384] width 829 height 165
click at [674, 365] on label "0" at bounding box center [1052, 386] width 829 height 43
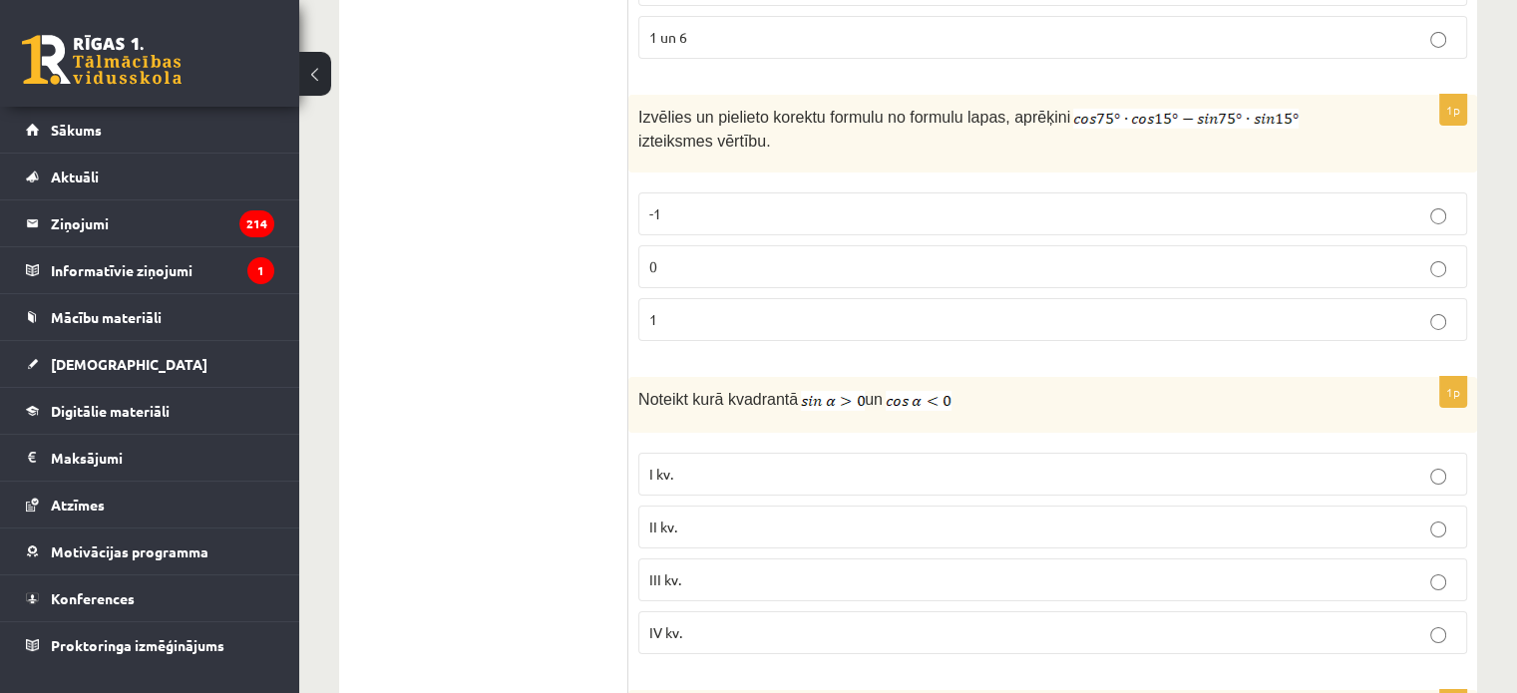
scroll to position [6927, 0]
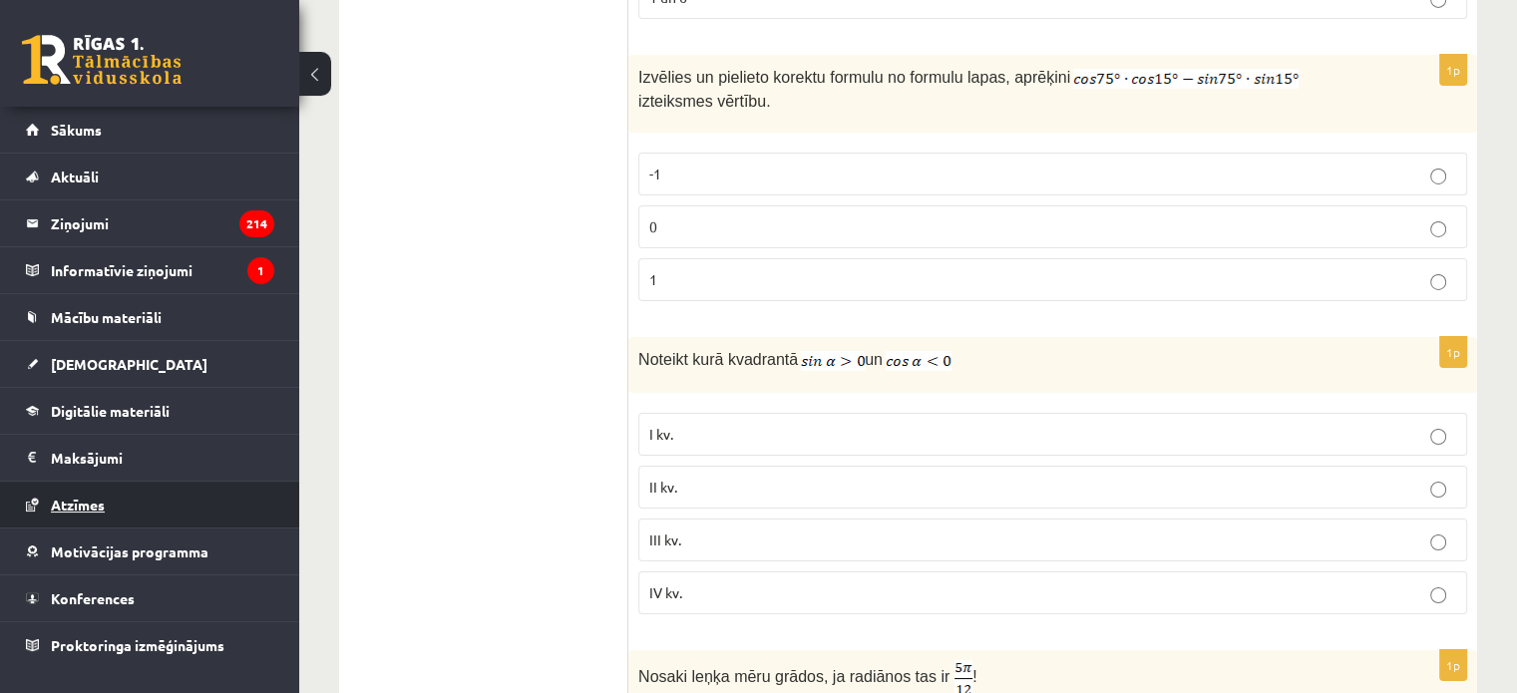
drag, startPoint x: 536, startPoint y: 382, endPoint x: 256, endPoint y: 492, distance: 300.1
click at [256, 492] on link "Atzīmes" at bounding box center [150, 505] width 248 height 46
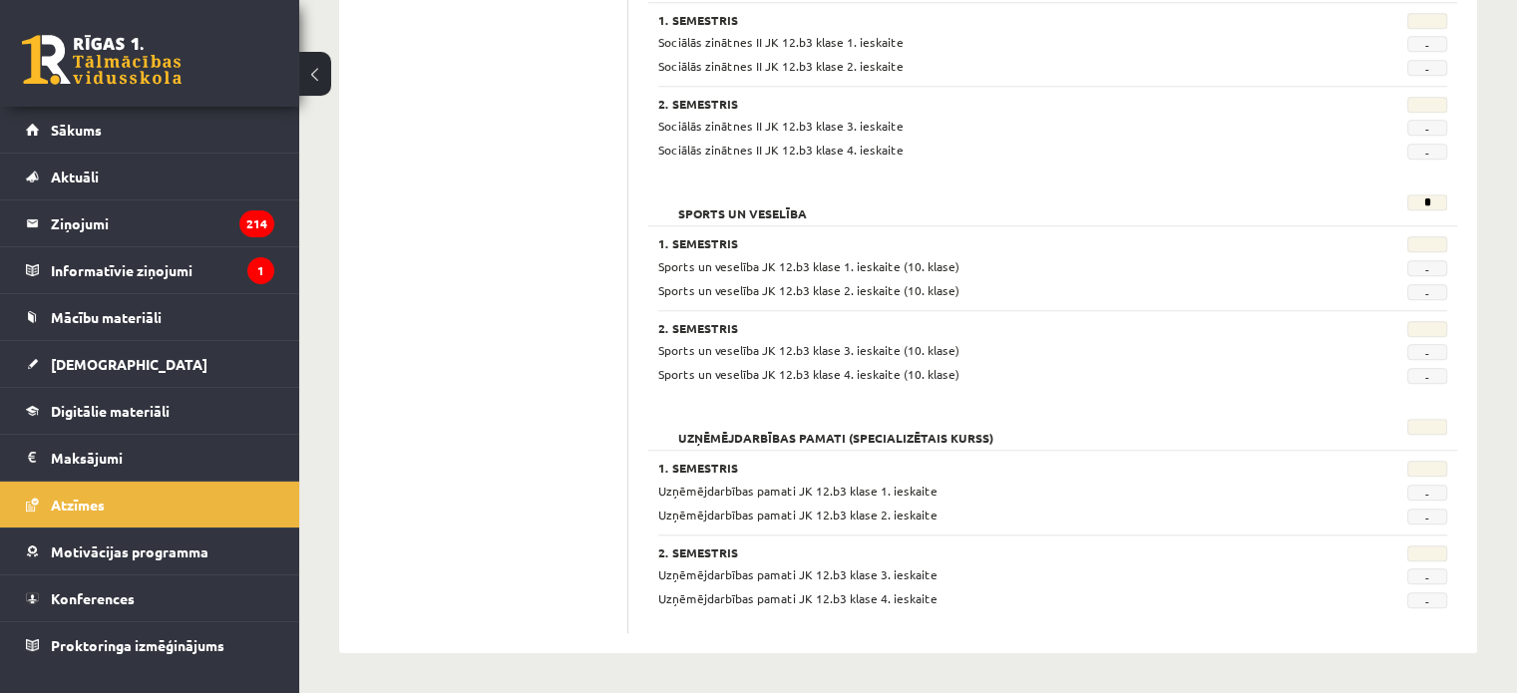
scroll to position [1699, 0]
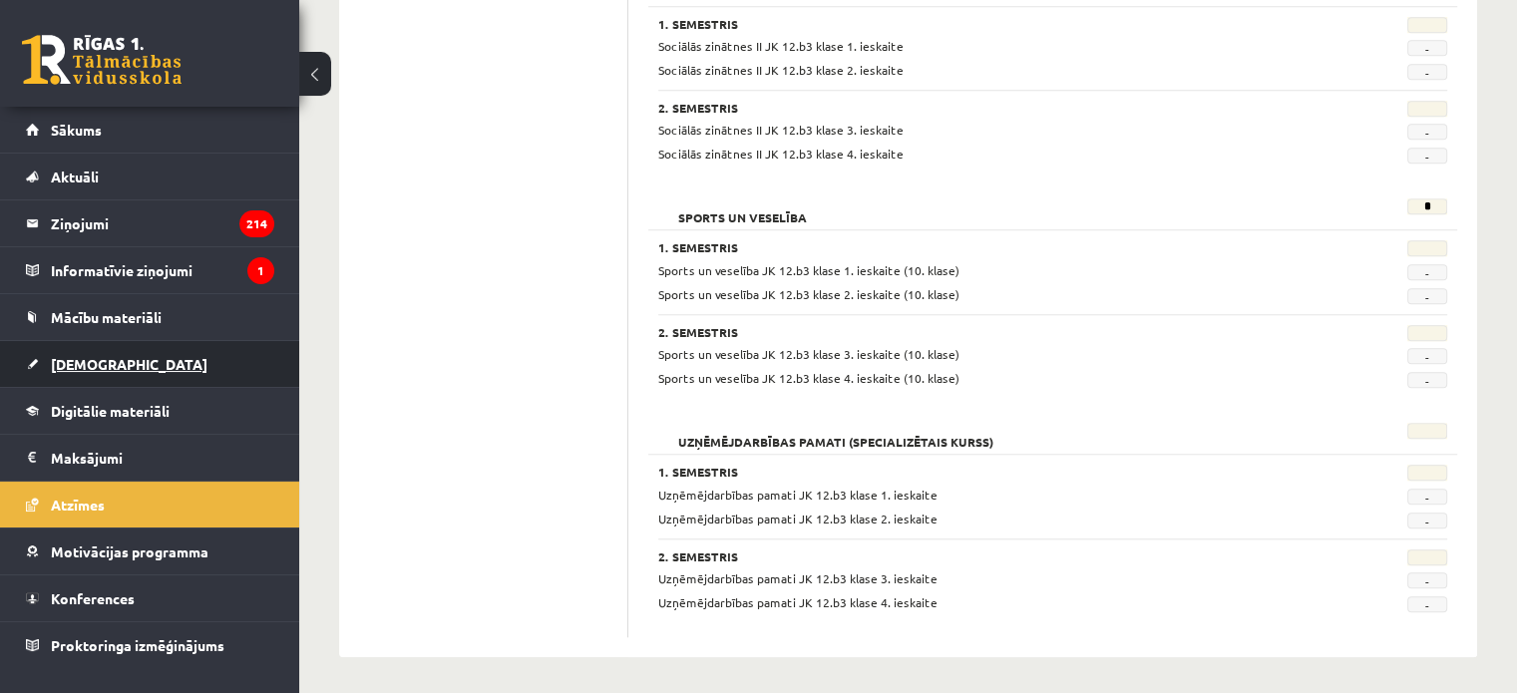
click at [122, 354] on link "[DEMOGRAPHIC_DATA]" at bounding box center [150, 364] width 248 height 46
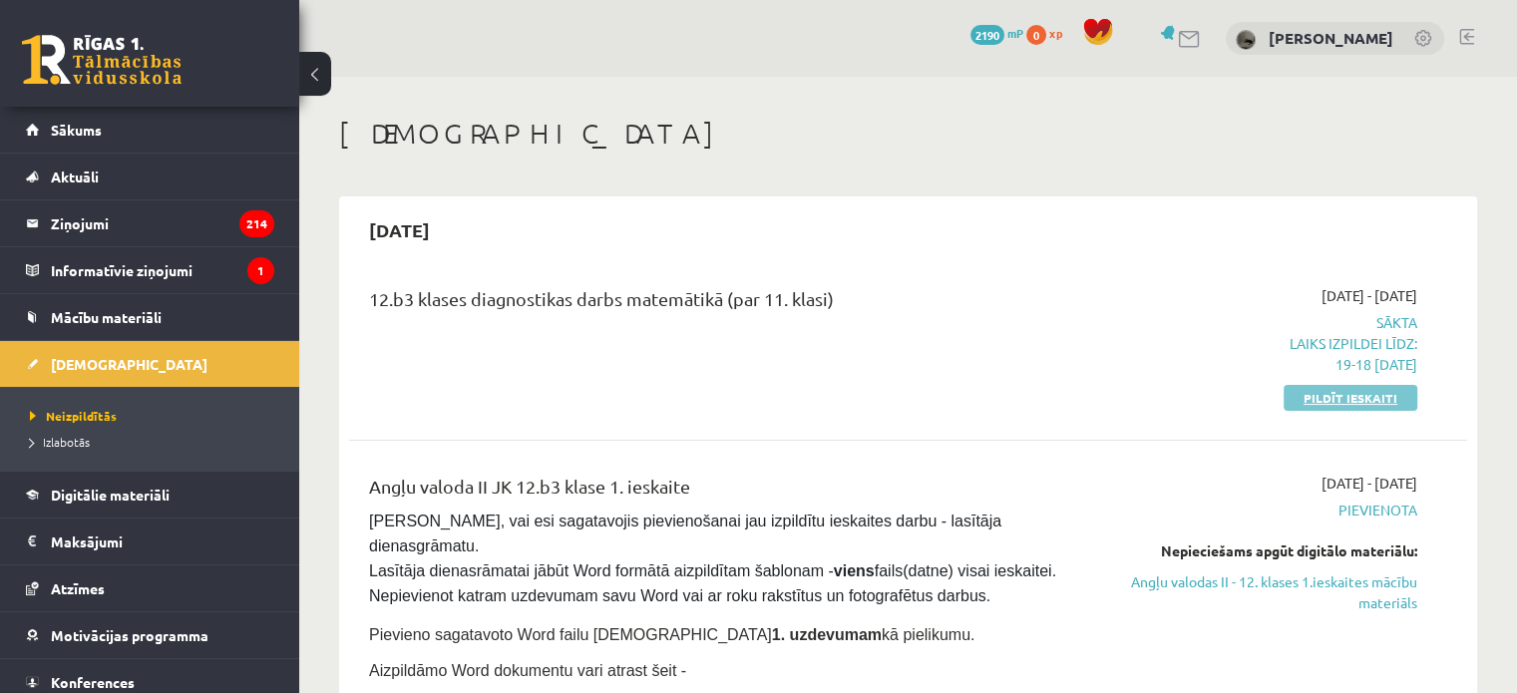
click at [1302, 394] on link "Pildīt ieskaiti" at bounding box center [1351, 398] width 134 height 26
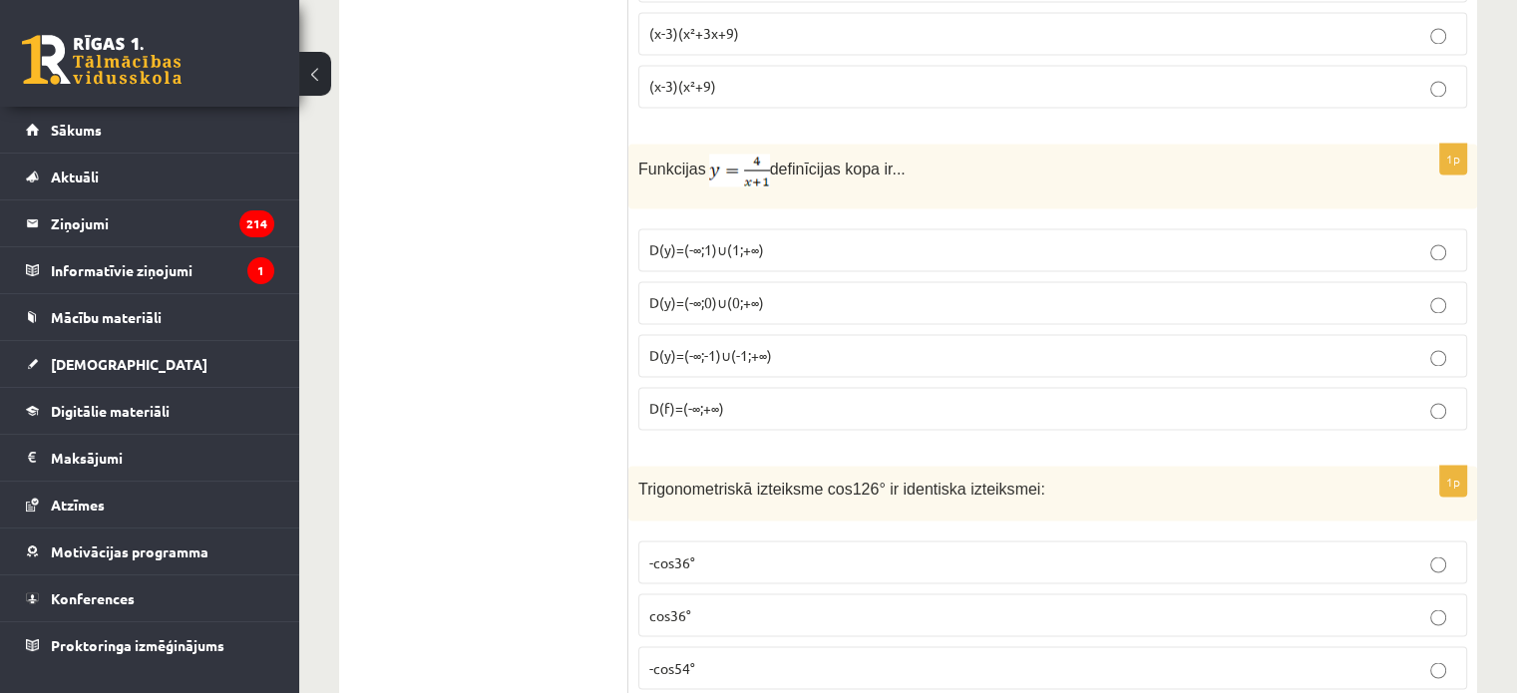
scroll to position [3312, 0]
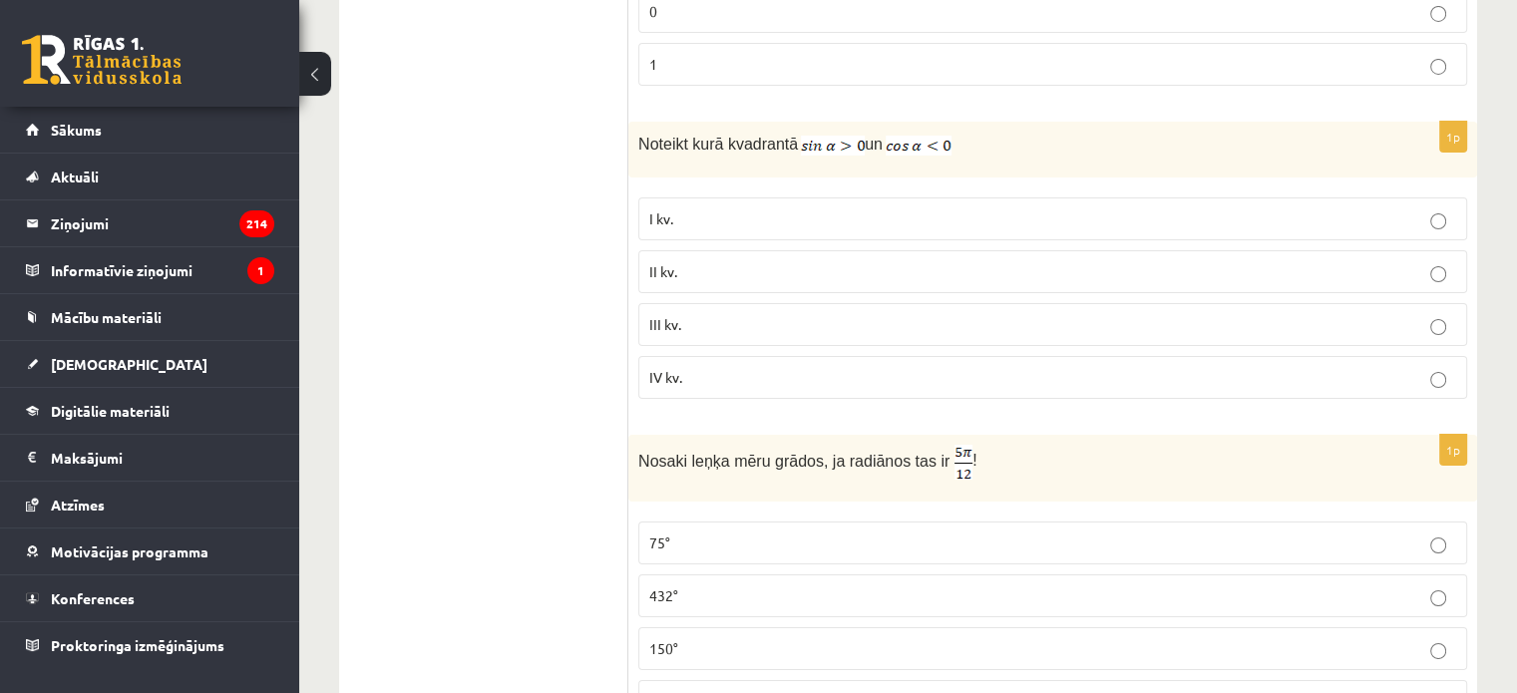
scroll to position [7182, 0]
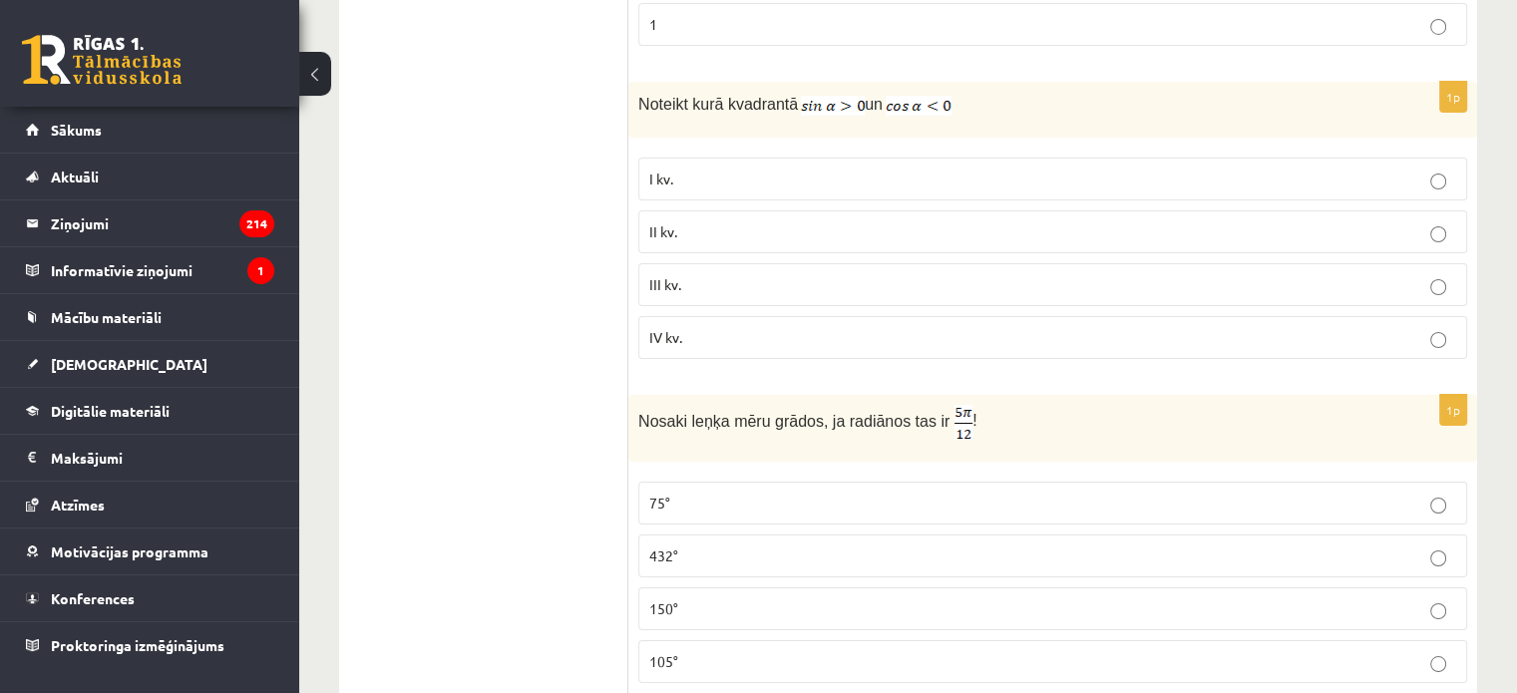
click at [662, 652] on span "105°" at bounding box center [663, 661] width 29 height 18
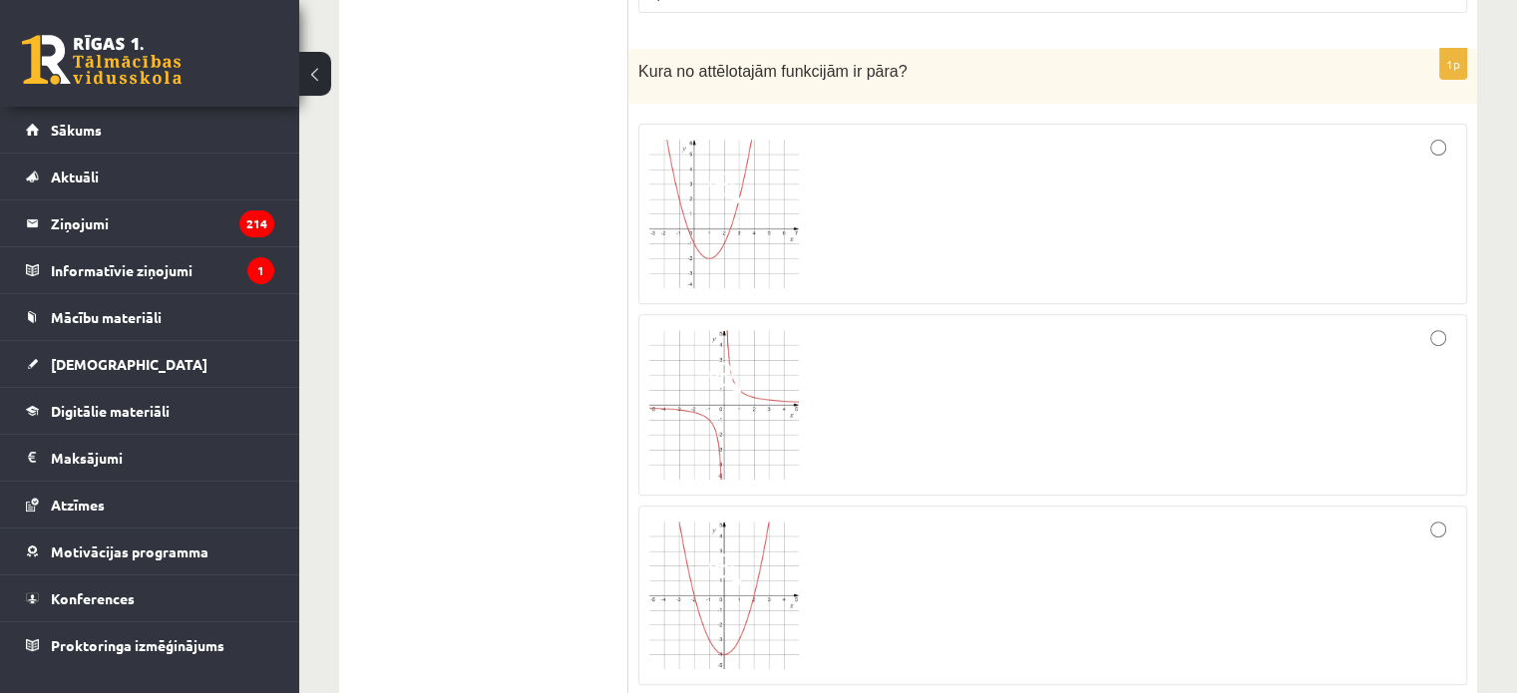
scroll to position [8220, 0]
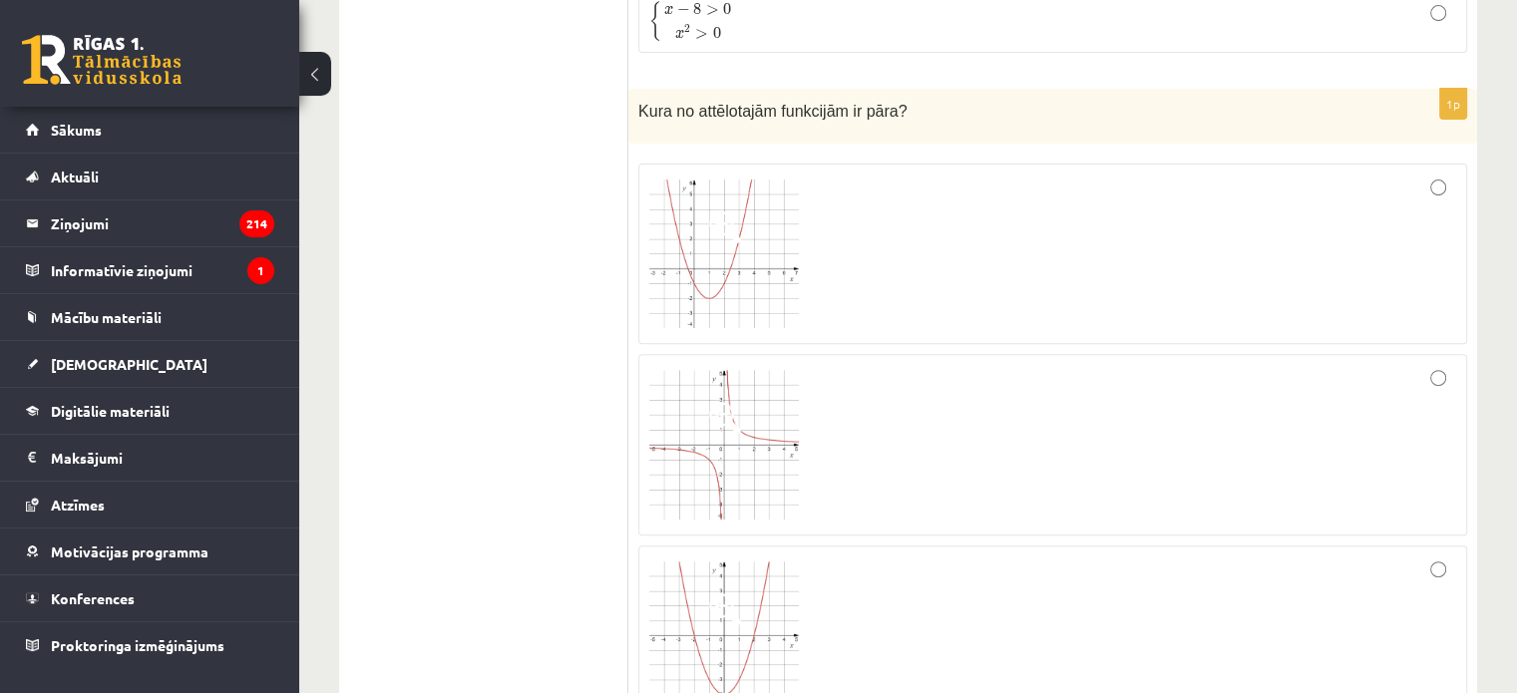
click at [1006, 365] on div at bounding box center [1052, 445] width 807 height 160
click at [911, 557] on div at bounding box center [1052, 636] width 807 height 158
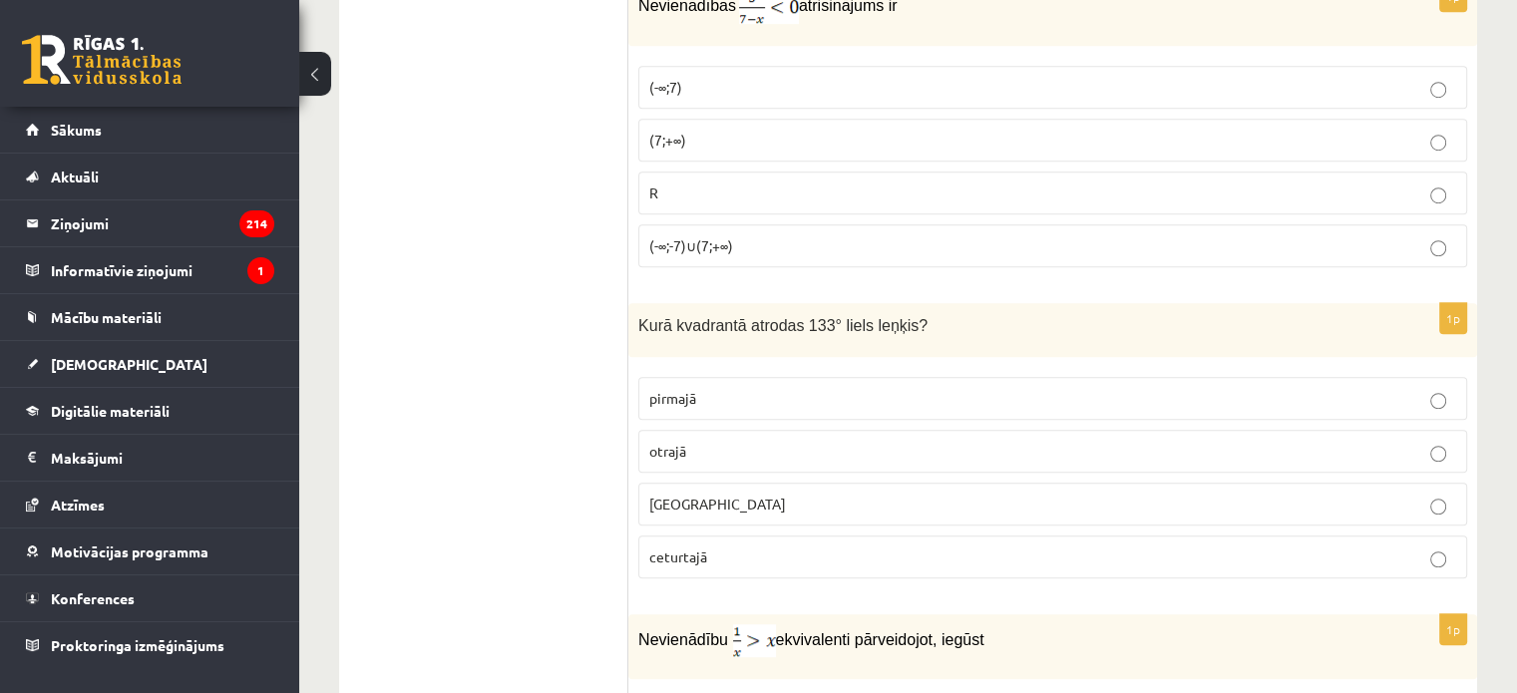
scroll to position [9018, 0]
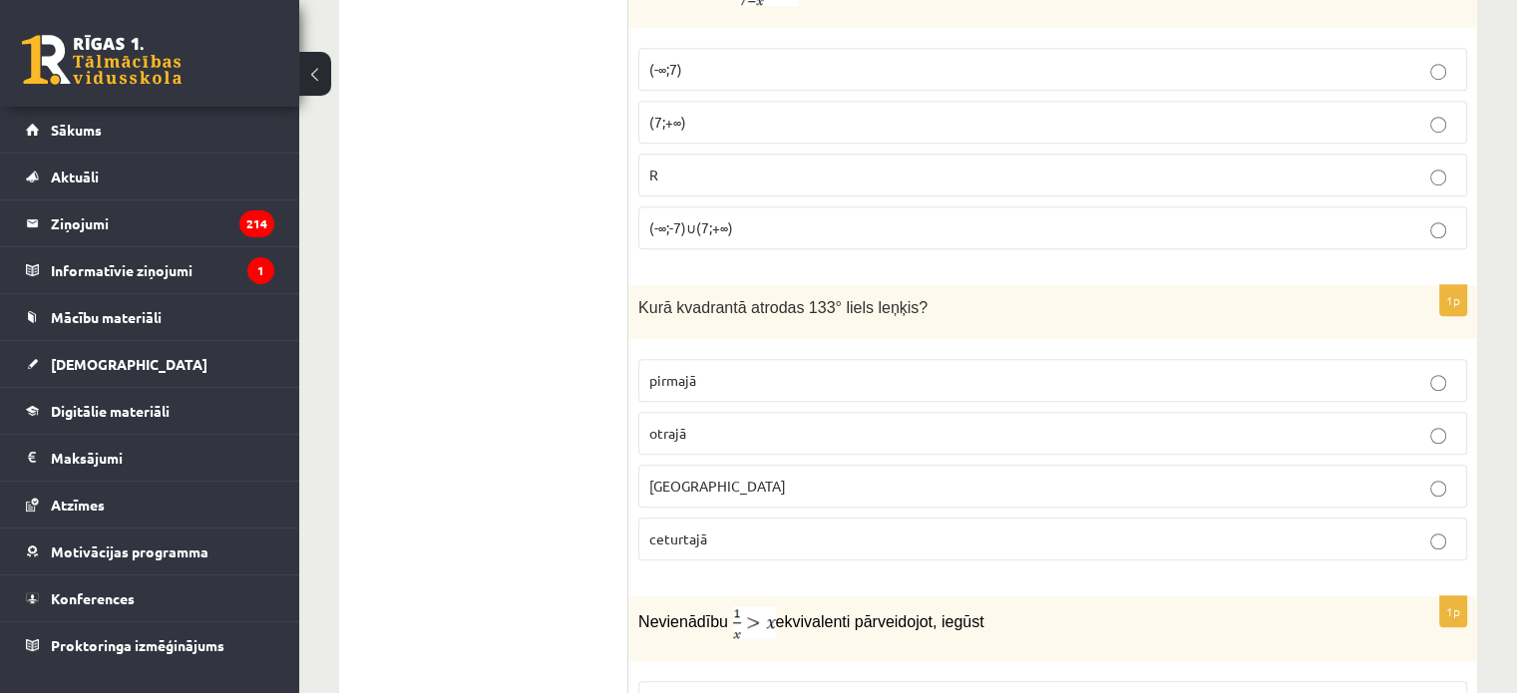
click at [708, 423] on p "otrajā" at bounding box center [1052, 433] width 807 height 21
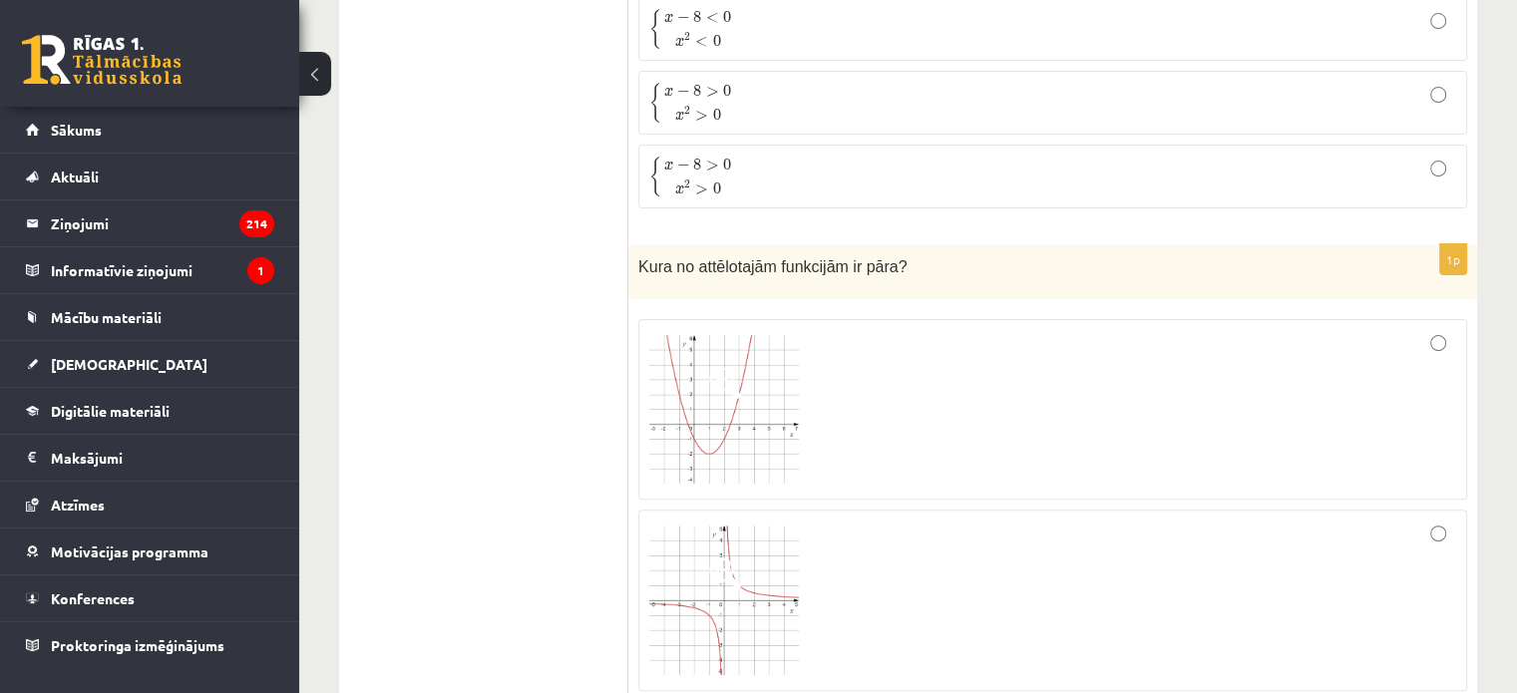
scroll to position [8100, 0]
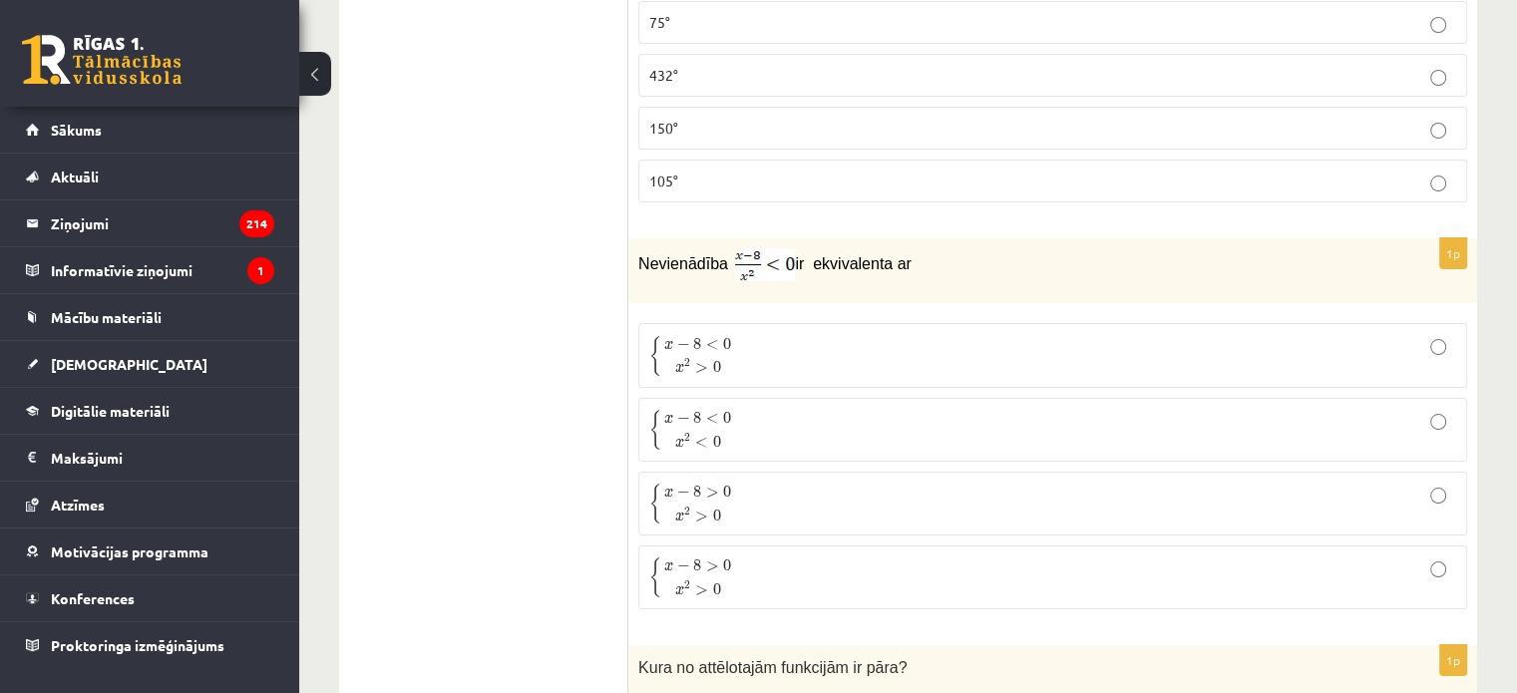
scroll to position [7661, 0]
click at [778, 411] on p "{ x − 8 < 0 x 2 < 0 { x − 8 < 0 x 2 < 0" at bounding box center [1052, 432] width 807 height 42
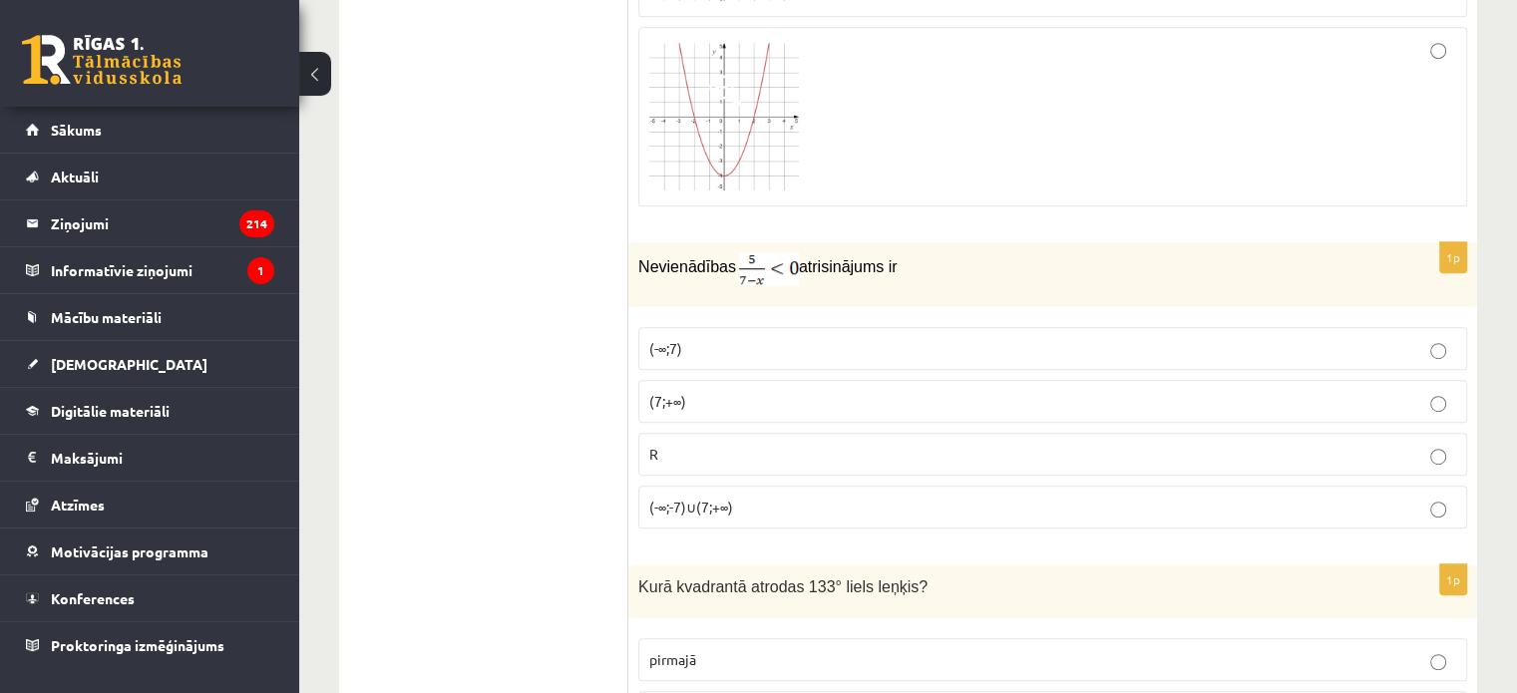
scroll to position [8778, 0]
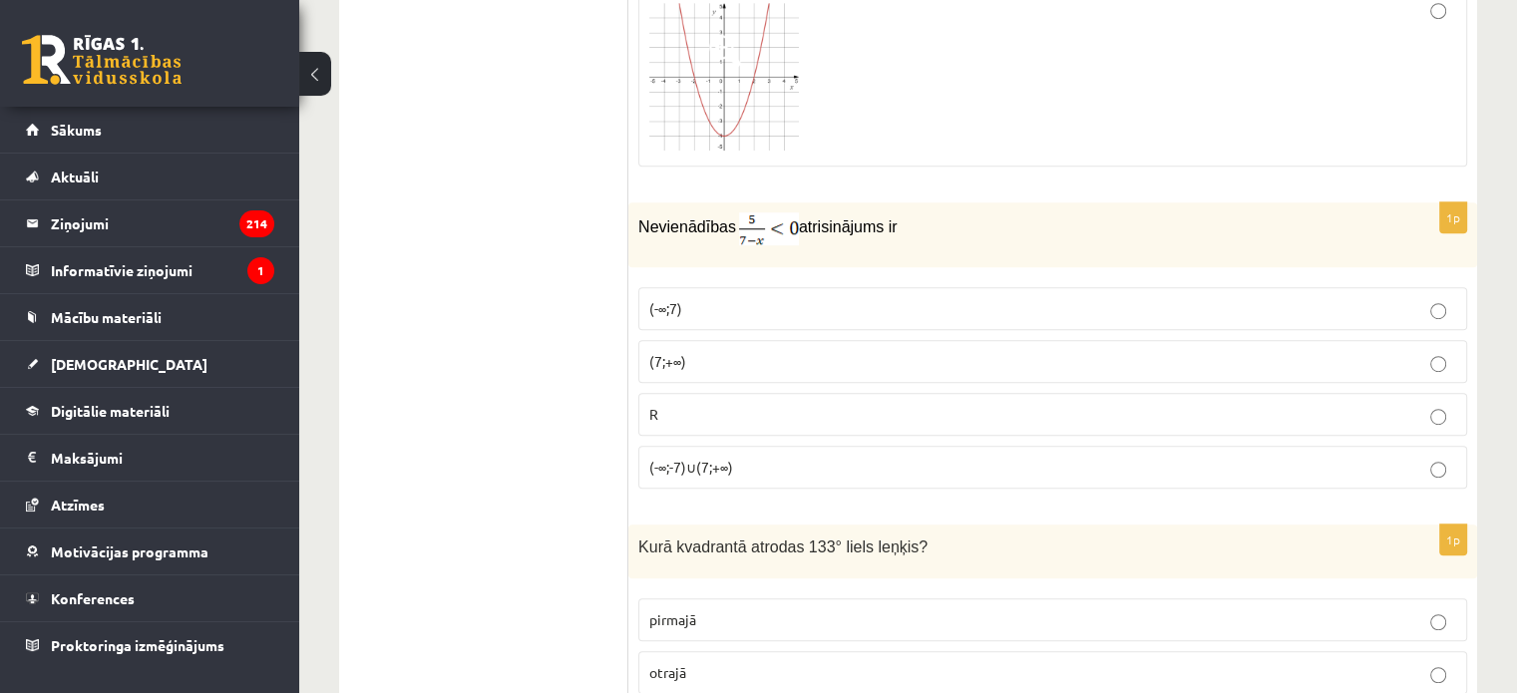
click at [701, 458] on span "(-∞;-7)∪(7;+∞)" at bounding box center [691, 467] width 84 height 18
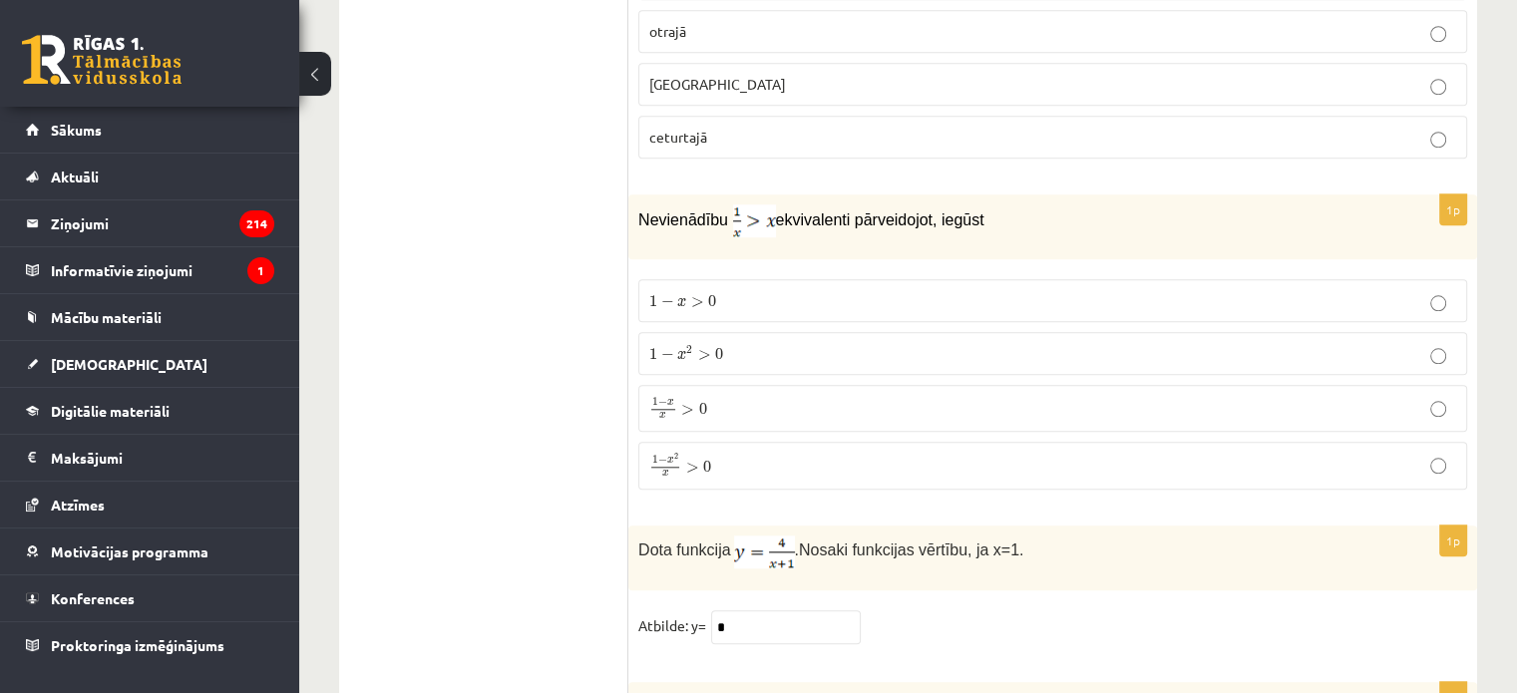
scroll to position [9417, 0]
click at [725, 207] on p "Nevienādību ekvivalenti pārveidojot, iegūst" at bounding box center [1002, 223] width 729 height 33
click at [757, 207] on img at bounding box center [754, 223] width 43 height 33
click at [738, 207] on img at bounding box center [754, 223] width 43 height 33
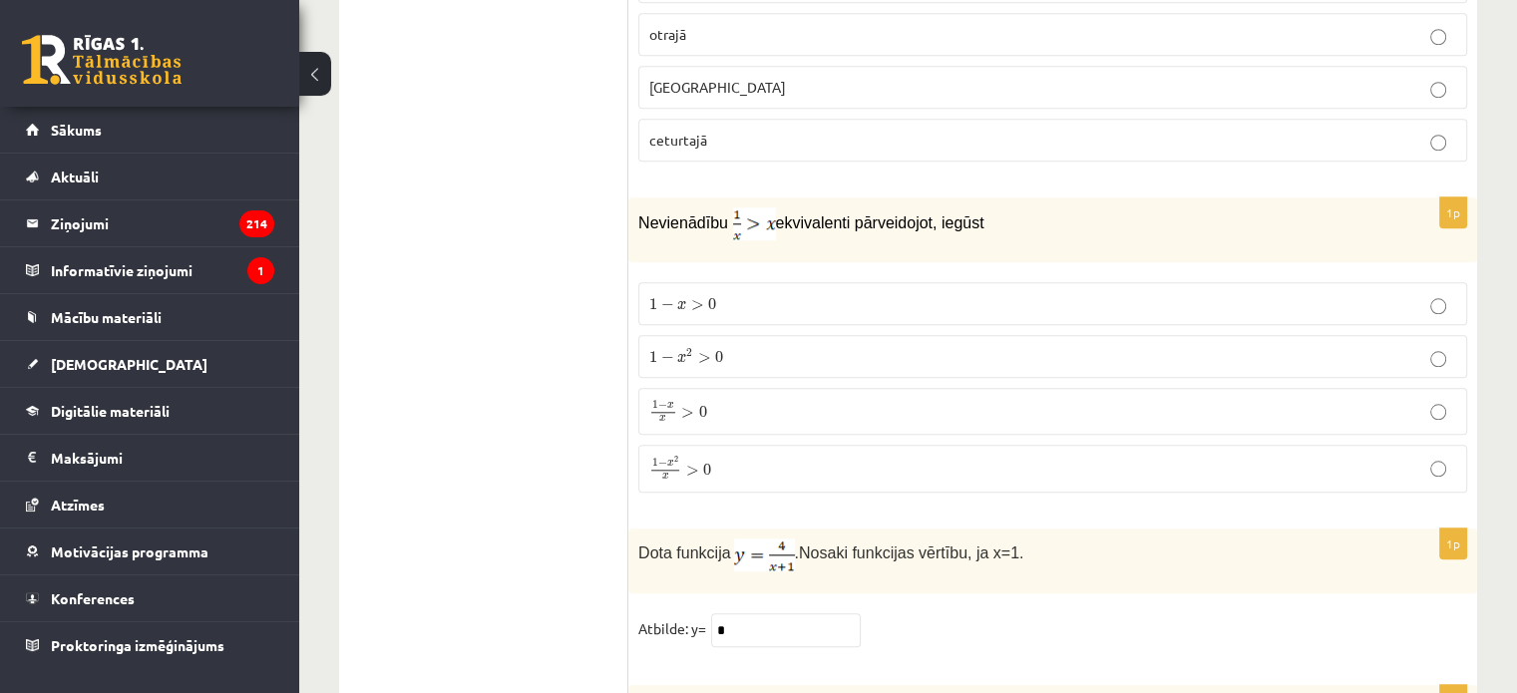
drag, startPoint x: 726, startPoint y: 139, endPoint x: 758, endPoint y: 167, distance: 42.4
click at [758, 207] on p "Nevienādību ekvivalenti pārveidojot, iegūst" at bounding box center [1002, 223] width 729 height 33
drag, startPoint x: 626, startPoint y: 150, endPoint x: 770, endPoint y: 367, distance: 260.6
click at [688, 104] on div "1p Kurā kvadrantā atrodas 133° liels leņķis? pirmajā otrajā trešajā ceturtajā" at bounding box center [1052, 32] width 849 height 292
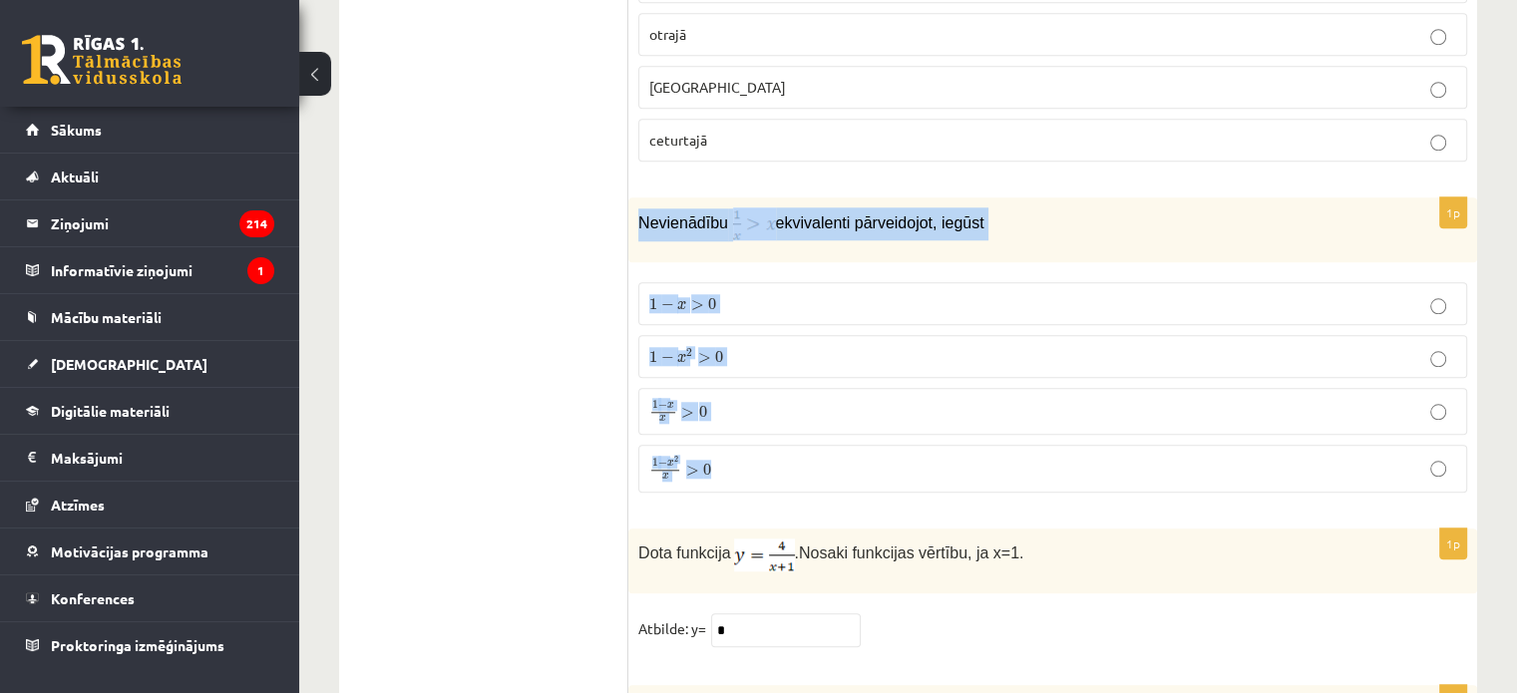
drag, startPoint x: 639, startPoint y: 149, endPoint x: 758, endPoint y: 381, distance: 261.0
click at [758, 381] on div "1p Nevienādību ekvivalenti pārveidojot, iegūst 1 − x > 0 1 − x > 0 1 − x 2 > 0 …" at bounding box center [1052, 353] width 849 height 311
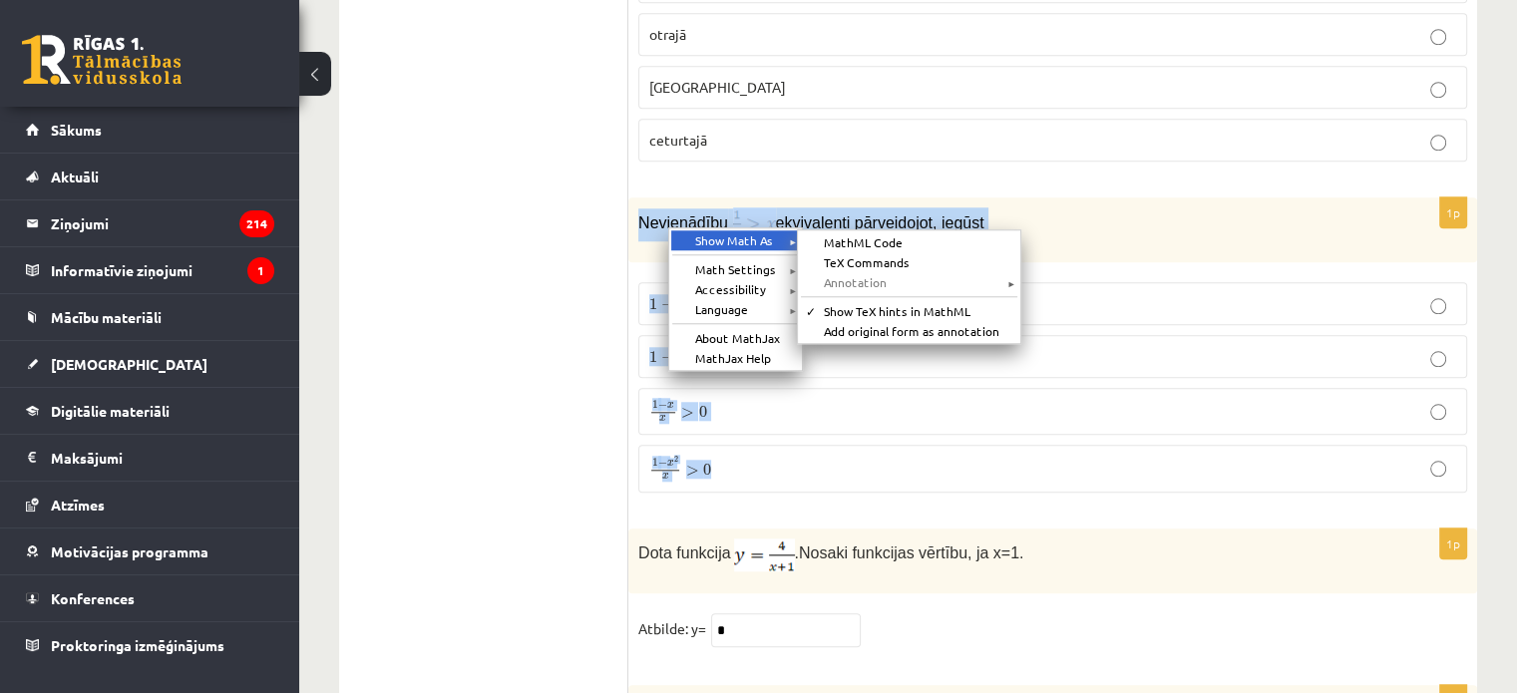
click at [778, 242] on div "Show Math As ►" at bounding box center [735, 240] width 129 height 20
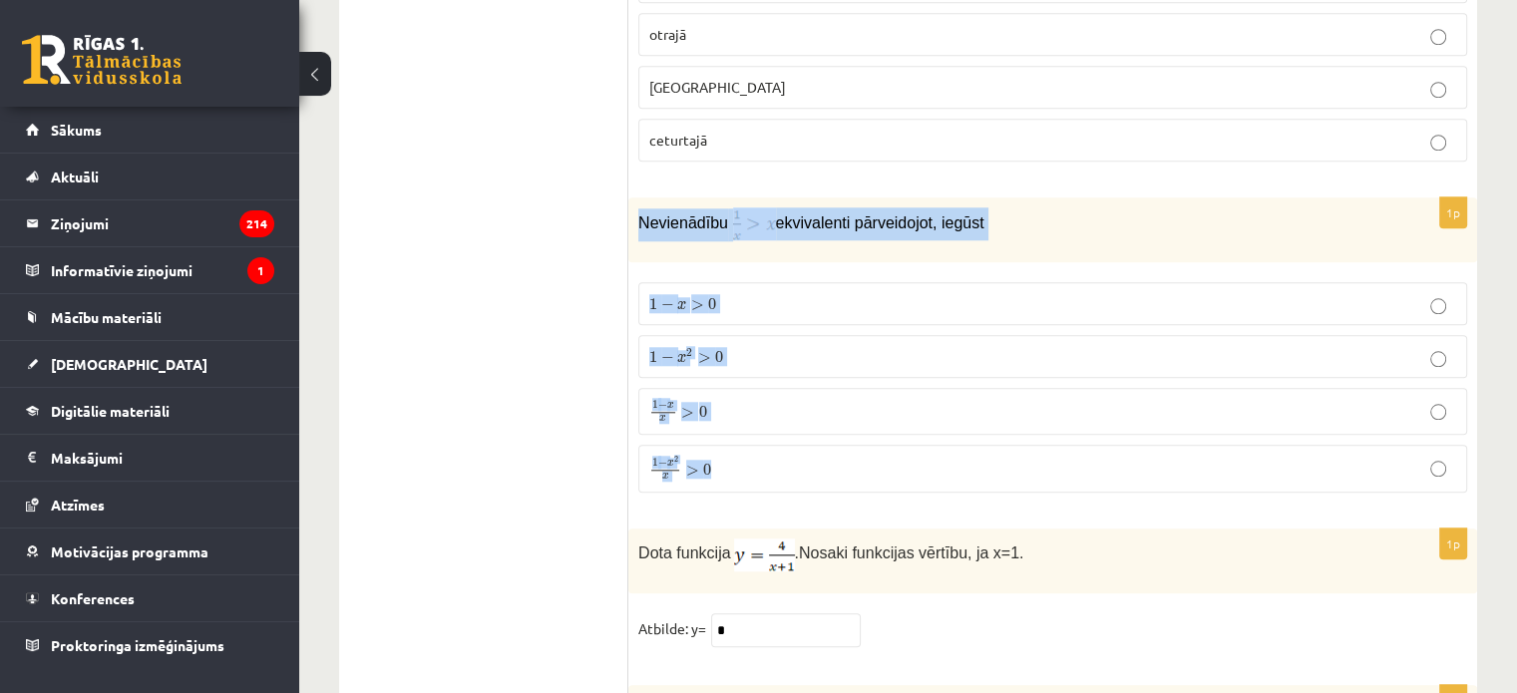
drag, startPoint x: 642, startPoint y: 146, endPoint x: 789, endPoint y: 378, distance: 274.8
click at [789, 378] on div "1p Nevienādību ekvivalenti pārveidojot, iegūst 1 − x > 0 1 − x > 0 1 − x 2 > 0 …" at bounding box center [1052, 353] width 849 height 311
copy div "Nevienādību ekvivalenti pārveidojot, iegūst 1 − x > 0 1 − x > 0 1 − x 2 > 0 1 −…"
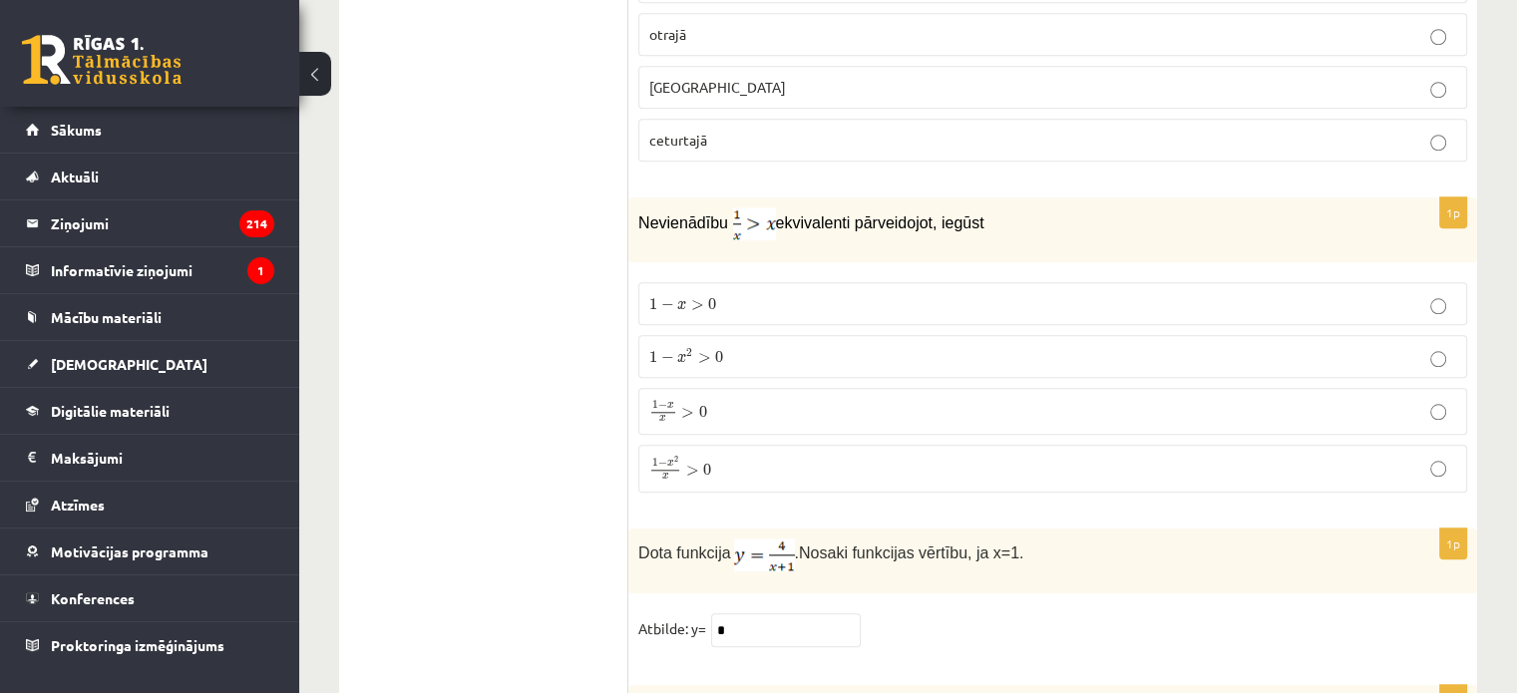
click at [694, 466] on span ">" at bounding box center [692, 471] width 13 height 10
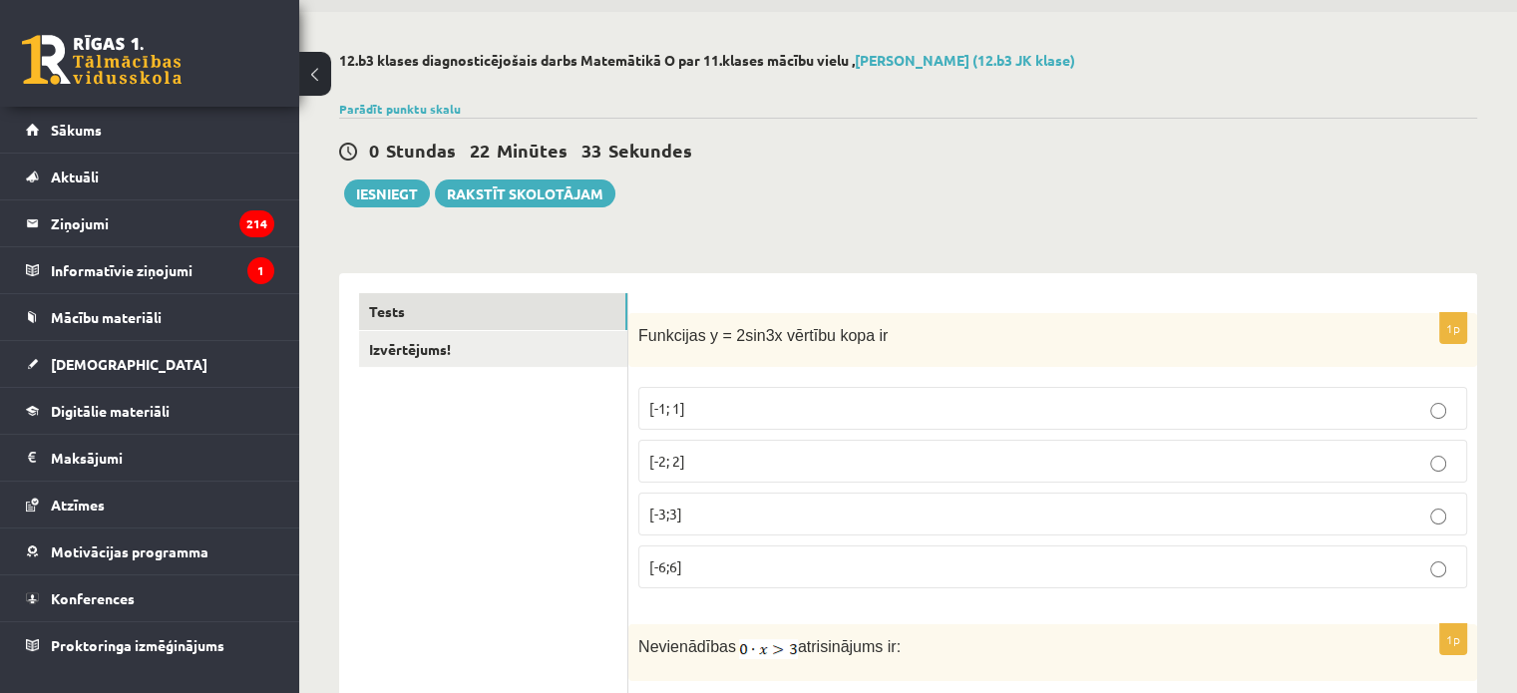
scroll to position [0, 0]
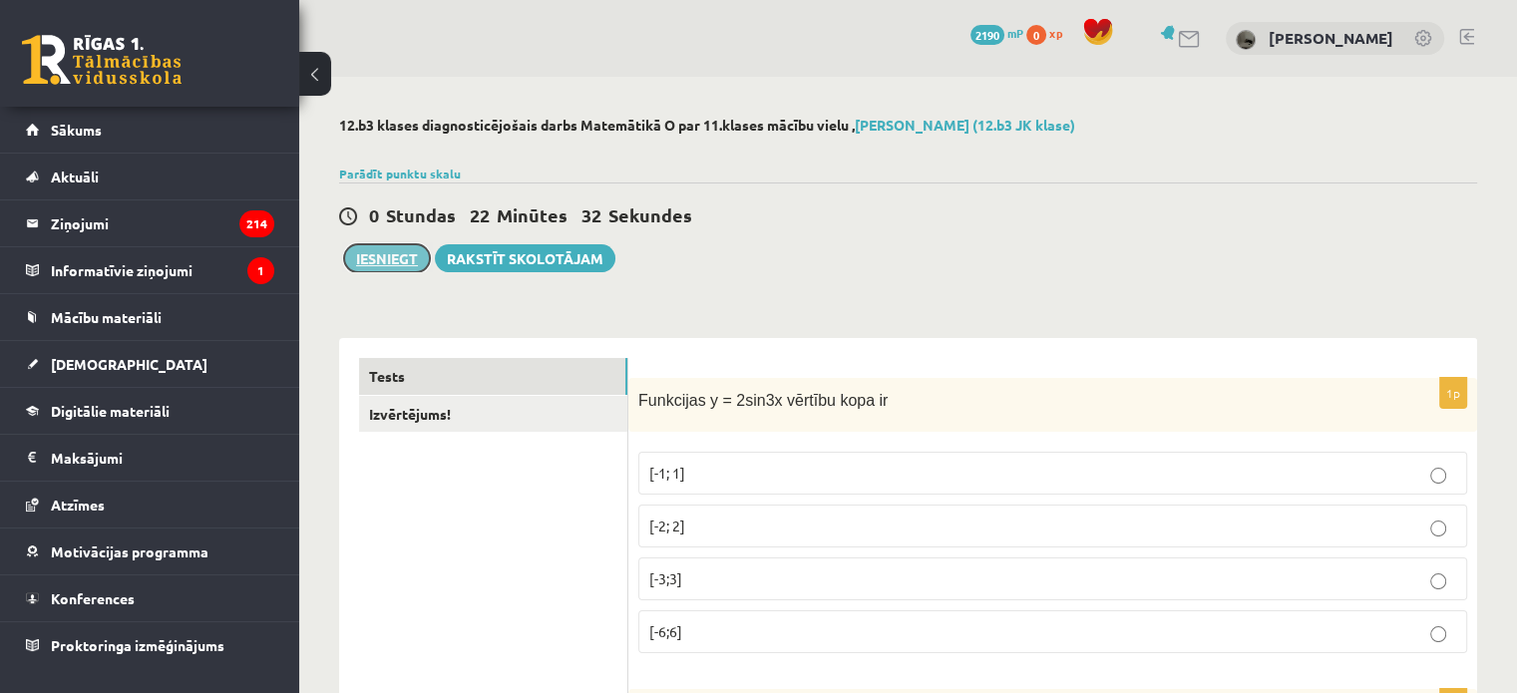
click at [380, 262] on button "Iesniegt" at bounding box center [387, 258] width 86 height 28
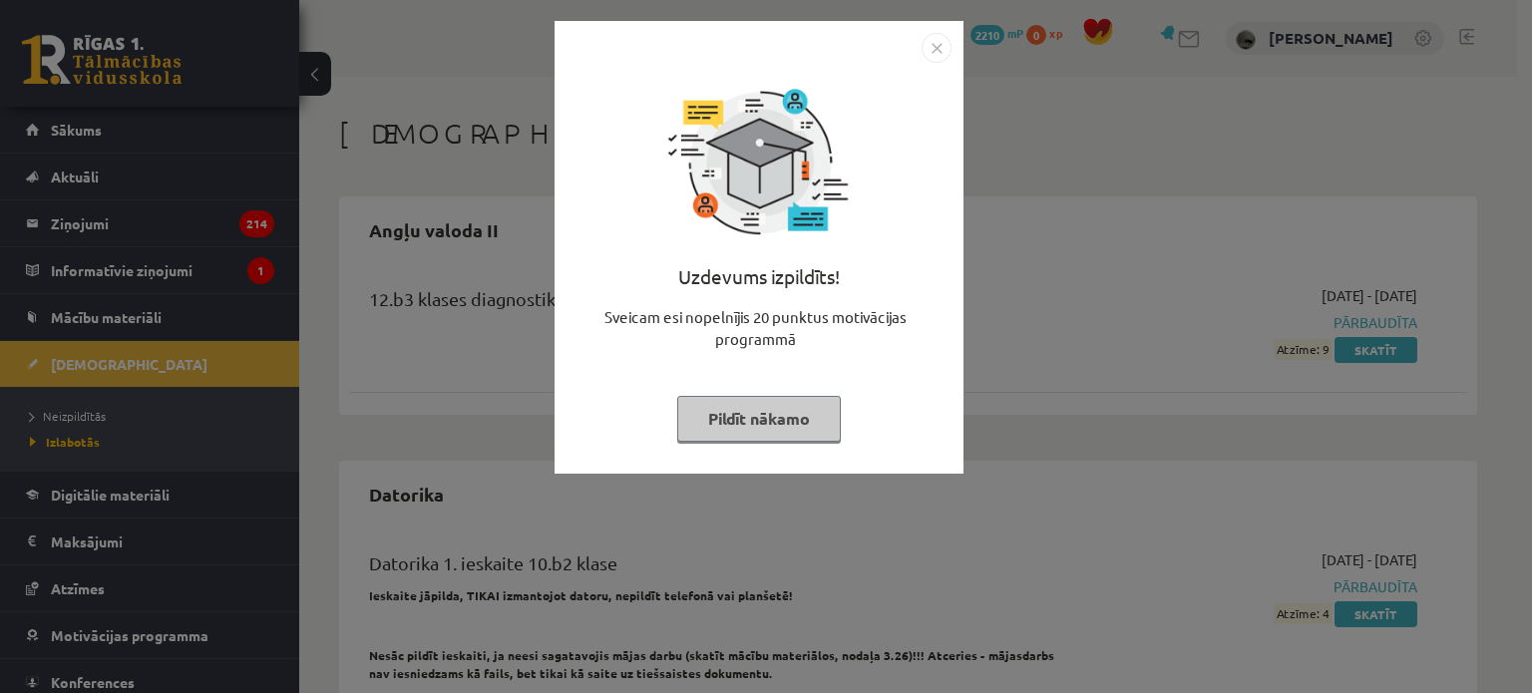
click at [802, 406] on button "Pildīt nākamo" at bounding box center [759, 419] width 164 height 46
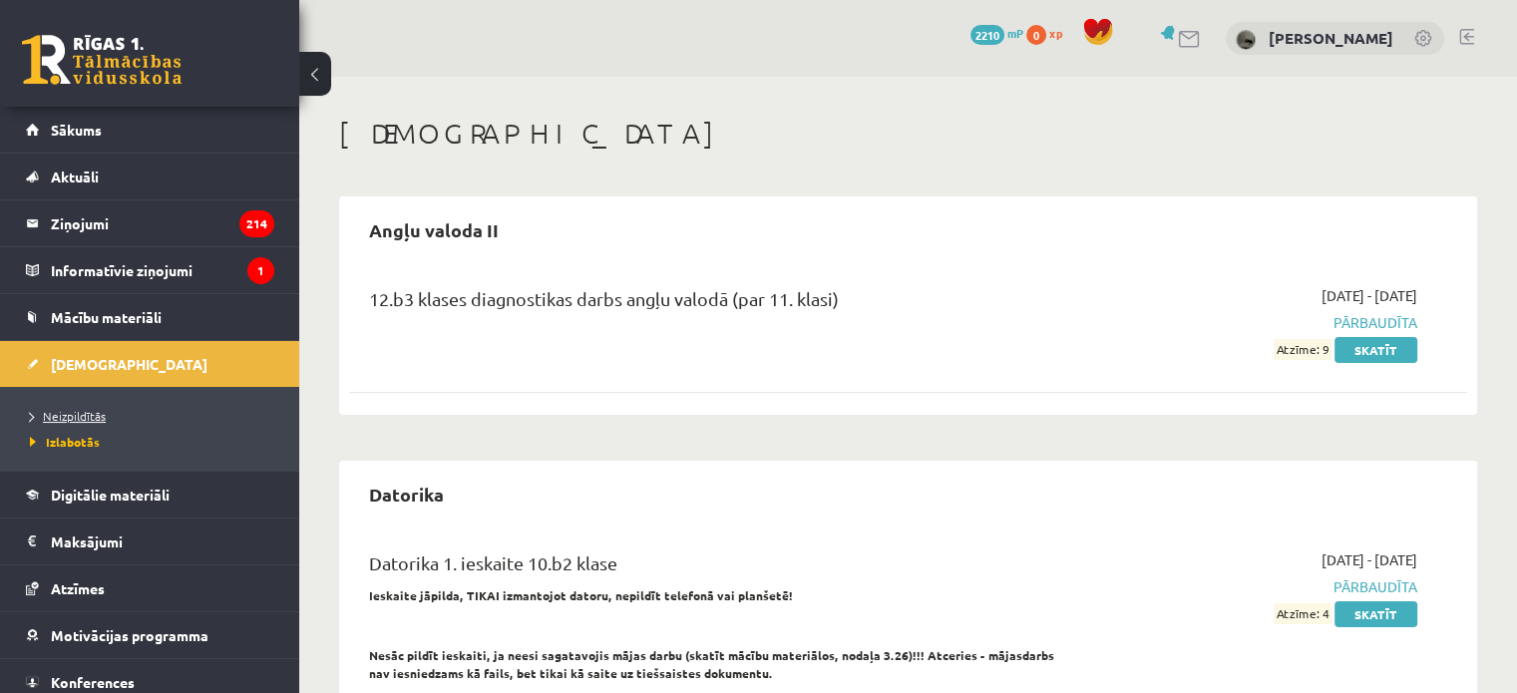
click at [118, 410] on link "Neizpildītās" at bounding box center [154, 416] width 249 height 18
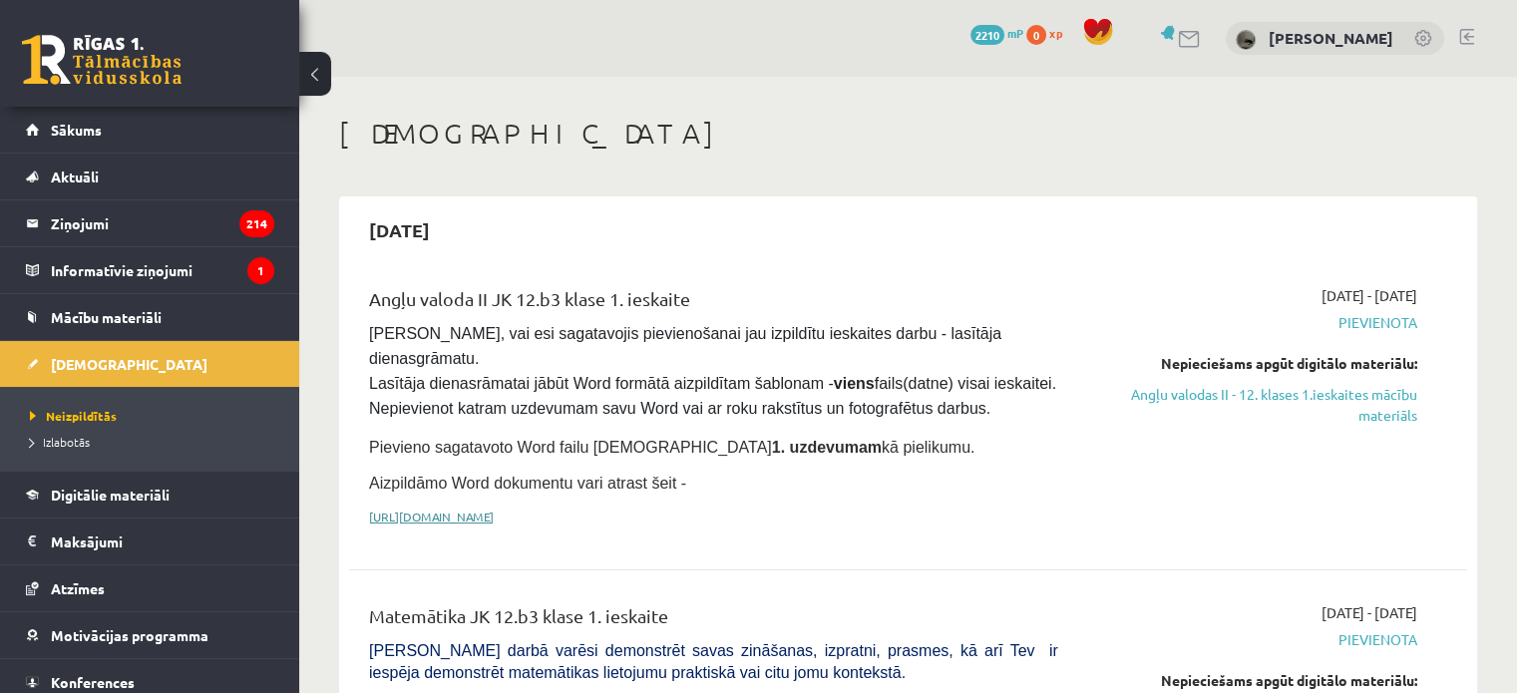
click at [487, 509] on link "[URL][DOMAIN_NAME]" at bounding box center [431, 517] width 125 height 16
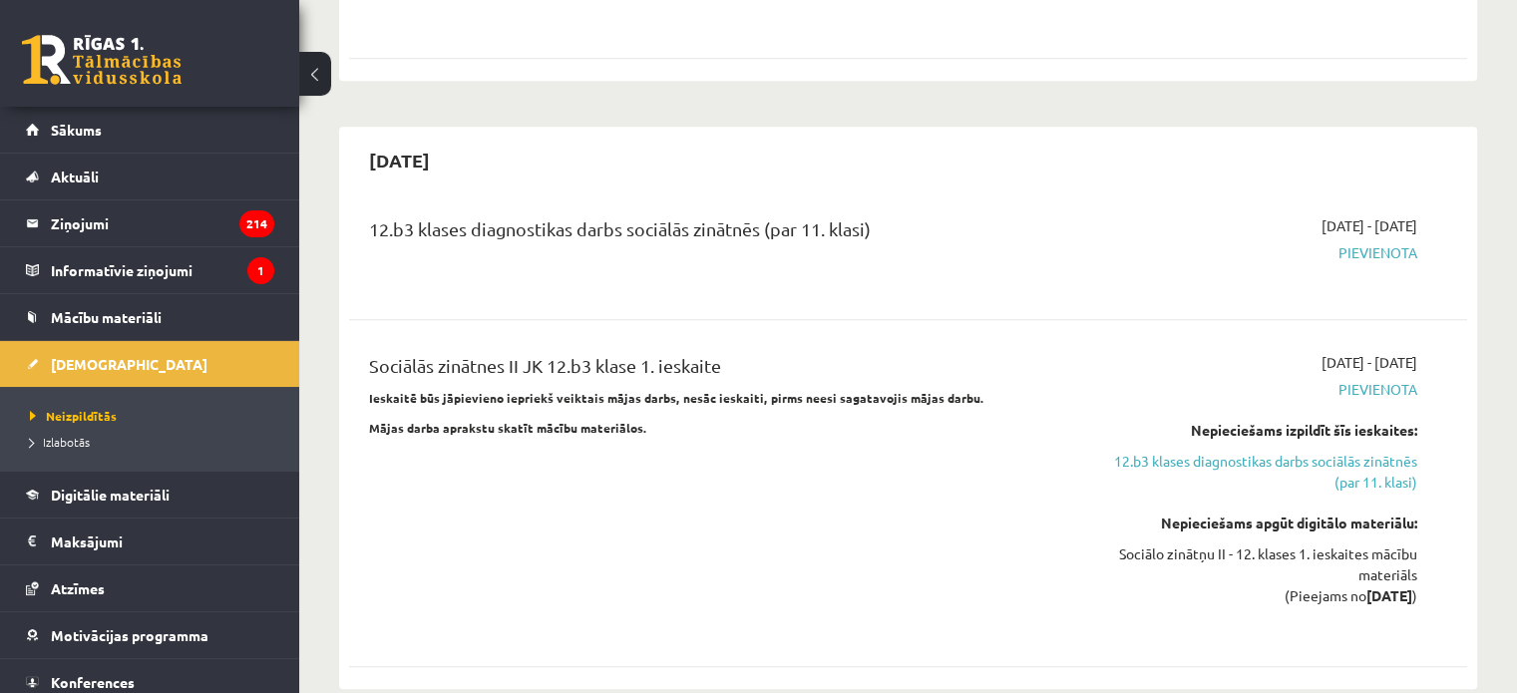
scroll to position [56, 0]
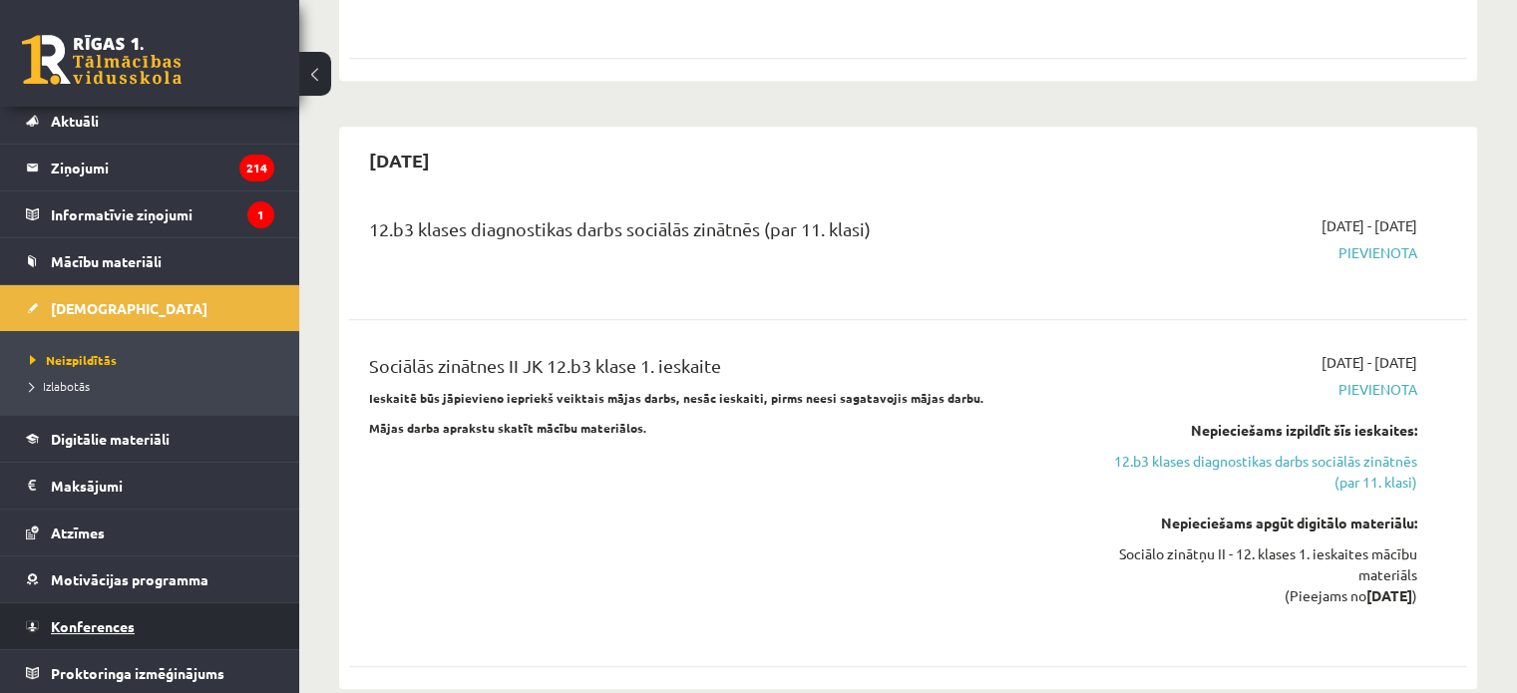
click at [89, 637] on link "Konferences" at bounding box center [150, 627] width 248 height 46
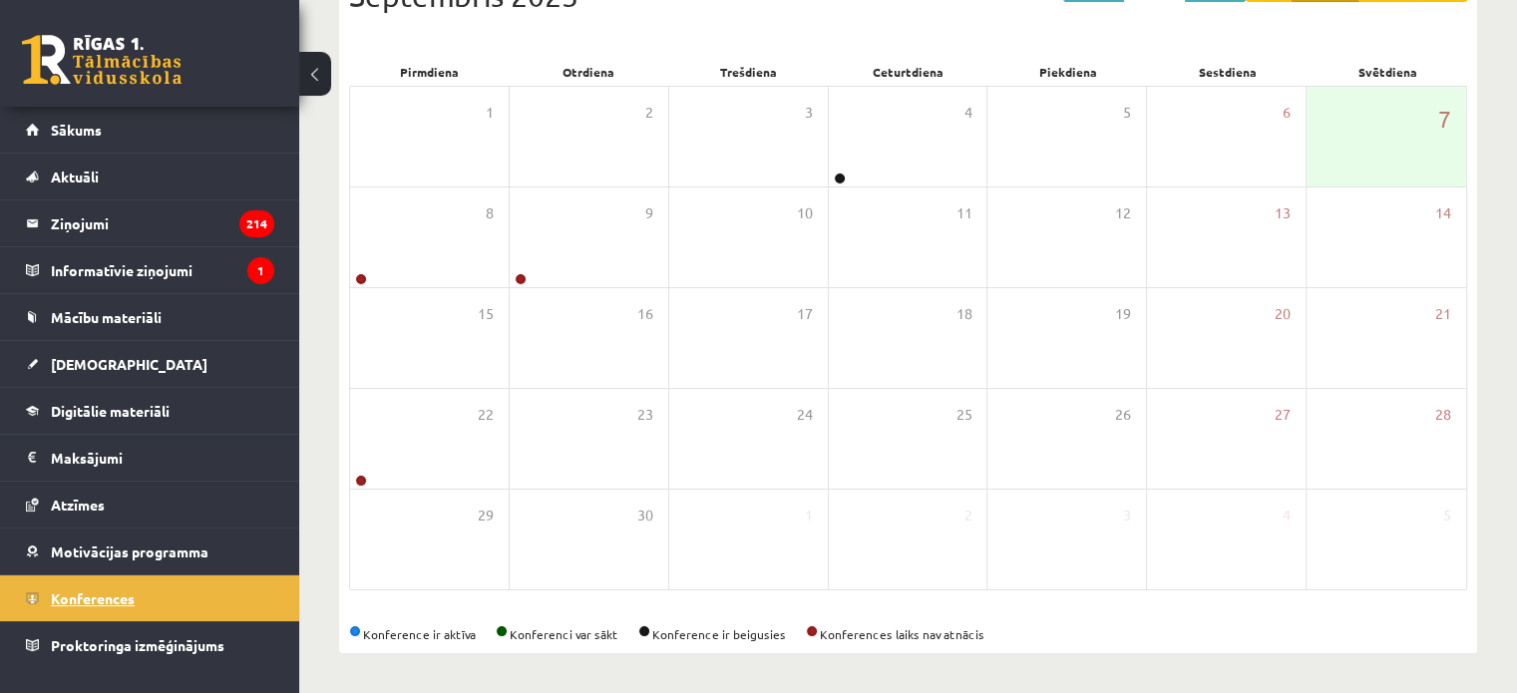
scroll to position [258, 0]
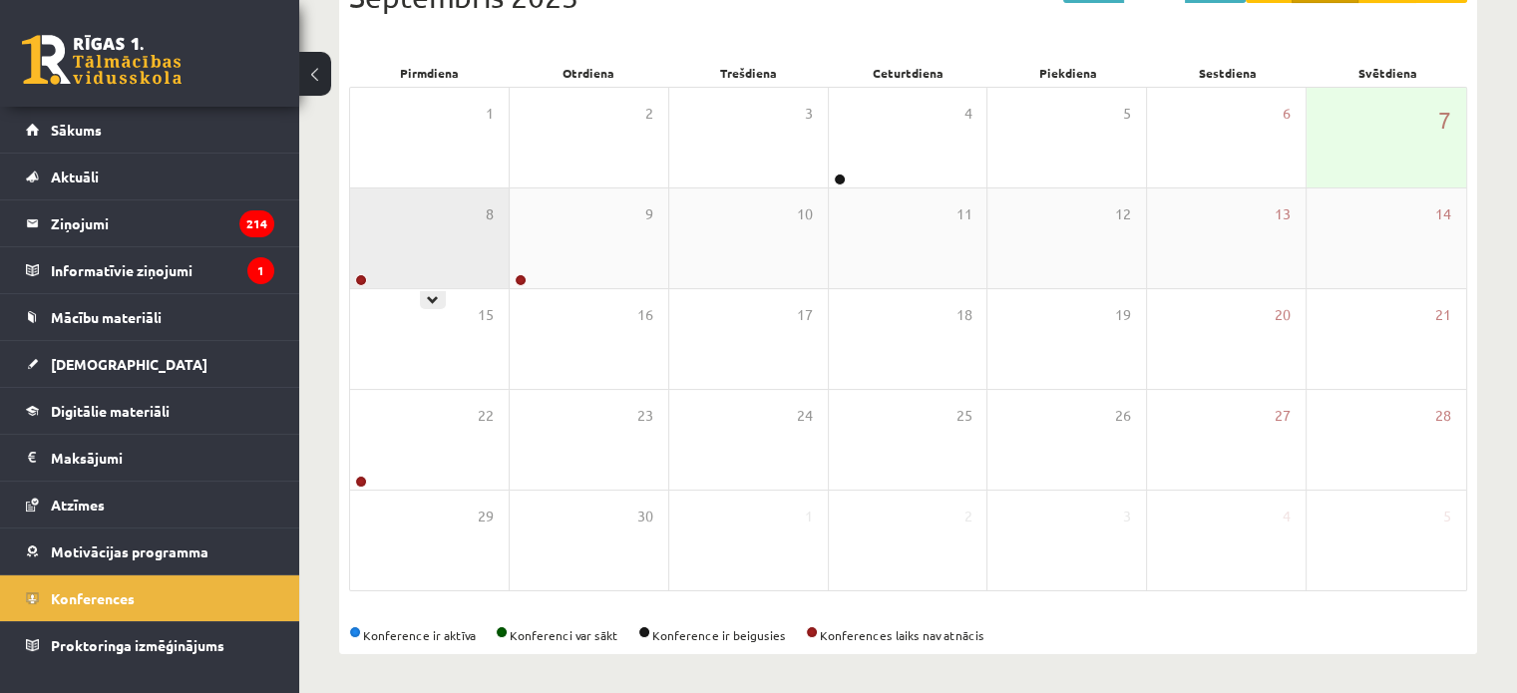
click at [430, 238] on div "8" at bounding box center [429, 239] width 159 height 100
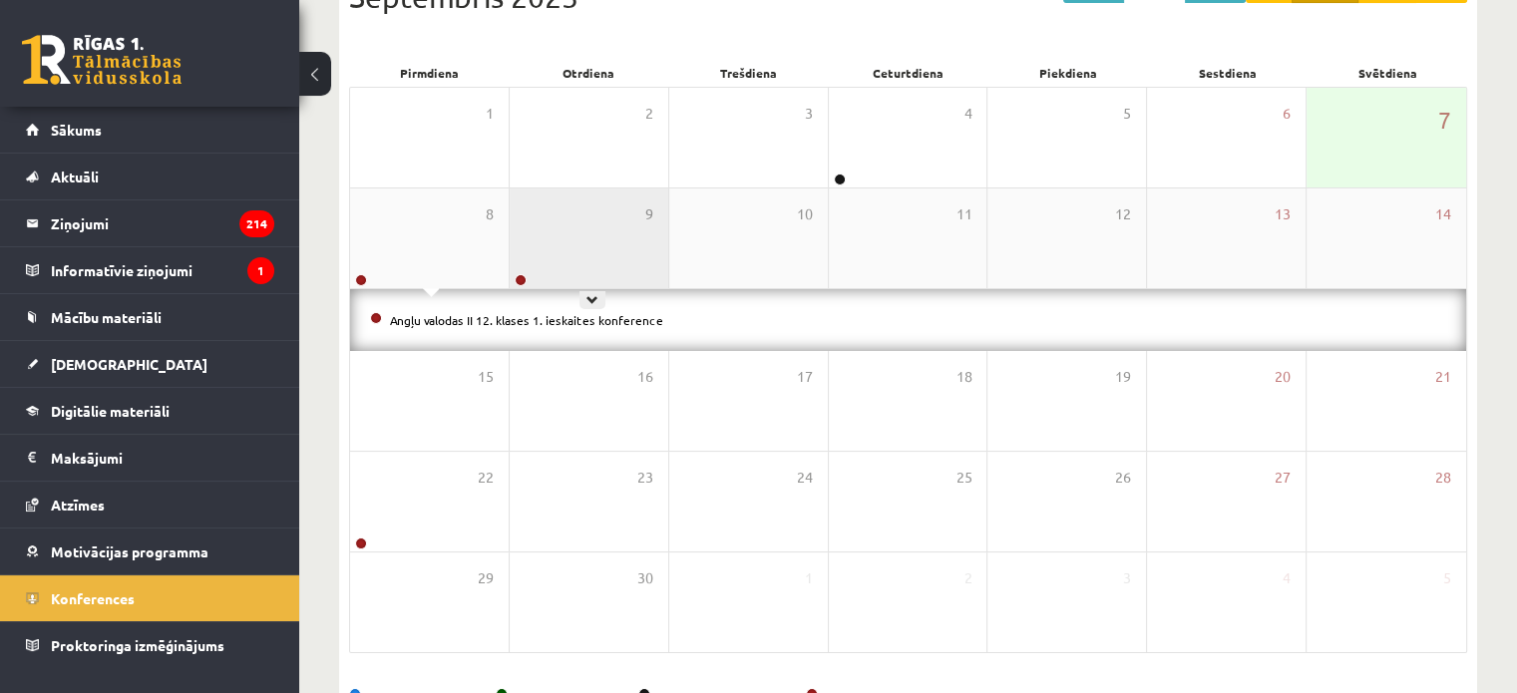
click at [604, 198] on div "9" at bounding box center [589, 239] width 159 height 100
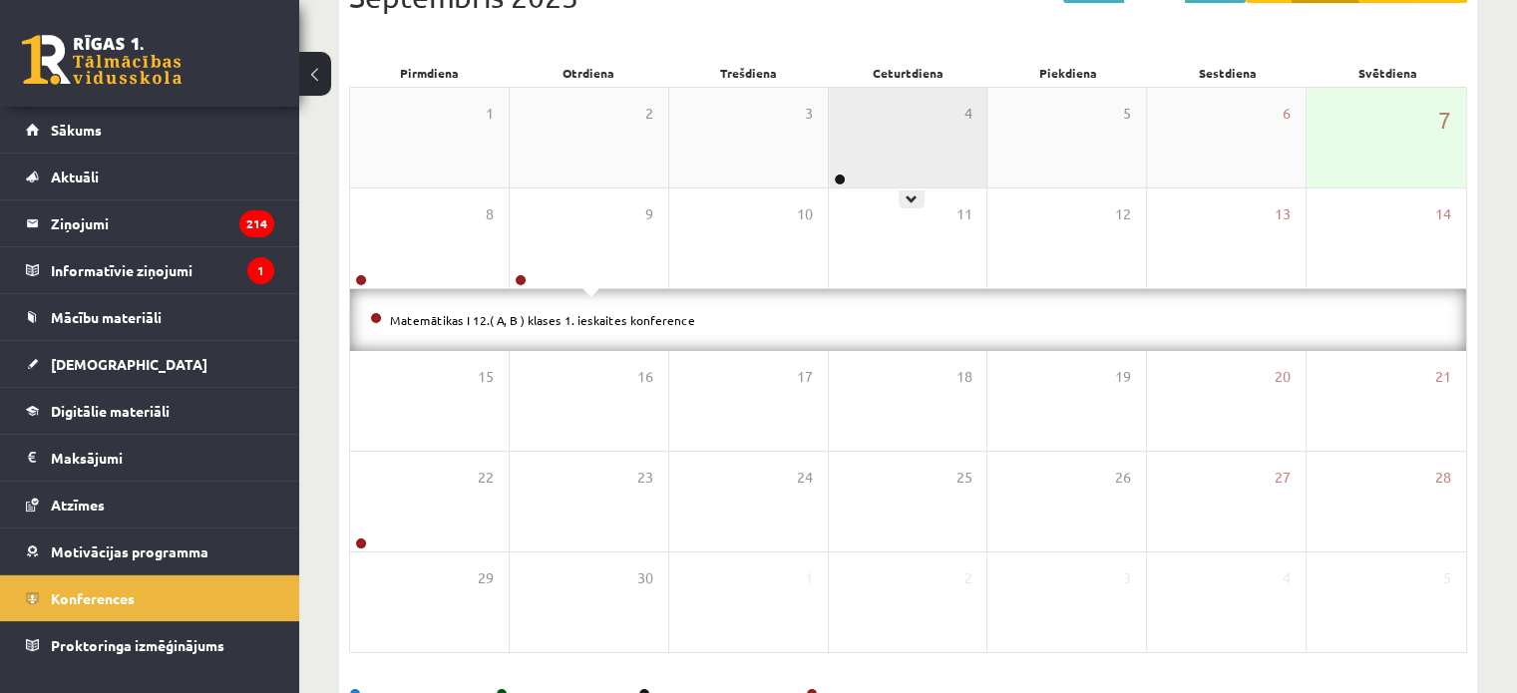
click at [877, 139] on div "4" at bounding box center [908, 138] width 159 height 100
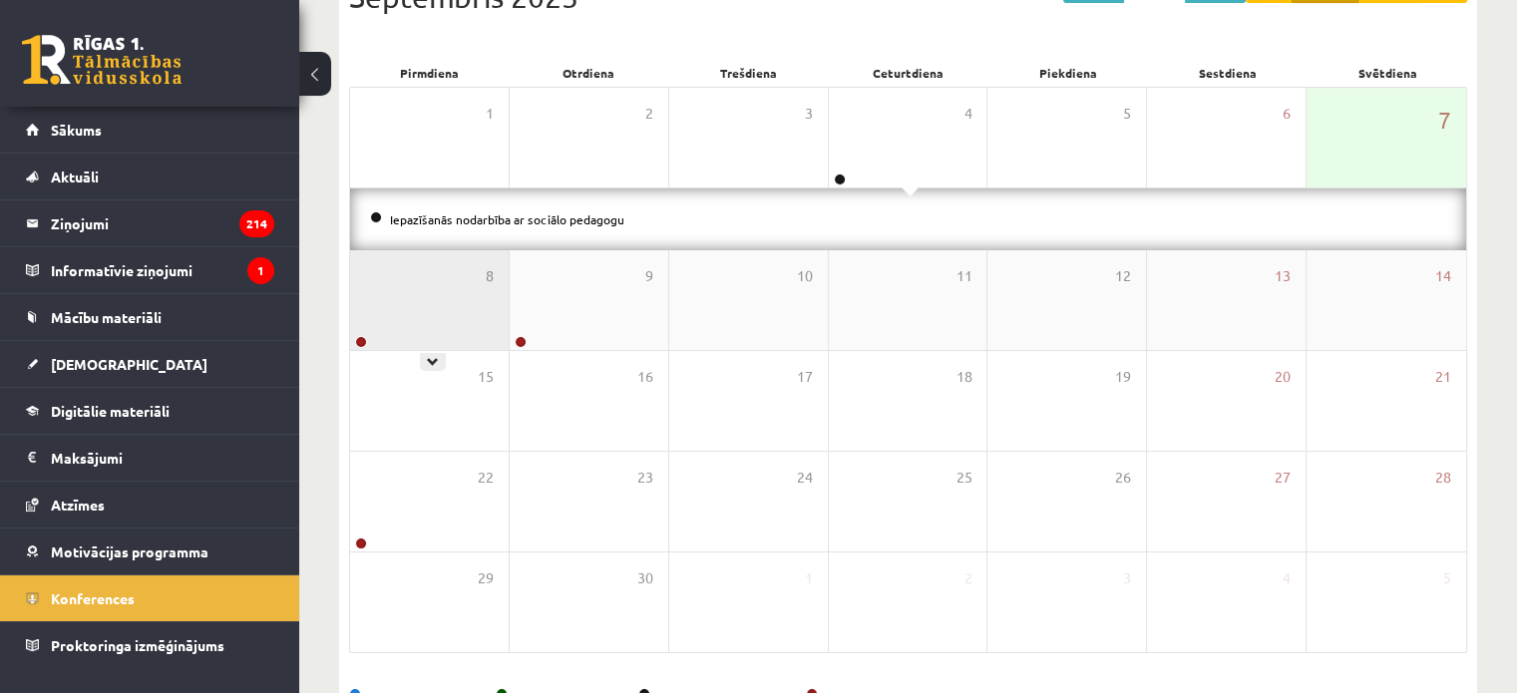
click at [433, 266] on div "8" at bounding box center [429, 300] width 159 height 100
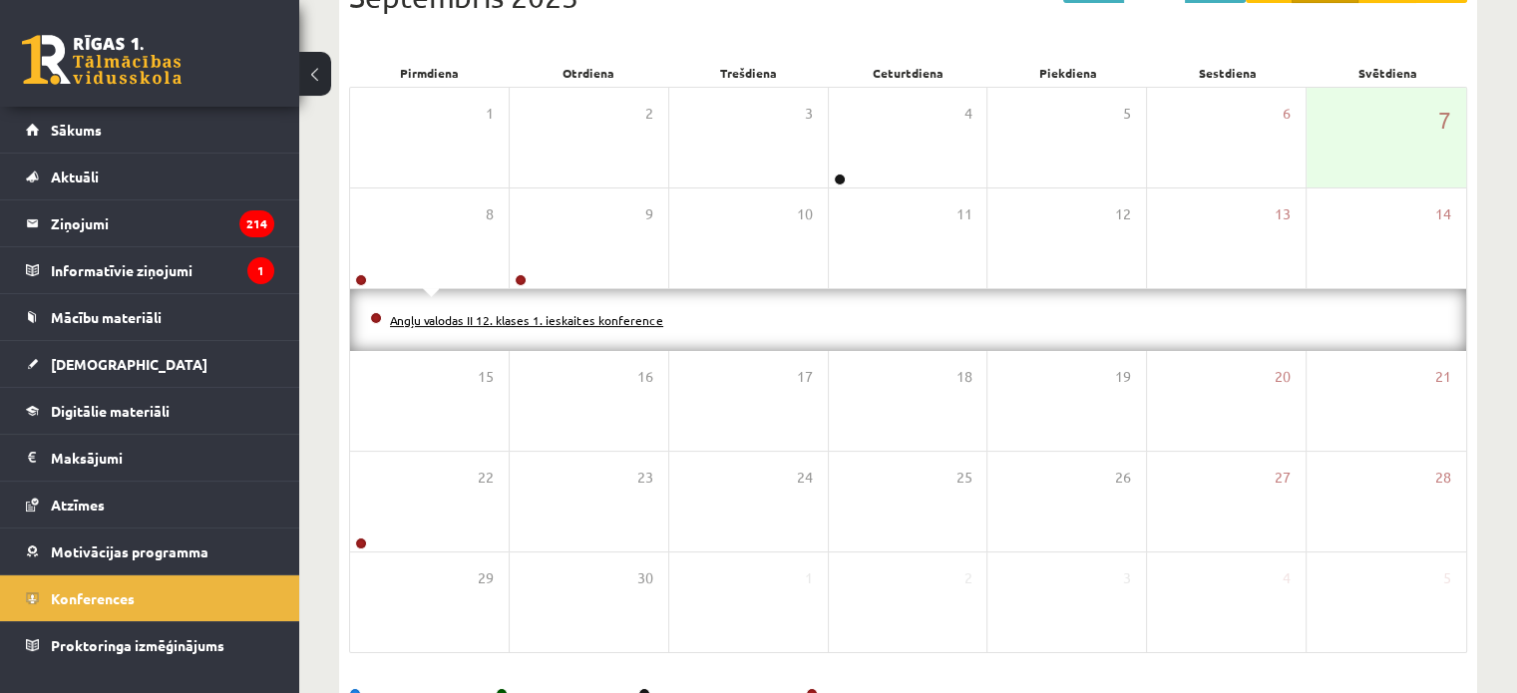
click at [432, 322] on link "Angļu valodas II 12. klases 1. ieskaites konference" at bounding box center [526, 320] width 273 height 16
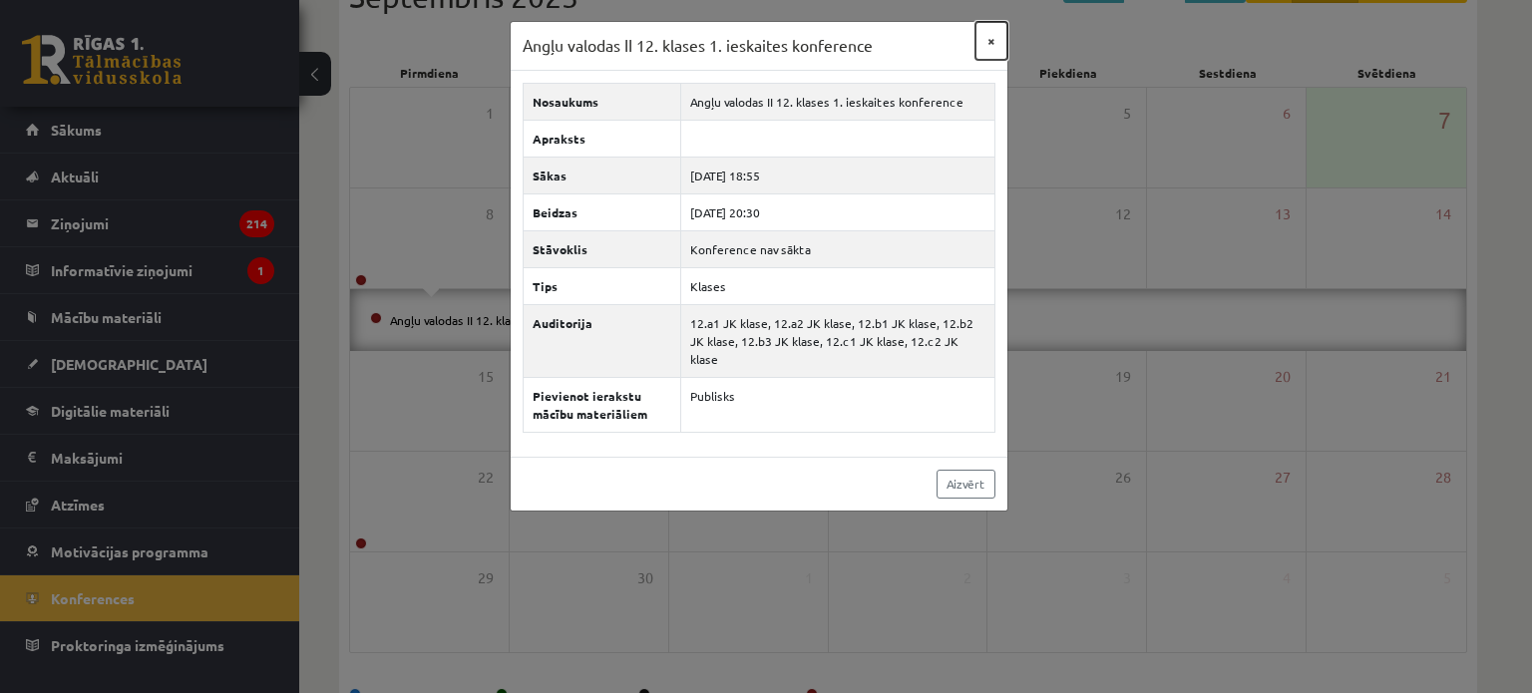
click at [996, 39] on button "×" at bounding box center [992, 41] width 32 height 38
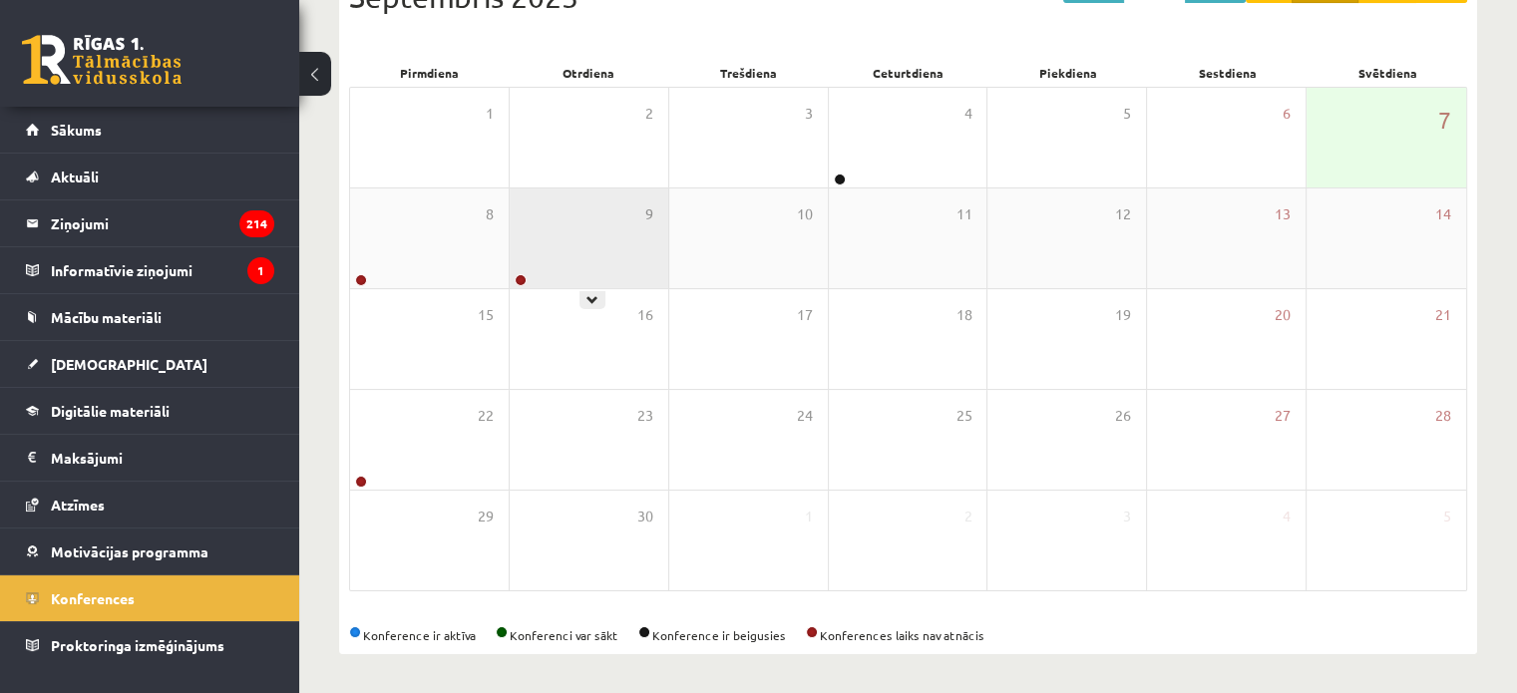
click at [644, 256] on div "9" at bounding box center [589, 239] width 159 height 100
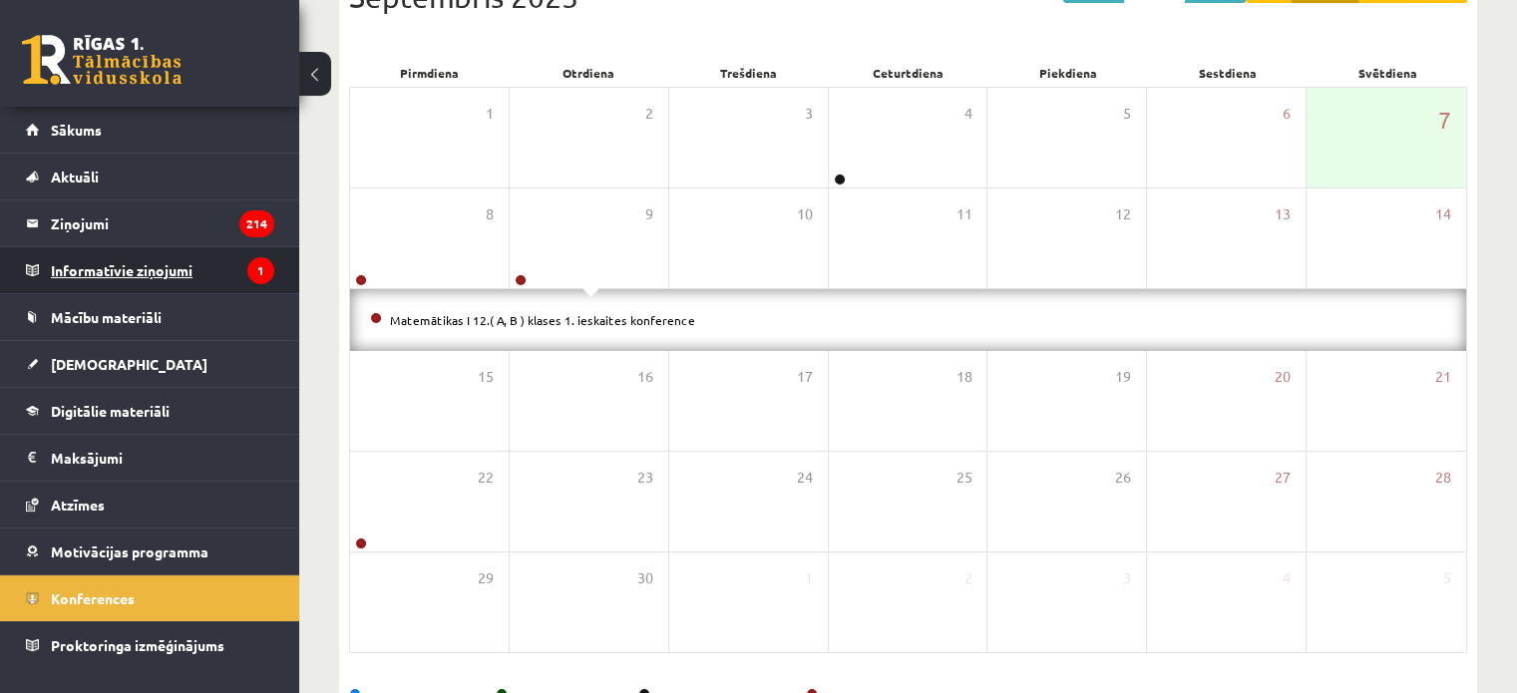
click at [167, 274] on legend "Informatīvie ziņojumi 1" at bounding box center [162, 270] width 223 height 46
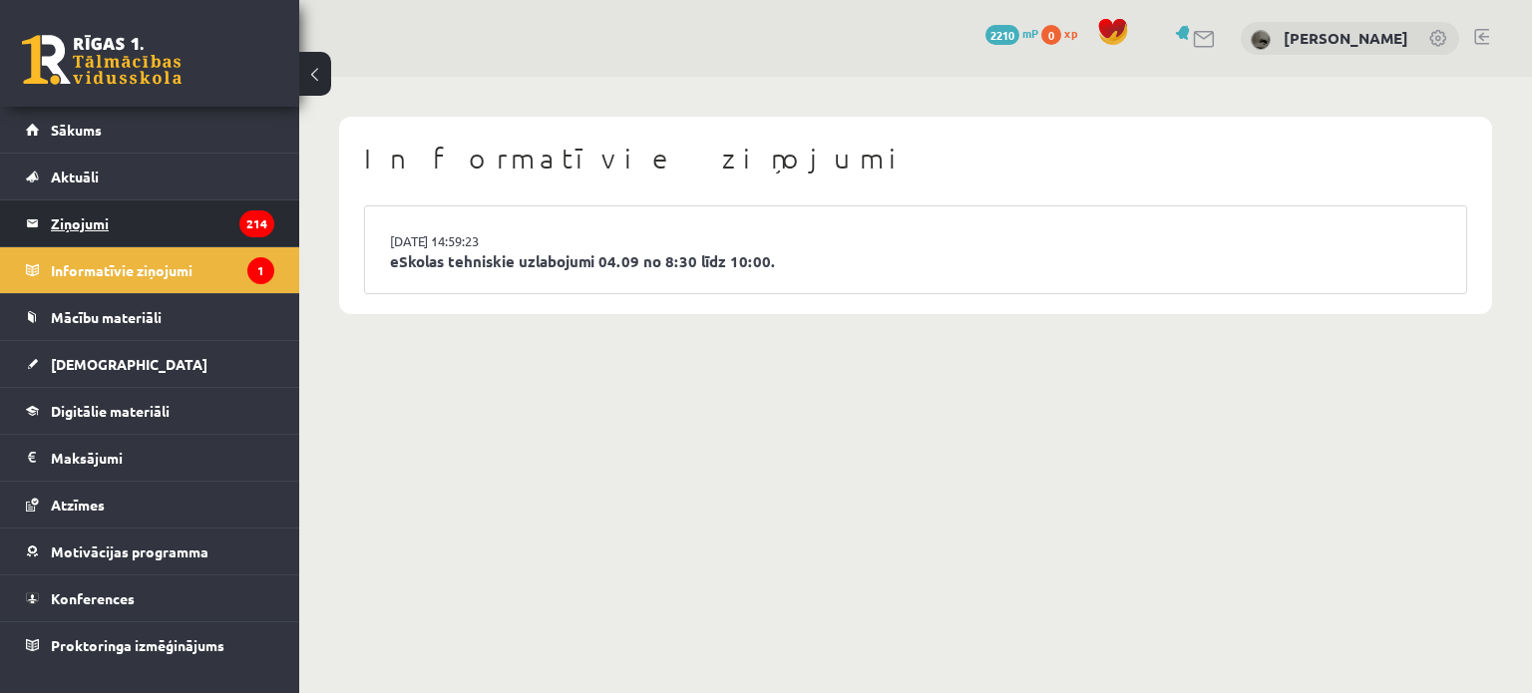
click at [193, 222] on legend "Ziņojumi 214" at bounding box center [162, 224] width 223 height 46
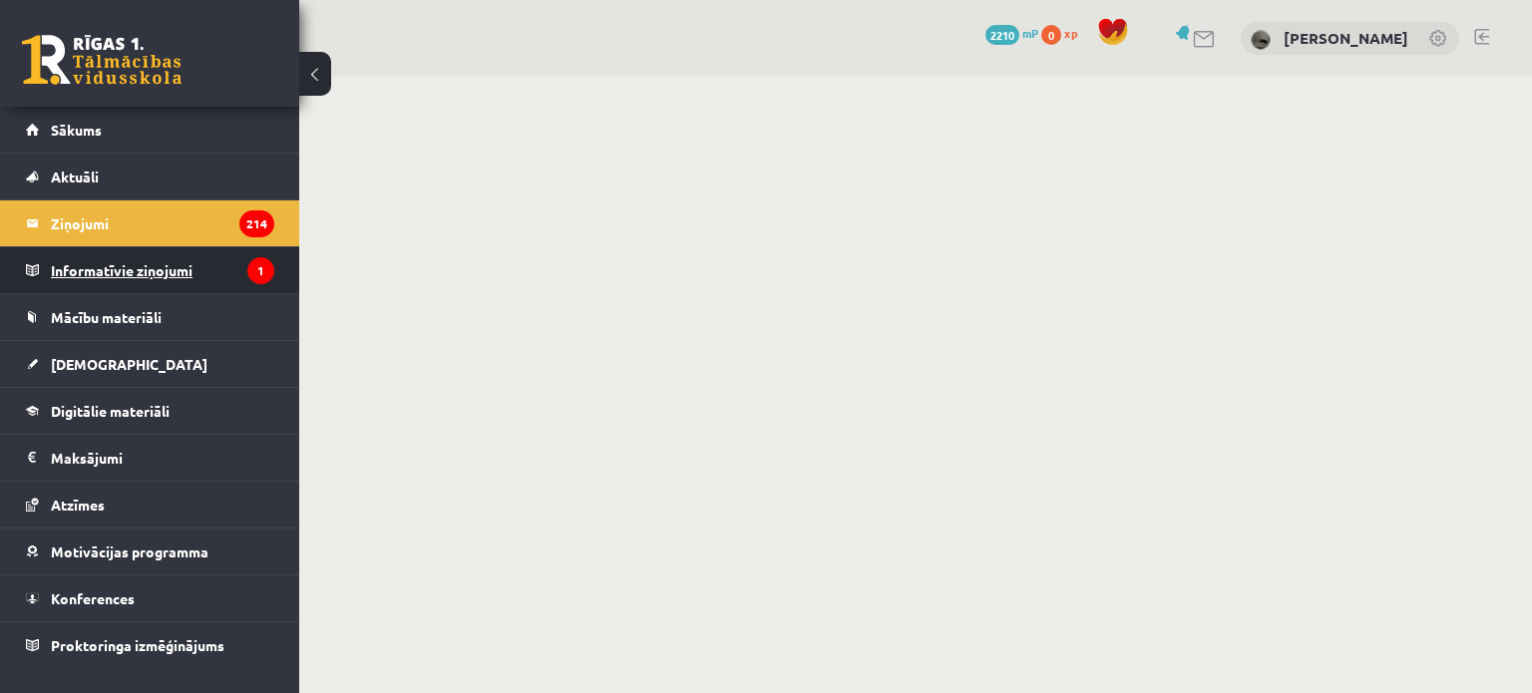
click at [219, 263] on legend "Informatīvie ziņojumi 1" at bounding box center [162, 270] width 223 height 46
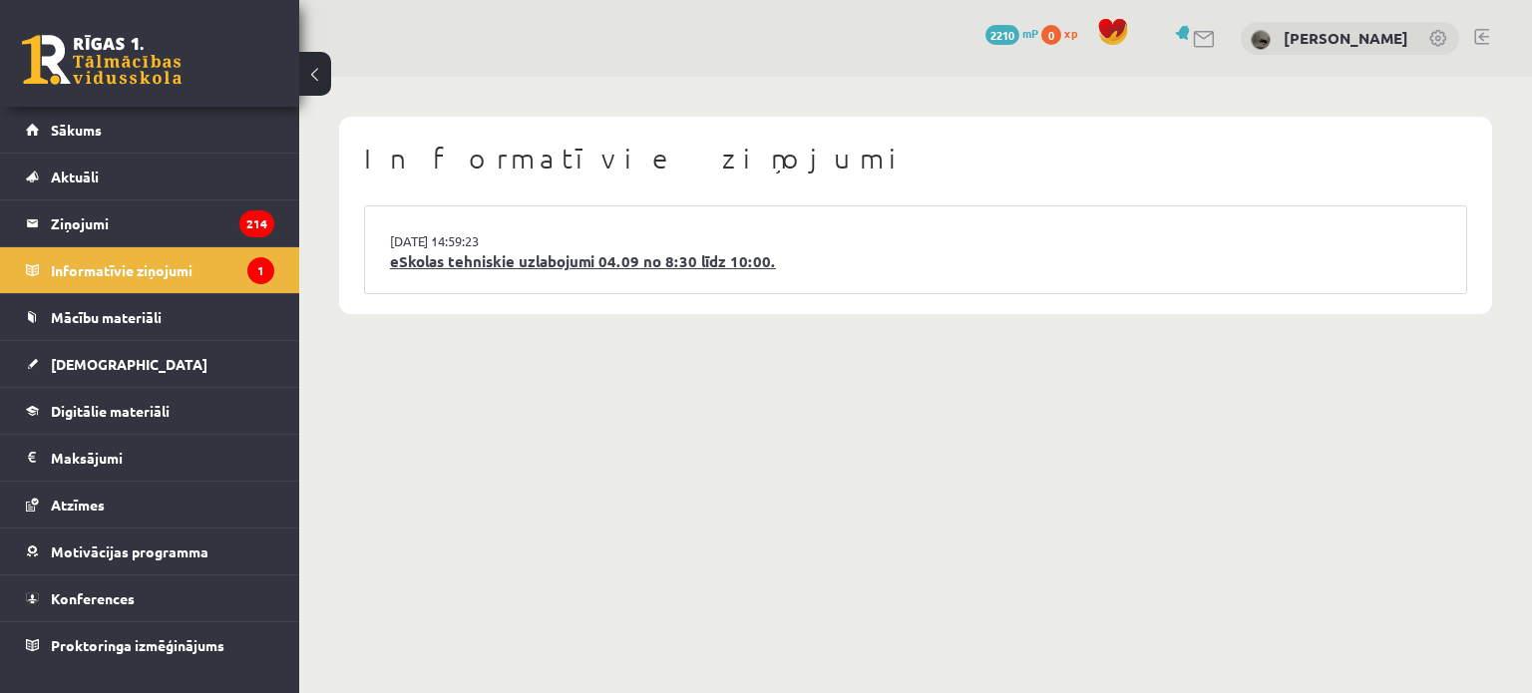
click at [492, 264] on link "eSkolas tehniskie uzlabojumi 04.09 no 8:30 līdz 10:00." at bounding box center [915, 261] width 1051 height 23
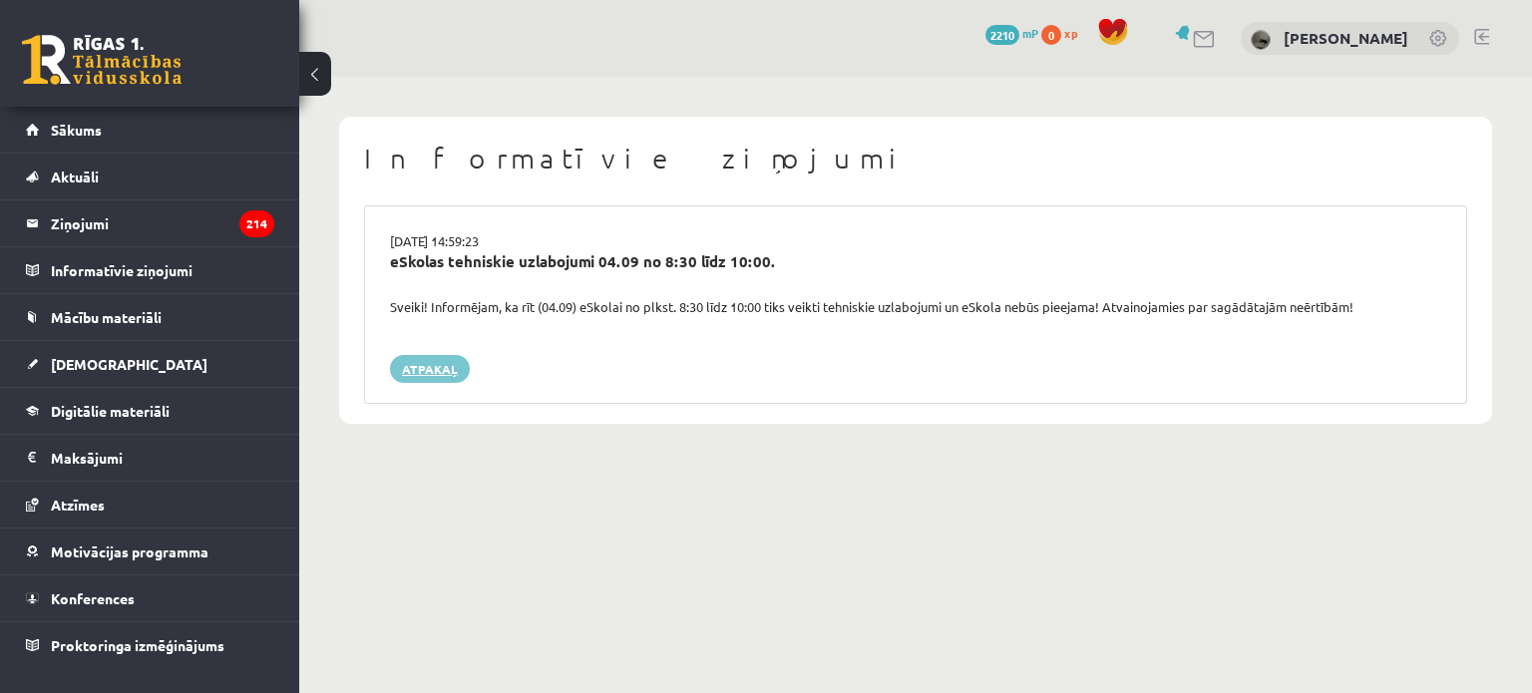
click at [423, 356] on link "Atpakaļ" at bounding box center [430, 369] width 80 height 28
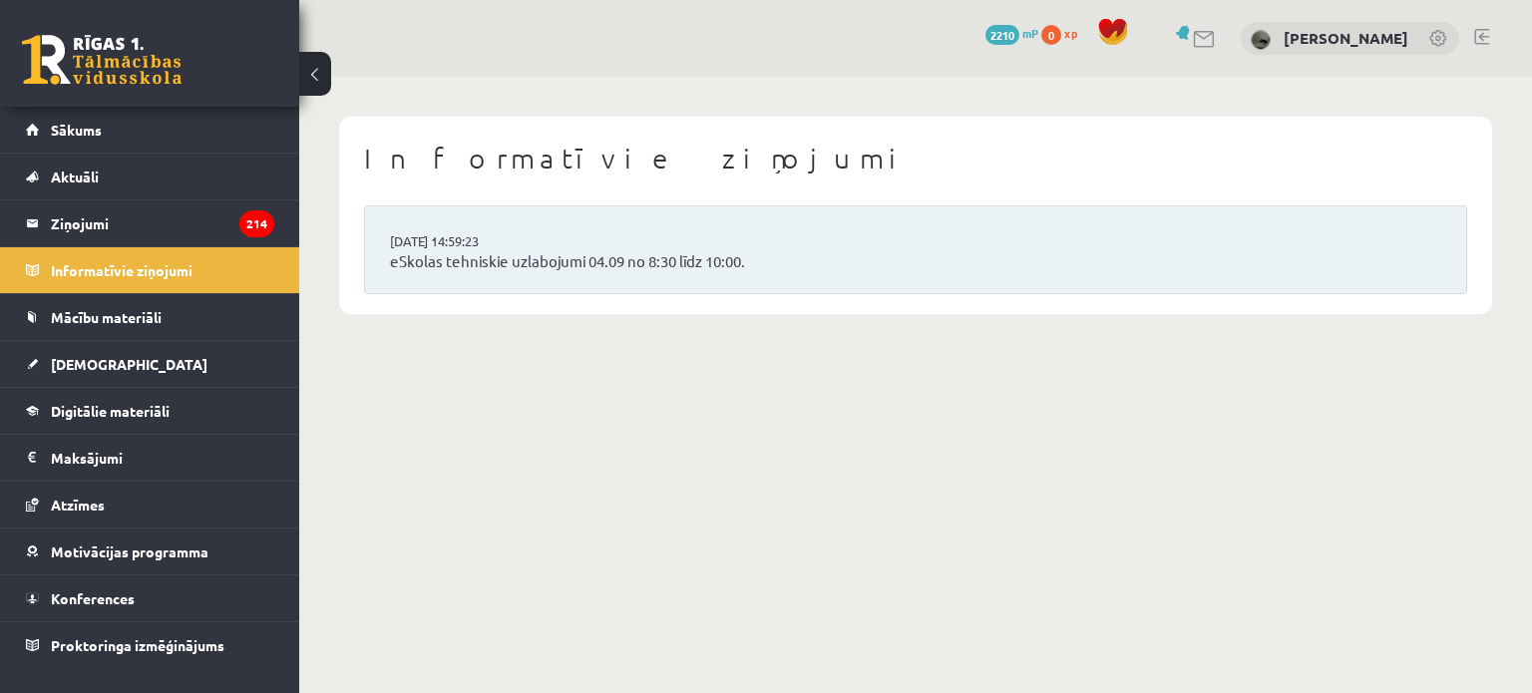
click at [179, 196] on link "Aktuāli" at bounding box center [150, 177] width 248 height 46
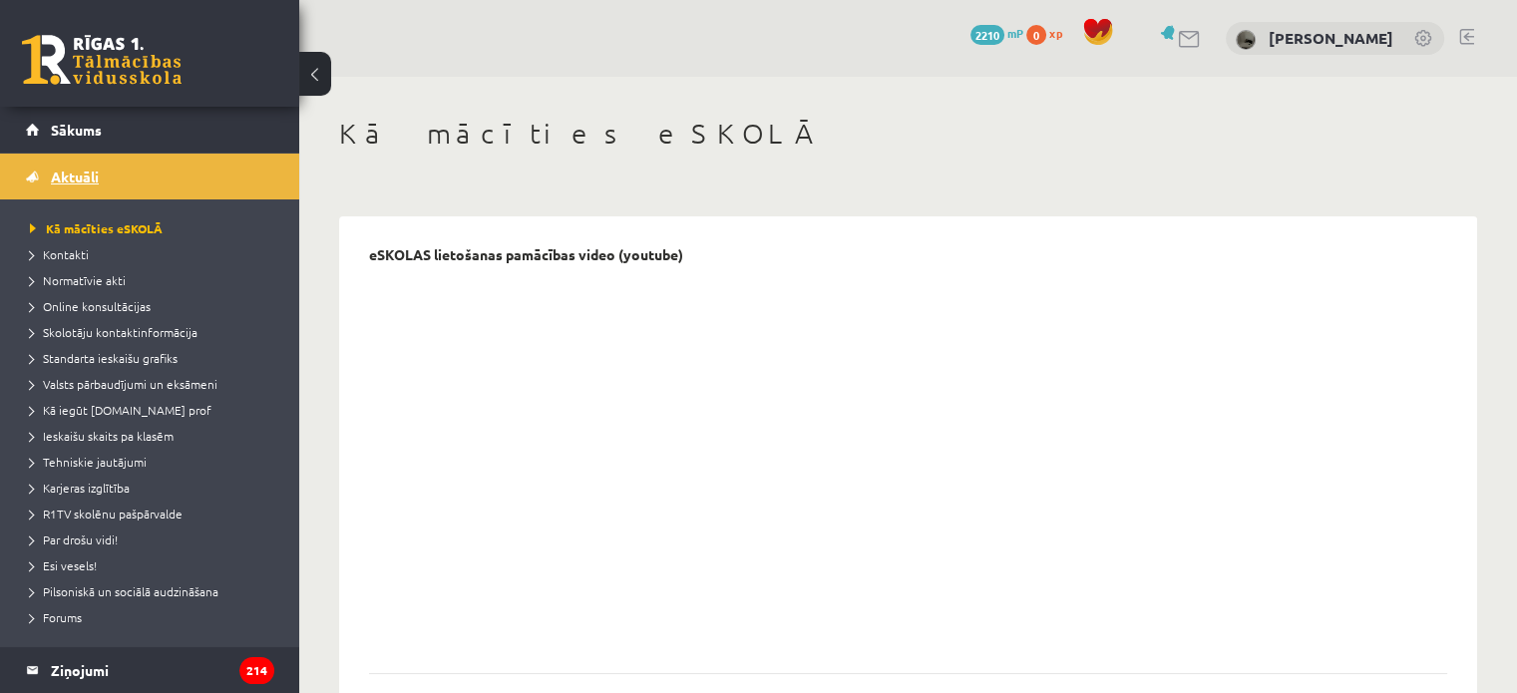
click at [99, 188] on link "Aktuāli" at bounding box center [150, 177] width 248 height 46
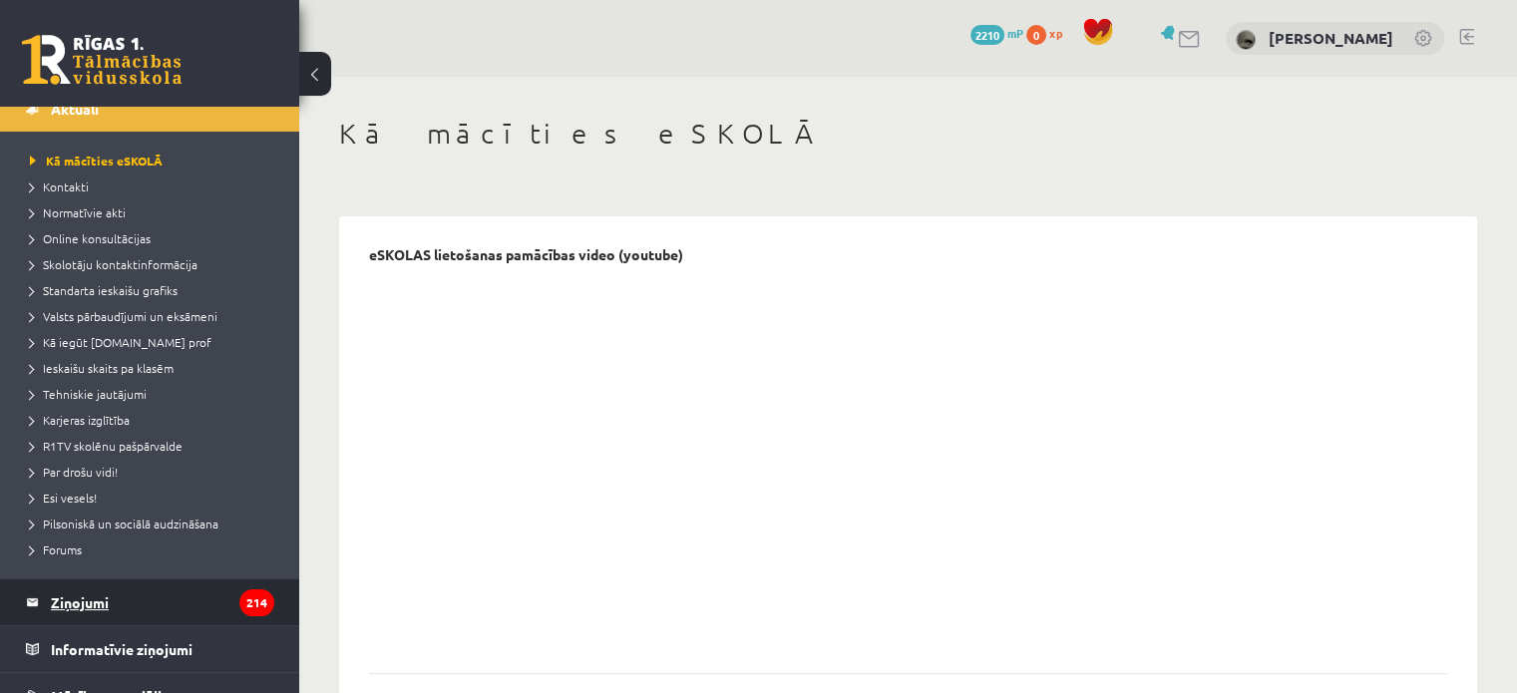
click at [98, 602] on legend "Ziņojumi 214" at bounding box center [162, 603] width 223 height 46
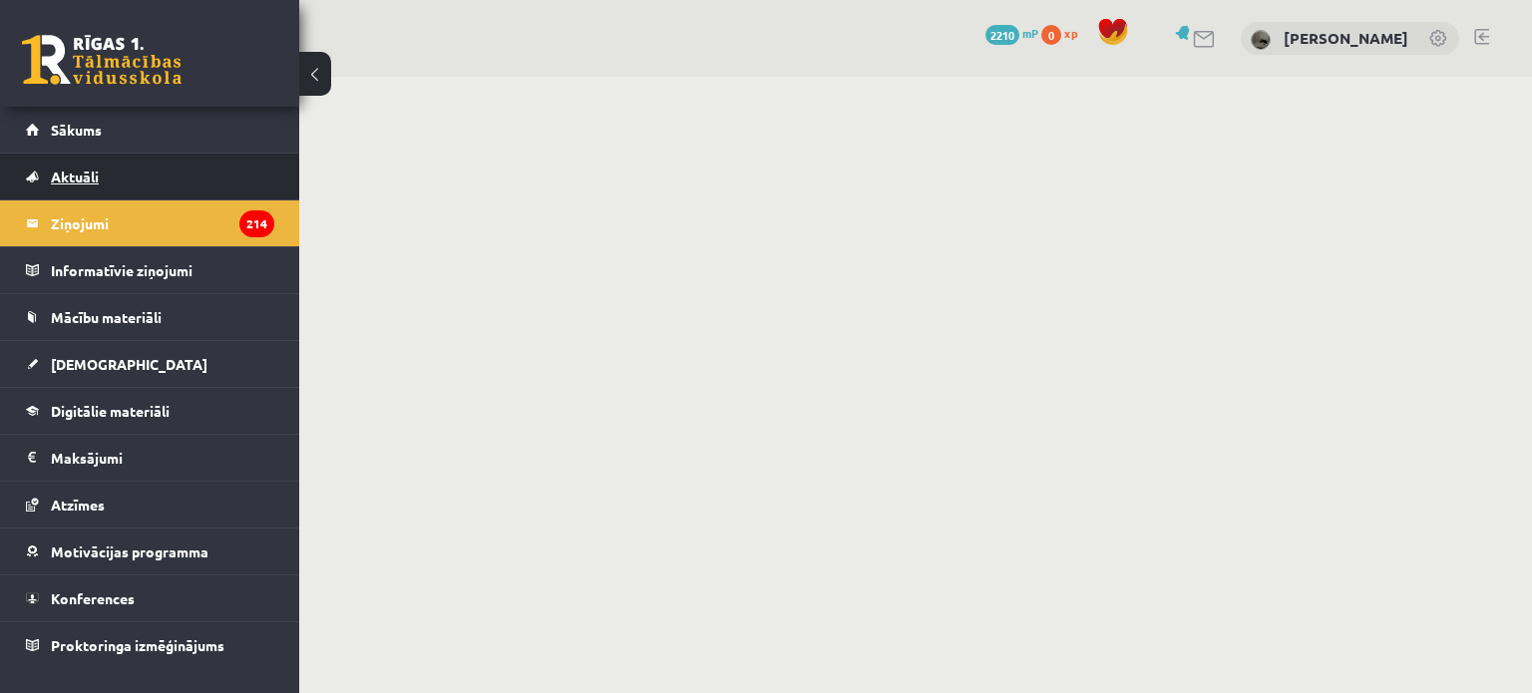
click at [137, 191] on link "Aktuāli" at bounding box center [150, 177] width 248 height 46
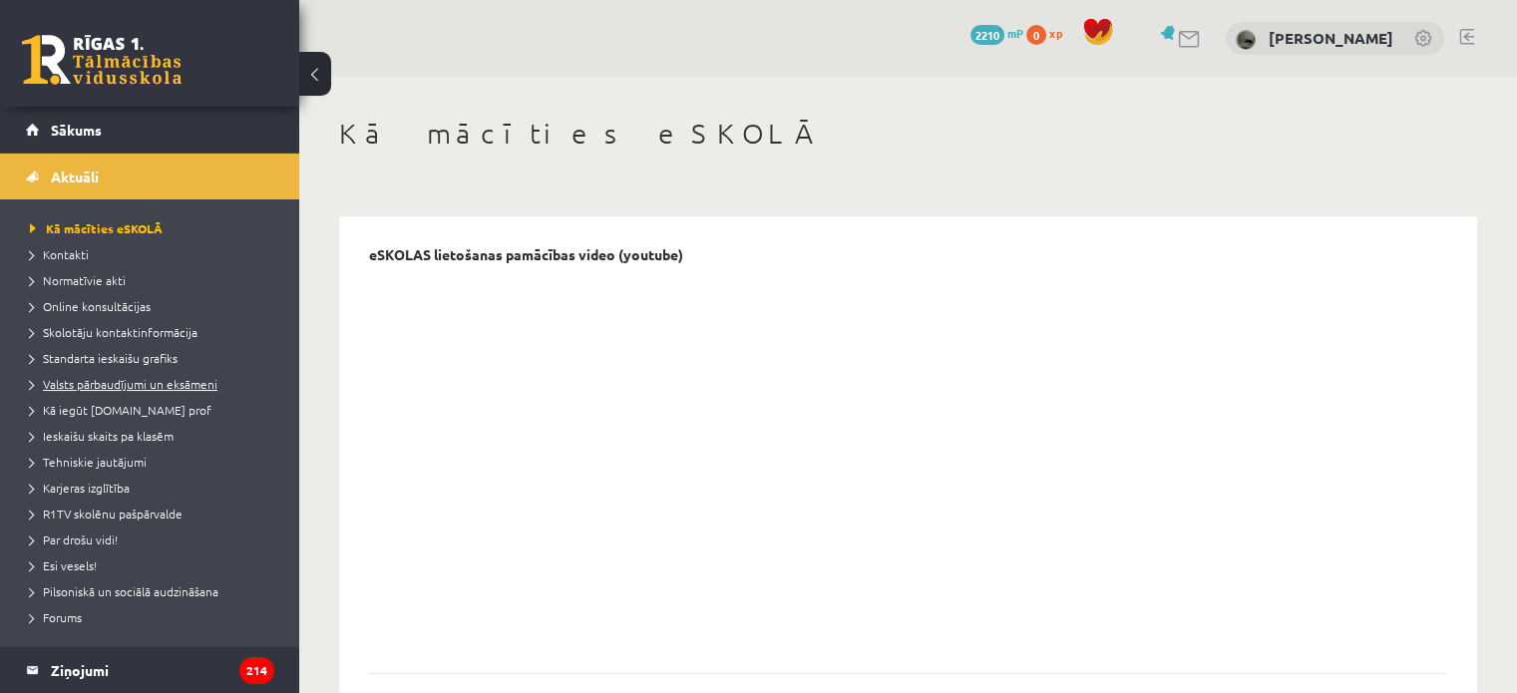
click at [178, 382] on span "Valsts pārbaudījumi un eksāmeni" at bounding box center [124, 384] width 188 height 16
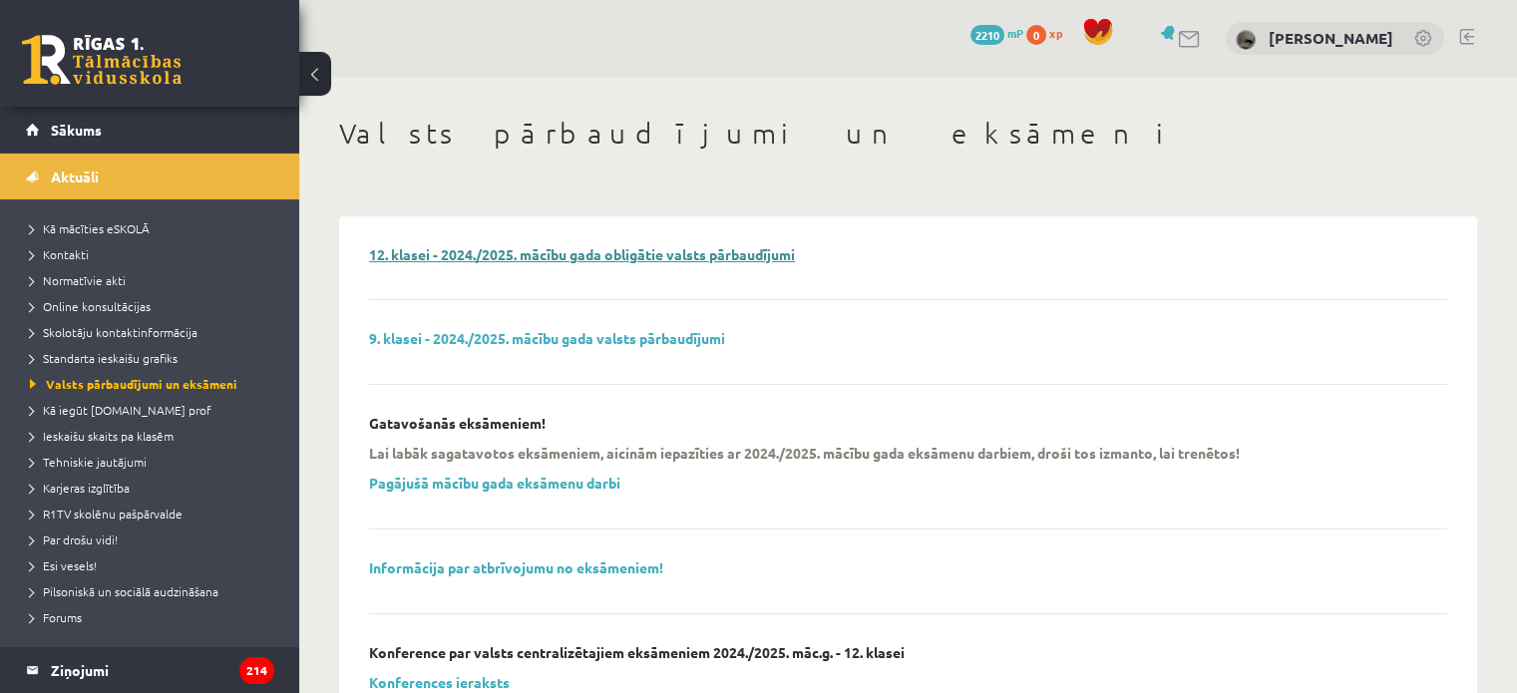
click at [484, 258] on link "12. klasei - 2024./2025. mācību gada obligātie valsts pārbaudījumi" at bounding box center [582, 254] width 426 height 18
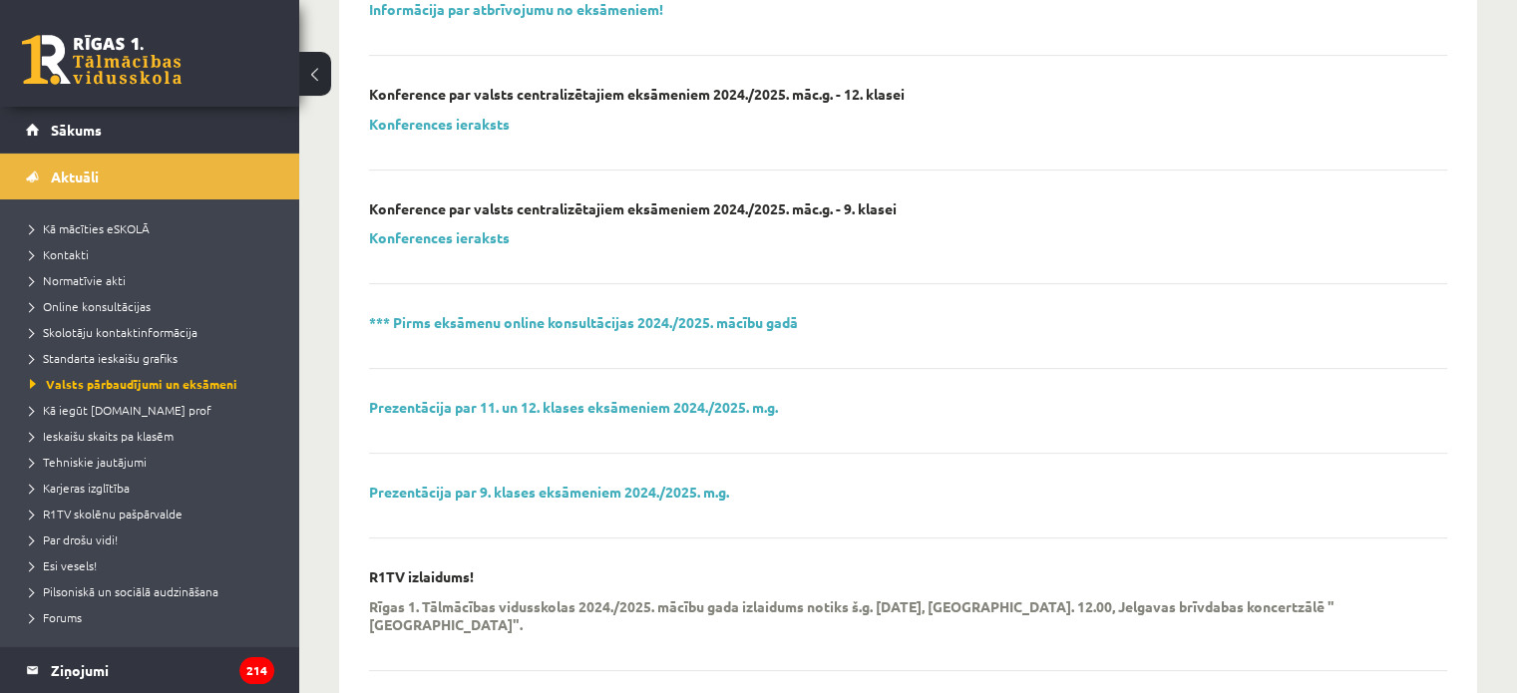
scroll to position [494, 0]
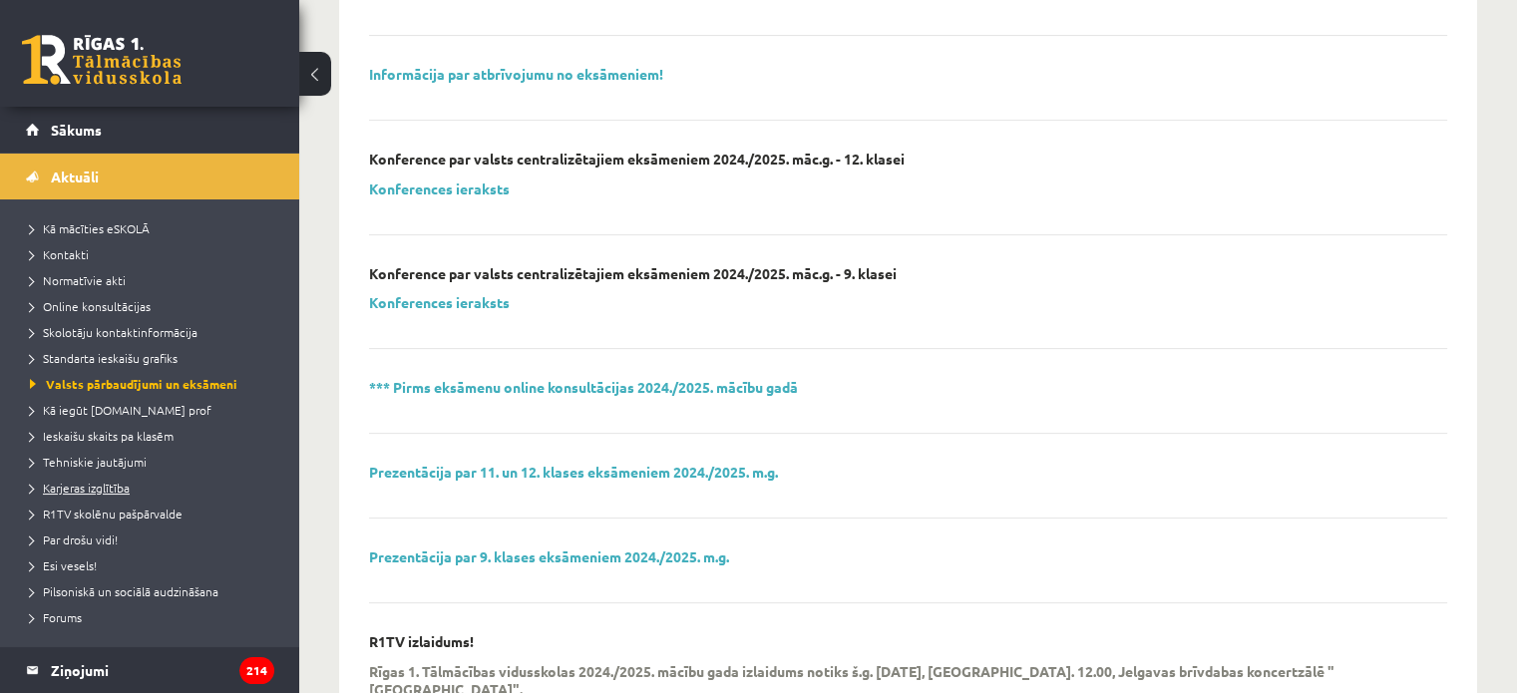
click at [72, 486] on span "Karjeras izglītība" at bounding box center [80, 488] width 100 height 16
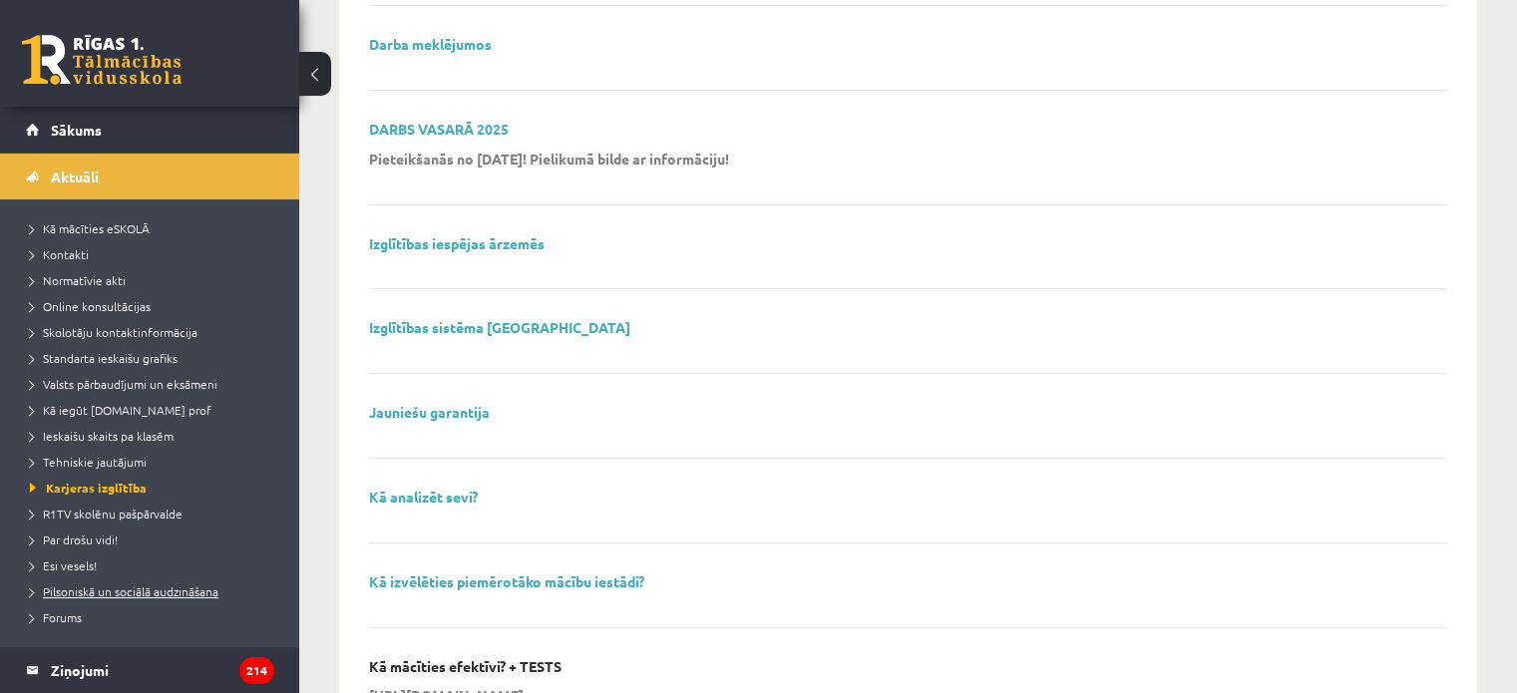
click at [76, 594] on span "Pilsoniskā un sociālā audzināšana" at bounding box center [124, 592] width 189 height 16
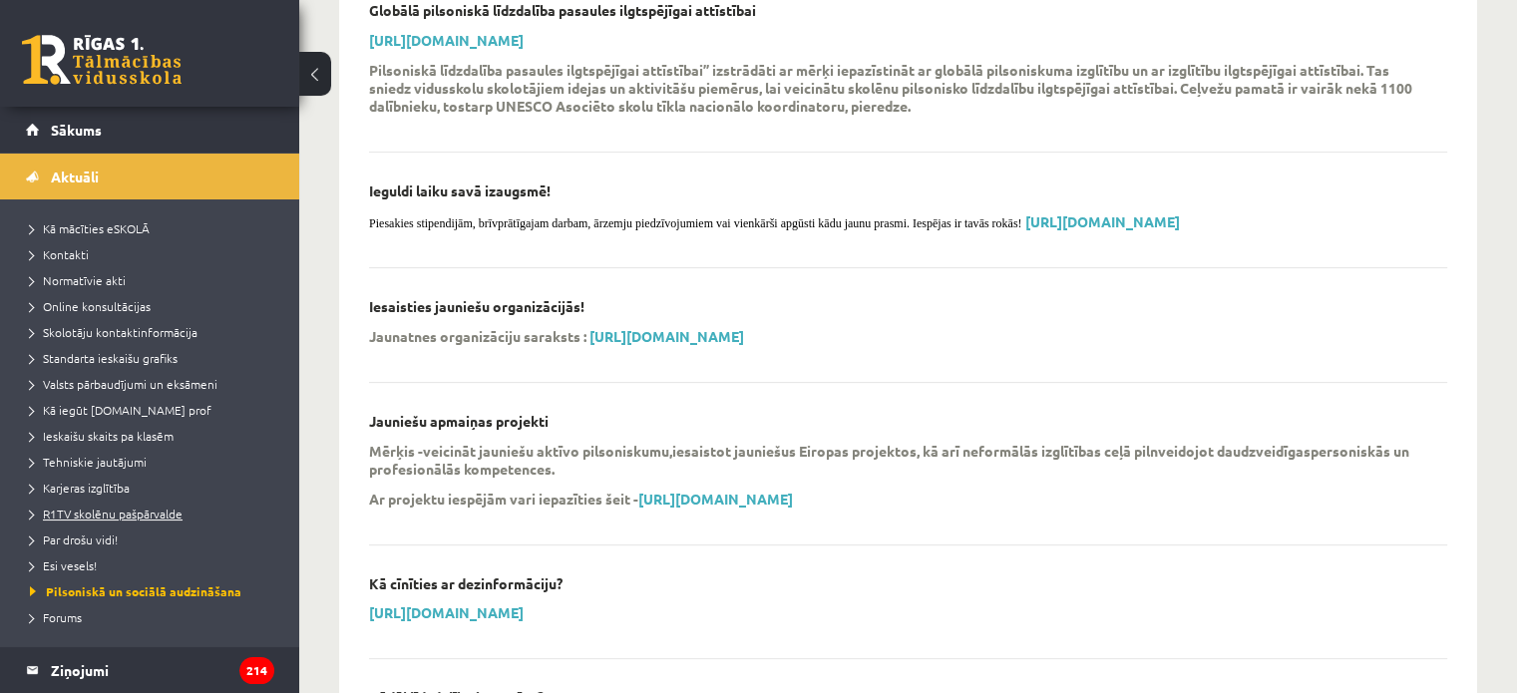
scroll to position [559, 0]
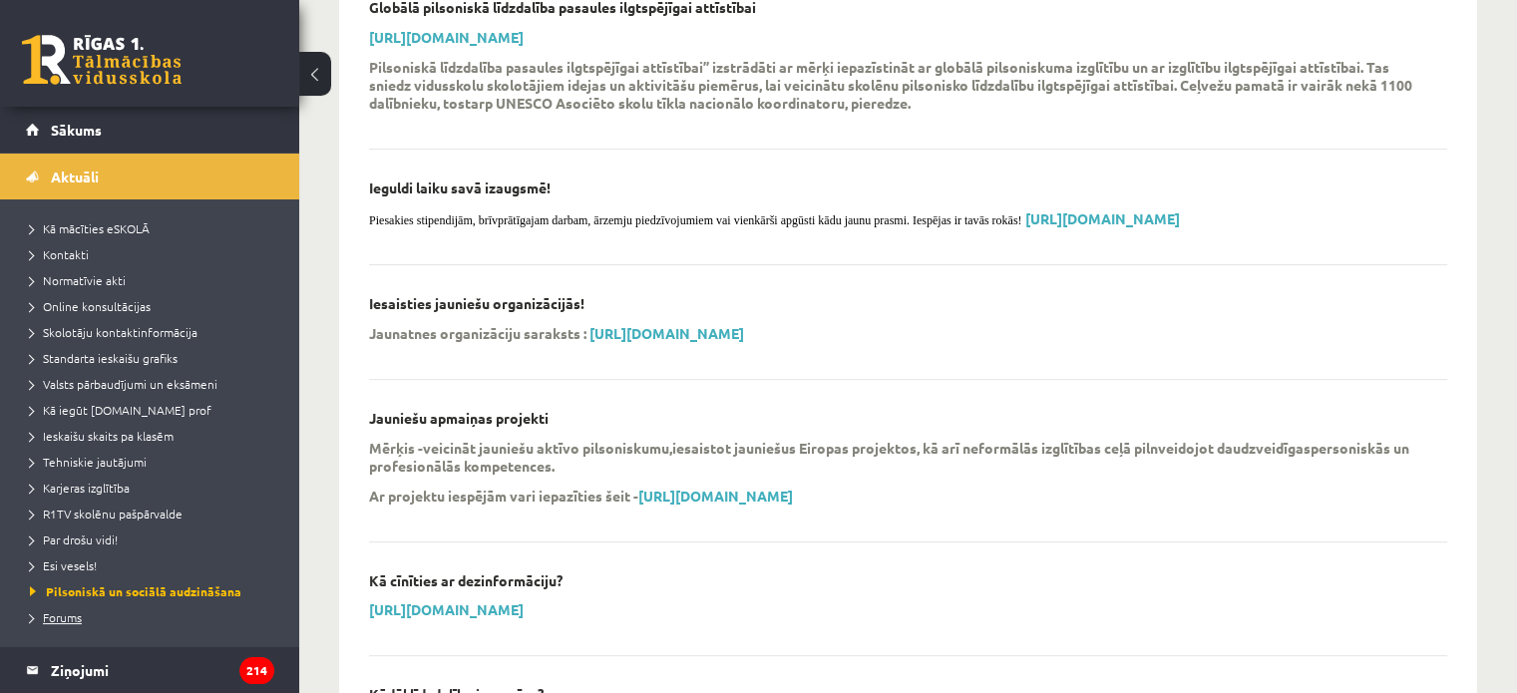
click at [59, 611] on span "Forums" at bounding box center [56, 617] width 52 height 16
click at [82, 575] on li "Esi vesels!" at bounding box center [154, 566] width 249 height 26
click at [79, 566] on span "Esi vesels!" at bounding box center [68, 566] width 77 height 16
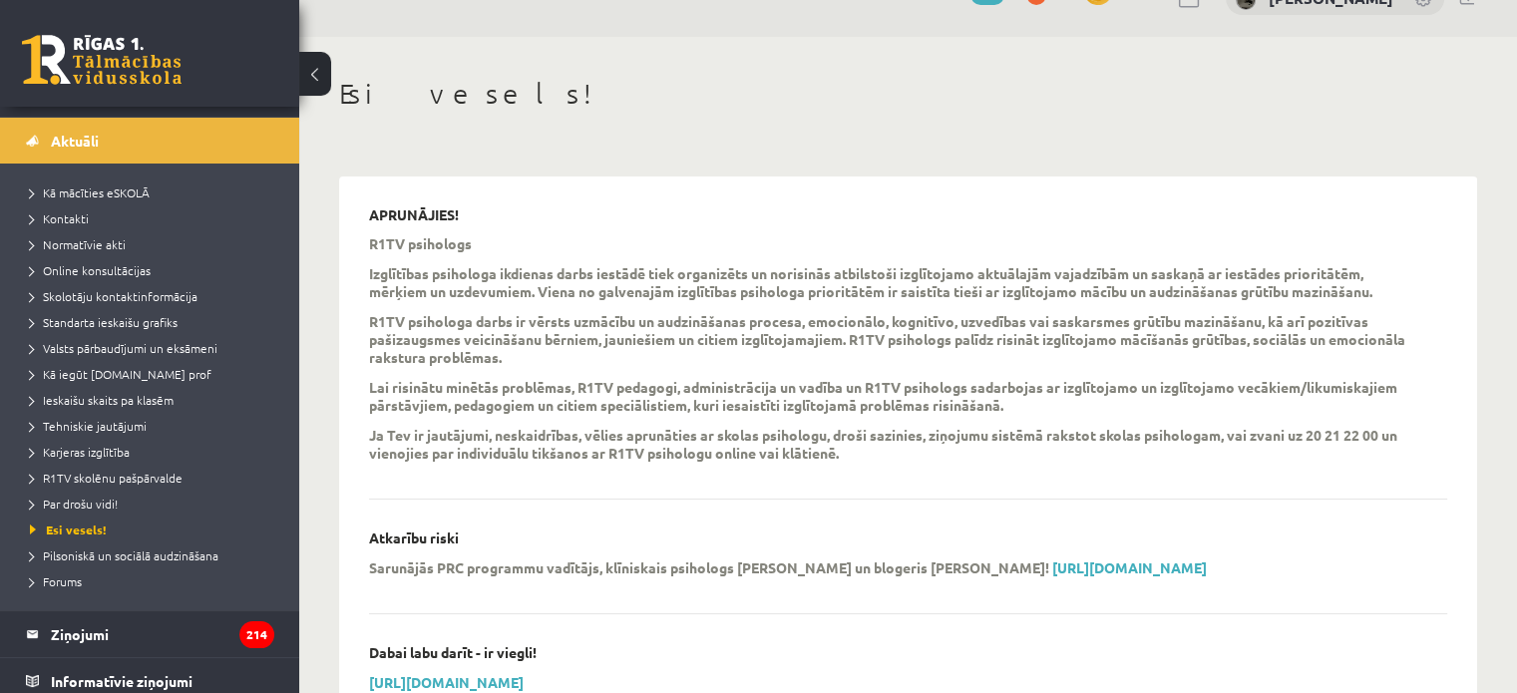
scroll to position [40, 0]
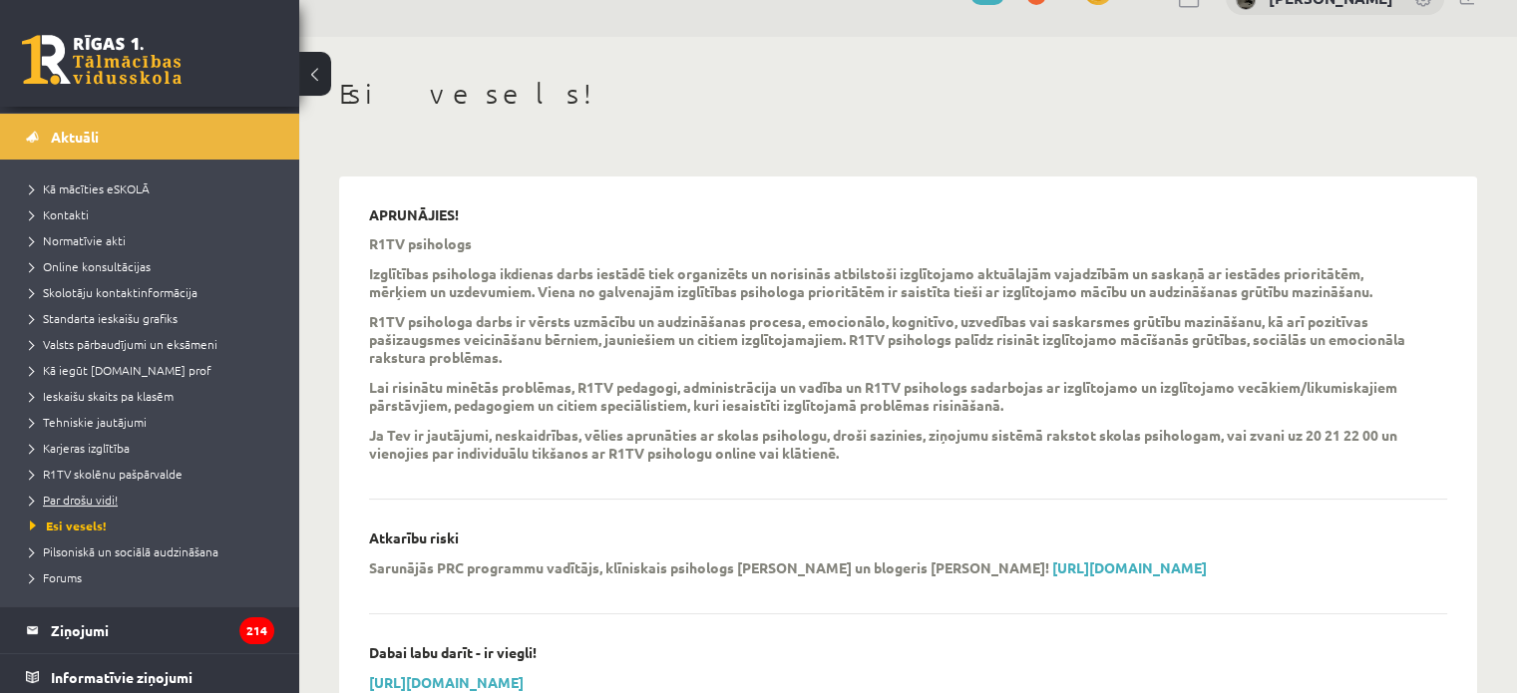
click at [56, 502] on span "Par drošu vidi!" at bounding box center [74, 500] width 88 height 16
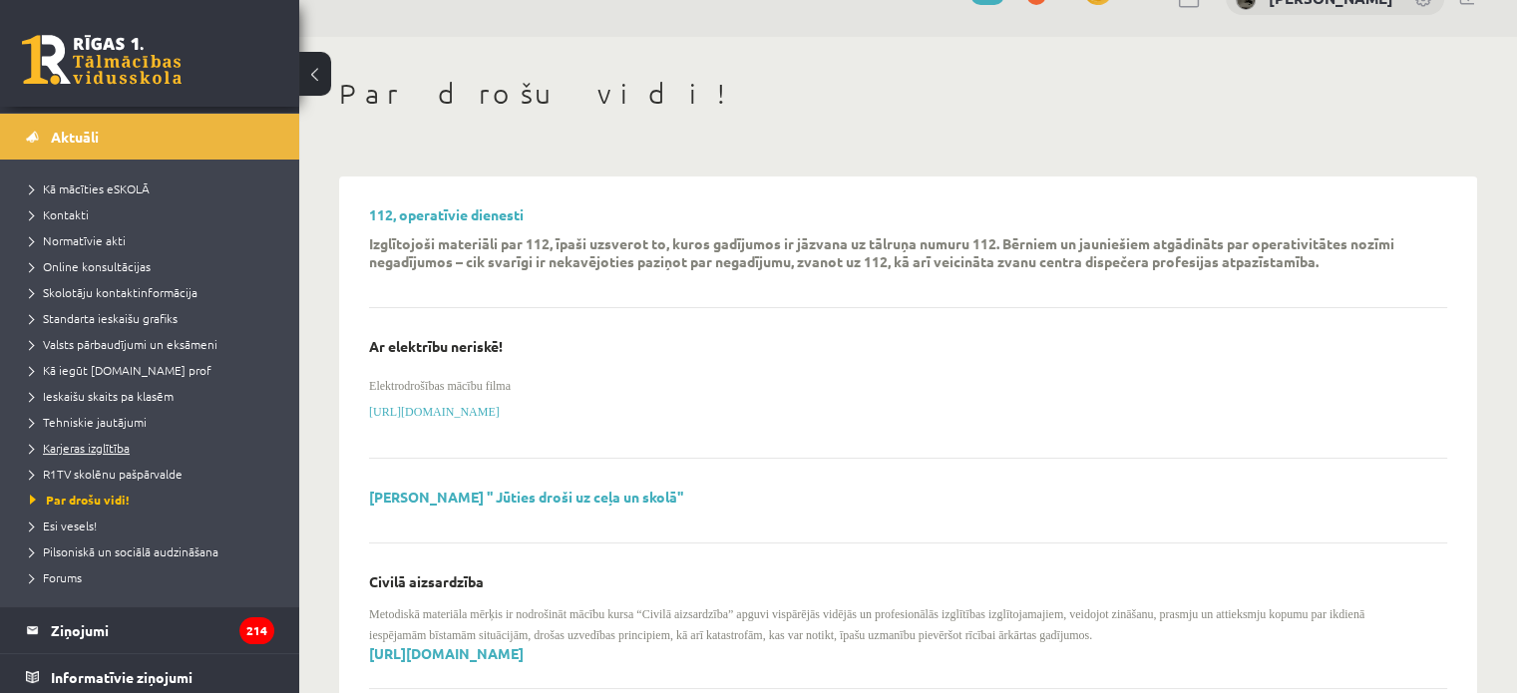
click at [115, 456] on link "Karjeras izglītība" at bounding box center [154, 448] width 249 height 18
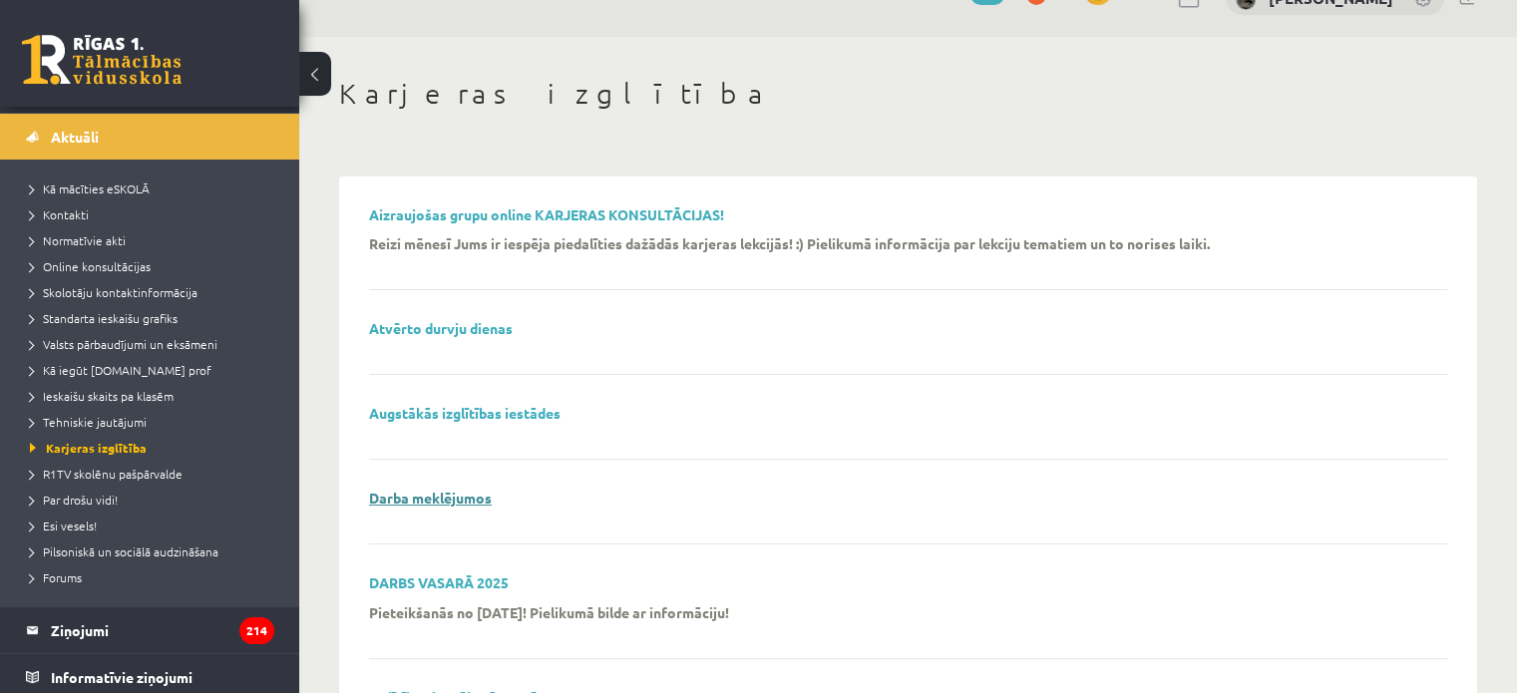
click at [410, 499] on link "Darba meklējumos" at bounding box center [430, 498] width 123 height 18
